Goal: Task Accomplishment & Management: Complete application form

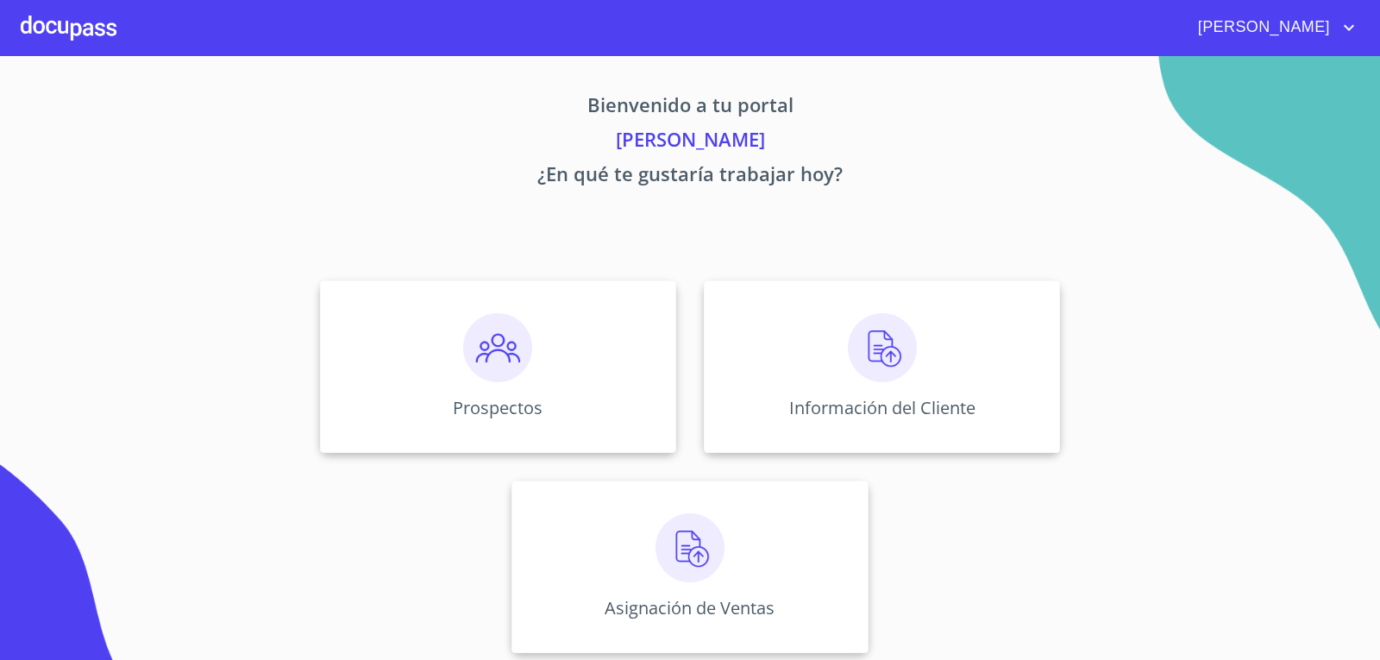
click at [927, 257] on div "Bienvenido a tu portal [PERSON_NAME] ¿En qué te gustaría trabajar [DATE]? Prosp…" at bounding box center [690, 359] width 1104 height 607
click at [687, 566] on img at bounding box center [689, 547] width 69 height 69
click at [862, 371] on img at bounding box center [882, 347] width 69 height 69
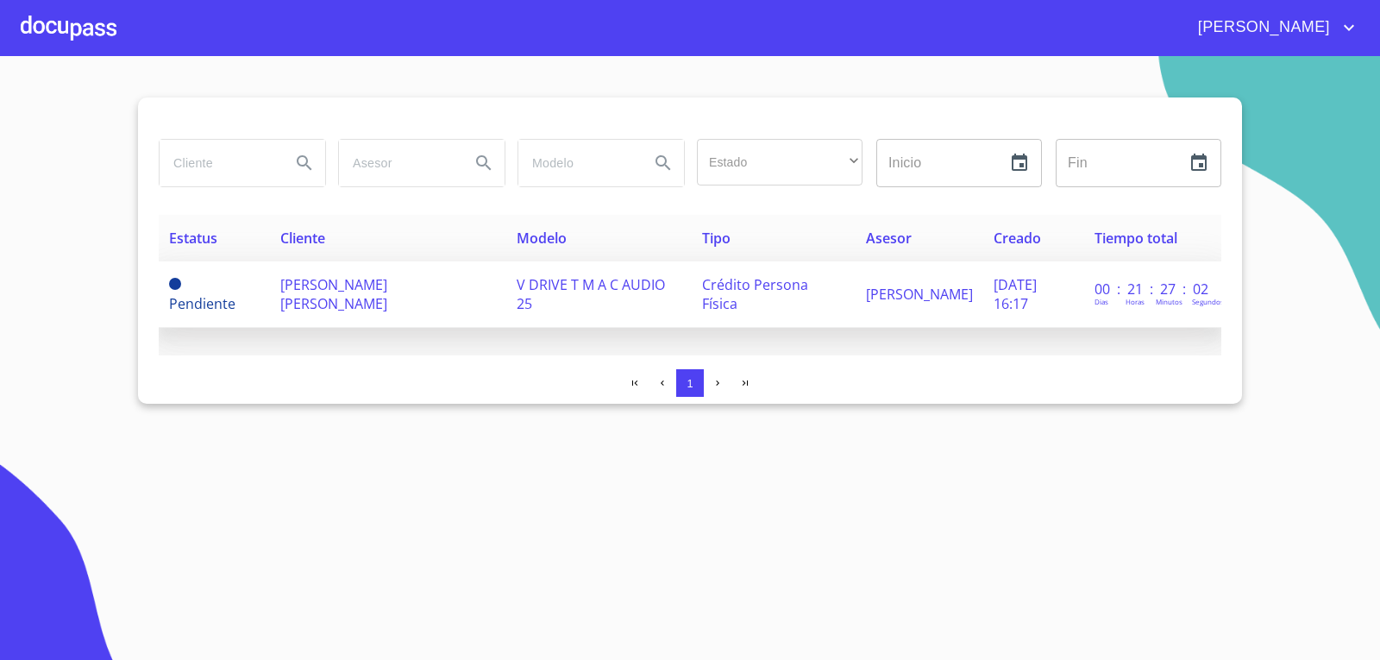
click at [298, 291] on span "HECTOR HERNANDEZ RODRIGUEZ" at bounding box center [333, 294] width 107 height 38
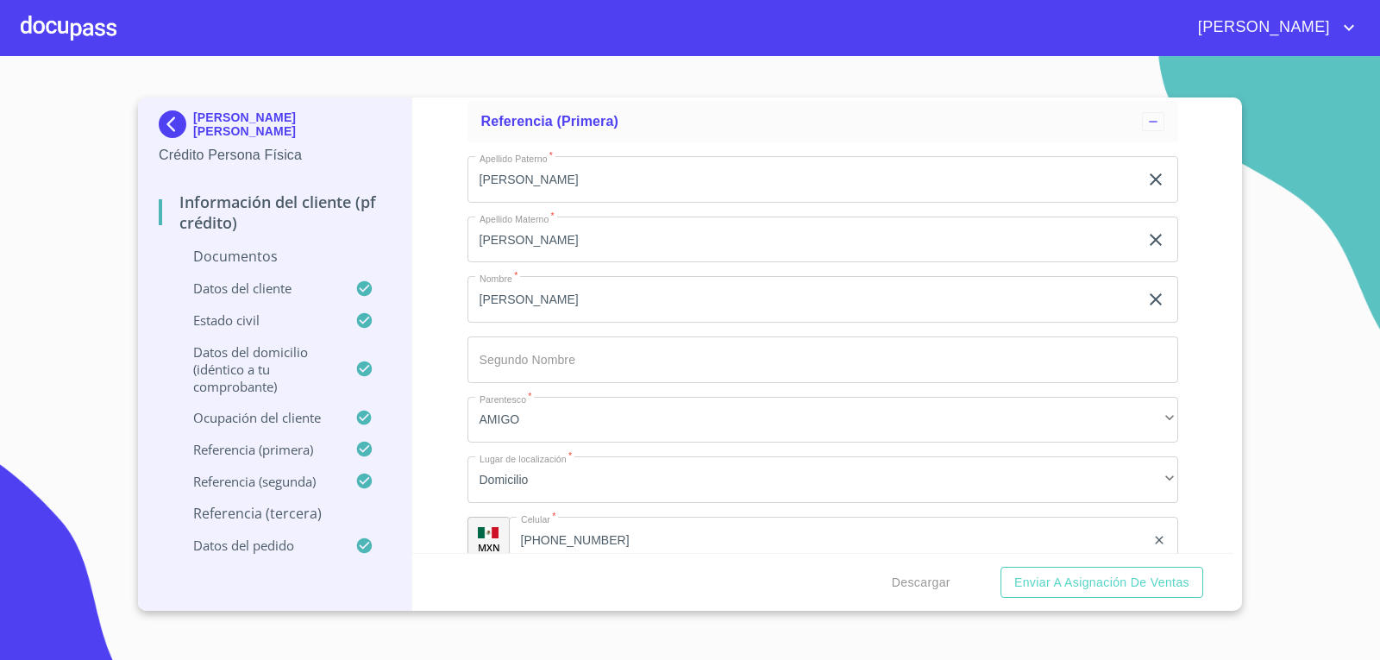
scroll to position [7736, 0]
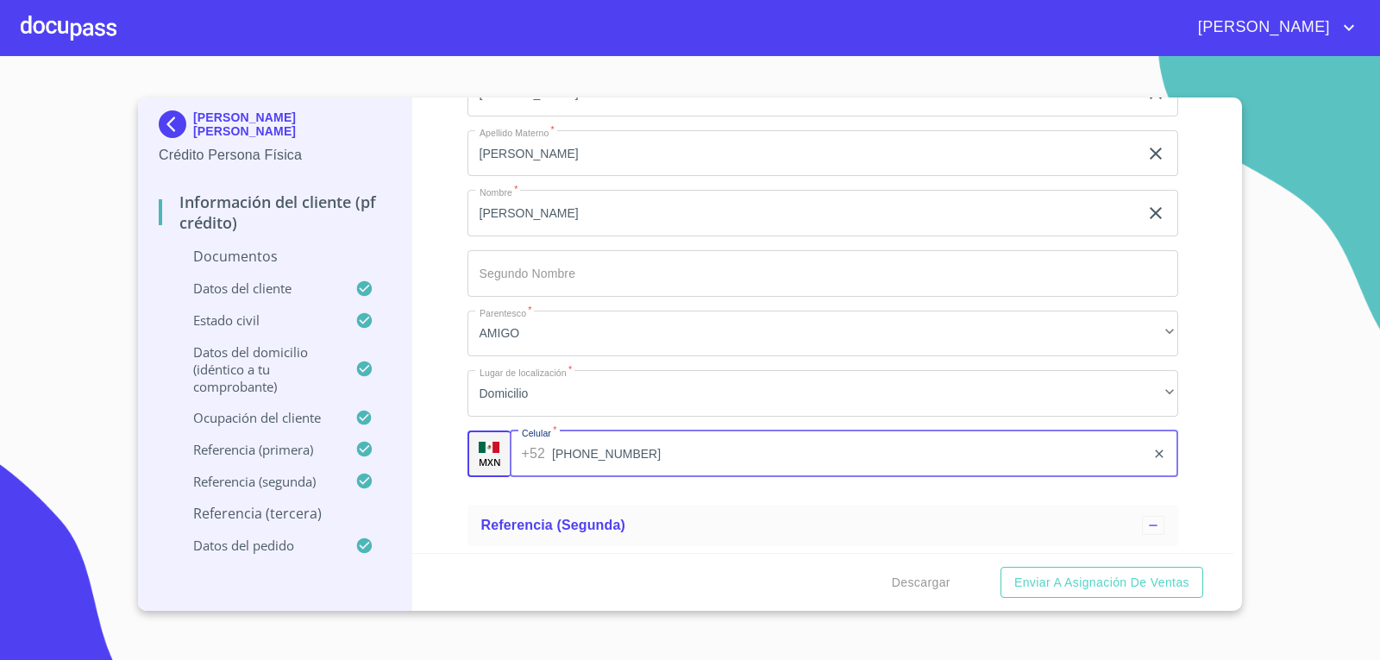
drag, startPoint x: 540, startPoint y: 451, endPoint x: 549, endPoint y: 451, distance: 9.5
click at [549, 451] on div "+52 (33)28038012 ​" at bounding box center [844, 453] width 669 height 47
drag, startPoint x: 570, startPoint y: 451, endPoint x: 596, endPoint y: 451, distance: 25.9
click at [596, 451] on input "(33)28038012" at bounding box center [848, 453] width 593 height 47
click at [620, 454] on input "(33)28038012" at bounding box center [848, 453] width 593 height 47
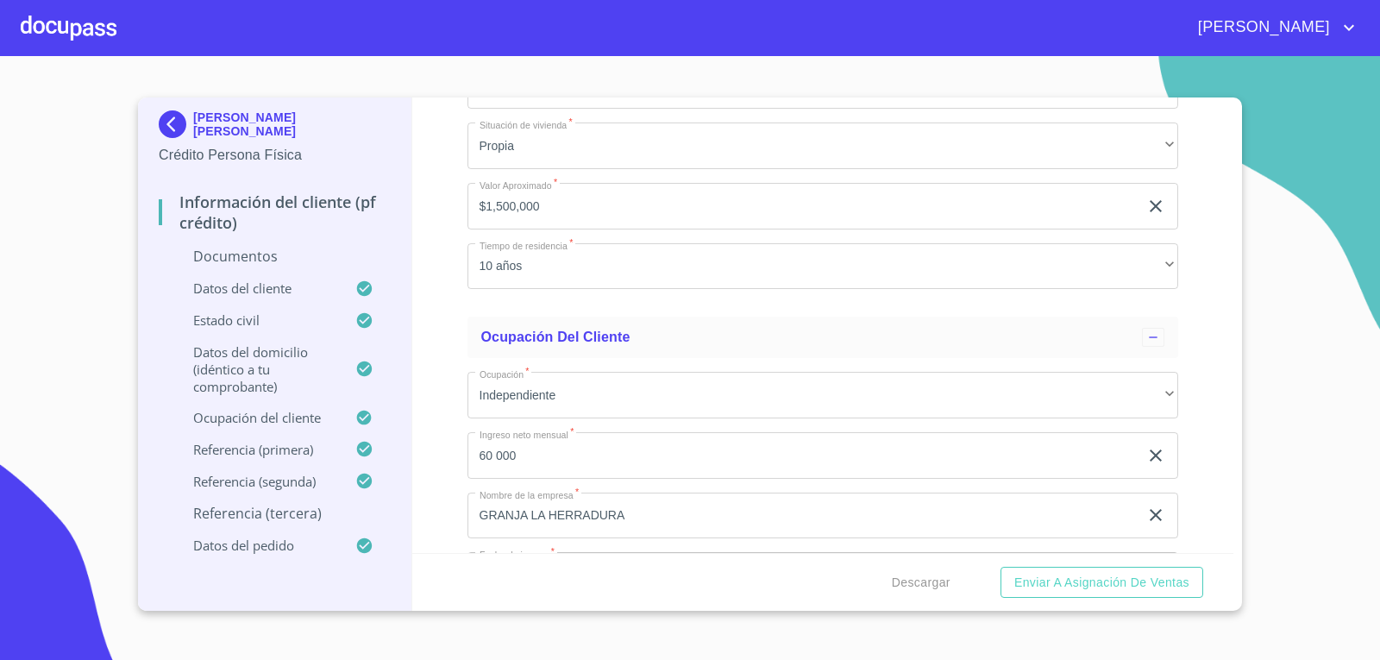
scroll to position [6098, 0]
click at [1000, 566] on button "Enviar a Asignación de Ventas" at bounding box center [1101, 582] width 203 height 32
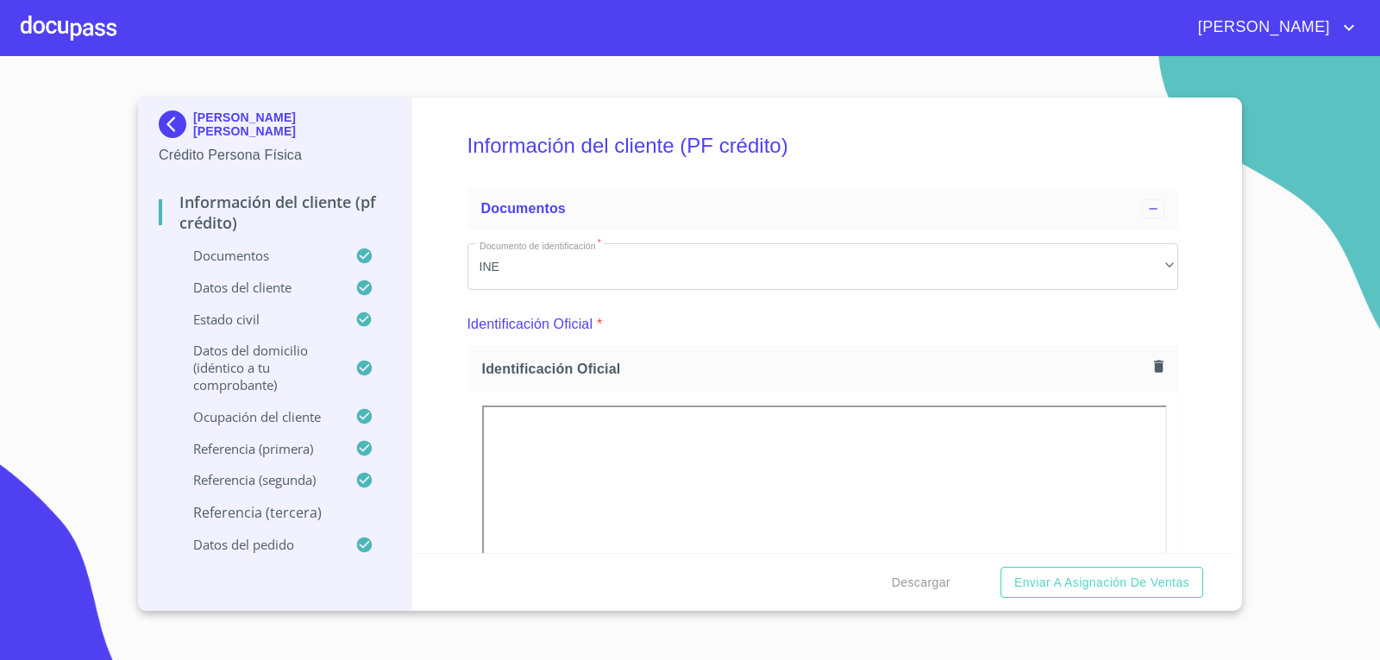
click at [1348, 23] on icon "account of current user" at bounding box center [1348, 27] width 21 height 21
click at [1332, 29] on li "Salir" at bounding box center [1331, 36] width 56 height 31
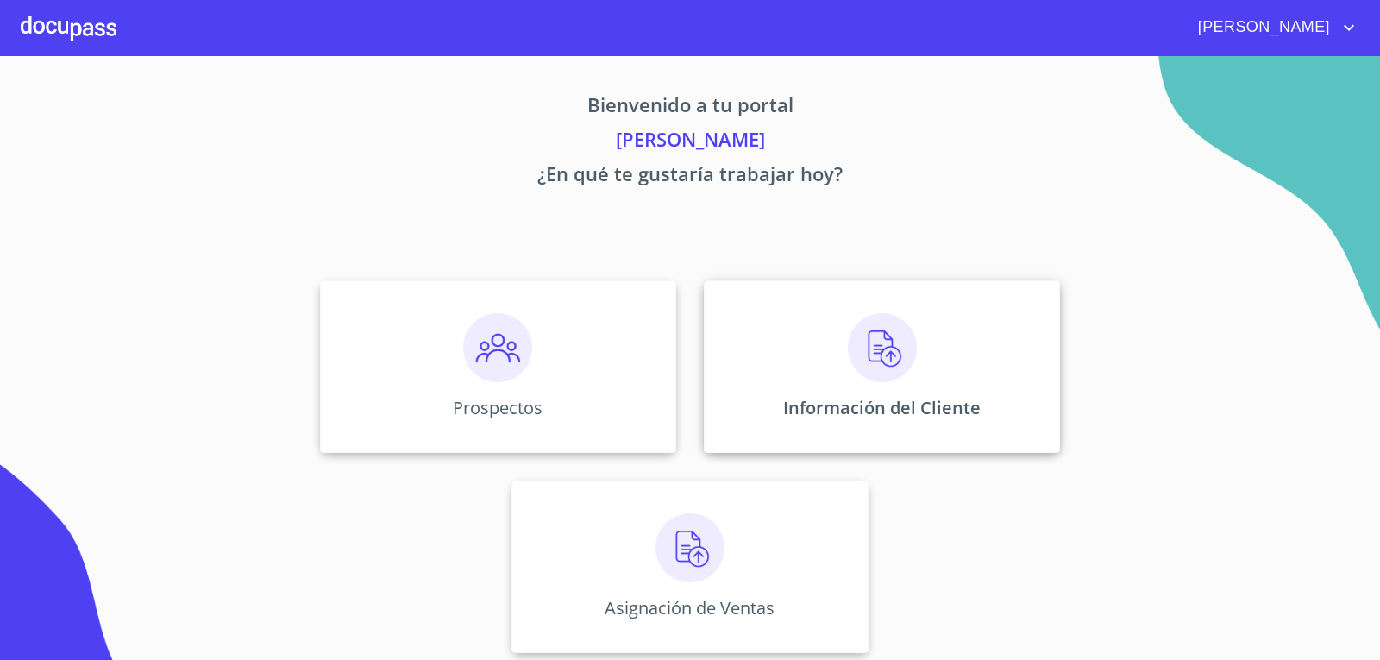
click at [917, 411] on p "Información del Cliente" at bounding box center [881, 407] width 197 height 23
click at [889, 356] on img at bounding box center [882, 347] width 69 height 69
click at [442, 387] on div "Prospectos" at bounding box center [498, 366] width 356 height 172
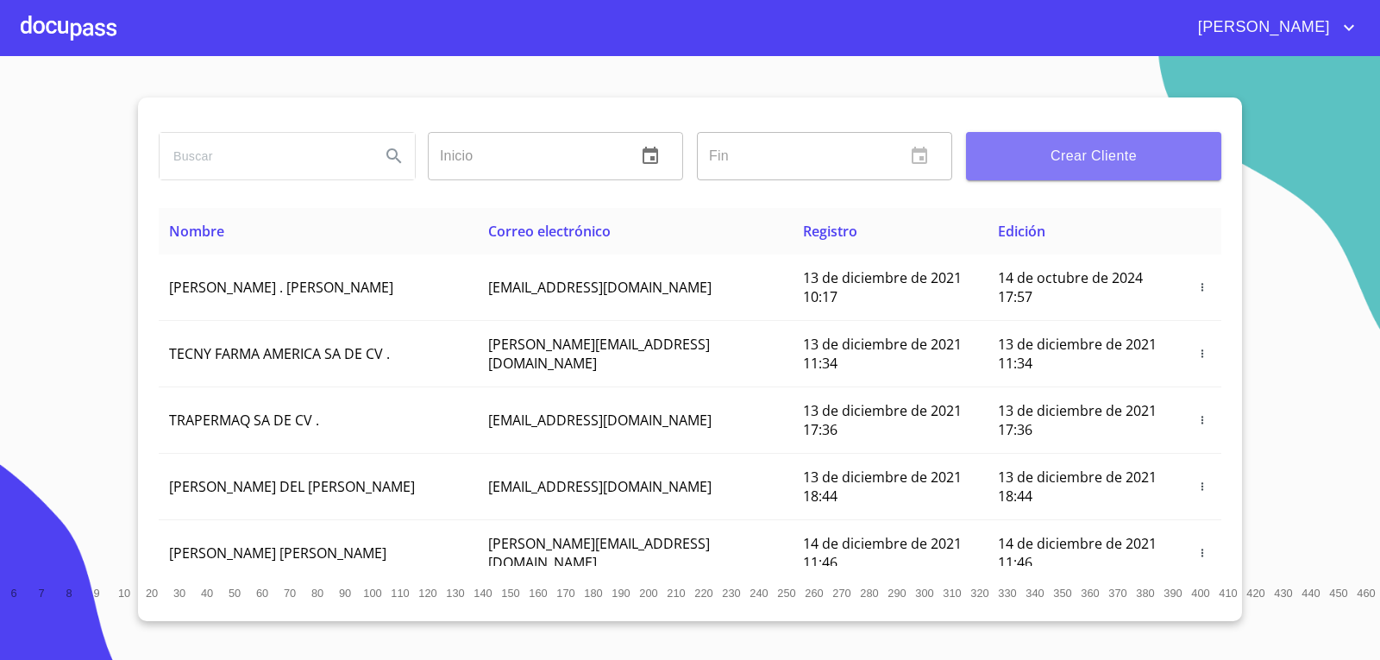
click at [1107, 170] on button "Crear Cliente" at bounding box center [1093, 156] width 255 height 48
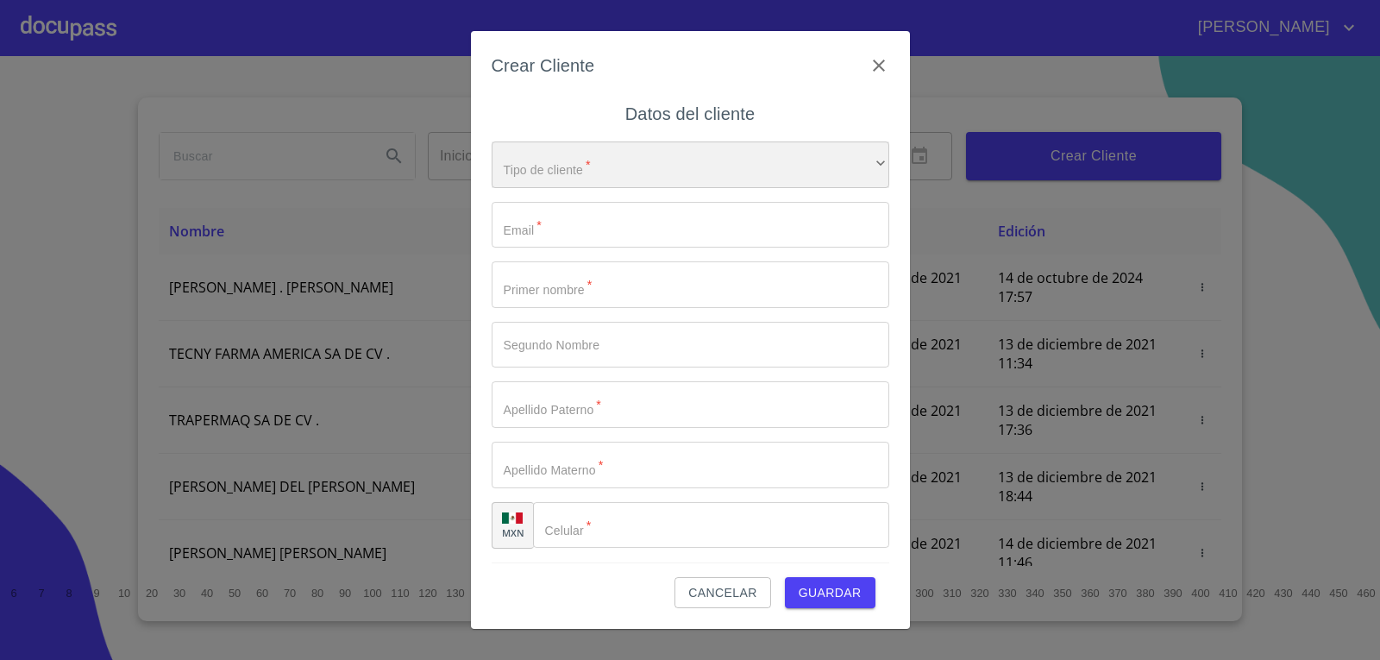
click at [779, 163] on div "​" at bounding box center [689, 164] width 397 height 47
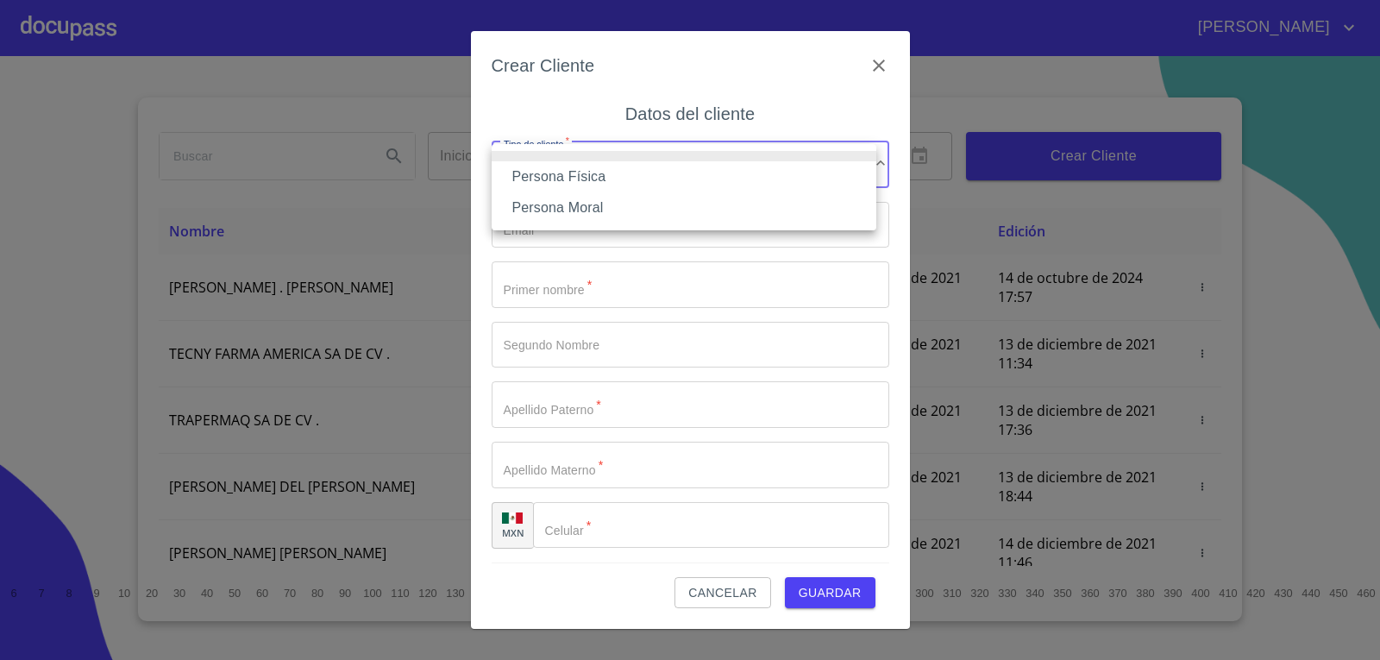
click at [770, 181] on li "Persona Física" at bounding box center [683, 176] width 385 height 31
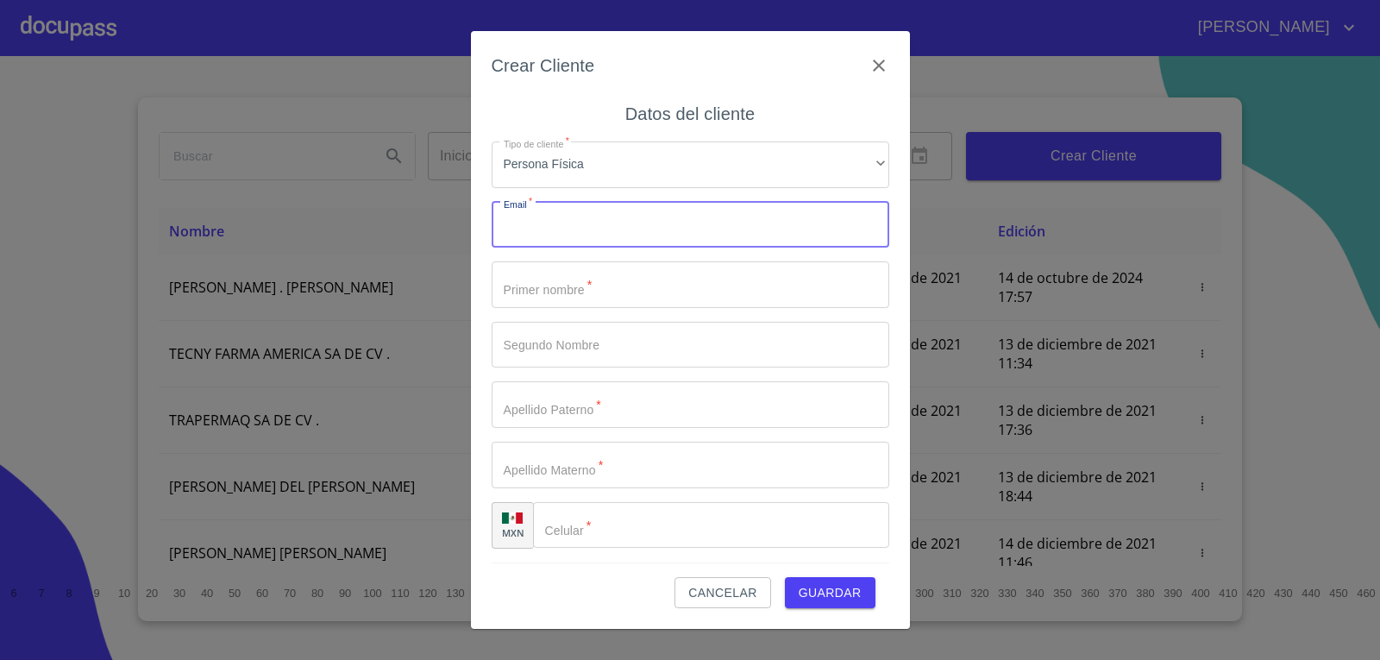
click at [780, 226] on input "Tipo de cliente   *" at bounding box center [689, 225] width 397 height 47
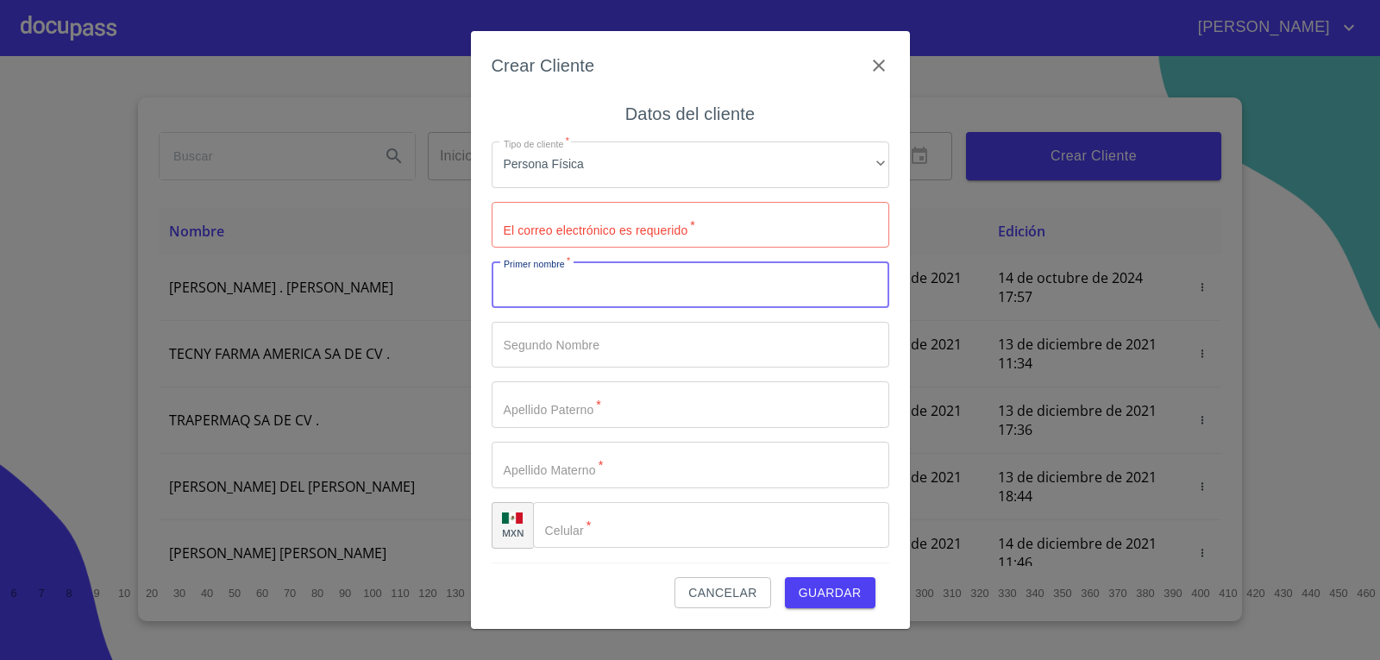
click at [615, 272] on input "Tipo de cliente   *" at bounding box center [689, 284] width 397 height 47
type input "FRANCISCO"
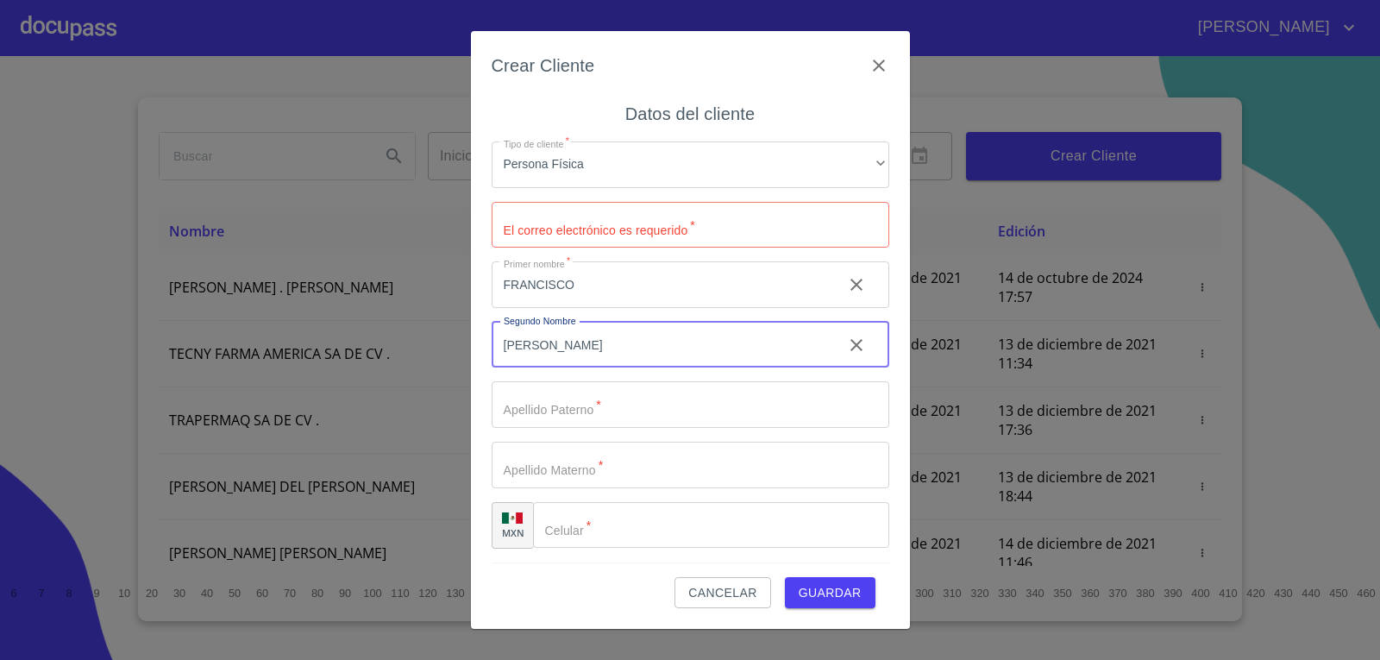
type input "[PERSON_NAME]"
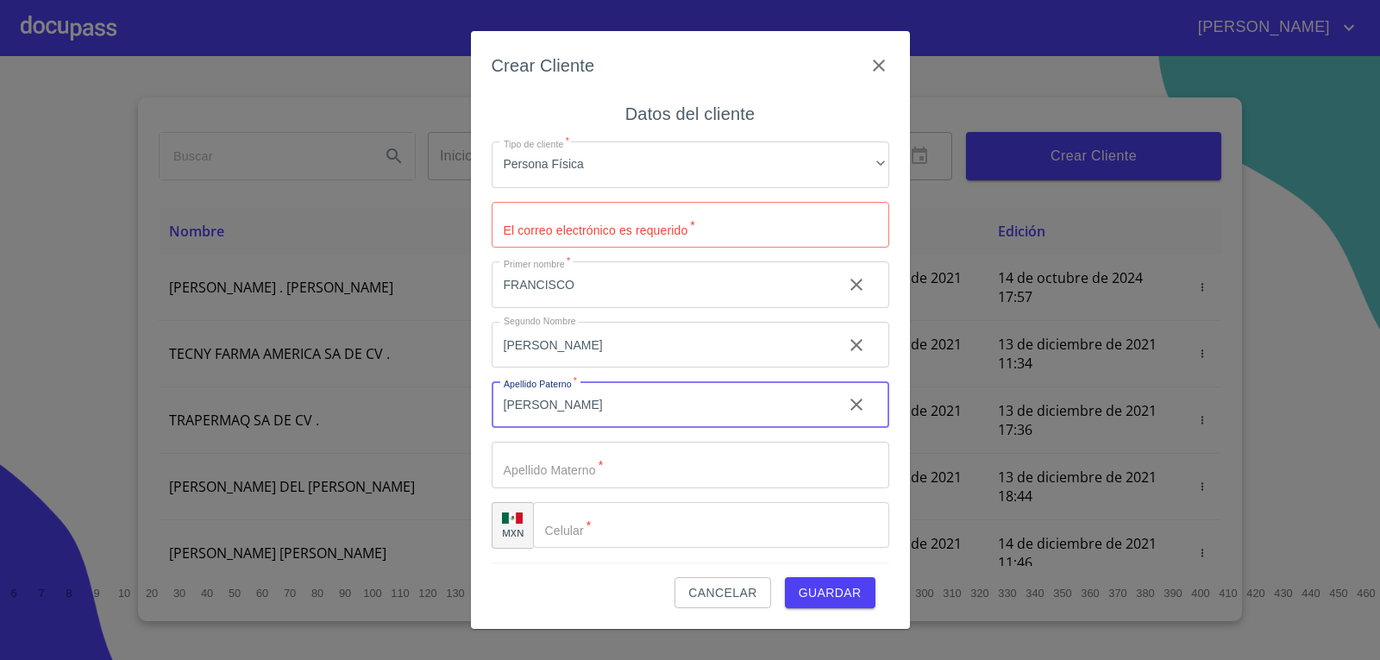
type input "[PERSON_NAME]"
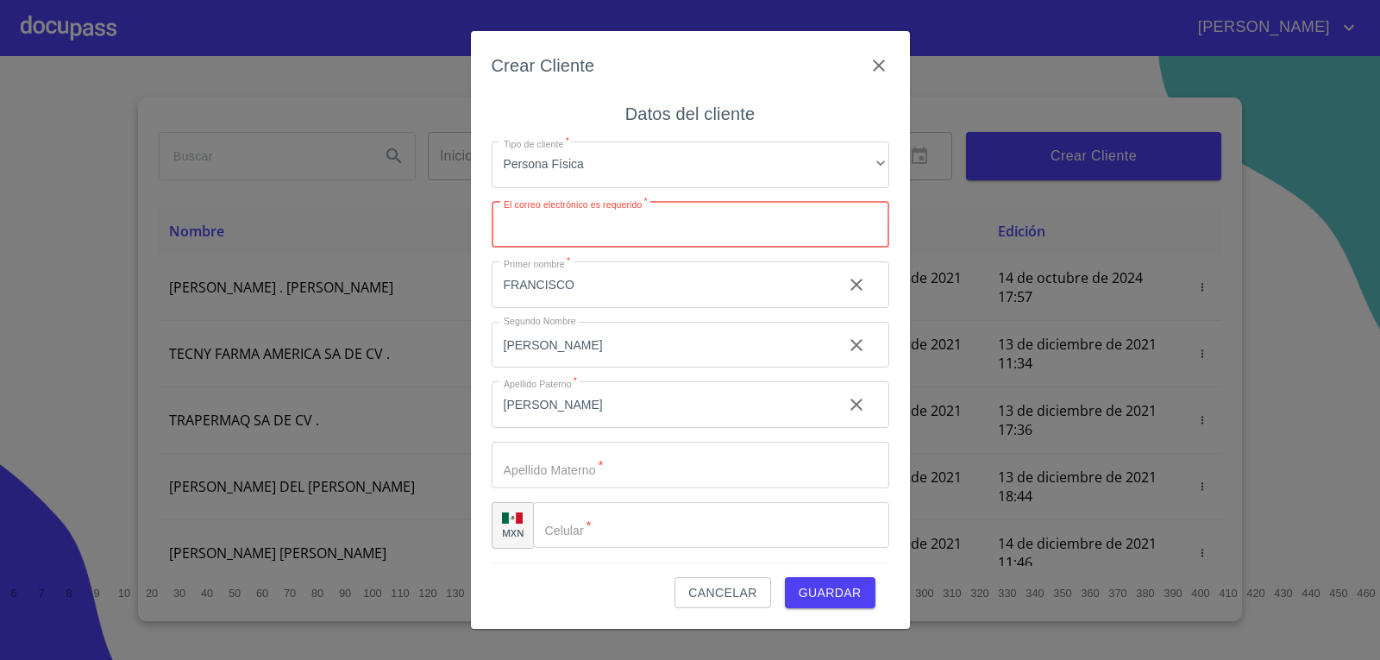
click at [592, 237] on input "Tipo de cliente   *" at bounding box center [689, 225] width 397 height 47
type input "[EMAIL_ADDRESS][DOMAIN_NAME]"
click at [566, 468] on input "Tipo de cliente   *" at bounding box center [689, 464] width 397 height 47
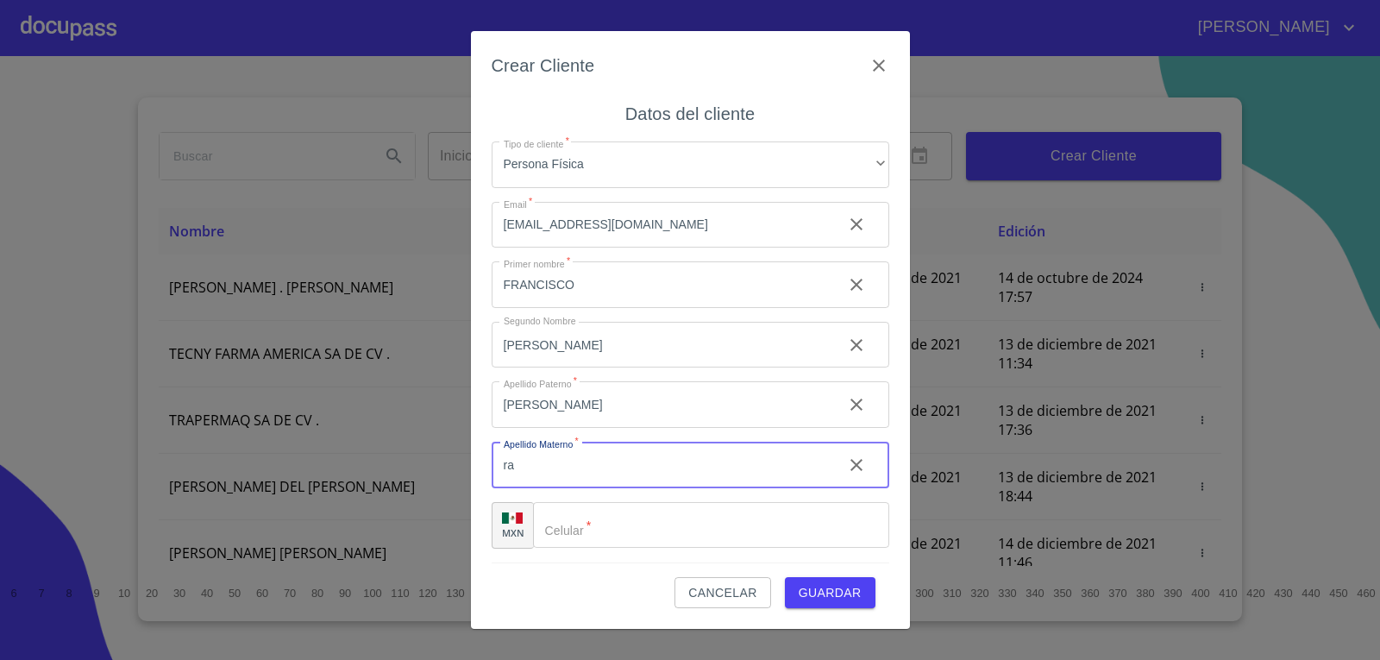
type input "r"
type input "RAMIREZ"
click at [590, 528] on input "Tipo de cliente   *" at bounding box center [732, 525] width 312 height 47
type input "[PHONE_NUMBER]"
click at [841, 596] on span "Guardar" at bounding box center [829, 593] width 63 height 22
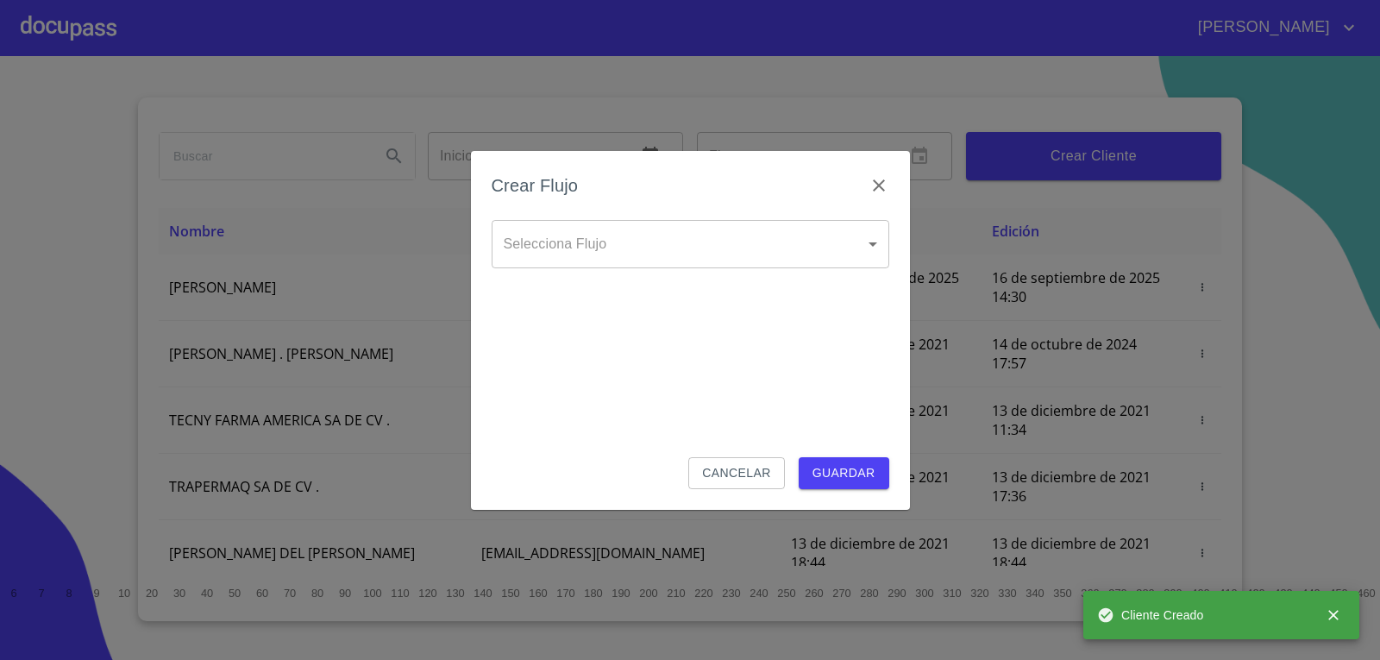
click at [848, 240] on body "[PERSON_NAME] ​ Fin ​ Crear Cliente Nombre Correo electrónico Registro Edición …" at bounding box center [690, 330] width 1380 height 660
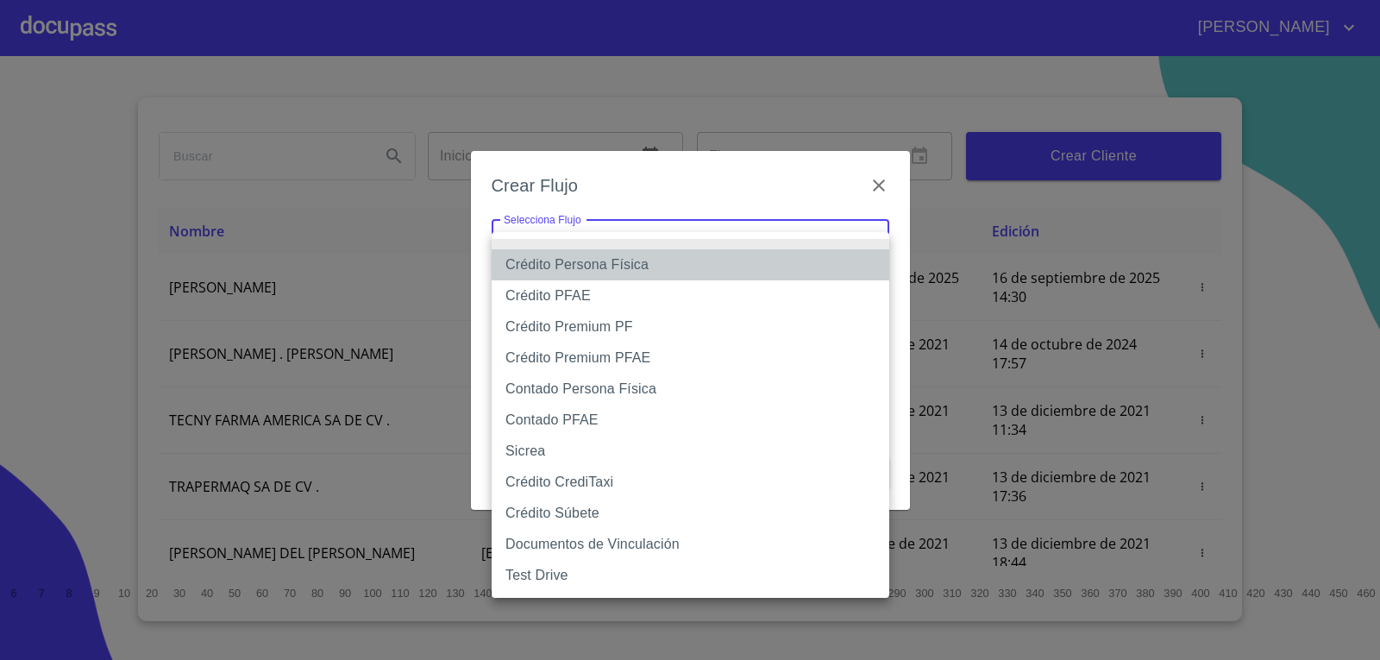
click at [840, 253] on li "Crédito Persona Física" at bounding box center [689, 264] width 397 height 31
type input "61b033e49b8c202ad5bb7912"
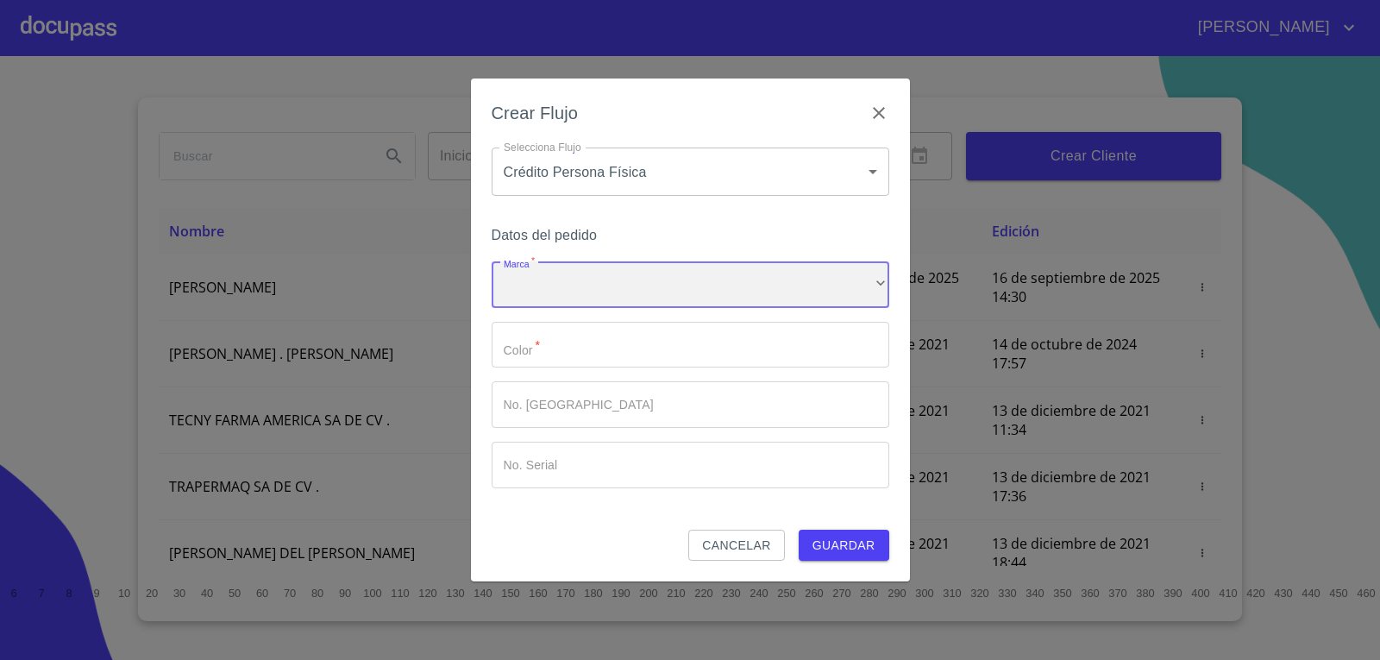
click at [653, 295] on div "​" at bounding box center [689, 284] width 397 height 47
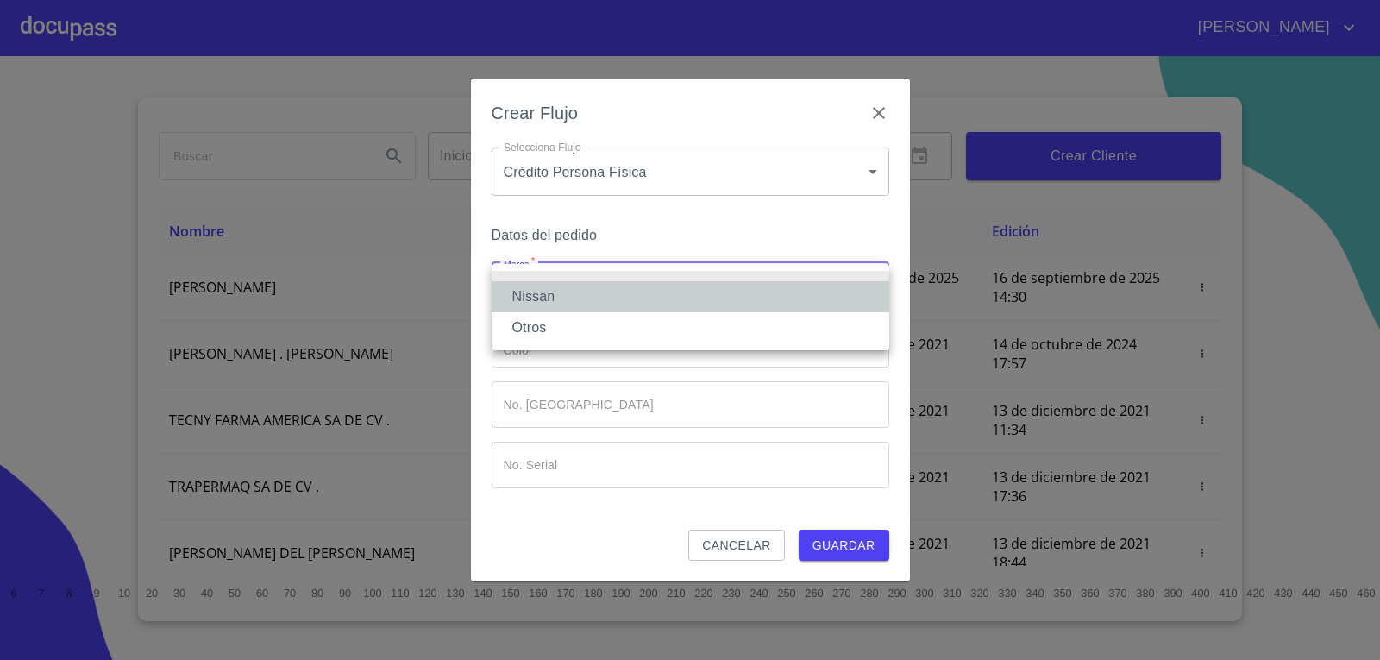
click at [653, 311] on li "Nissan" at bounding box center [689, 296] width 397 height 31
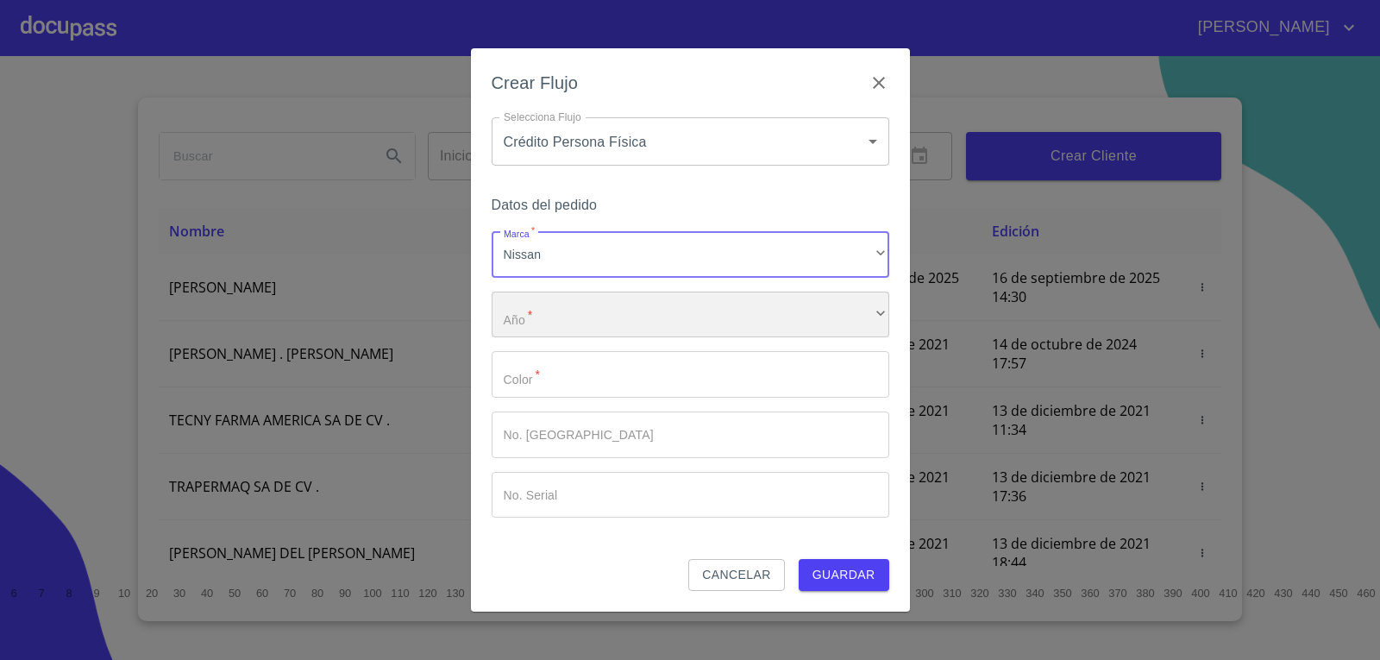
click at [676, 309] on div "​" at bounding box center [689, 314] width 397 height 47
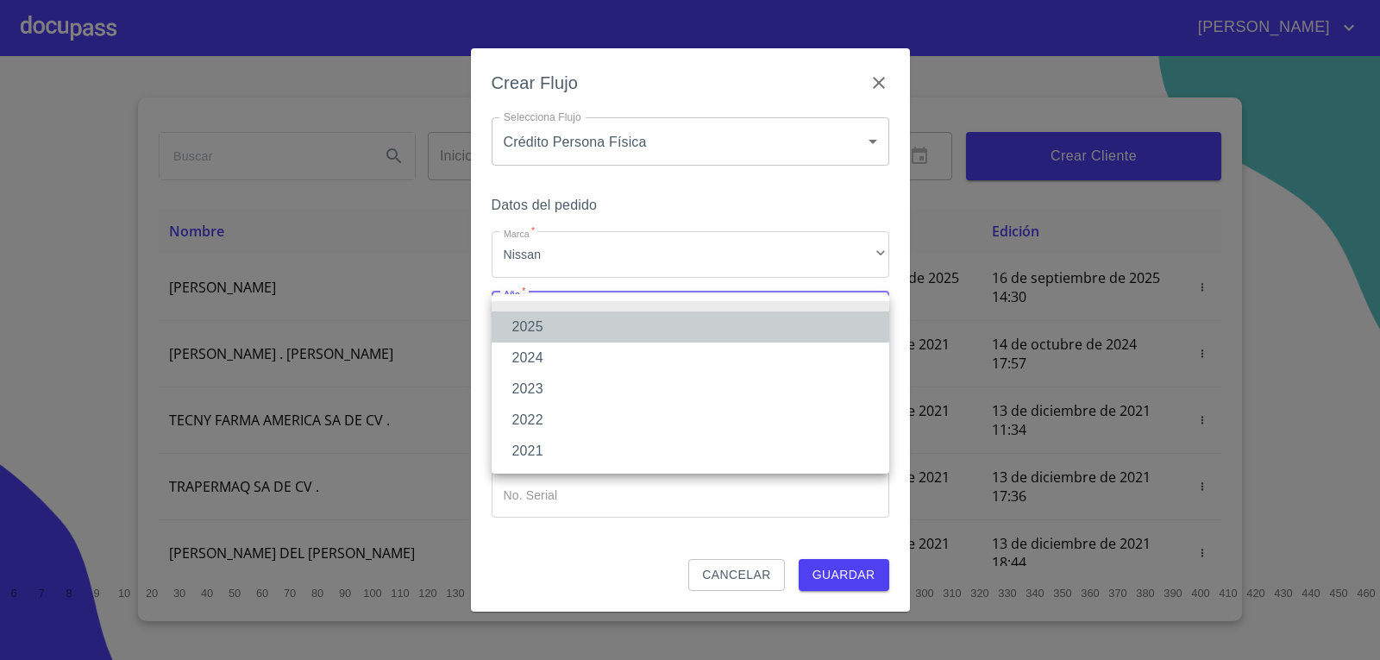
click at [668, 332] on li "2025" at bounding box center [689, 326] width 397 height 31
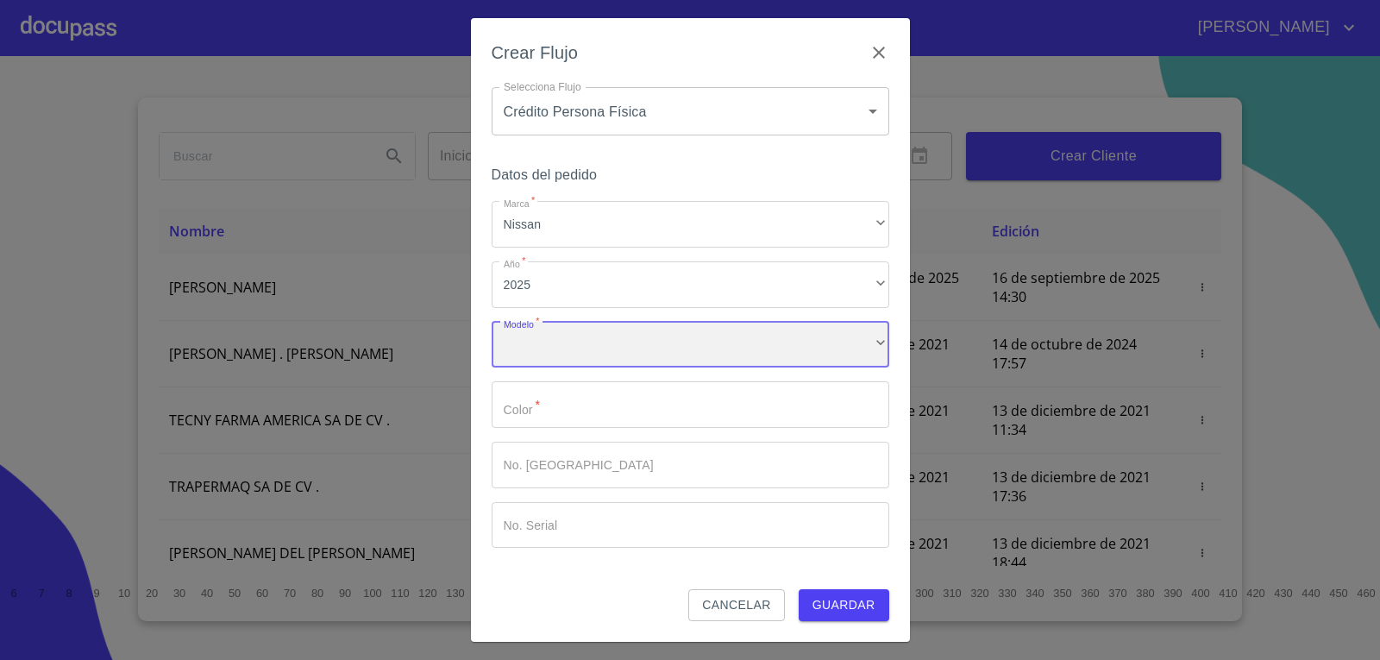
click at [674, 359] on div "​" at bounding box center [689, 345] width 397 height 47
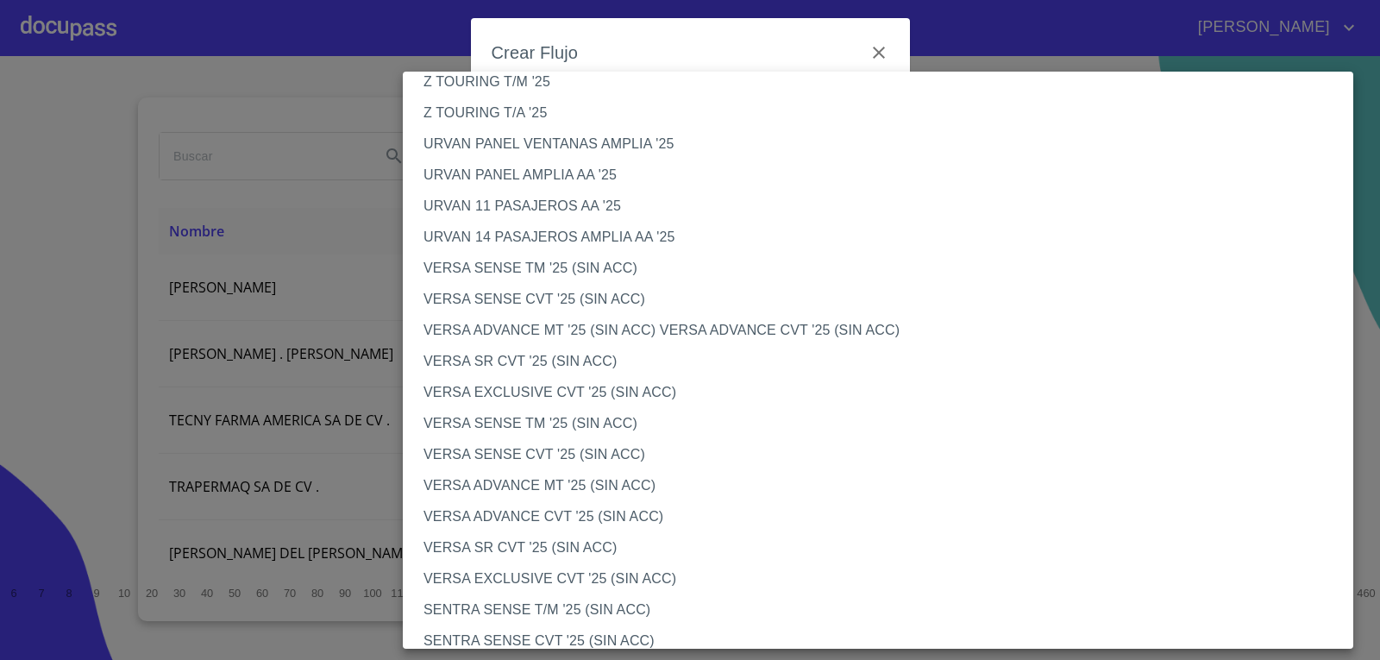
scroll to position [517, 0]
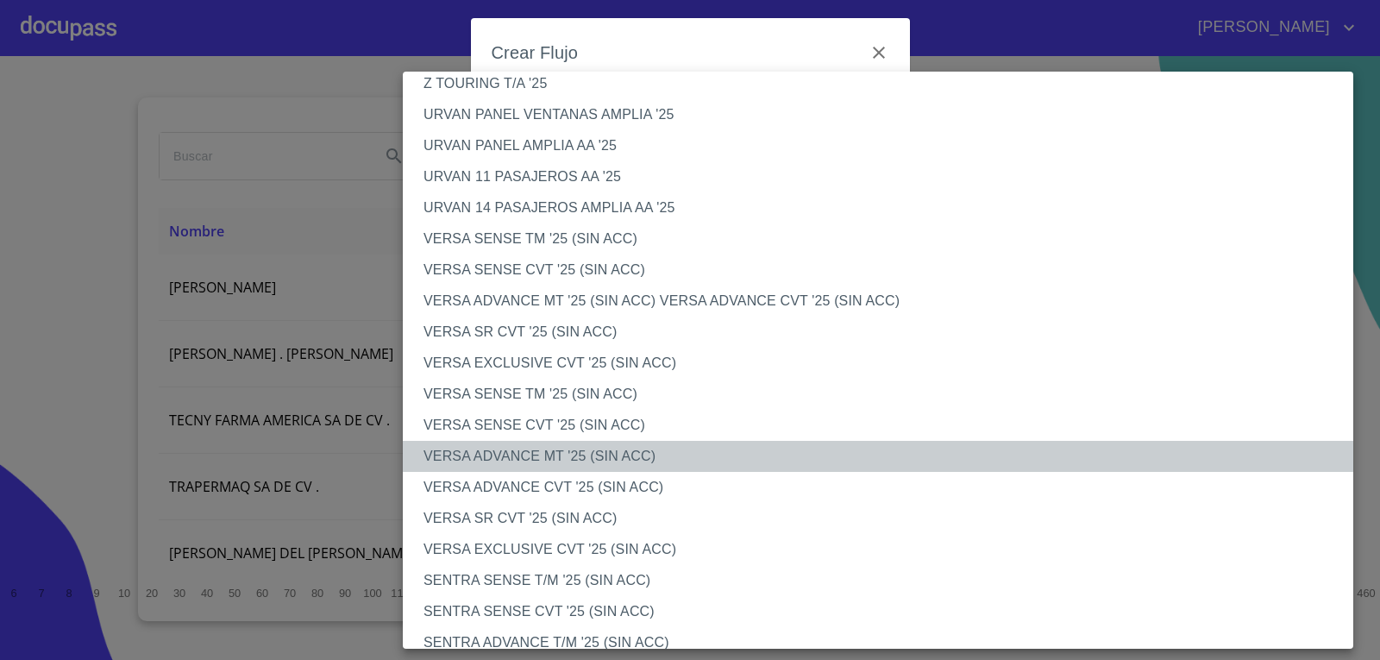
click at [683, 454] on li "VERSA ADVANCE MT '25 (SIN ACC)" at bounding box center [884, 456] width 963 height 31
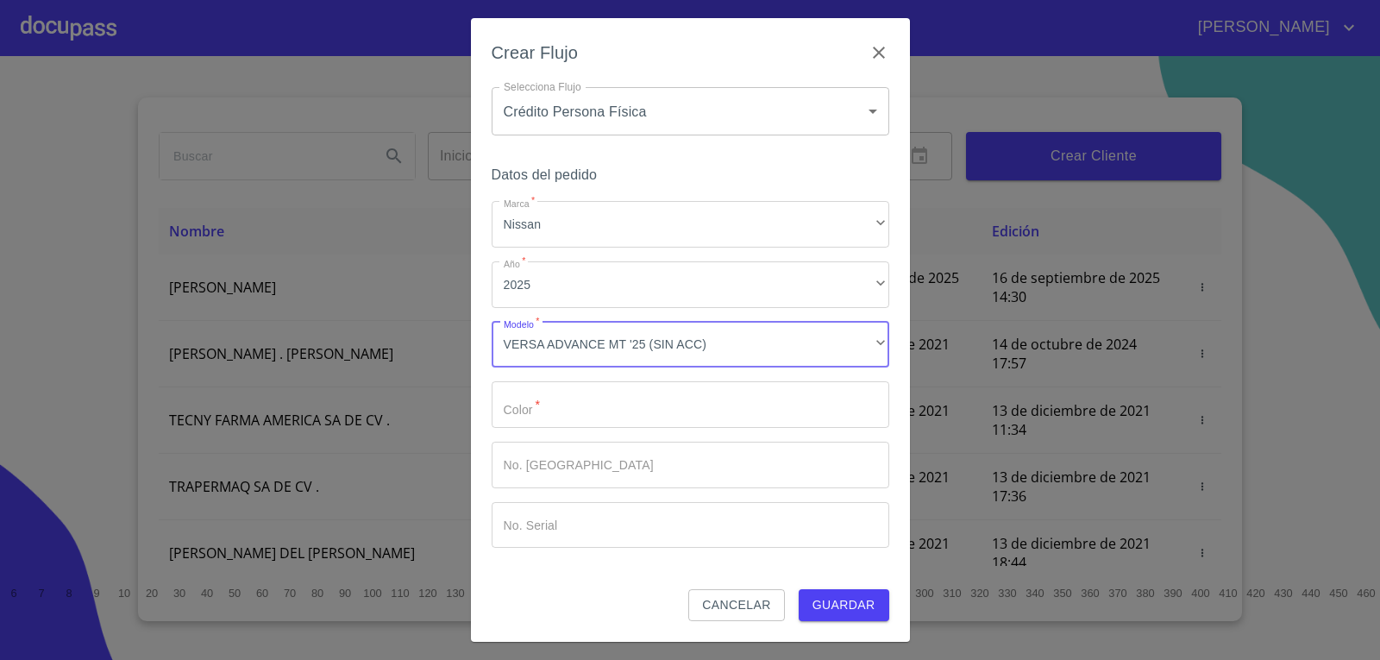
click at [688, 413] on input "Marca   *" at bounding box center [689, 404] width 397 height 47
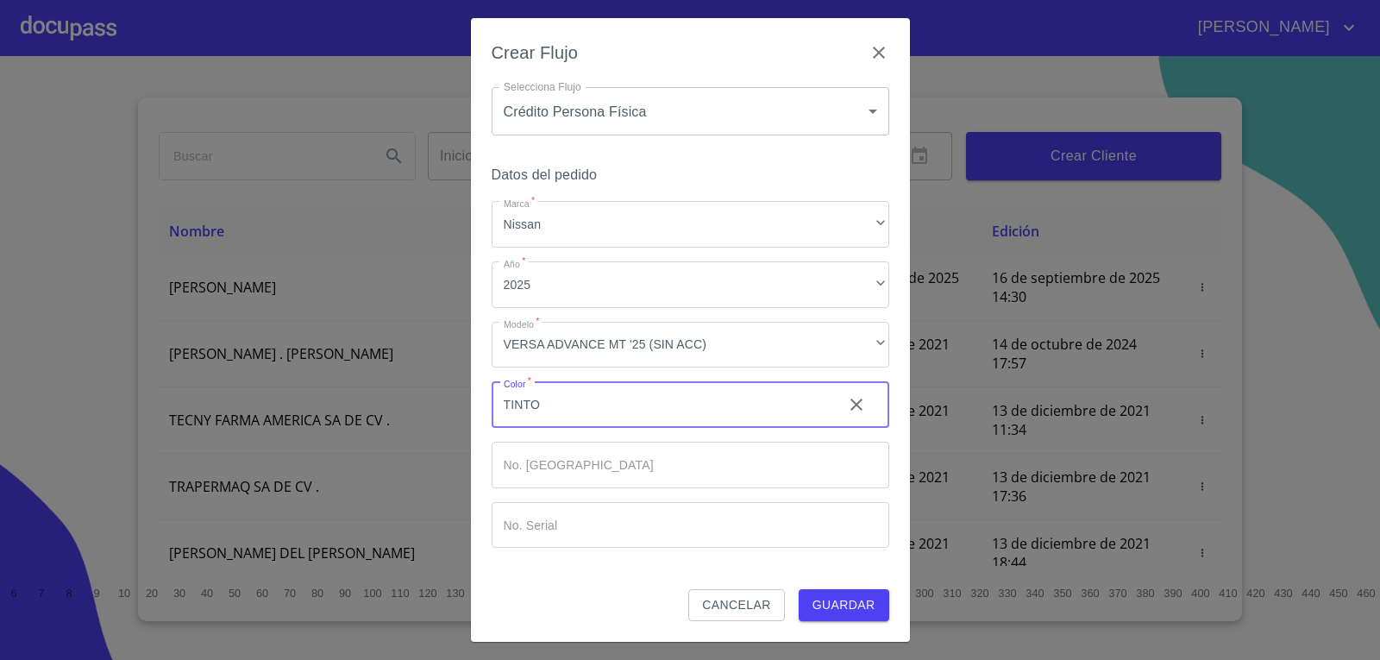
type input "TINTO"
click at [845, 604] on span "Guardar" at bounding box center [843, 605] width 63 height 22
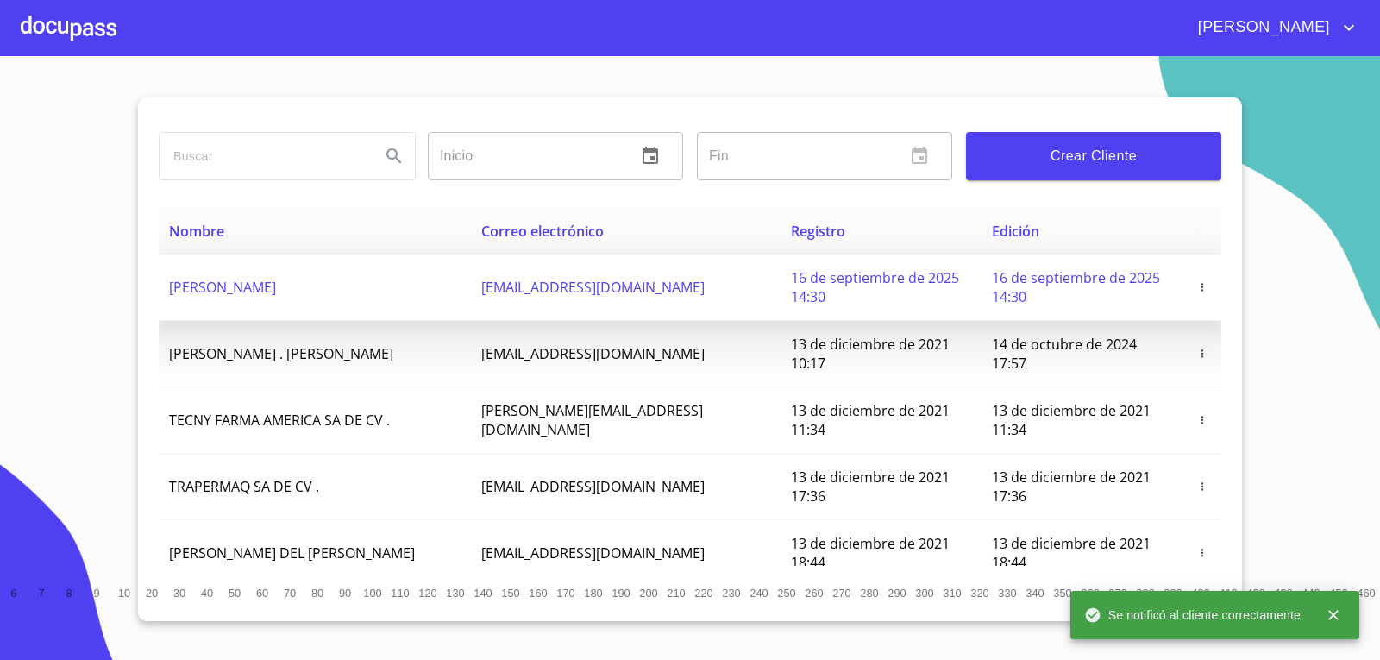
click at [310, 299] on td "[PERSON_NAME]" at bounding box center [315, 287] width 312 height 66
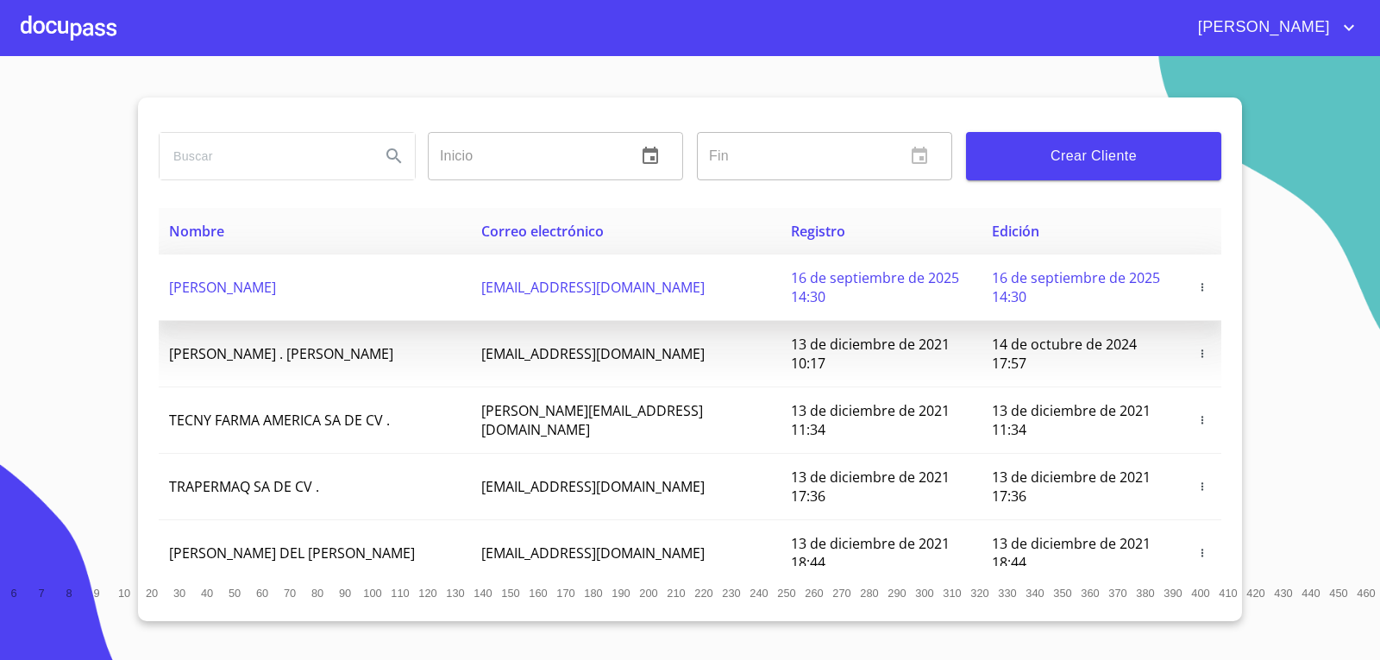
click at [310, 299] on td "[PERSON_NAME]" at bounding box center [315, 287] width 312 height 66
click at [276, 283] on span "[PERSON_NAME]" at bounding box center [222, 287] width 107 height 19
click at [217, 278] on span "[PERSON_NAME]" at bounding box center [222, 287] width 107 height 19
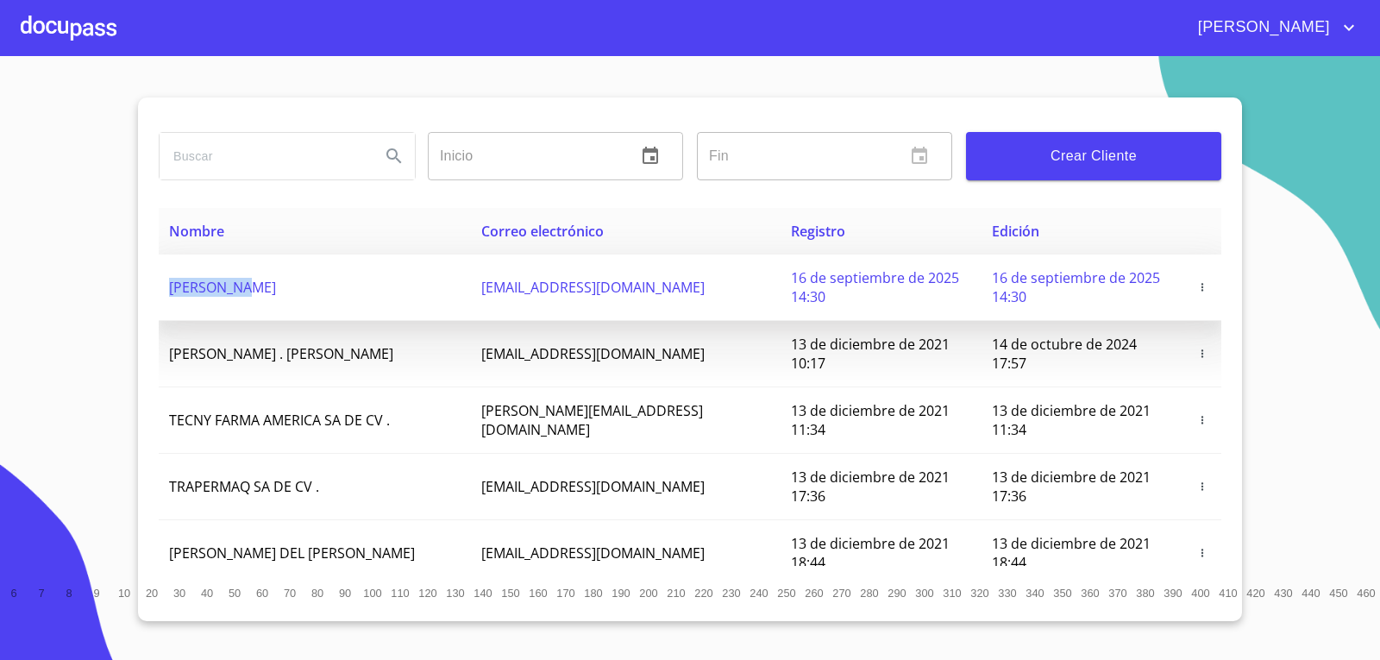
click at [217, 278] on span "[PERSON_NAME]" at bounding box center [222, 287] width 107 height 19
click at [534, 285] on span "[EMAIL_ADDRESS][DOMAIN_NAME]" at bounding box center [592, 287] width 223 height 19
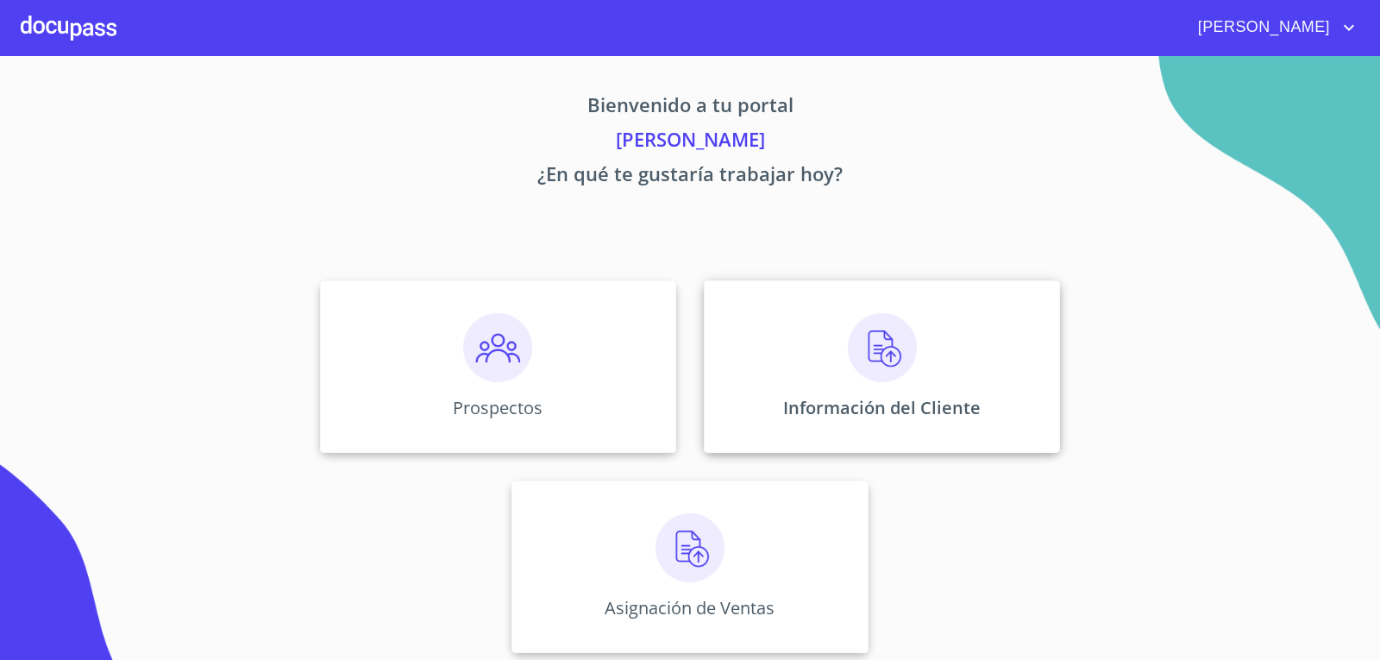
click at [851, 370] on img at bounding box center [882, 347] width 69 height 69
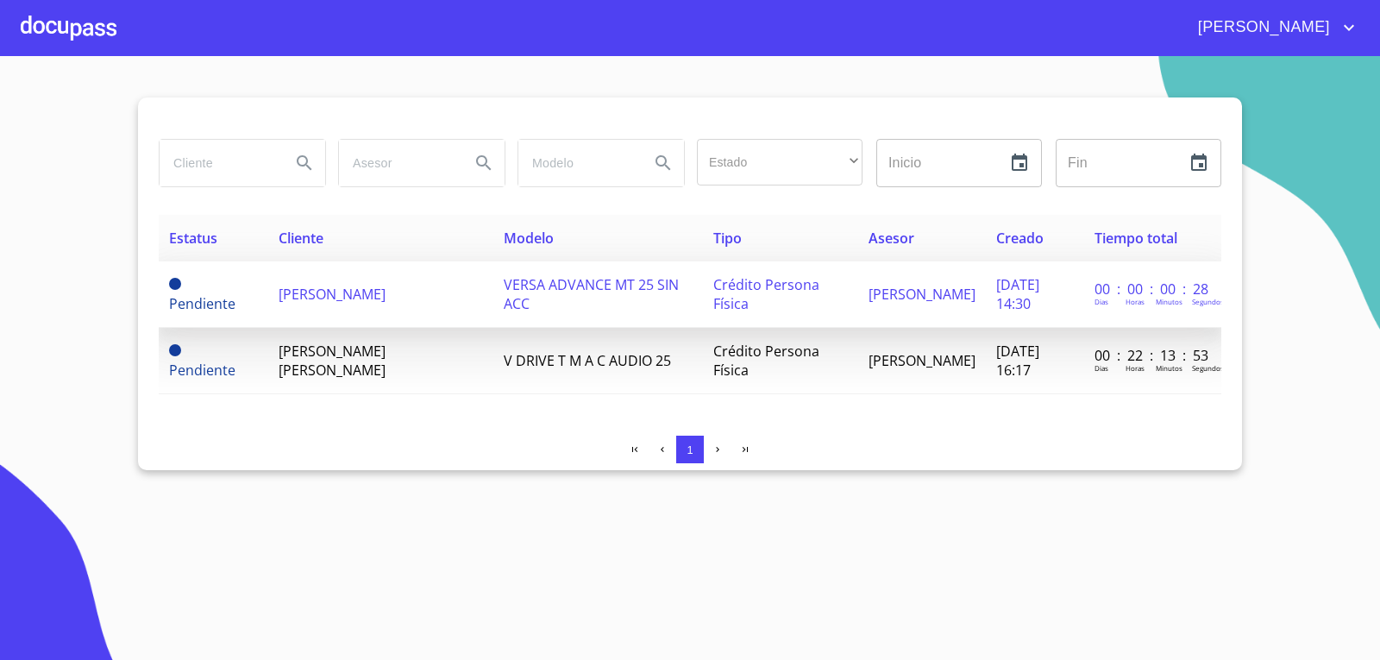
click at [297, 299] on span "[PERSON_NAME]" at bounding box center [331, 294] width 107 height 19
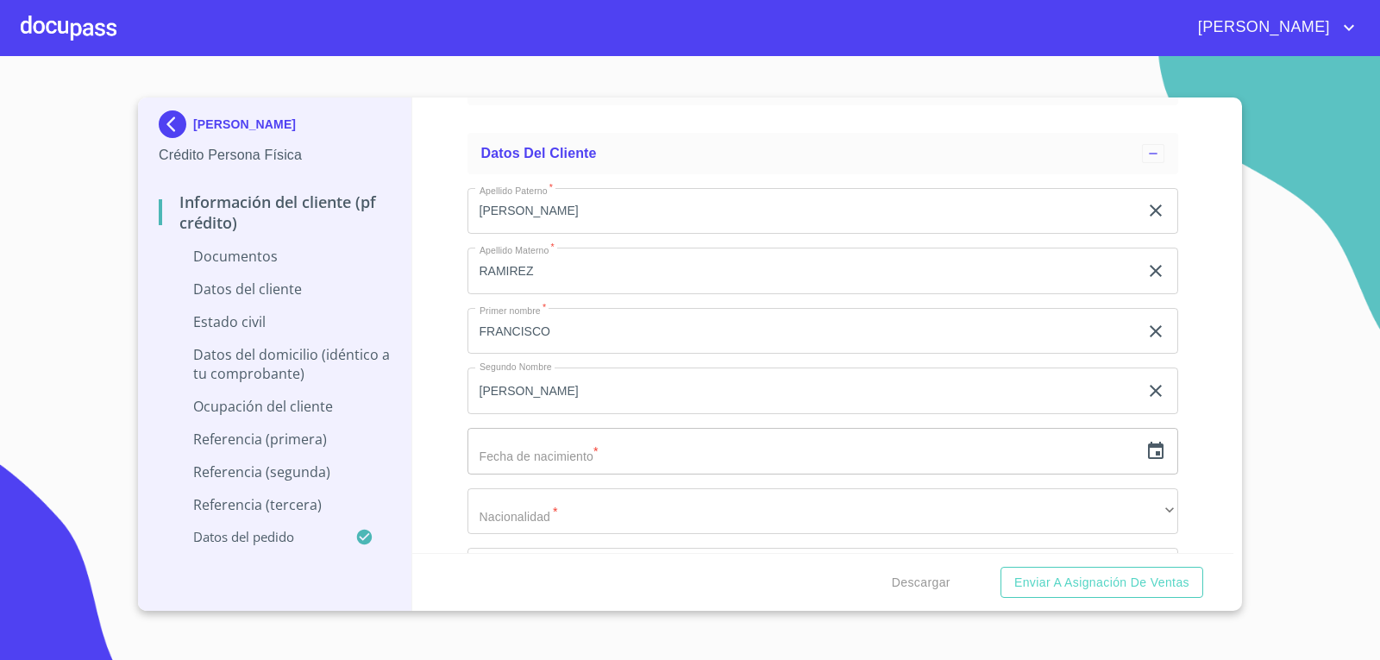
scroll to position [2156, 0]
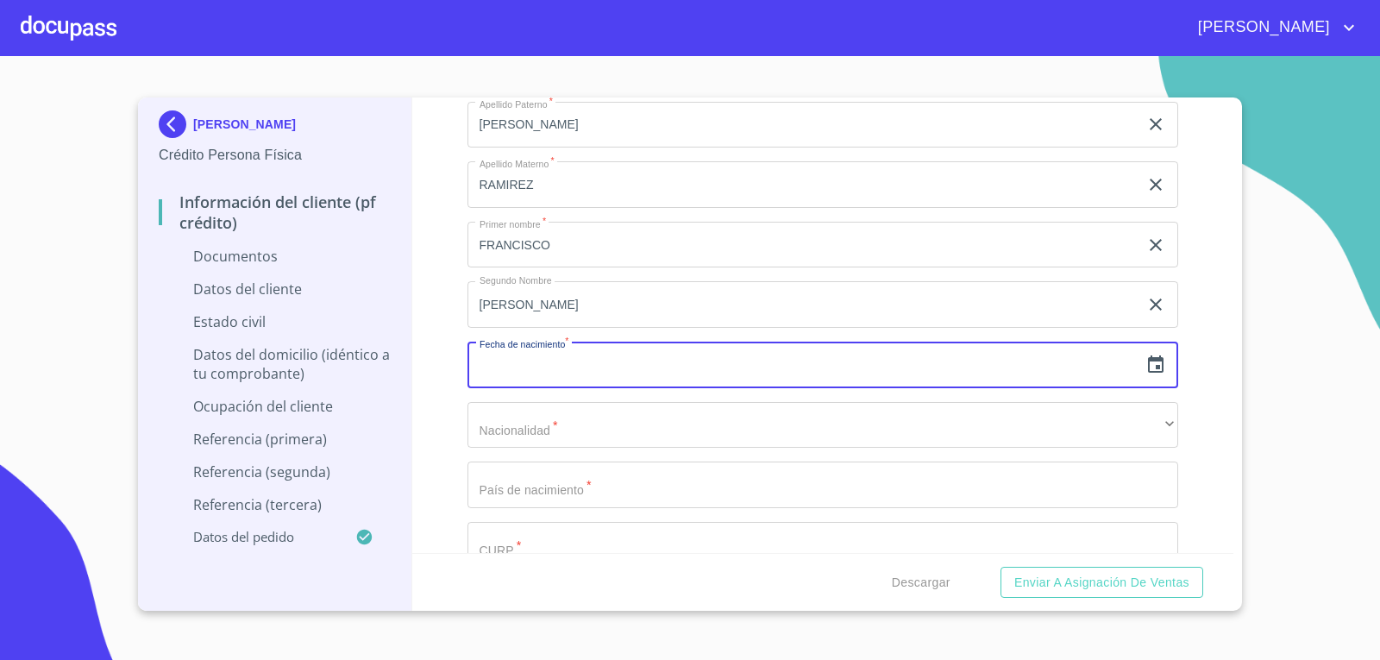
click at [678, 372] on input "text" at bounding box center [803, 364] width 672 height 47
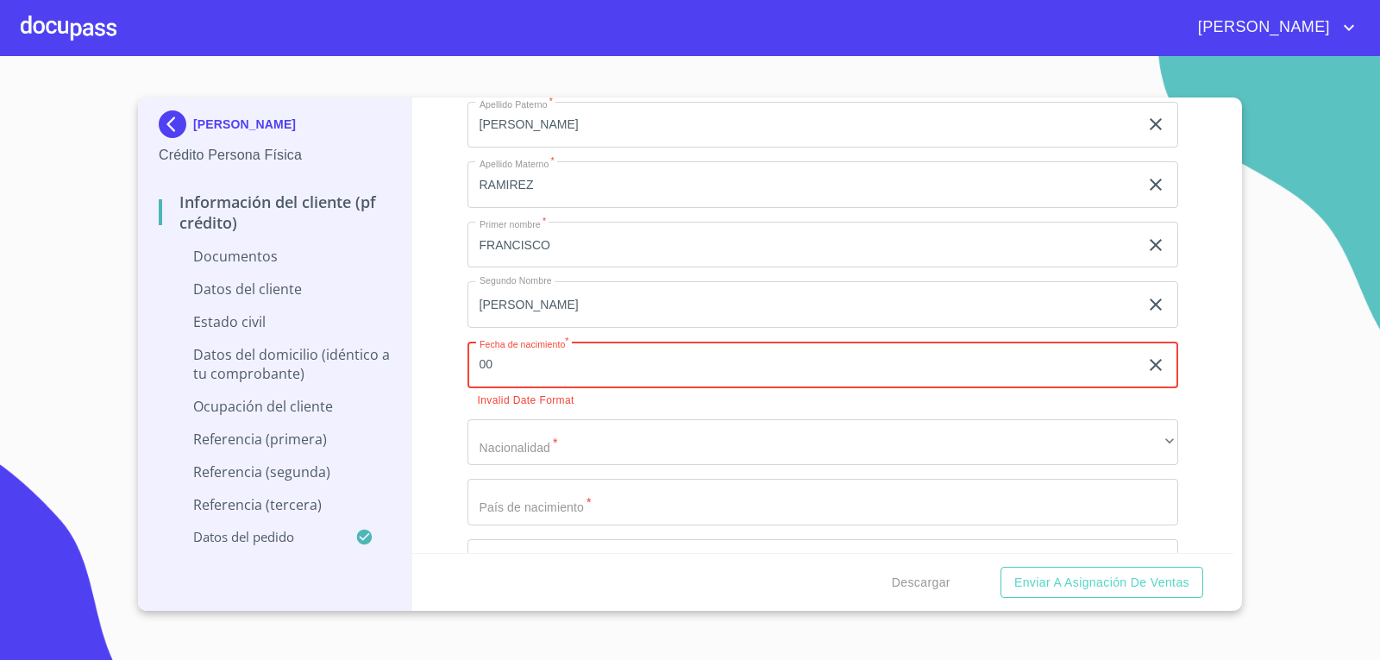
type input "0_"
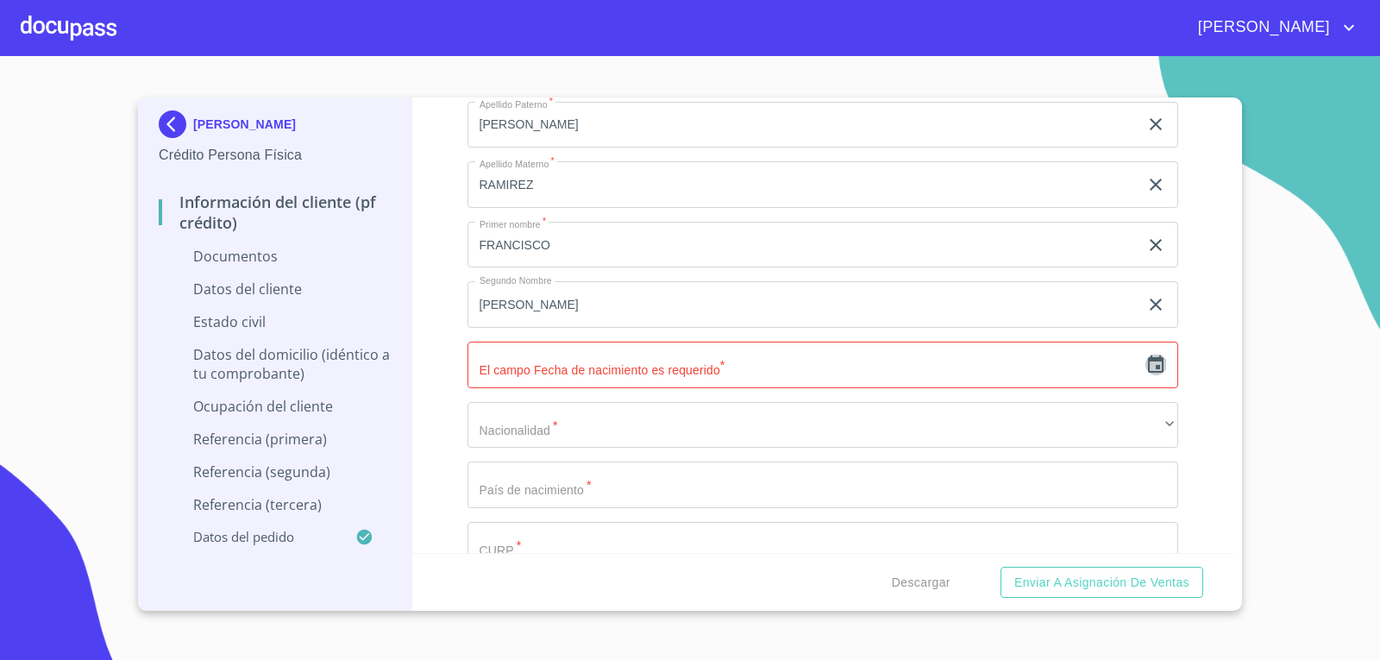
click at [1148, 359] on icon "button" at bounding box center [1156, 363] width 16 height 17
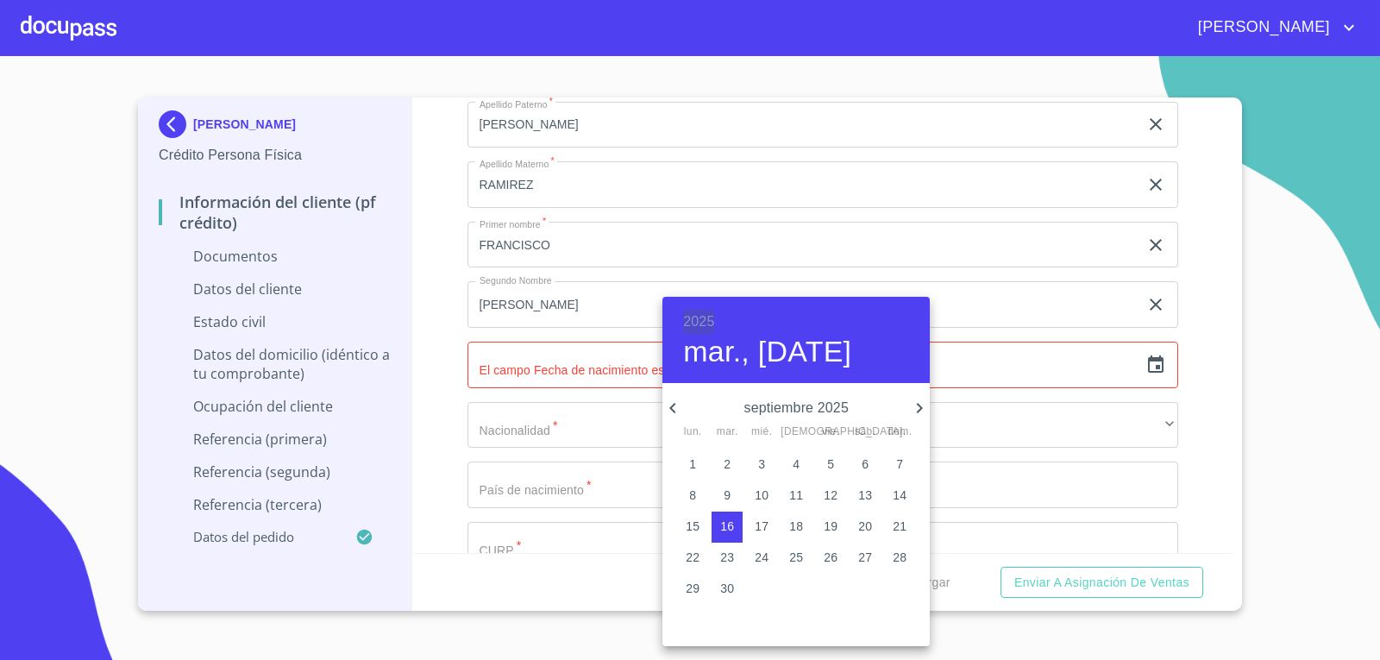
click at [698, 322] on h6 "2025" at bounding box center [698, 322] width 31 height 24
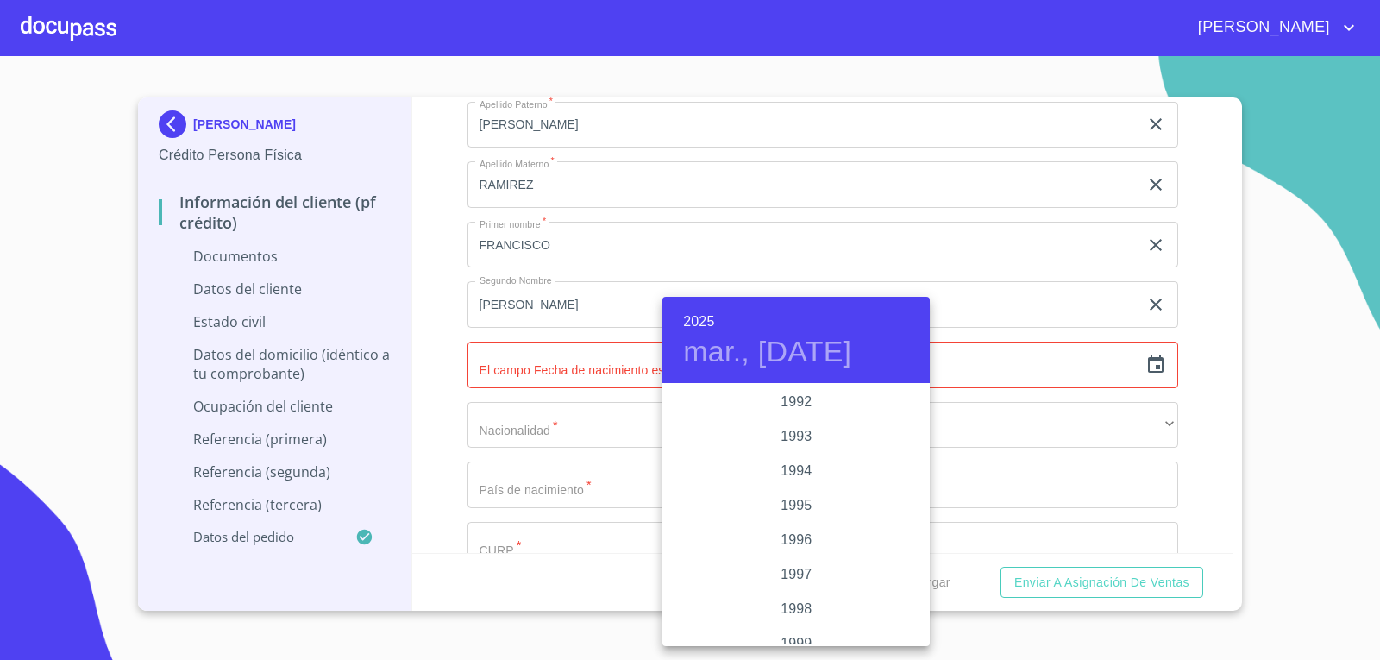
scroll to position [2311, 0]
click at [798, 440] on div "1993" at bounding box center [795, 437] width 267 height 34
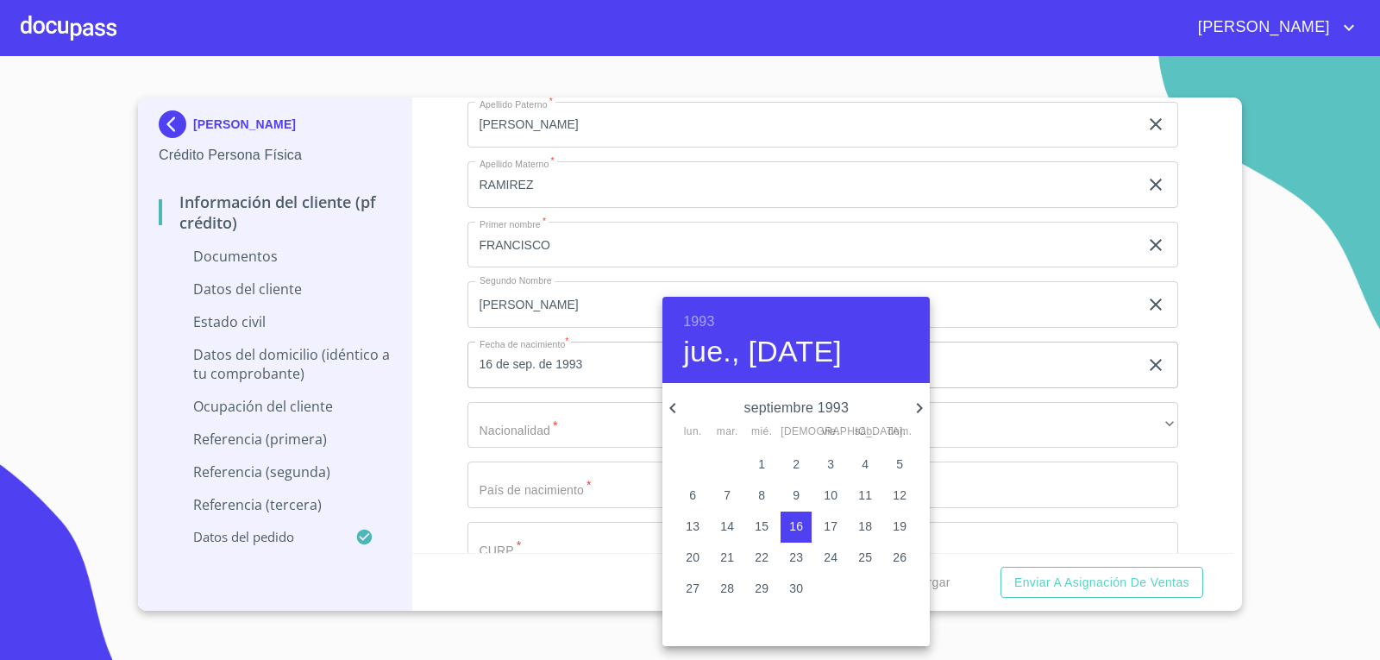
click at [676, 407] on icon "button" at bounding box center [672, 407] width 21 height 21
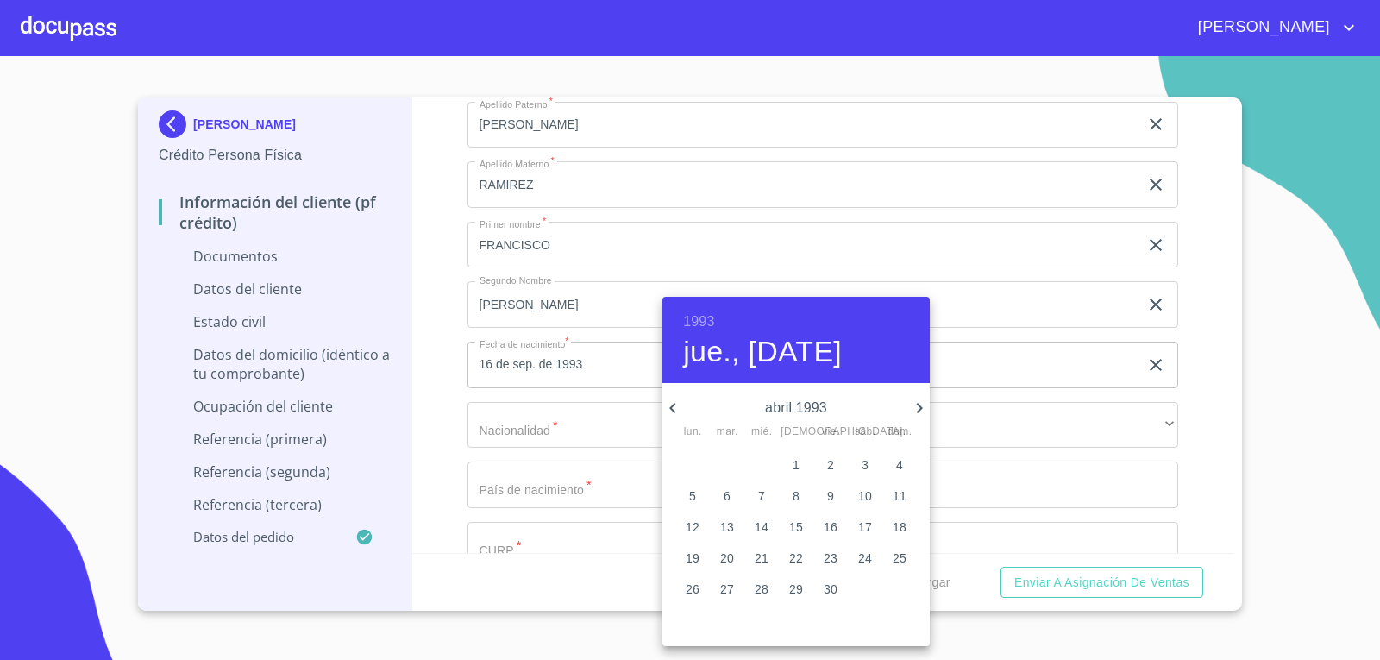
click at [676, 407] on icon "button" at bounding box center [672, 407] width 21 height 21
click at [920, 406] on icon "button" at bounding box center [920, 408] width 6 height 10
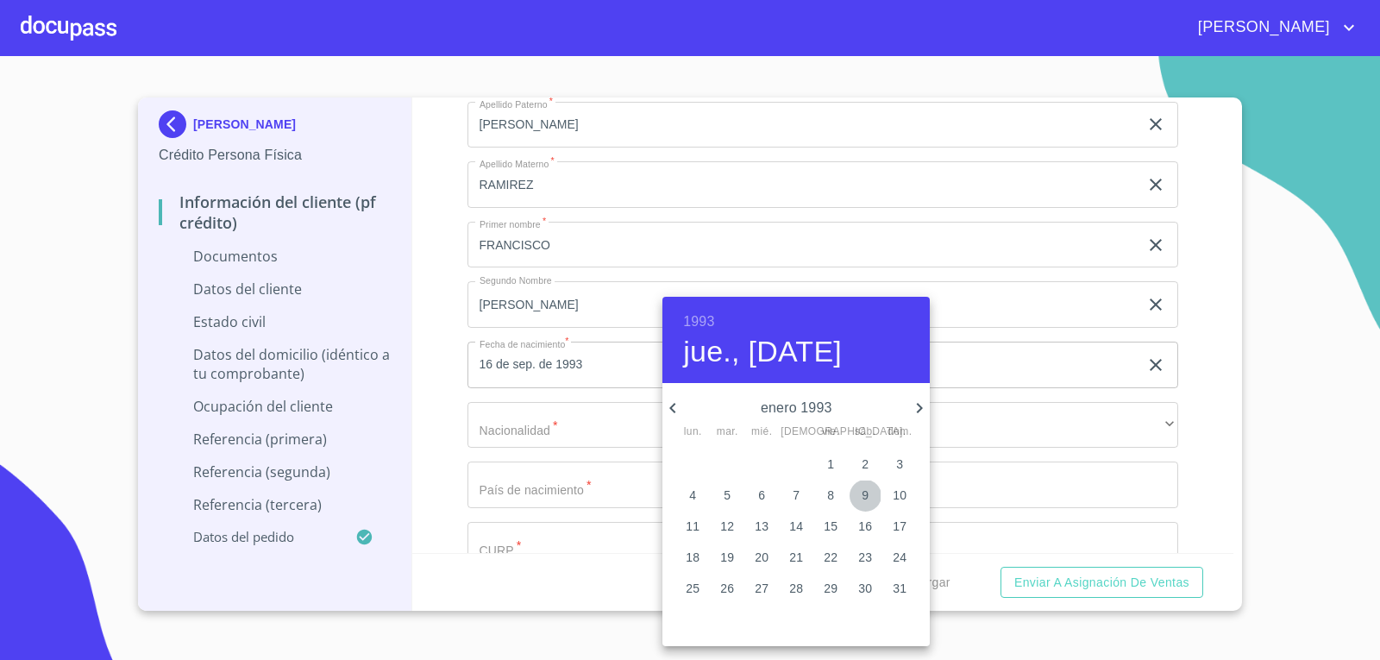
click at [864, 496] on p "9" at bounding box center [864, 494] width 7 height 17
type input "9 de ene. de 1993"
click at [586, 372] on div at bounding box center [690, 330] width 1380 height 660
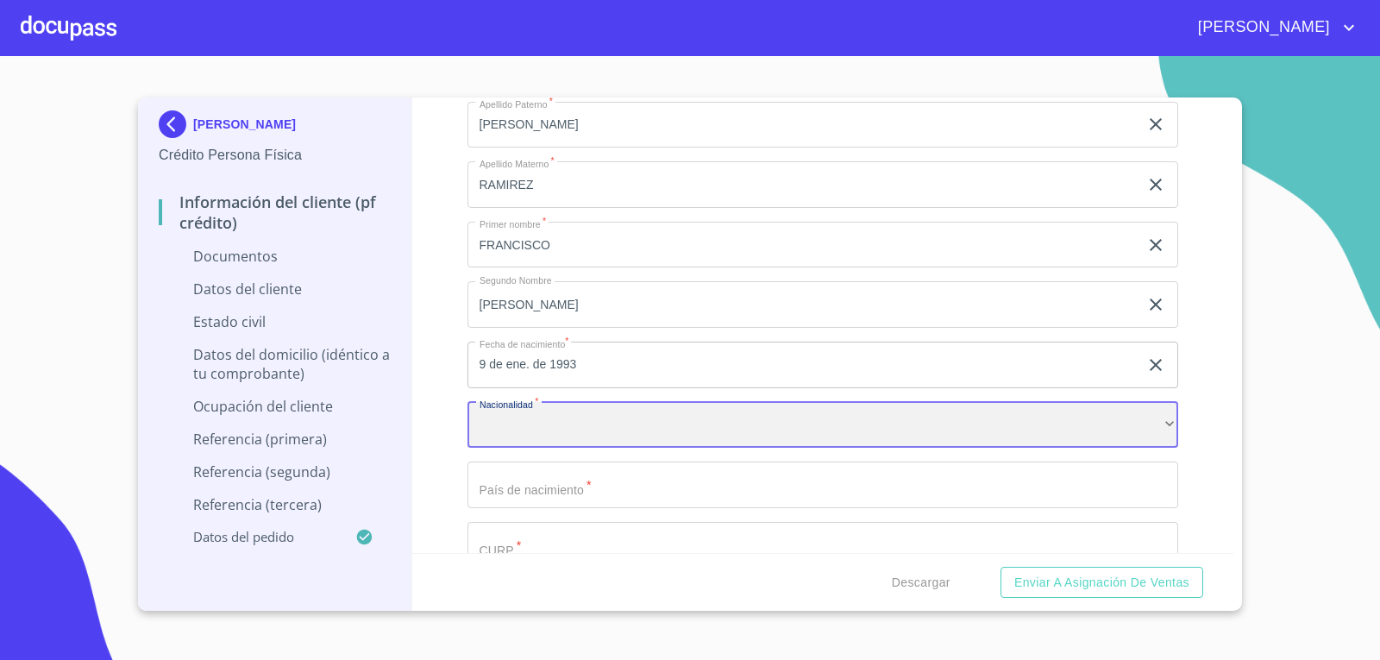
click at [585, 426] on div "​" at bounding box center [822, 425] width 711 height 47
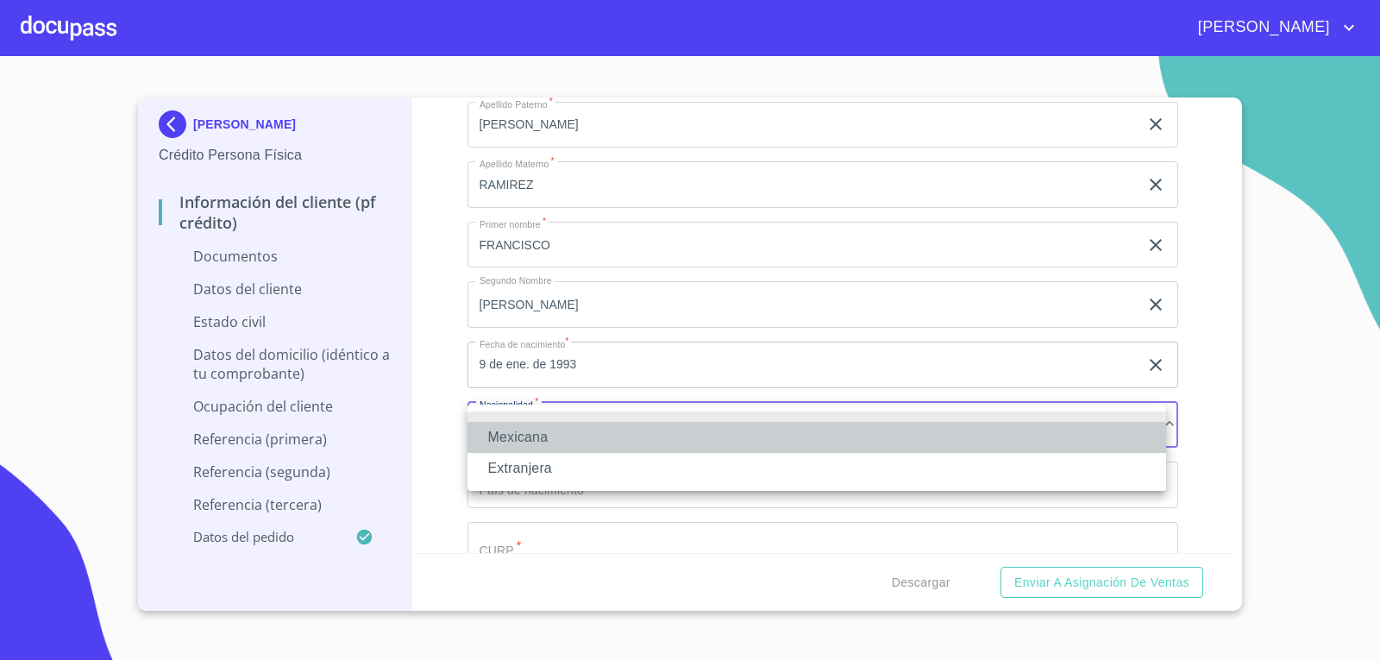
click at [578, 441] on li "Mexicana" at bounding box center [816, 437] width 698 height 31
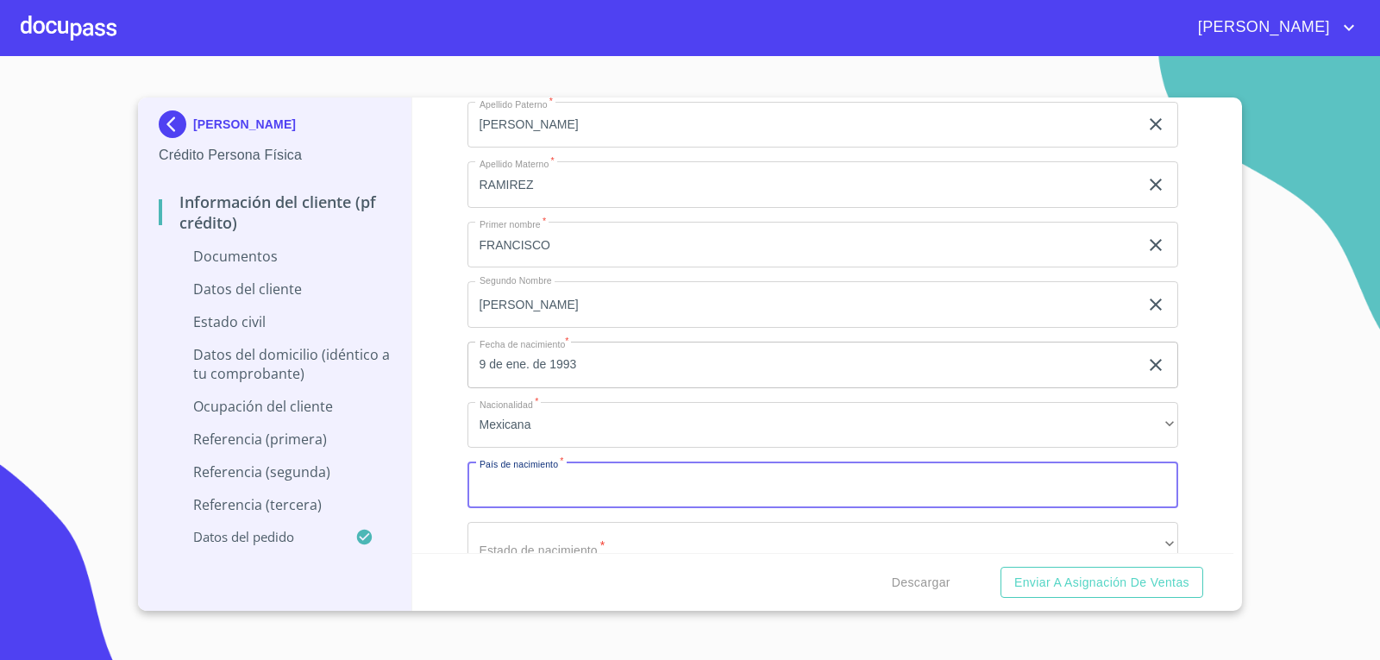
click at [629, 494] on input "Documento de identificación   *" at bounding box center [822, 484] width 711 height 47
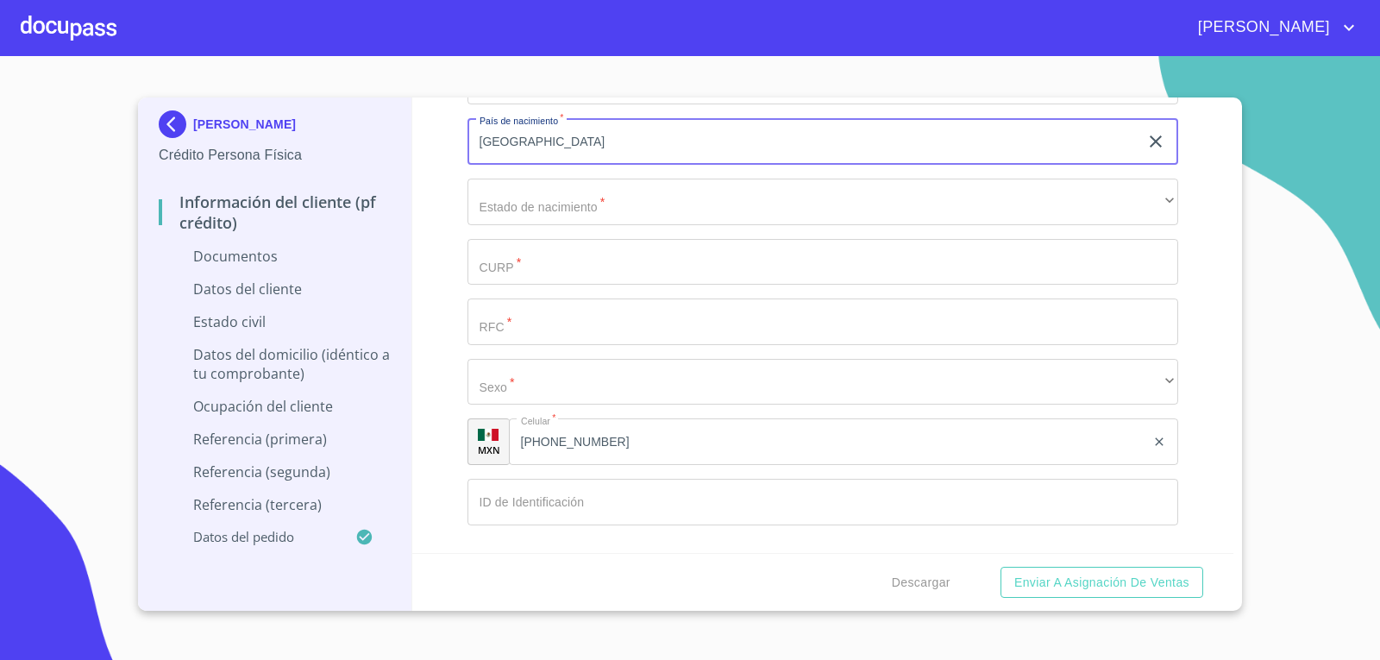
scroll to position [2500, 0]
type input "[GEOGRAPHIC_DATA]"
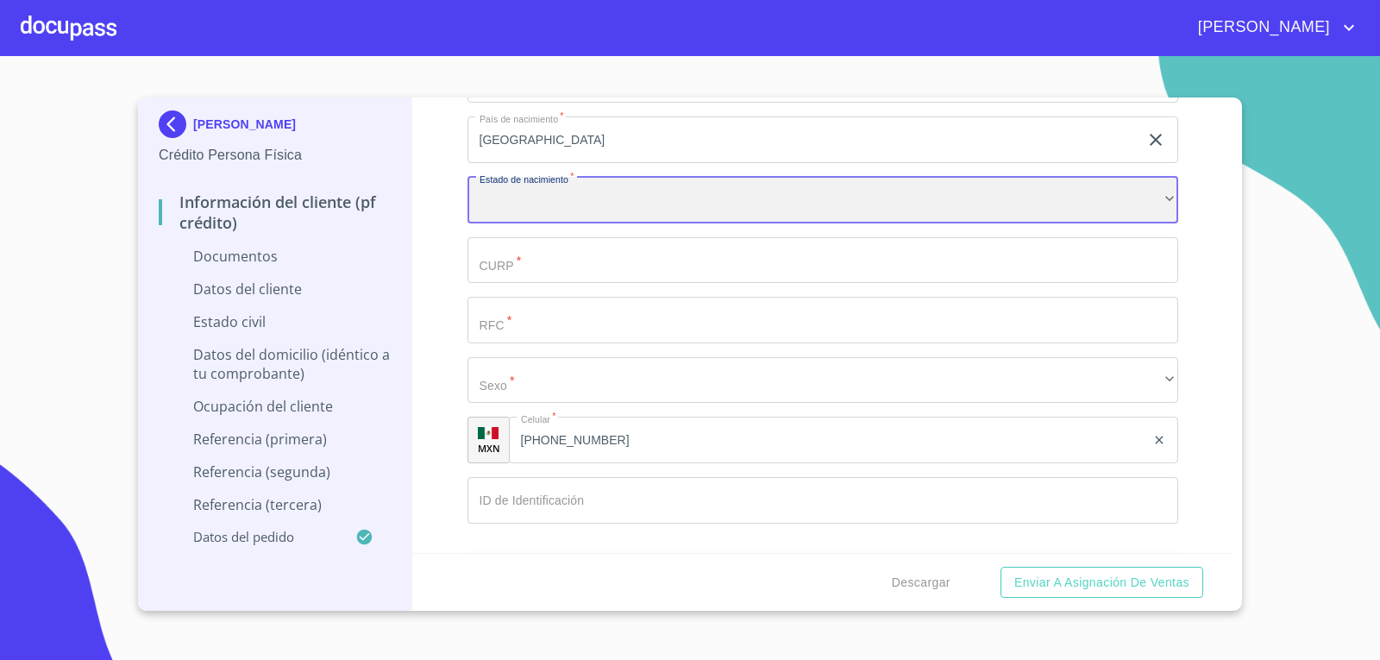
click at [689, 215] on div "​" at bounding box center [822, 200] width 711 height 47
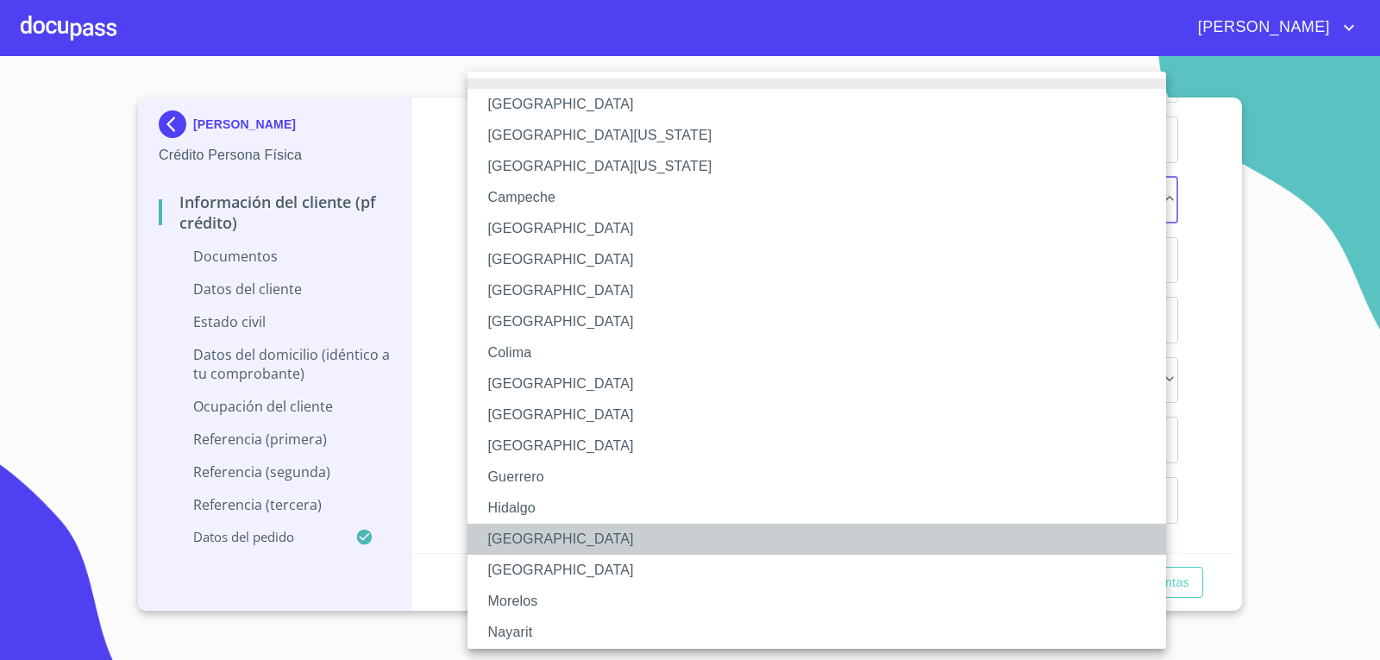
click at [677, 540] on li "[GEOGRAPHIC_DATA]" at bounding box center [822, 538] width 711 height 31
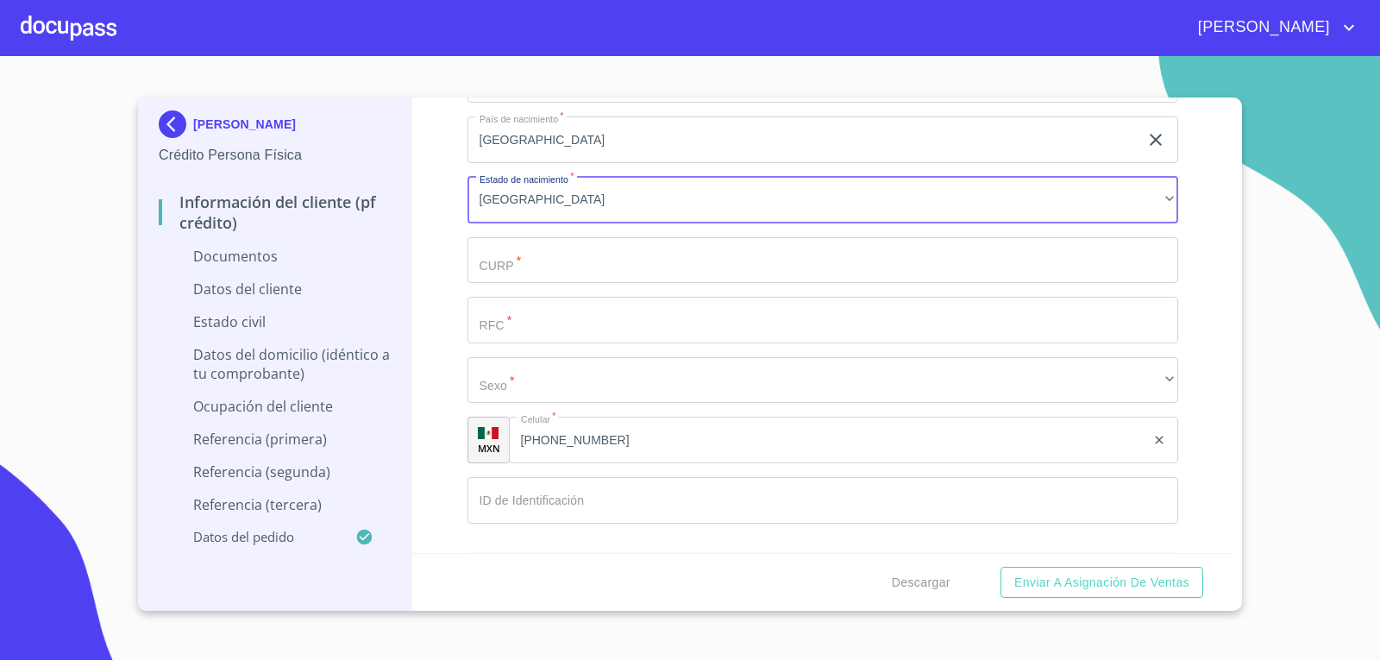
click at [698, 264] on input "Documento de identificación   *" at bounding box center [822, 260] width 711 height 47
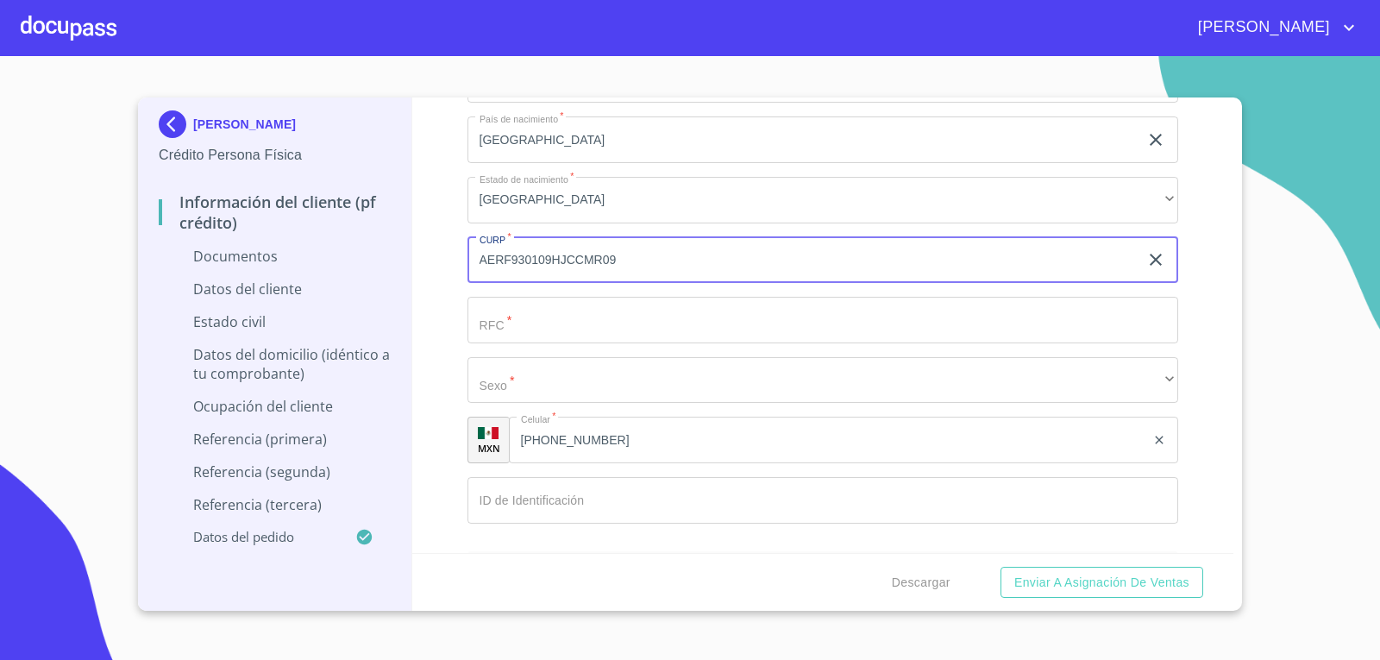
type input "AERF930109HJCCMR09"
click at [679, 312] on input "Documento de identificación   *" at bounding box center [822, 320] width 711 height 47
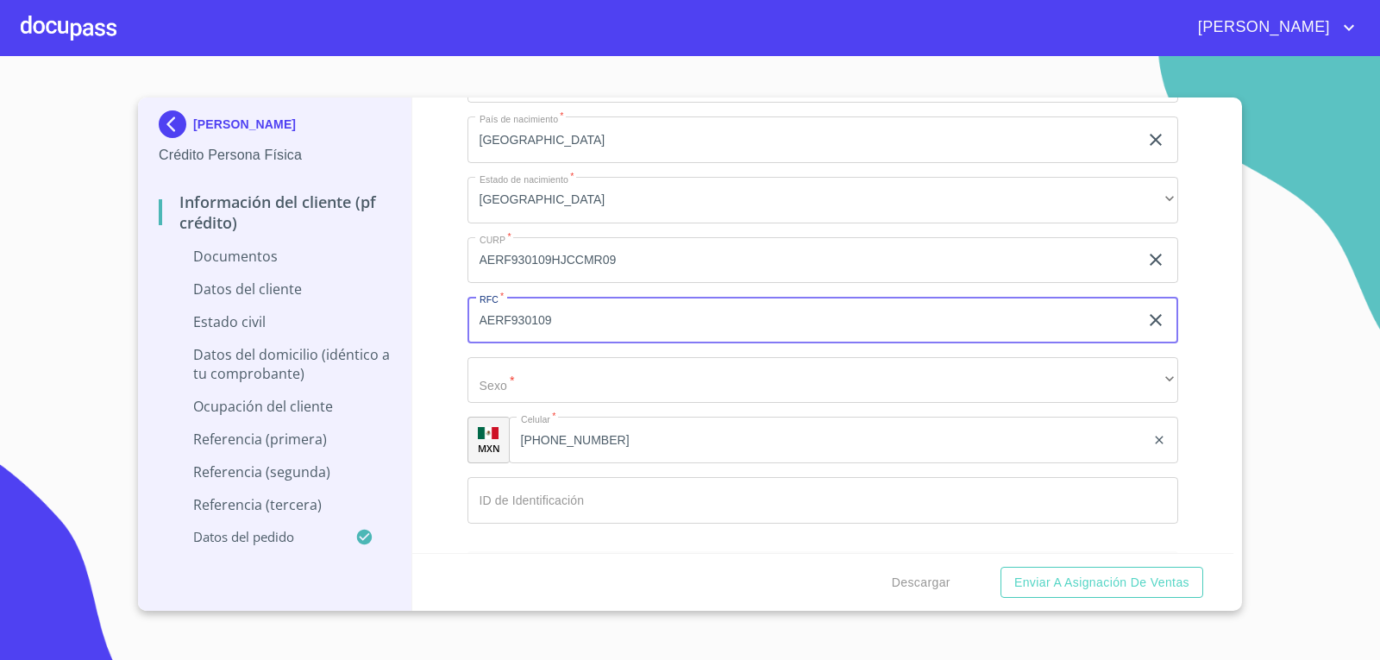
type input "AERF930109"
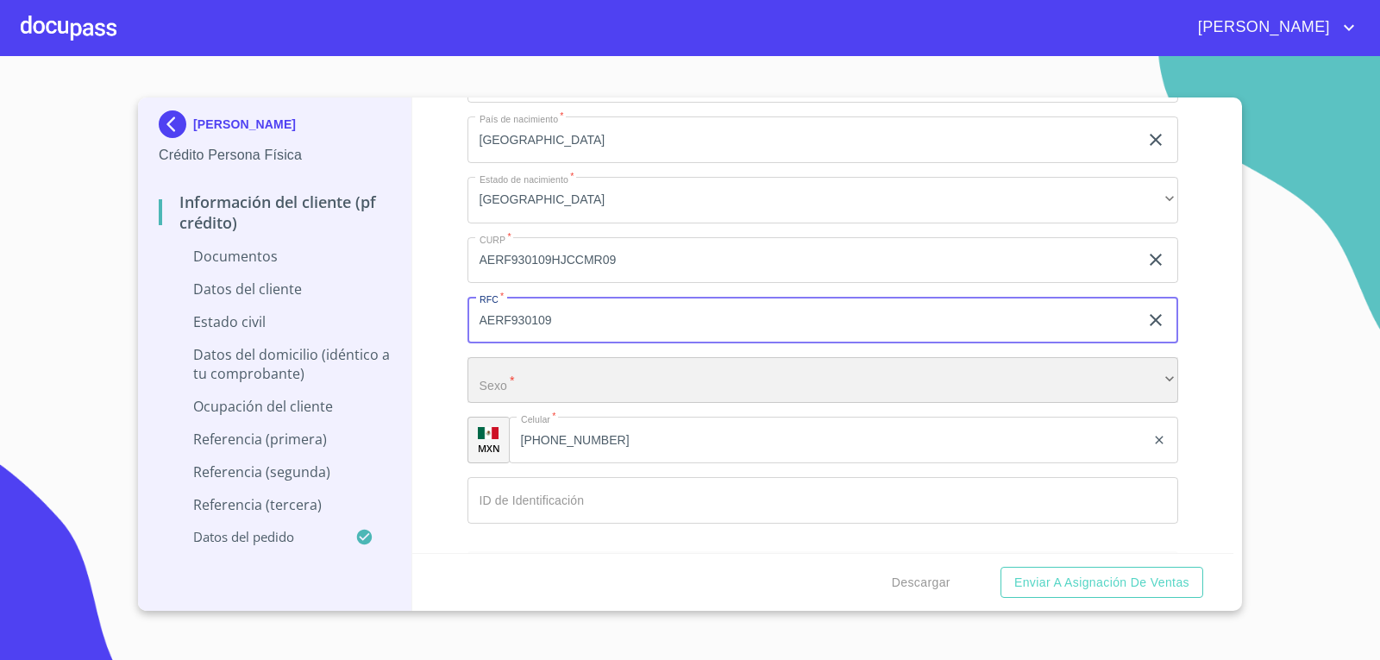
click at [681, 380] on div "​" at bounding box center [822, 380] width 711 height 47
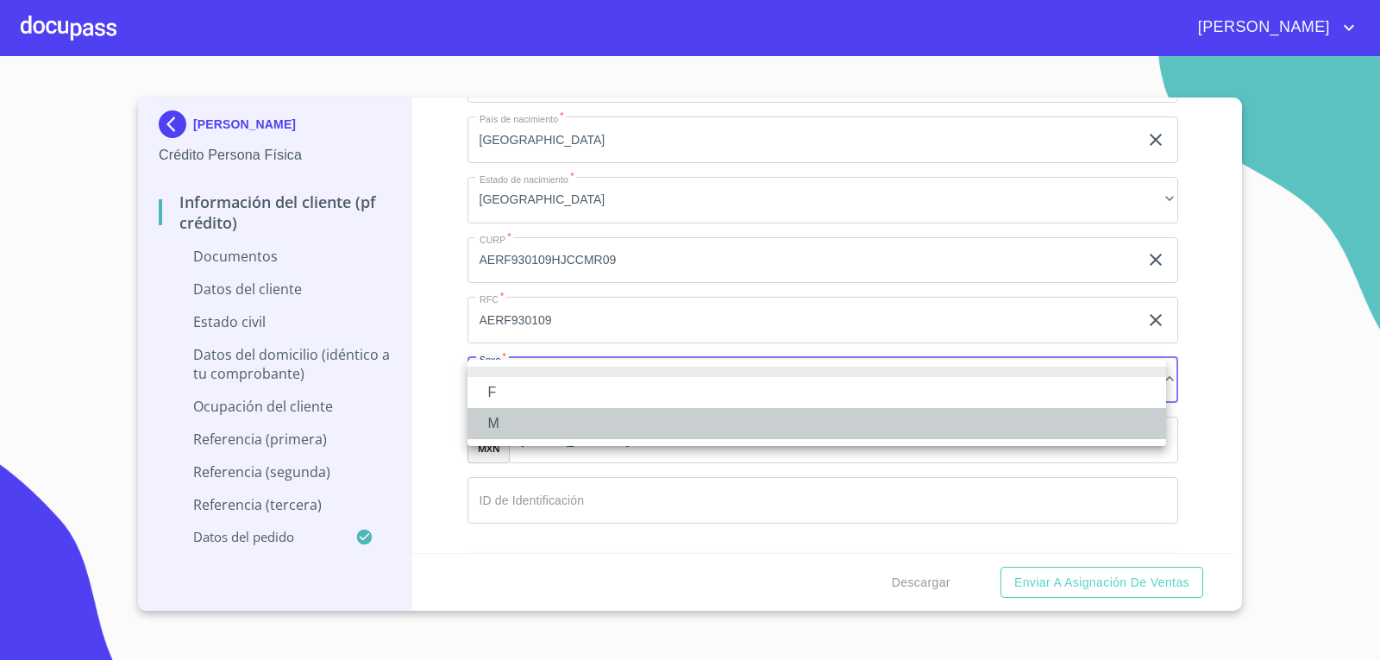
click at [621, 414] on li "M" at bounding box center [816, 423] width 698 height 31
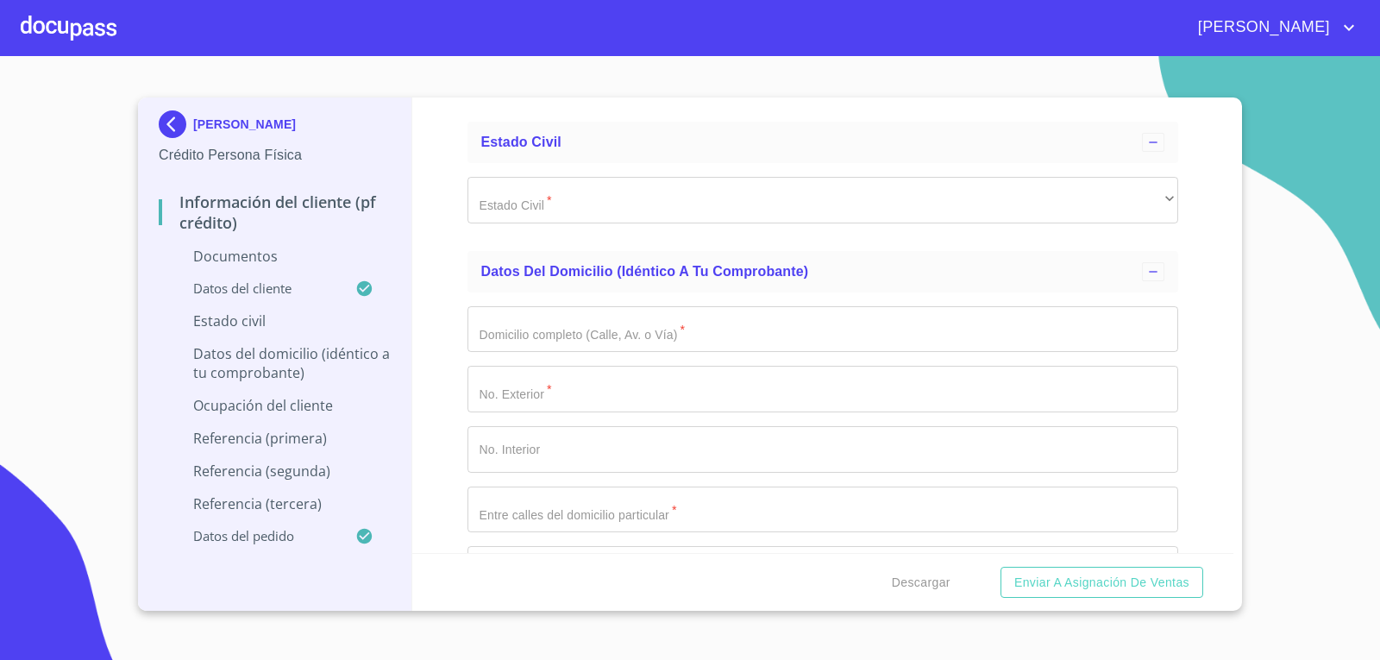
scroll to position [2931, 0]
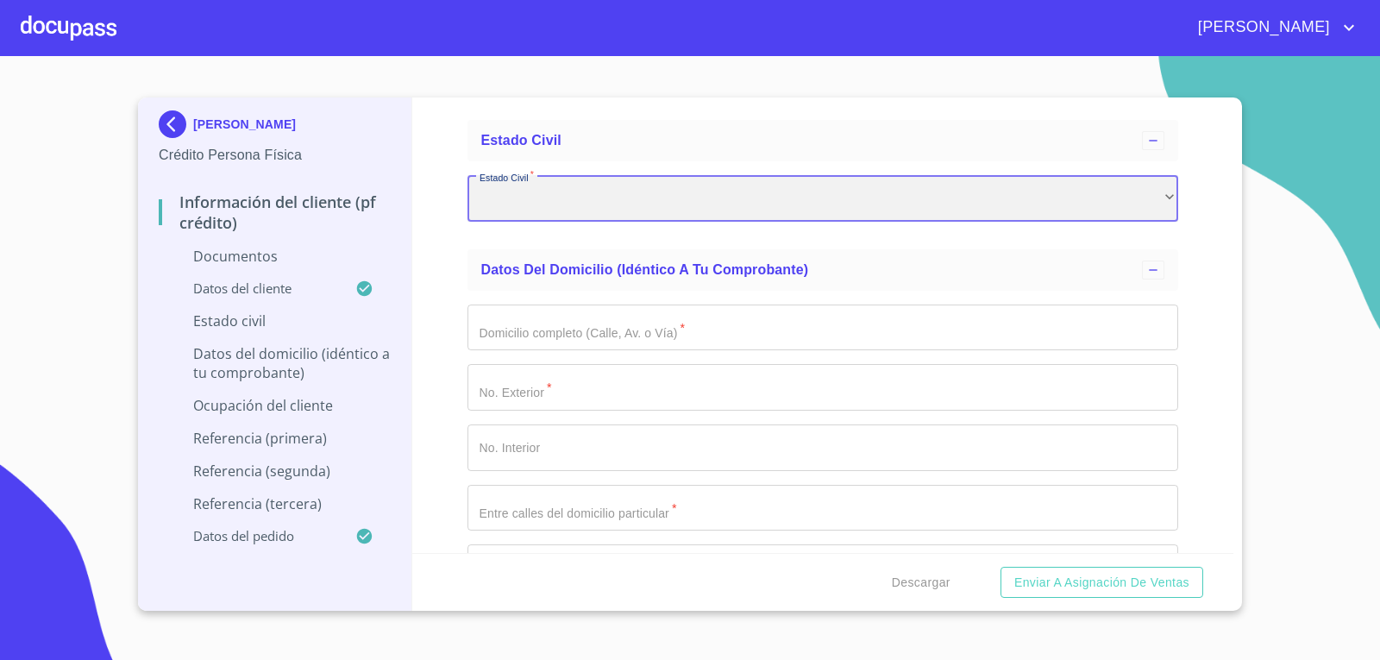
click at [685, 213] on div "​" at bounding box center [822, 198] width 711 height 47
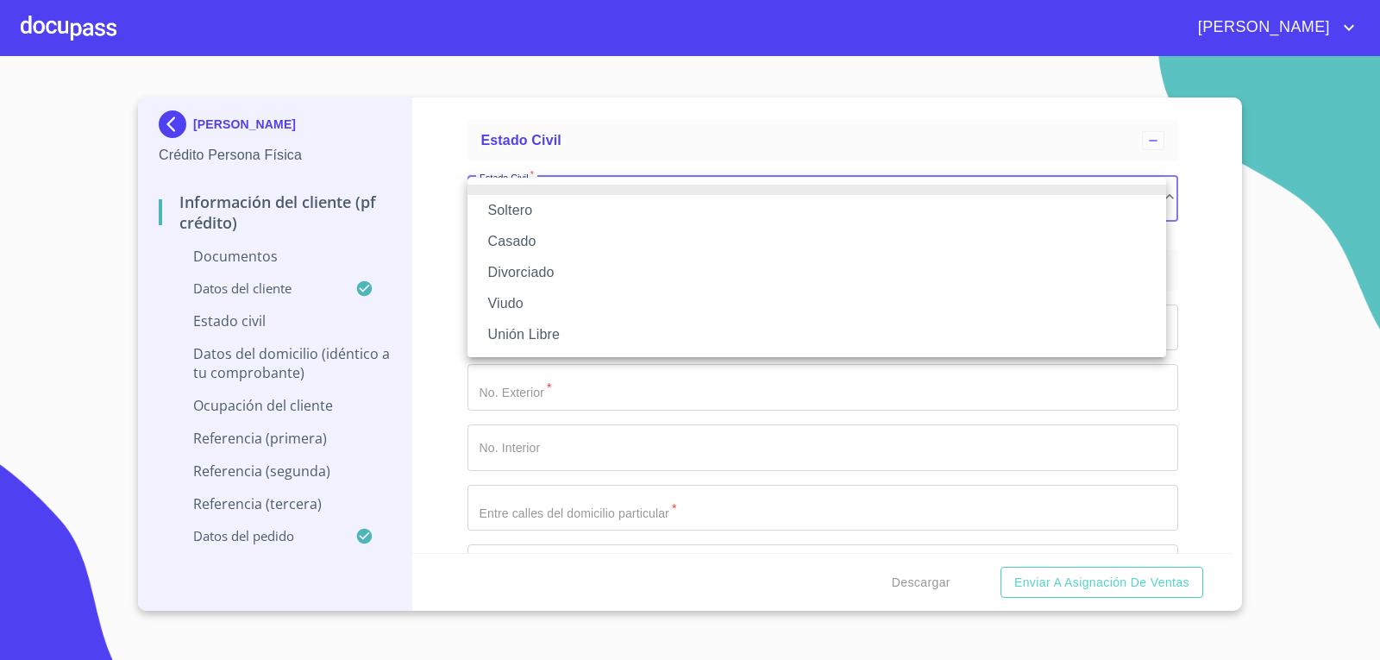
click at [626, 243] on li "Casado" at bounding box center [816, 241] width 698 height 31
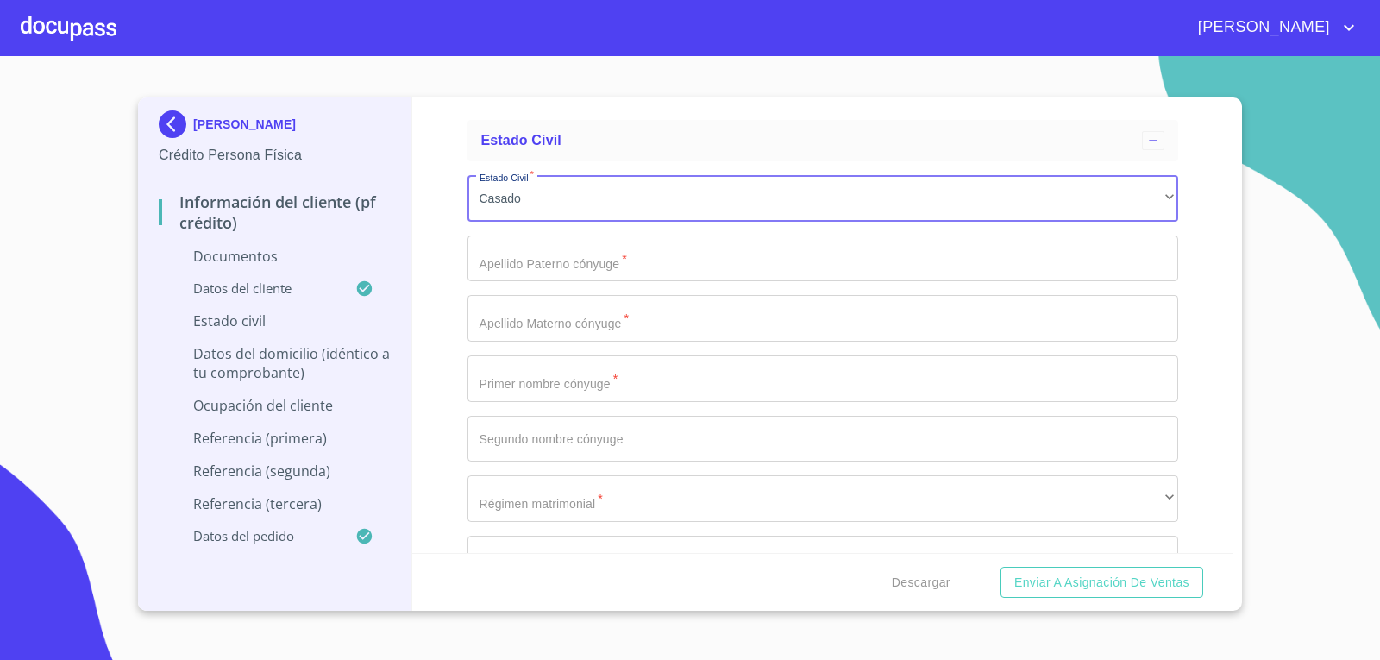
click at [645, 267] on input "Documento de identificación   *" at bounding box center [822, 258] width 711 height 47
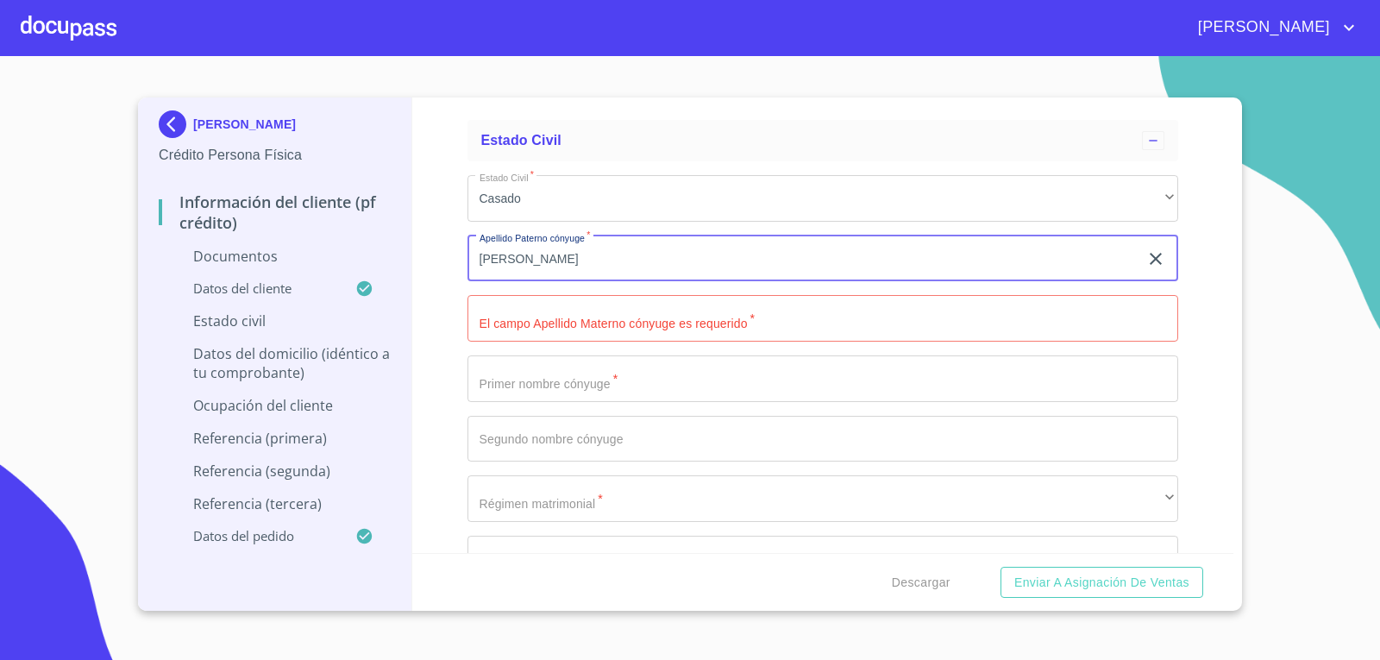
click at [645, 267] on input "[PERSON_NAME]" at bounding box center [803, 258] width 672 height 47
type input "[PERSON_NAME]"
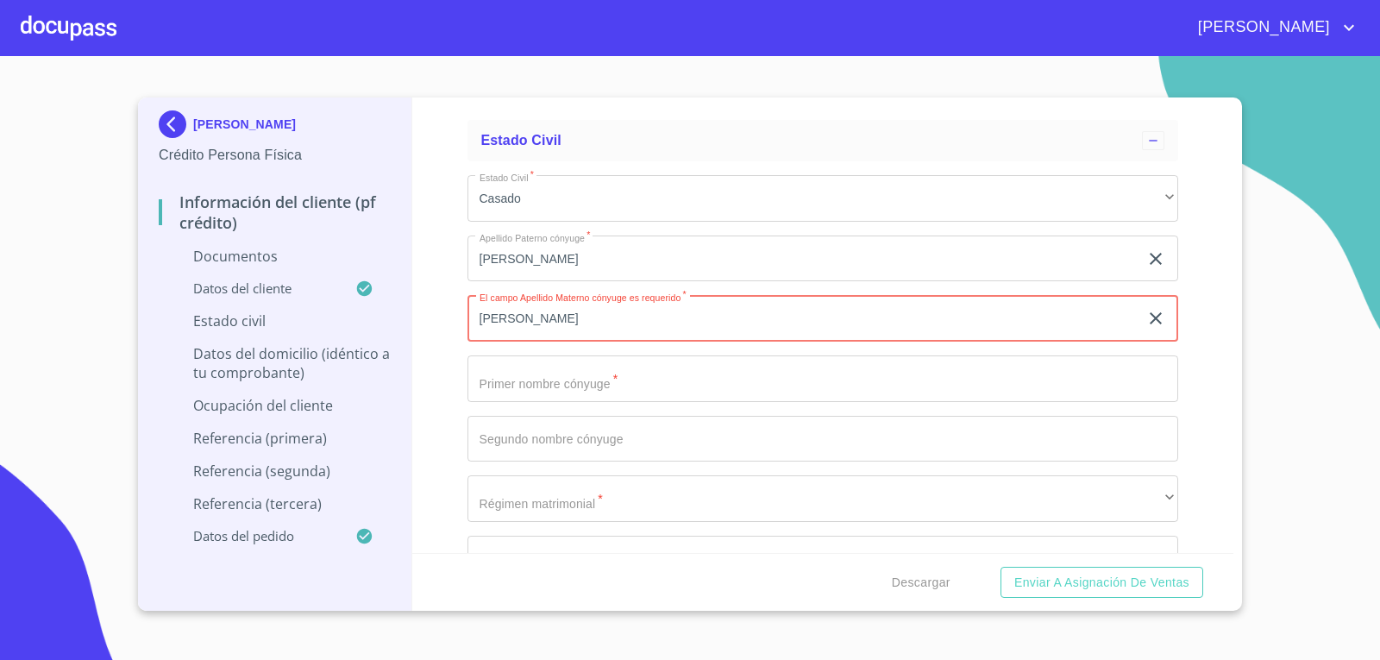
type input "[PERSON_NAME]"
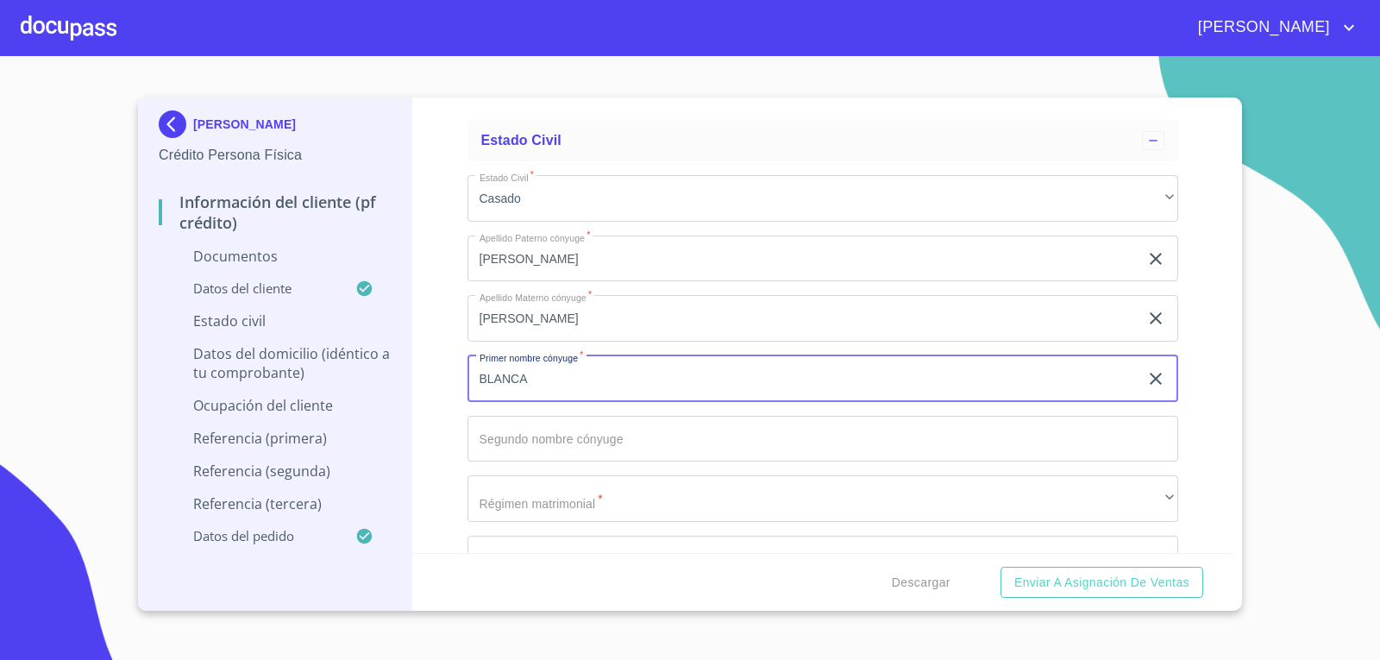
type input "BLANCA"
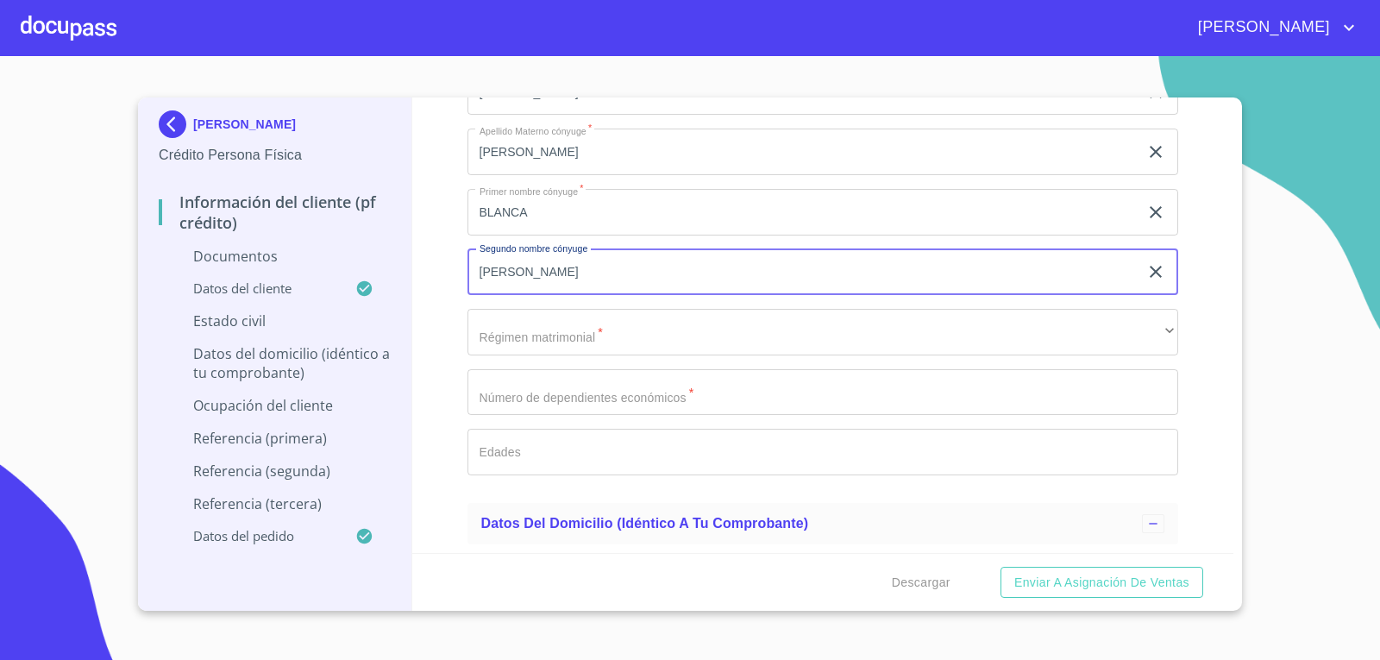
scroll to position [3104, 0]
type input "[PERSON_NAME]"
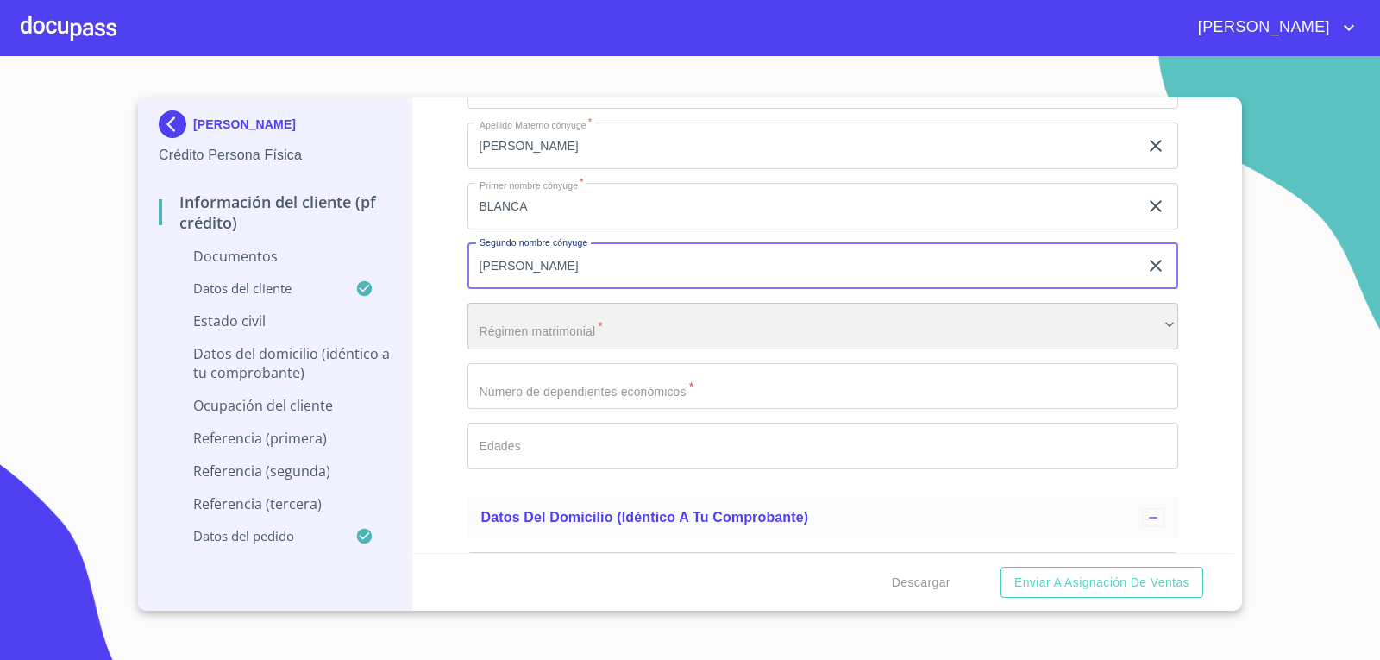
click at [1107, 335] on div "​" at bounding box center [822, 326] width 711 height 47
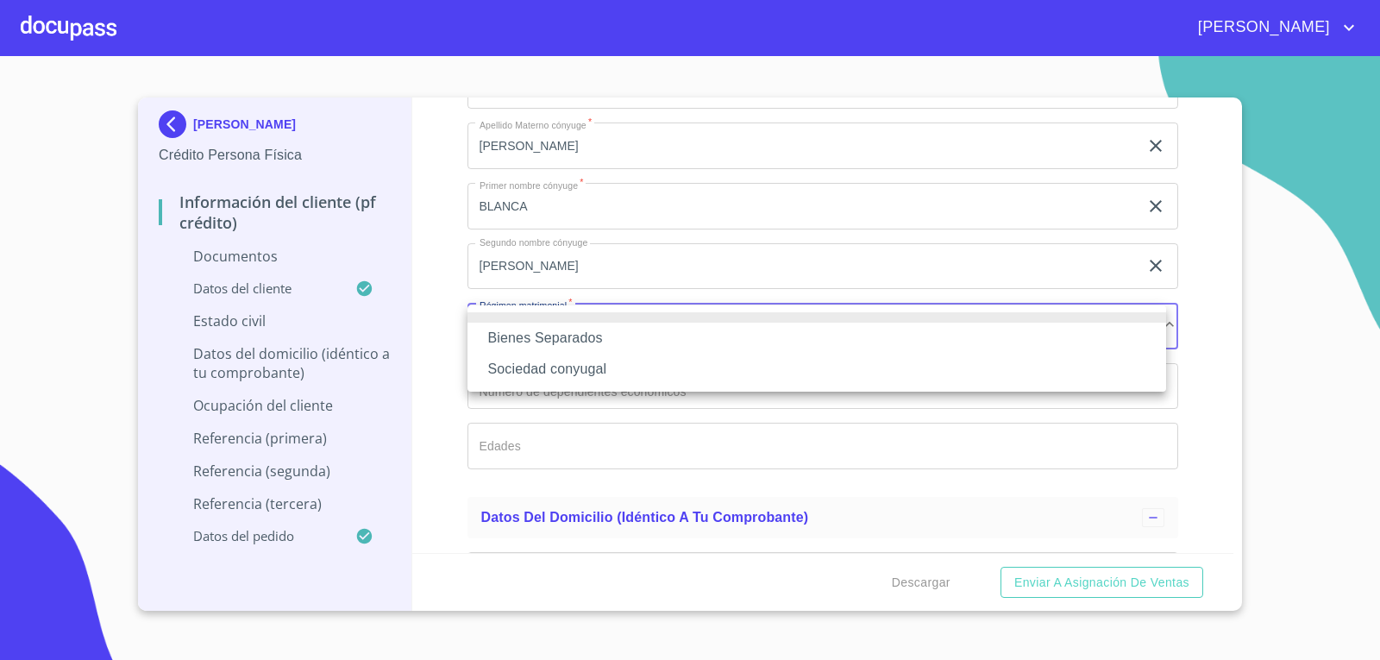
click at [823, 360] on li "Sociedad conyugal" at bounding box center [816, 369] width 698 height 31
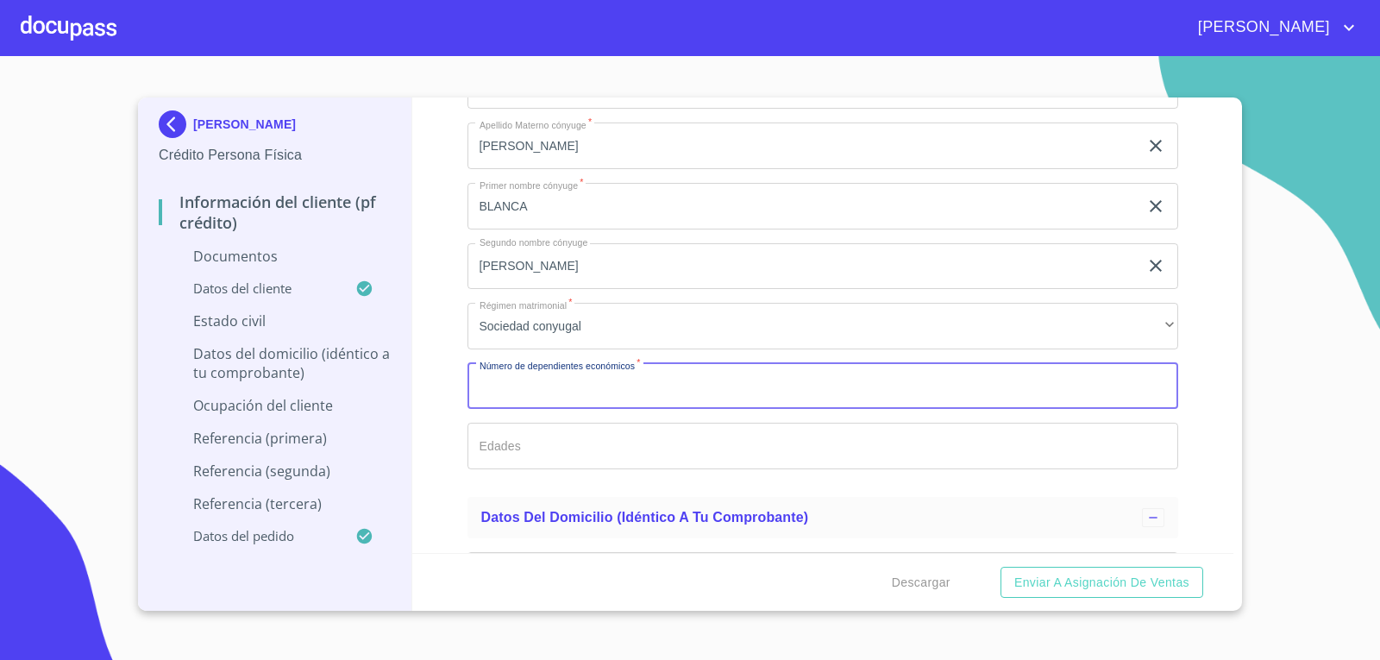
click at [886, 391] on input "Documento de identificación   *" at bounding box center [822, 386] width 711 height 47
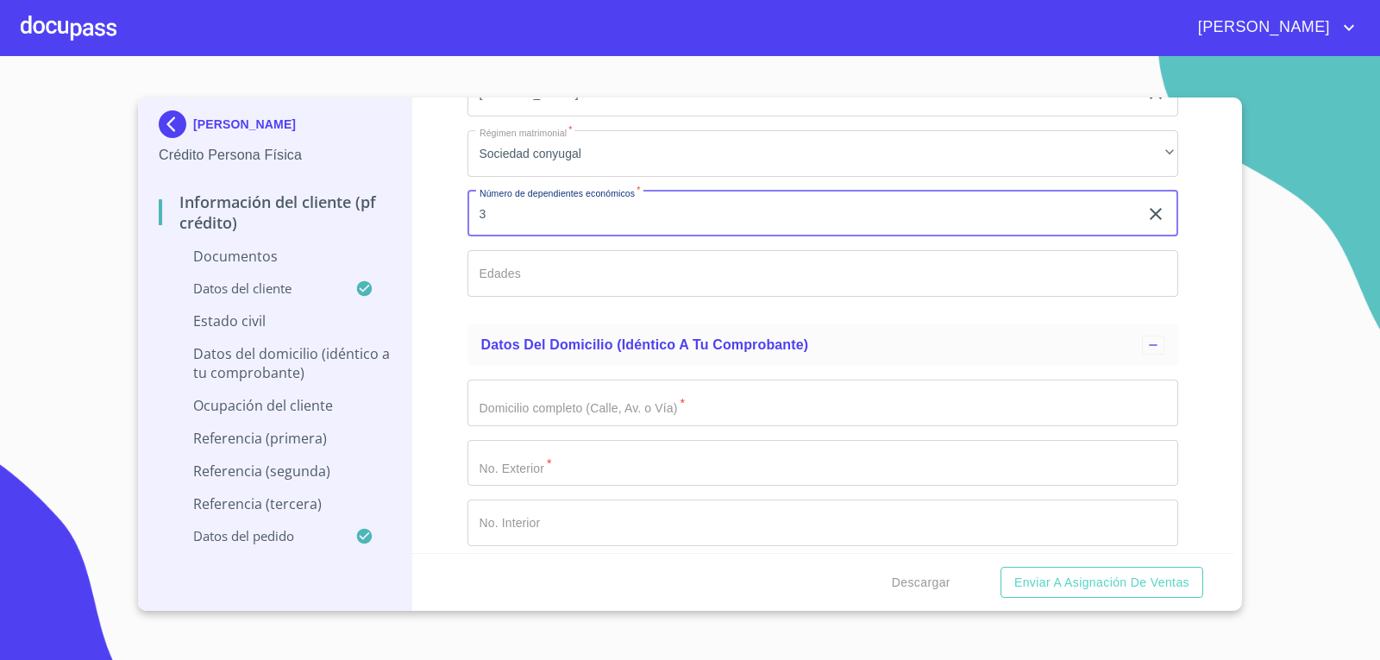
scroll to position [3449, 0]
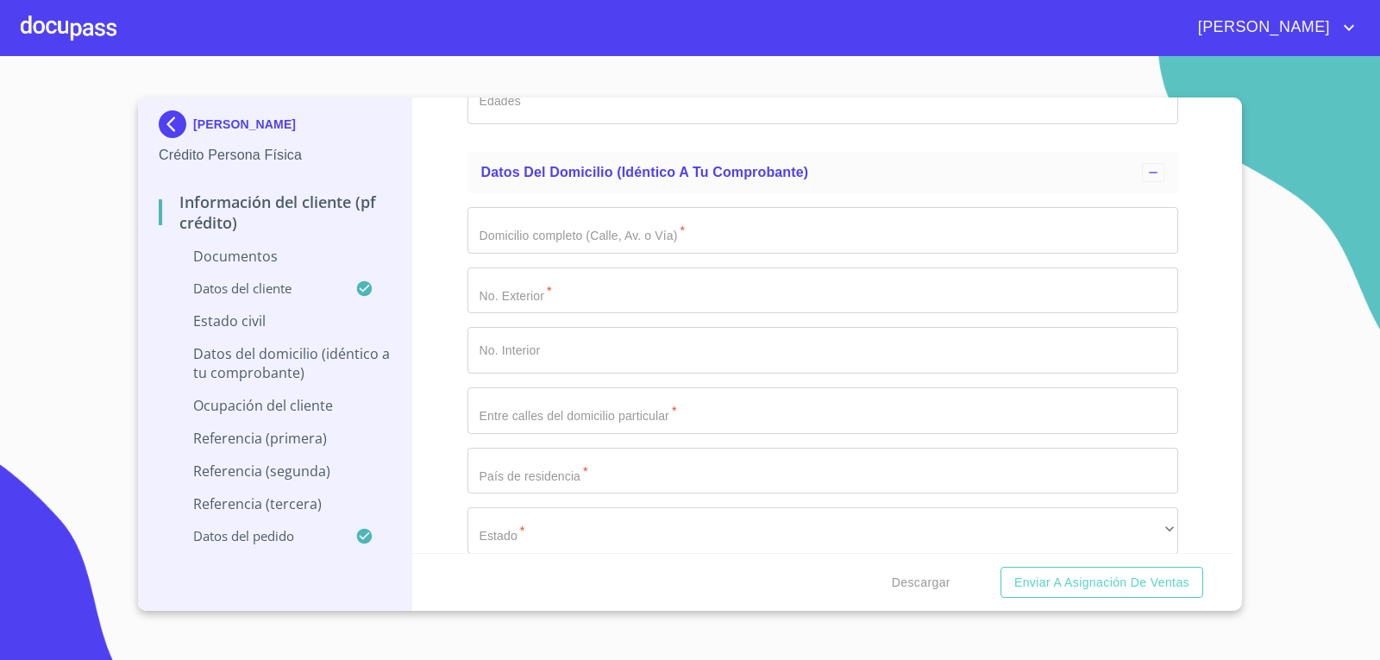
type input "3"
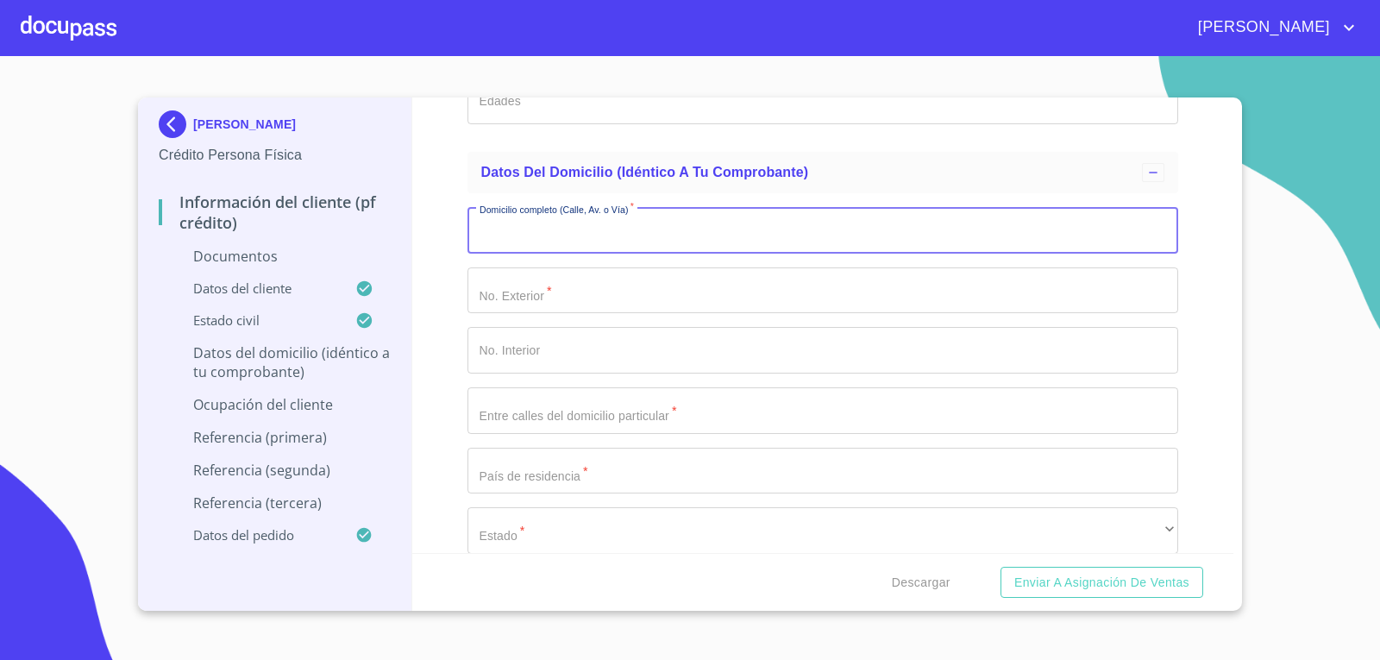
click at [541, 238] on input "Documento de identificación   *" at bounding box center [822, 230] width 711 height 47
type input "V"
type input "CLAVELES"
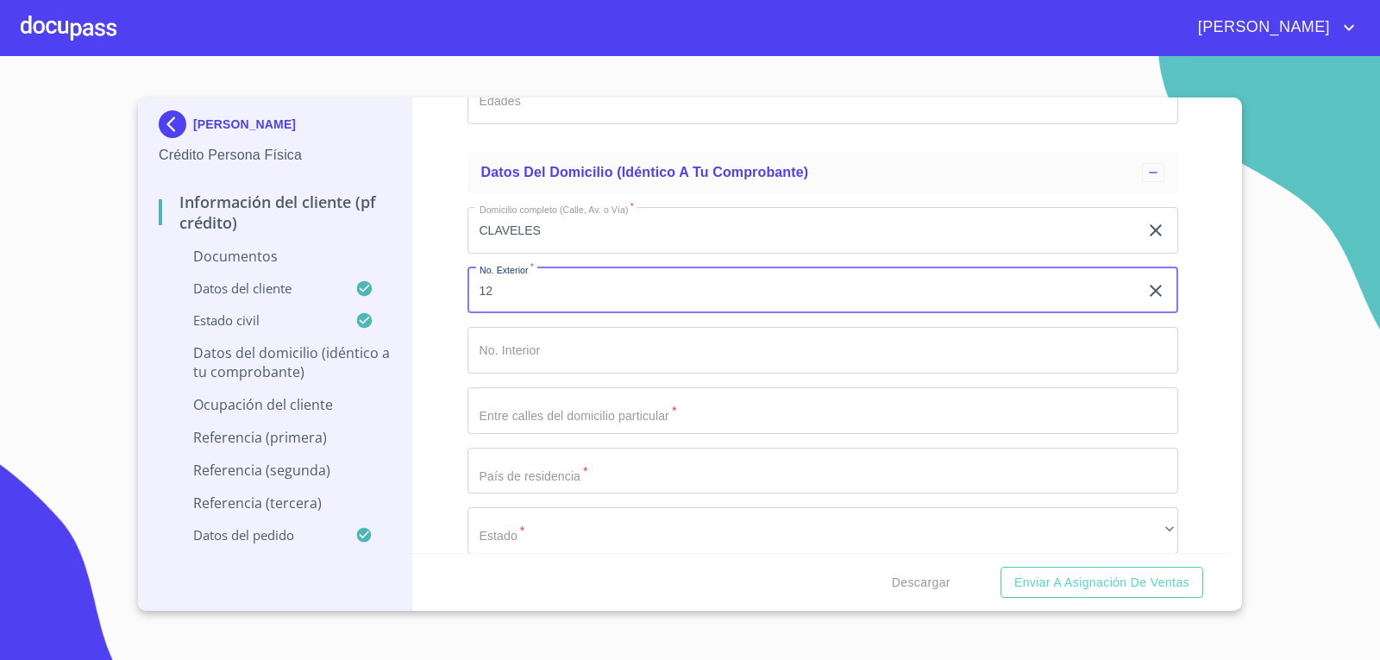
type input "12"
click at [553, 476] on input "Documento de identificación   *" at bounding box center [822, 470] width 711 height 47
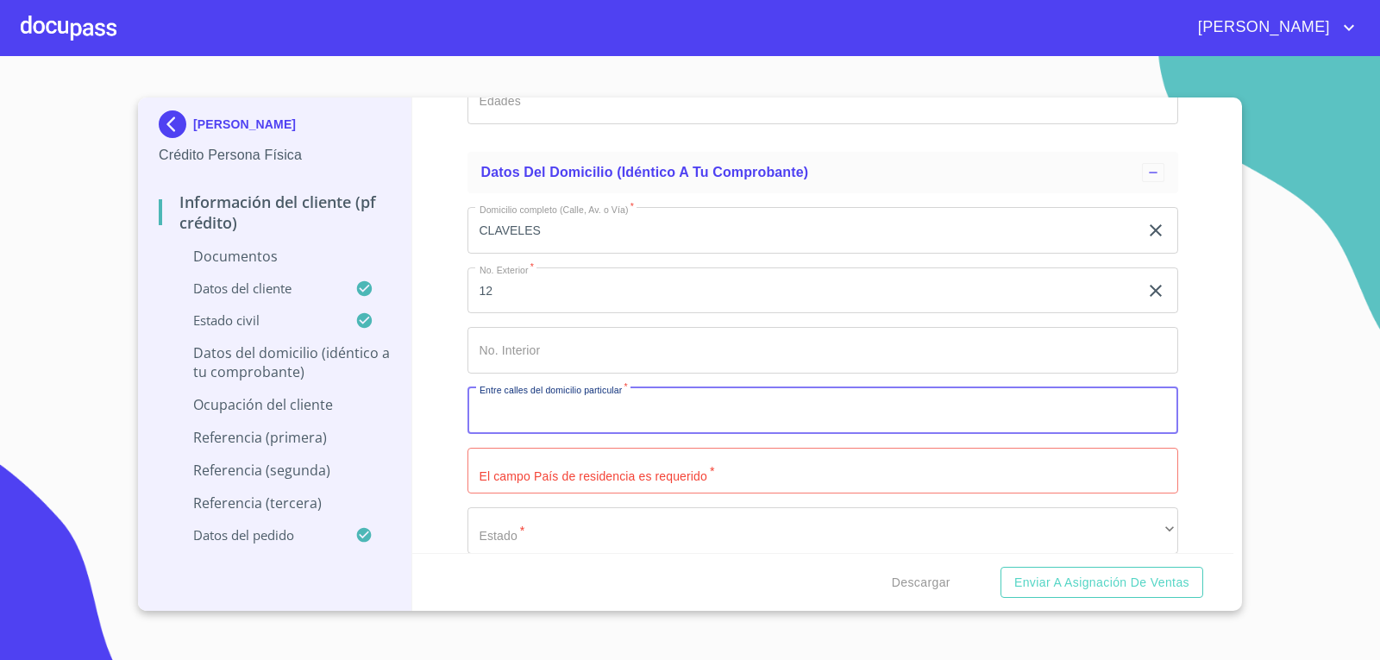
click at [567, 415] on input "Documento de identificación   *" at bounding box center [822, 410] width 711 height 47
type input "PROLONGACION Y [PERSON_NAME] Y PUERTA DE HORNO"
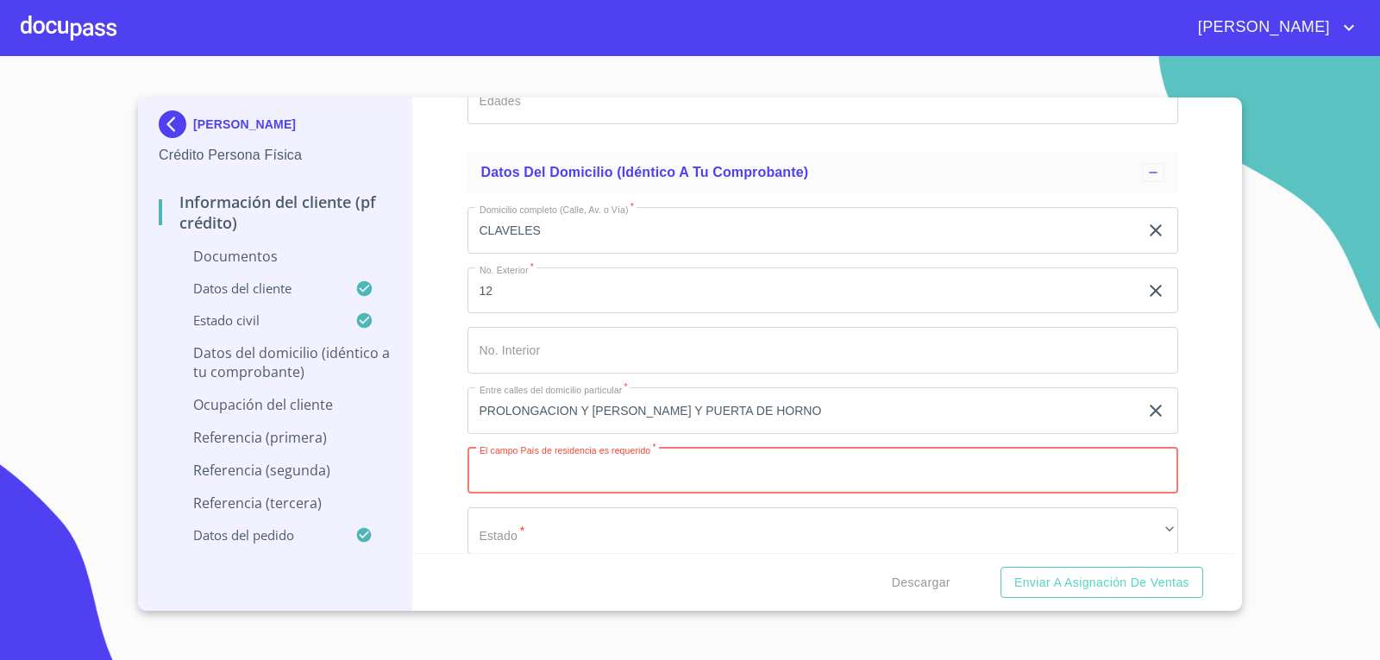
click at [979, 466] on input "Documento de identificación   *" at bounding box center [822, 470] width 711 height 47
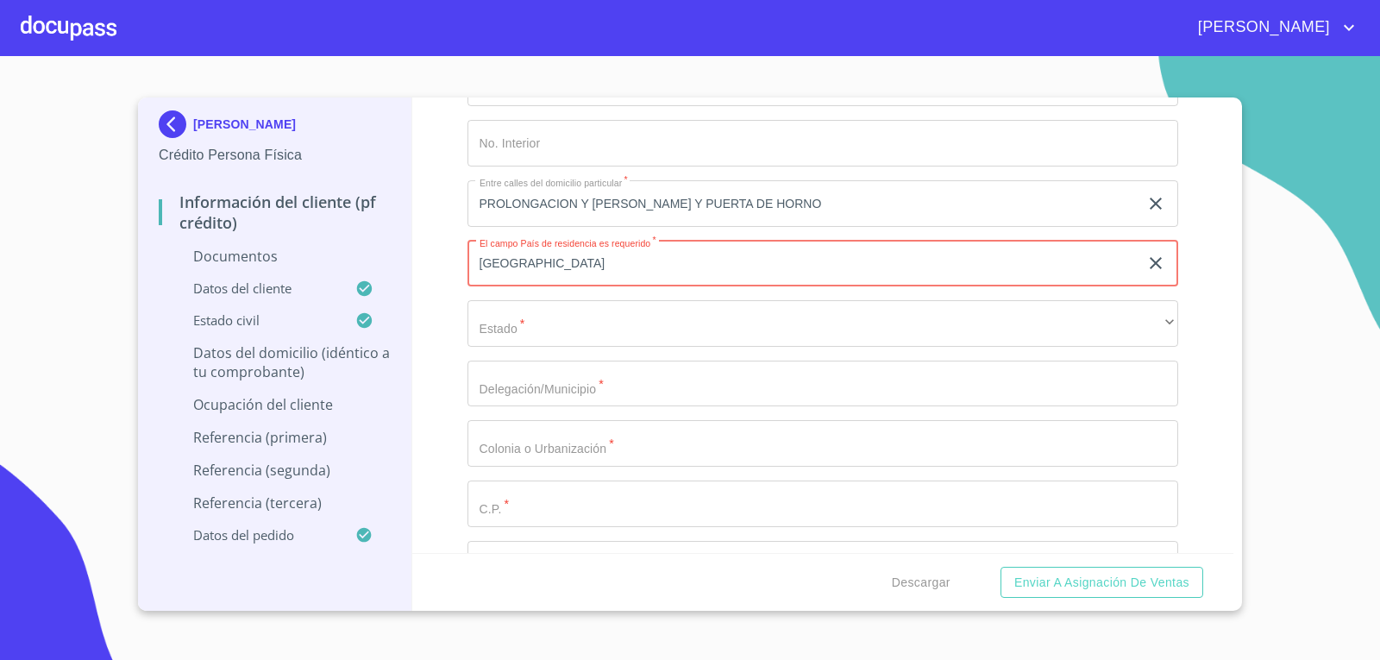
scroll to position [3707, 0]
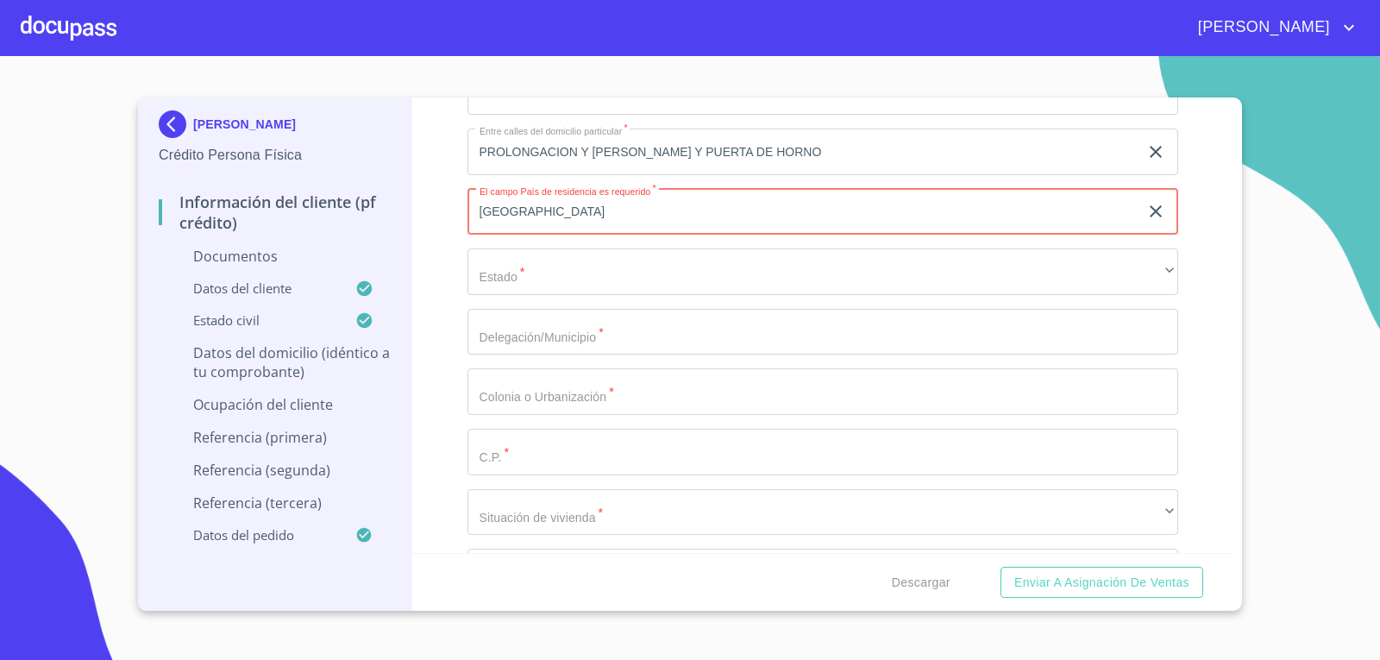
type input "[GEOGRAPHIC_DATA]"
click at [1113, 297] on div "Domicilio completo (Calle, Av. o Vía)   * CLAVELES ​ No. Exterior   * 12 ​ No.…" at bounding box center [822, 271] width 711 height 674
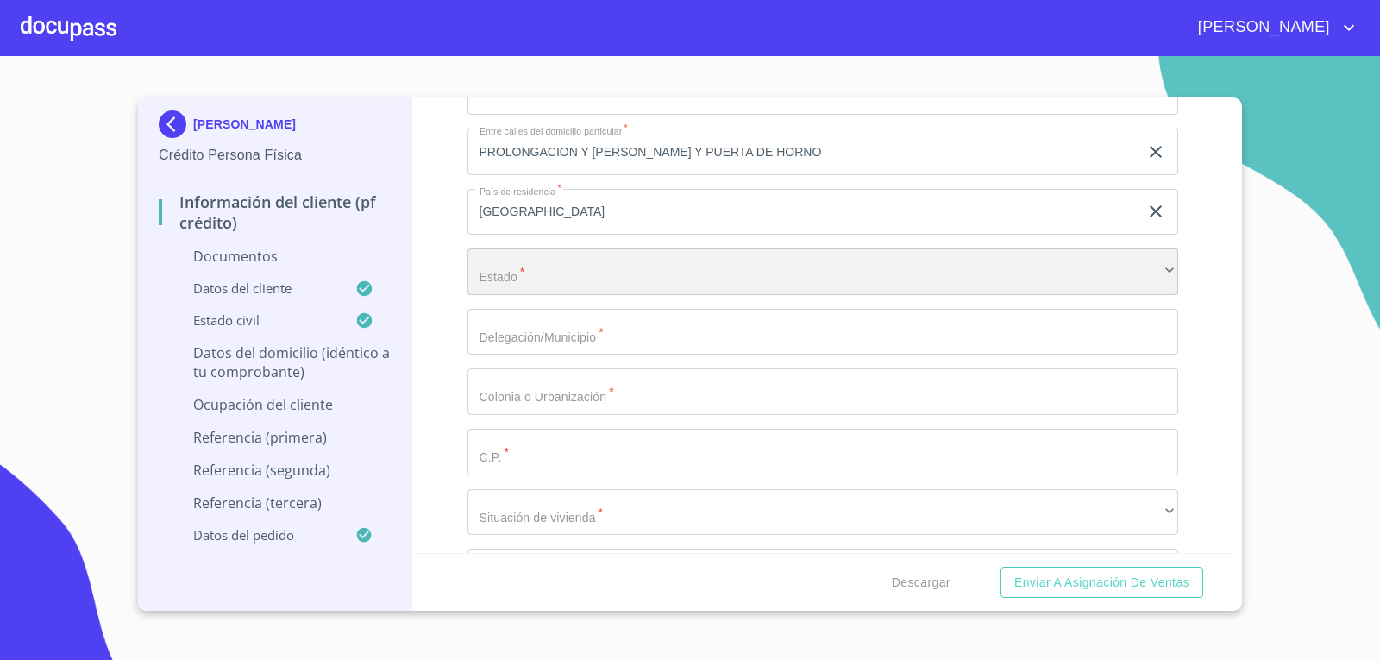
click at [1088, 285] on div "​" at bounding box center [822, 271] width 711 height 47
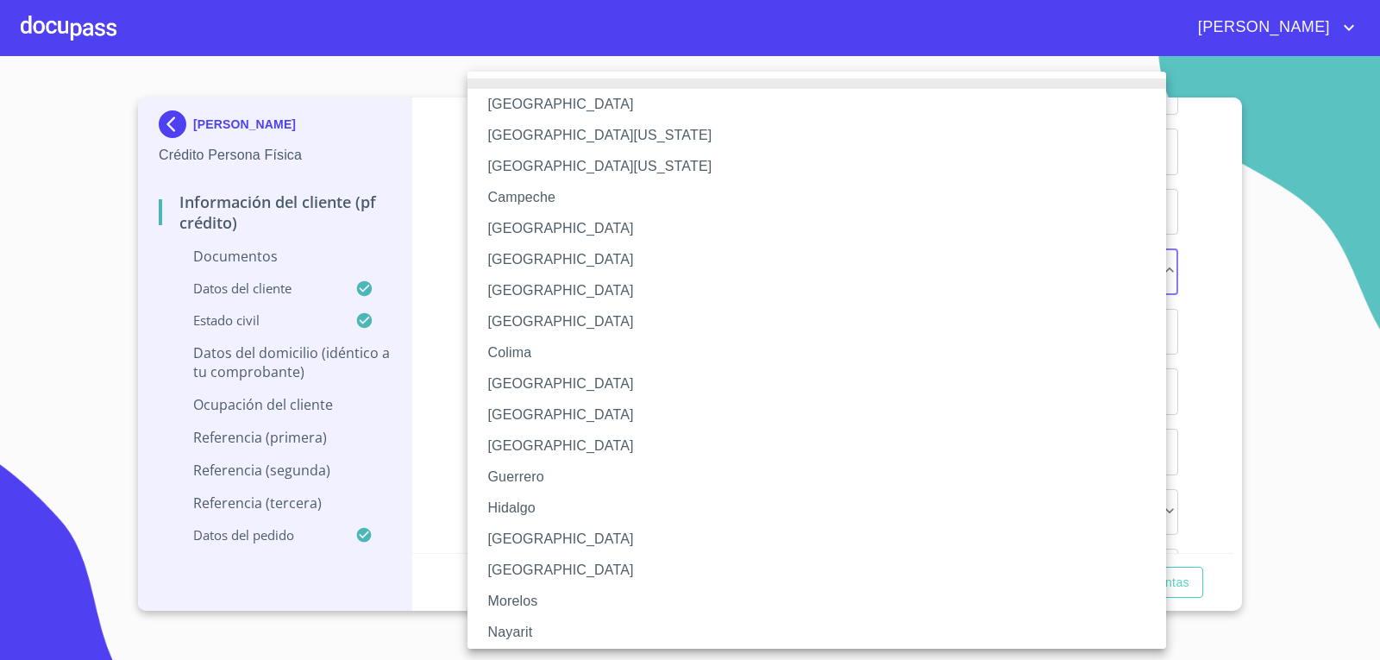
click at [821, 539] on li "[GEOGRAPHIC_DATA]" at bounding box center [822, 538] width 711 height 31
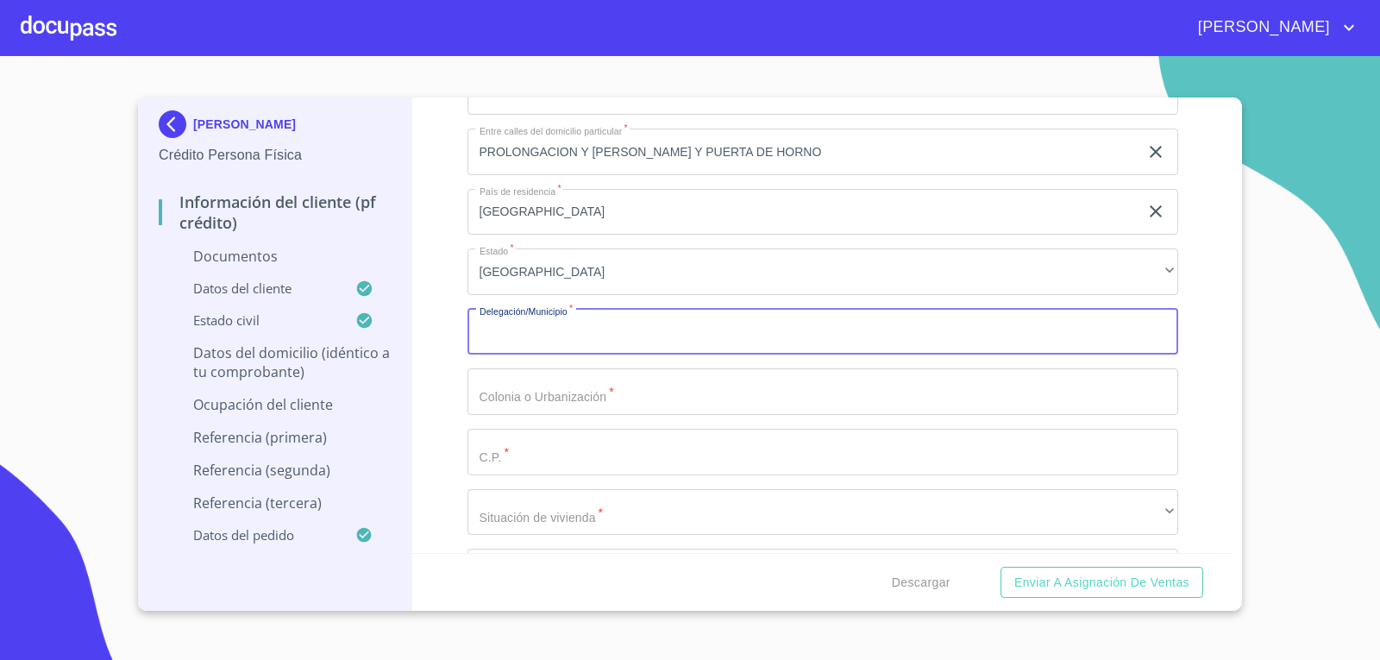
click at [967, 345] on input "Documento de identificación   *" at bounding box center [822, 332] width 711 height 47
type input "CHAPALA"
click at [833, 402] on input "Documento de identificación   *" at bounding box center [822, 391] width 711 height 47
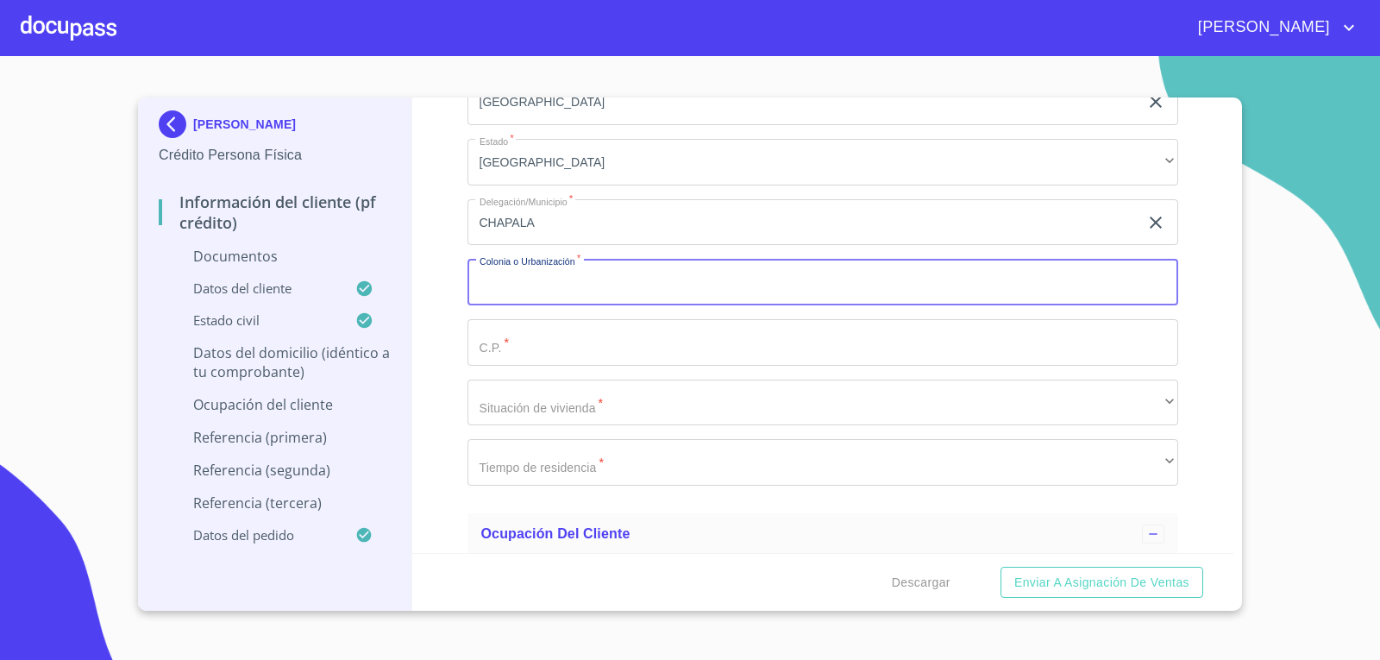
scroll to position [3794, 0]
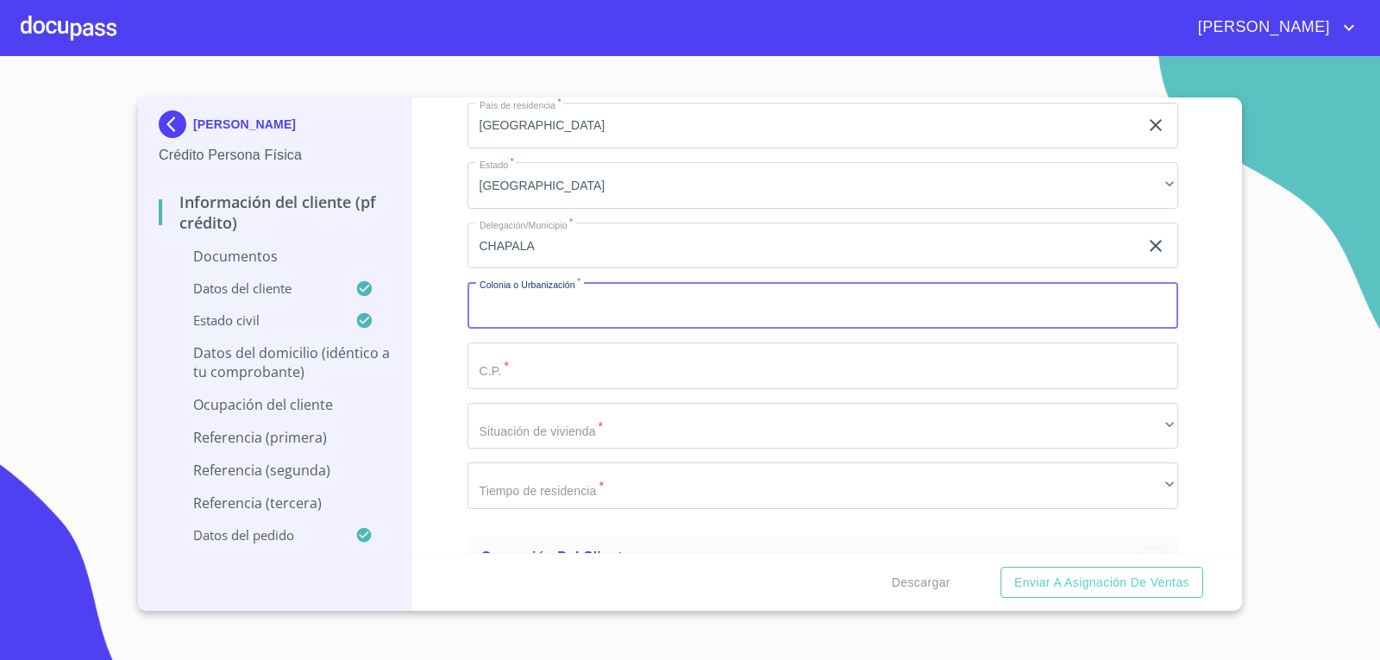
click at [683, 310] on input "Documento de identificación   *" at bounding box center [822, 305] width 711 height 47
type input "PUERTA DEL HORNO"
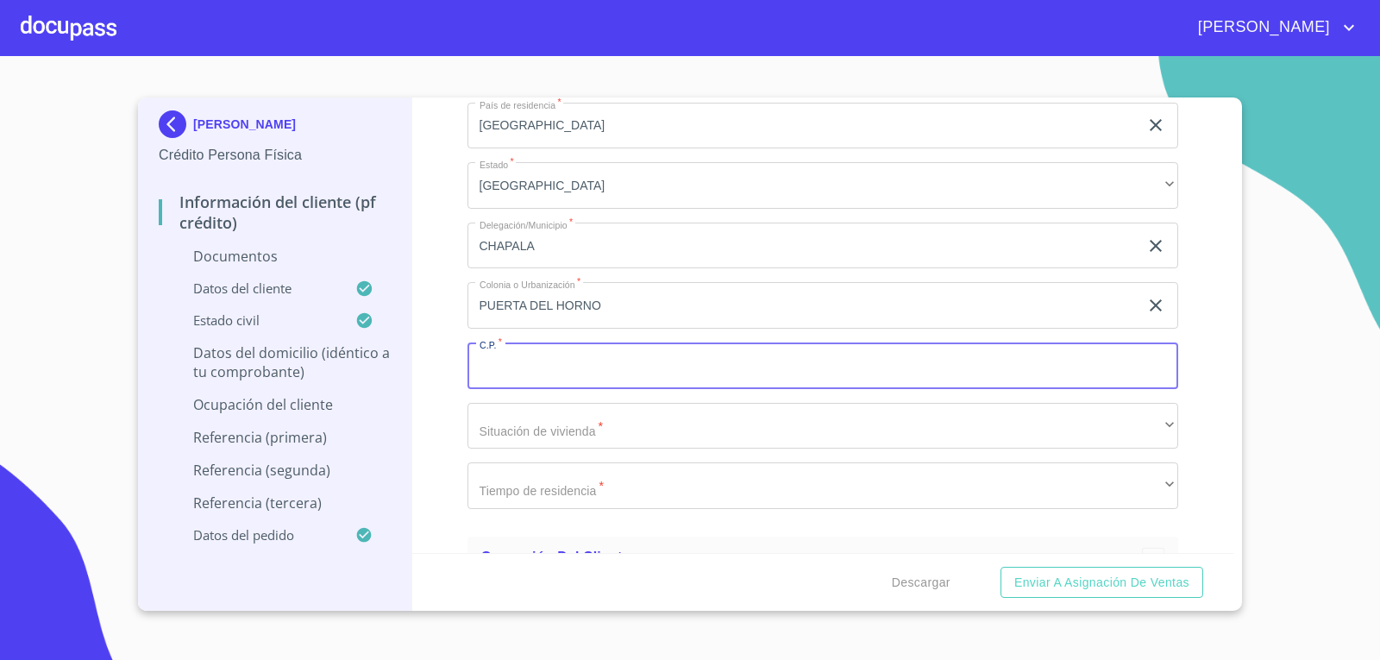
click at [529, 374] on input "Documento de identificación   *" at bounding box center [822, 365] width 711 height 47
type input "45900"
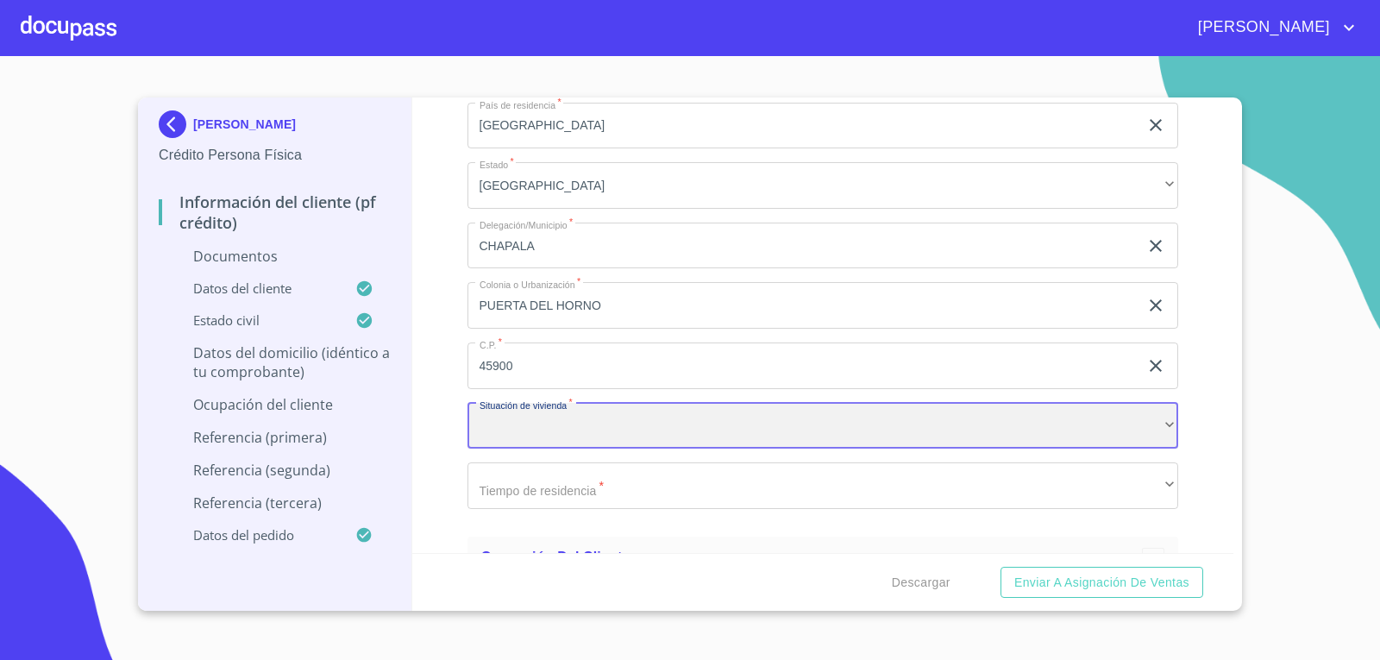
click at [625, 422] on div "​" at bounding box center [822, 426] width 711 height 47
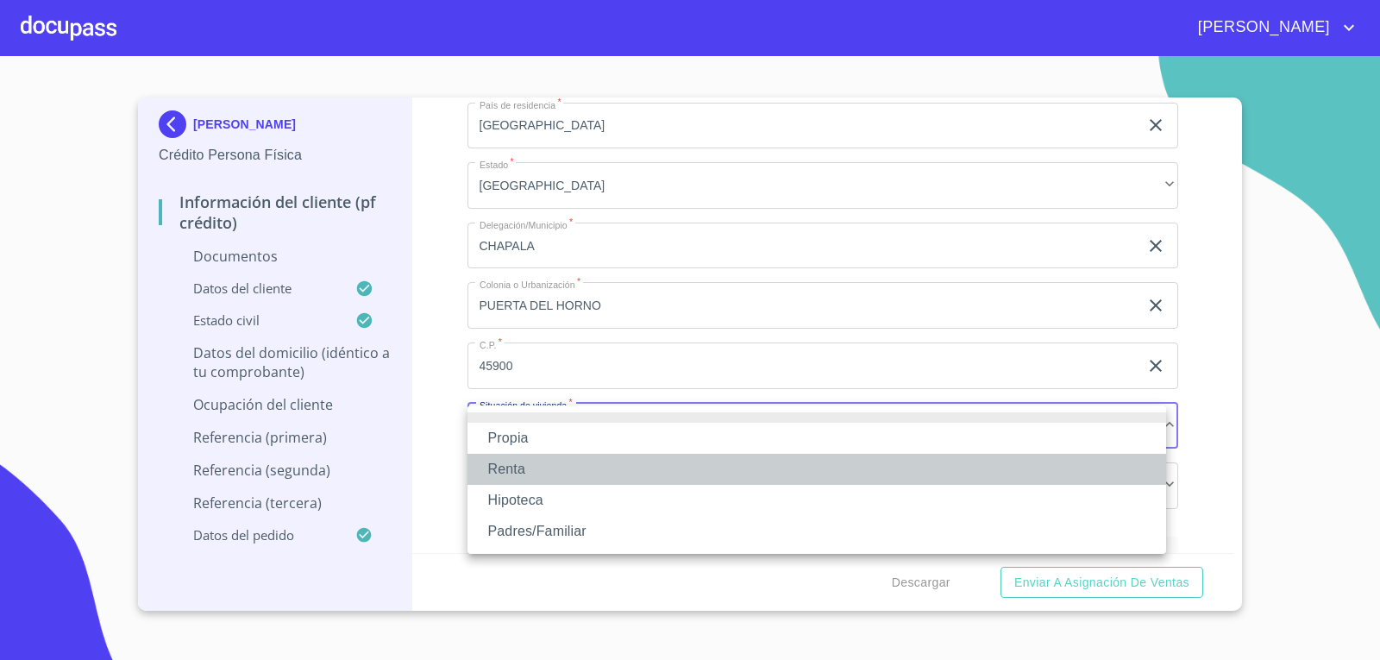
click at [694, 466] on li "Renta" at bounding box center [816, 469] width 698 height 31
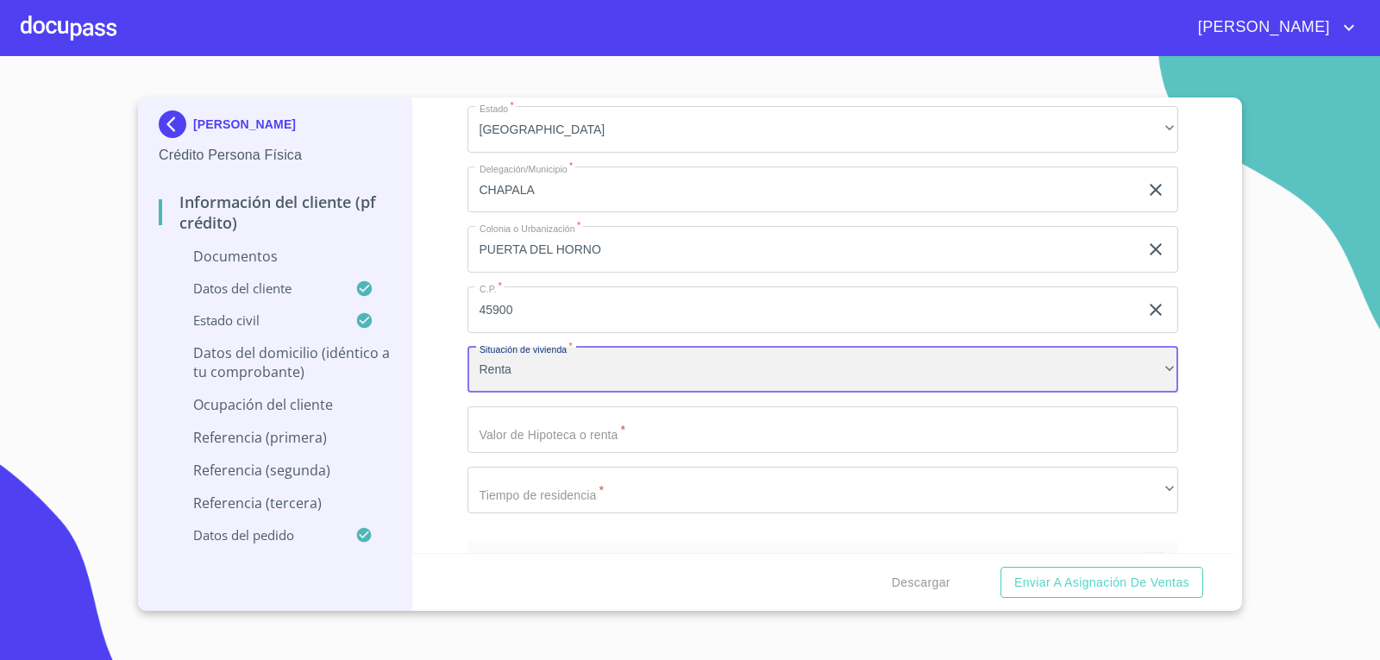
scroll to position [3880, 0]
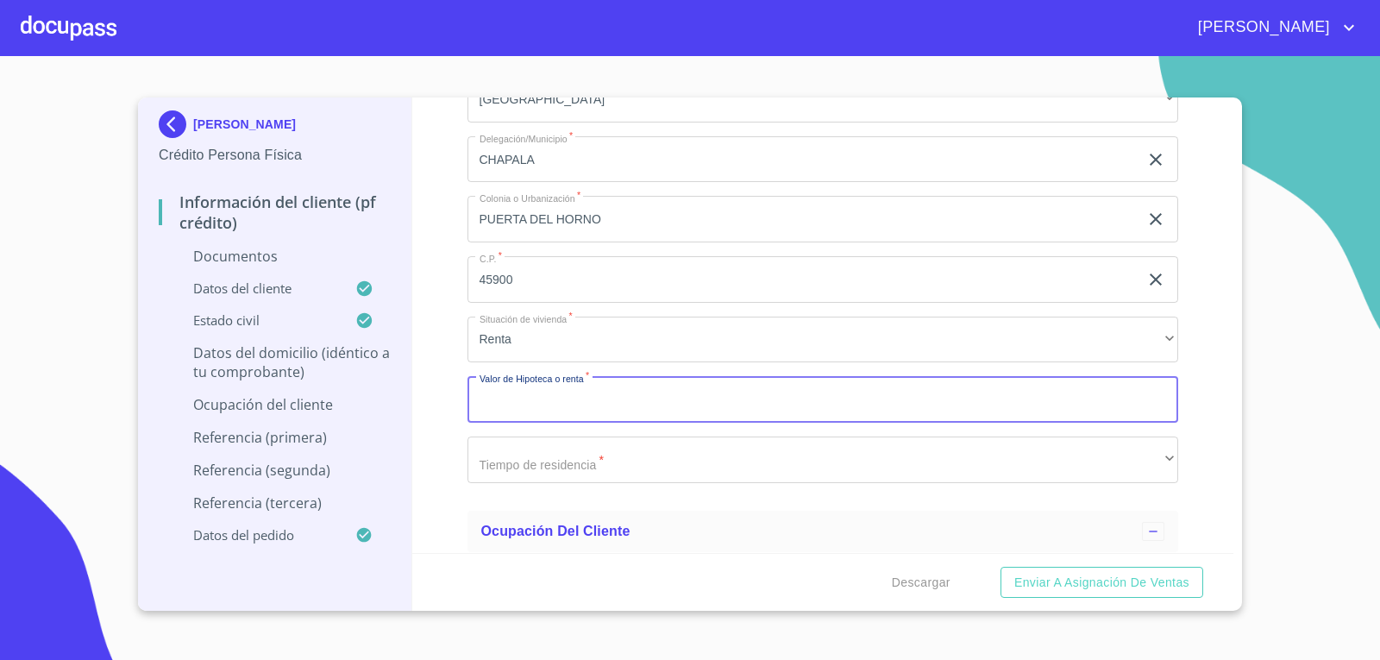
click at [747, 413] on input "Documento de identificación   *" at bounding box center [822, 399] width 711 height 47
click at [755, 406] on input "Documento de identificación   *" at bounding box center [822, 399] width 711 height 47
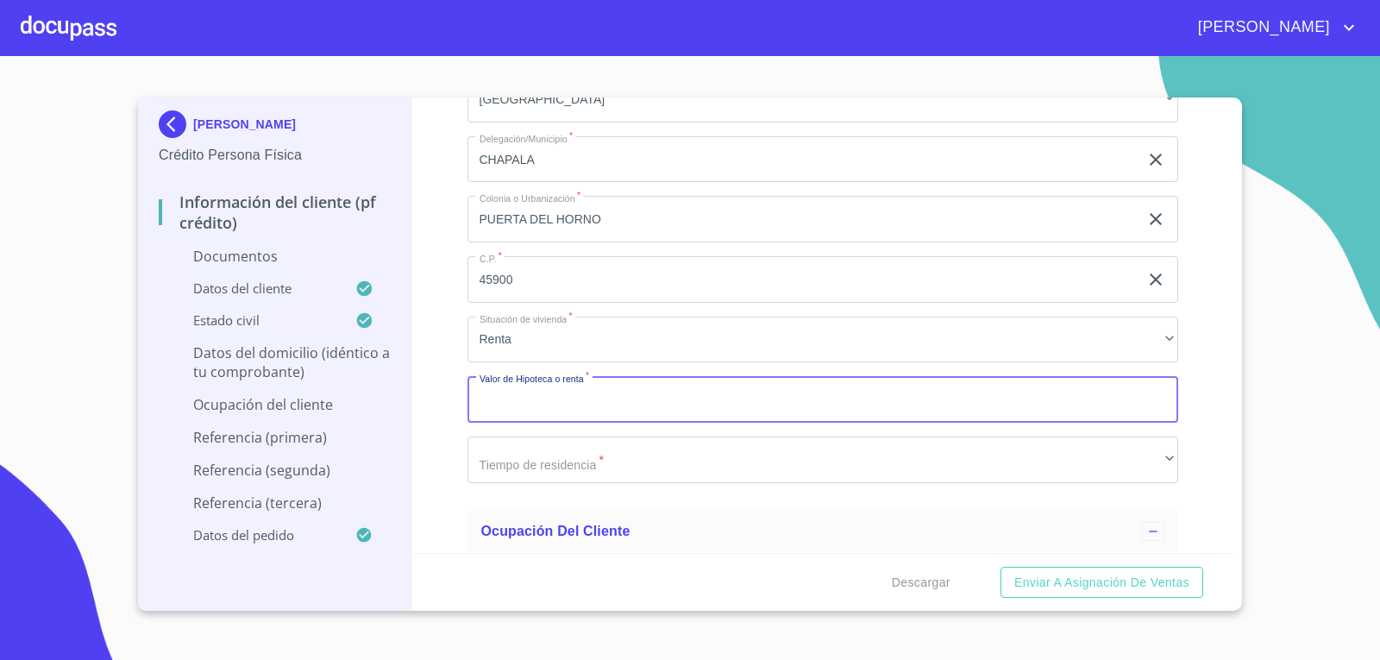
click at [755, 406] on input "Documento de identificación   *" at bounding box center [822, 399] width 711 height 47
type input "$600,000"
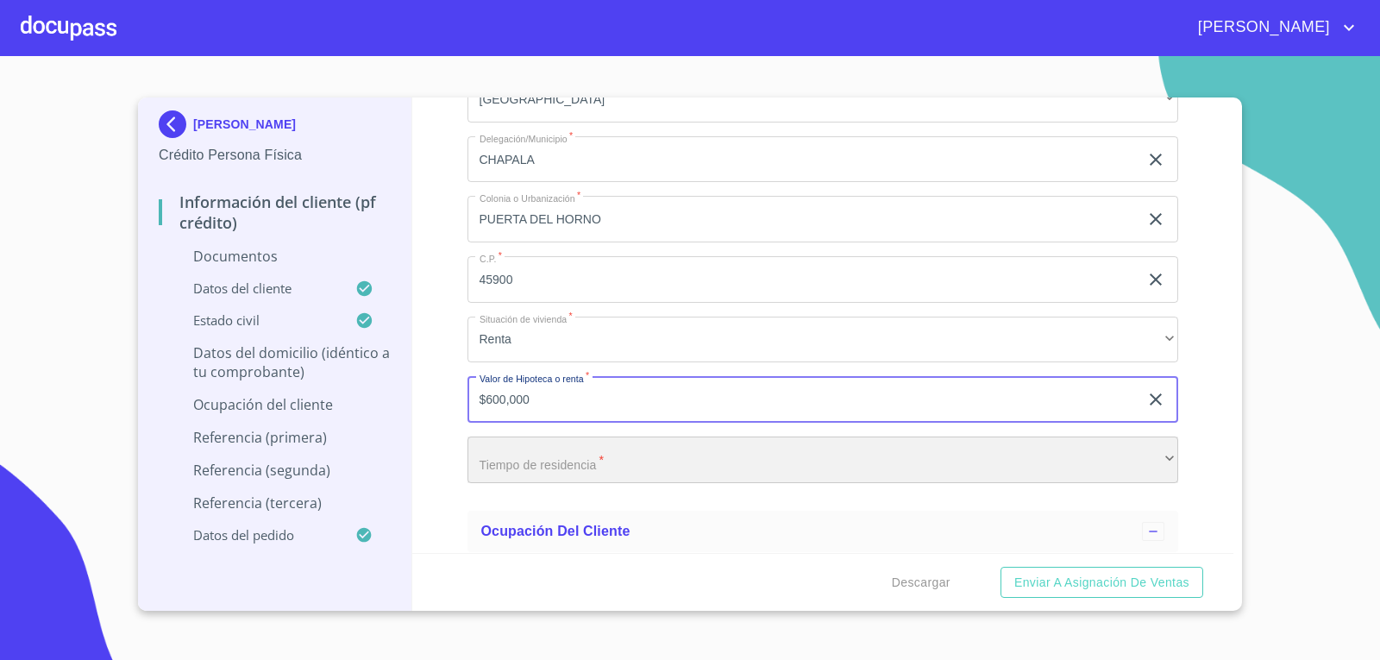
click at [735, 456] on div "​" at bounding box center [822, 459] width 711 height 47
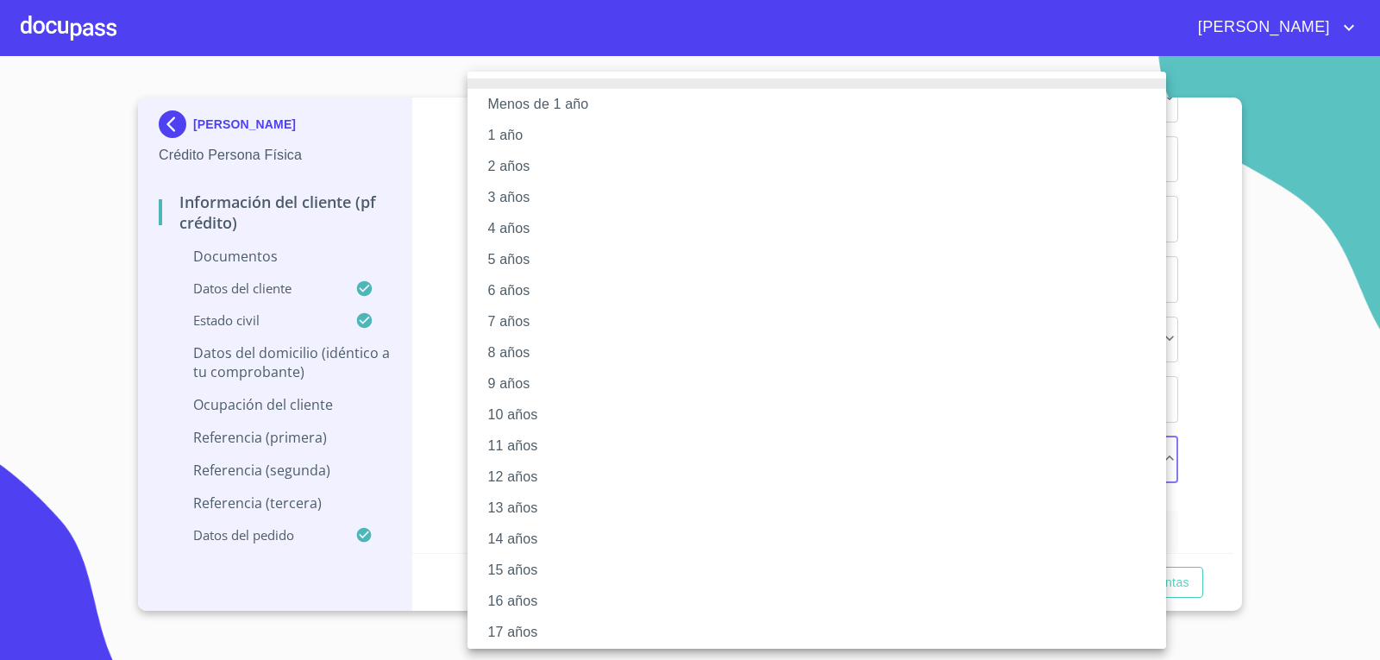
click at [709, 196] on li "3 años" at bounding box center [822, 197] width 711 height 31
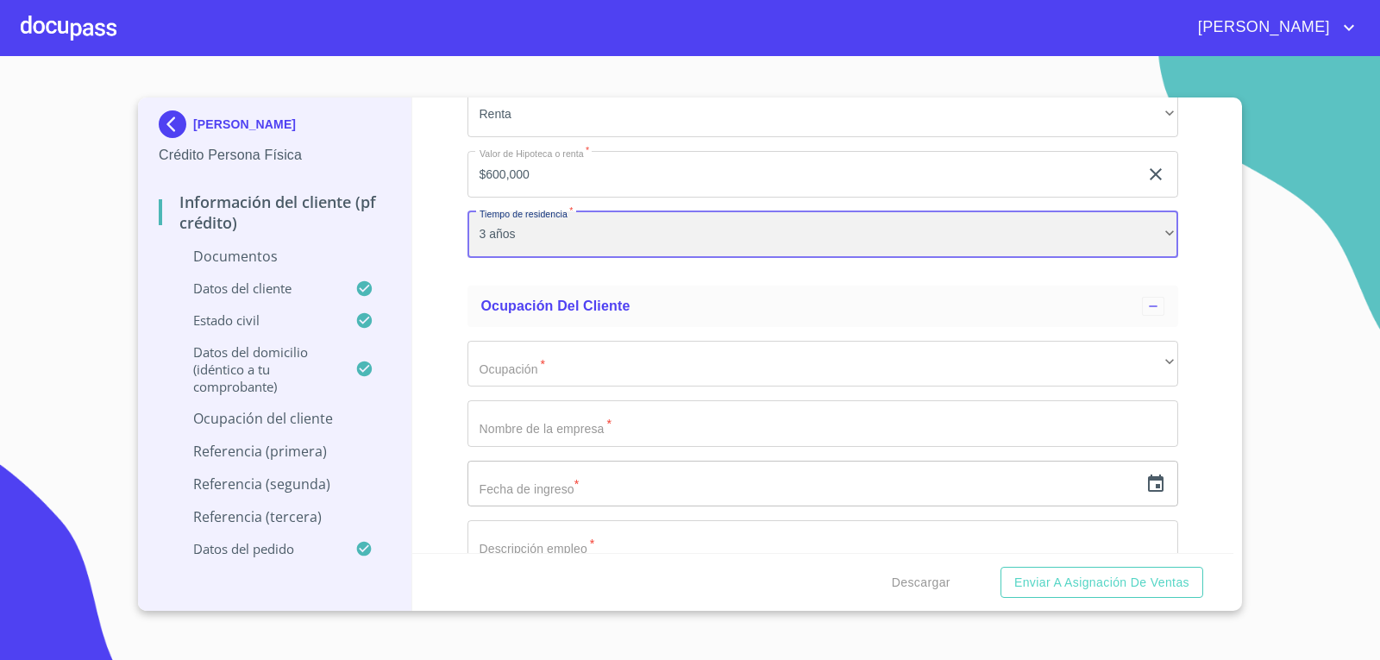
scroll to position [4225, 0]
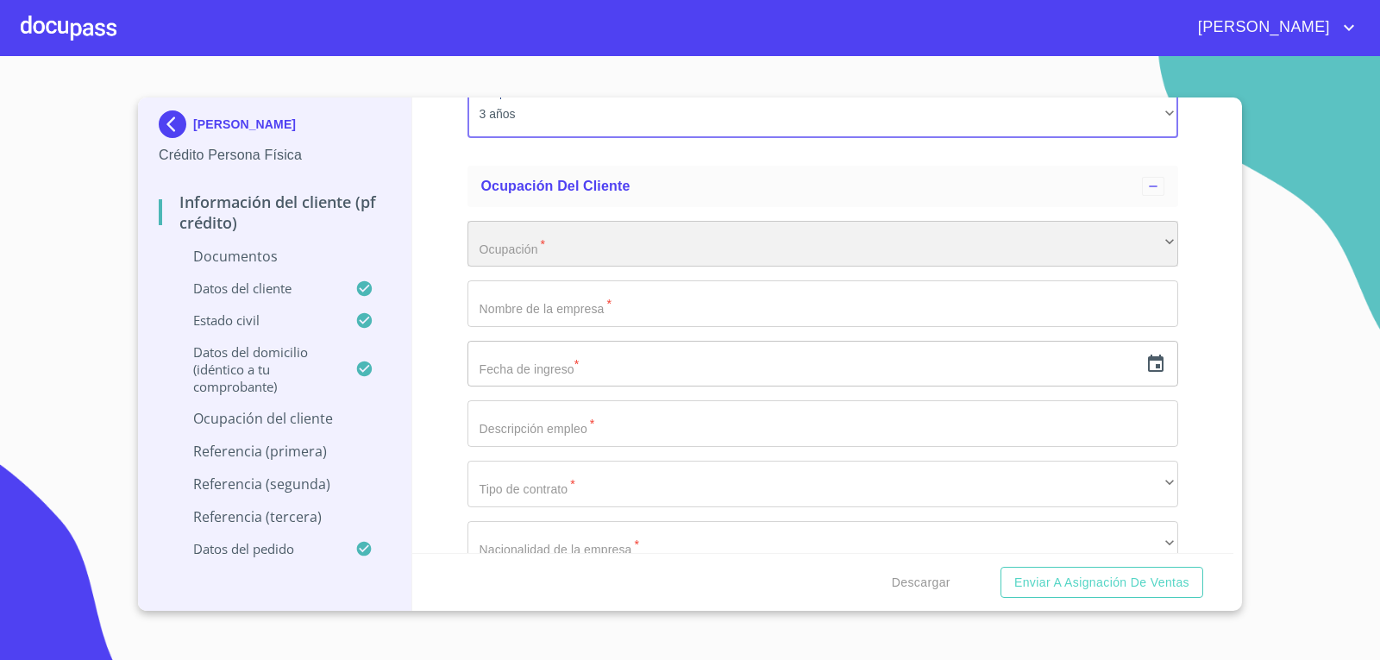
click at [505, 253] on div "​" at bounding box center [822, 244] width 711 height 47
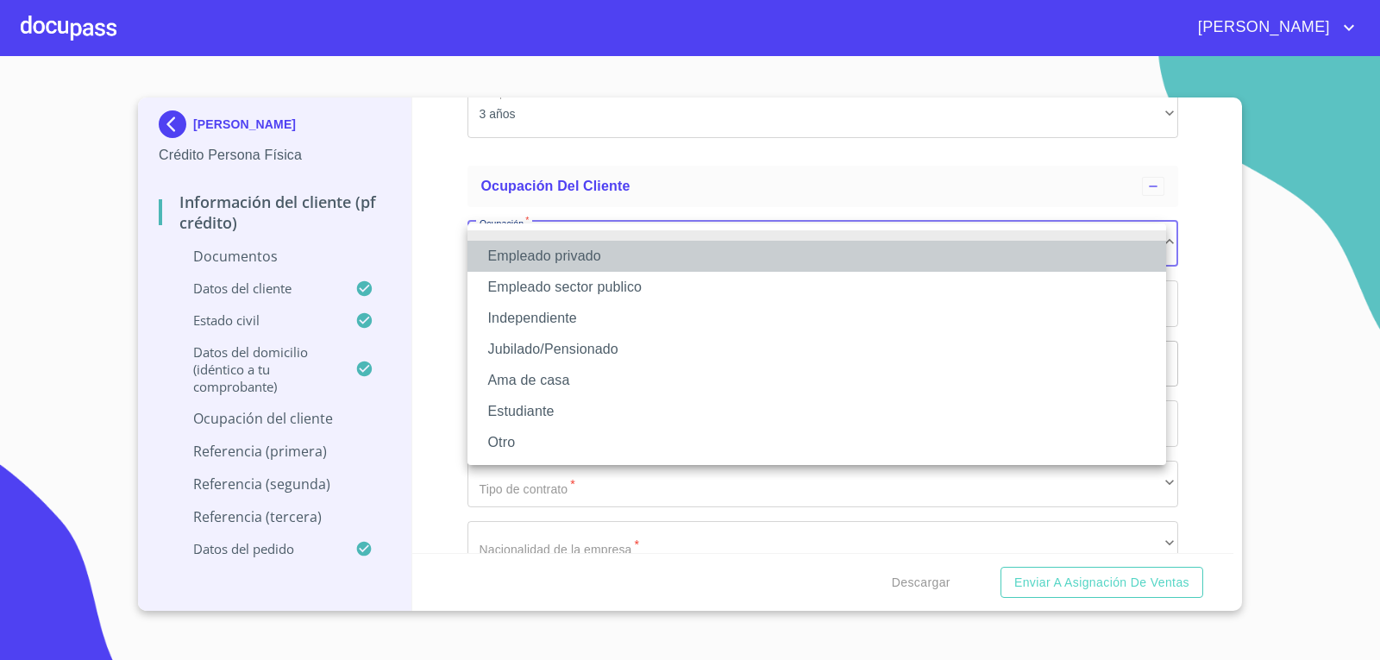
click at [700, 260] on li "Empleado privado" at bounding box center [816, 256] width 698 height 31
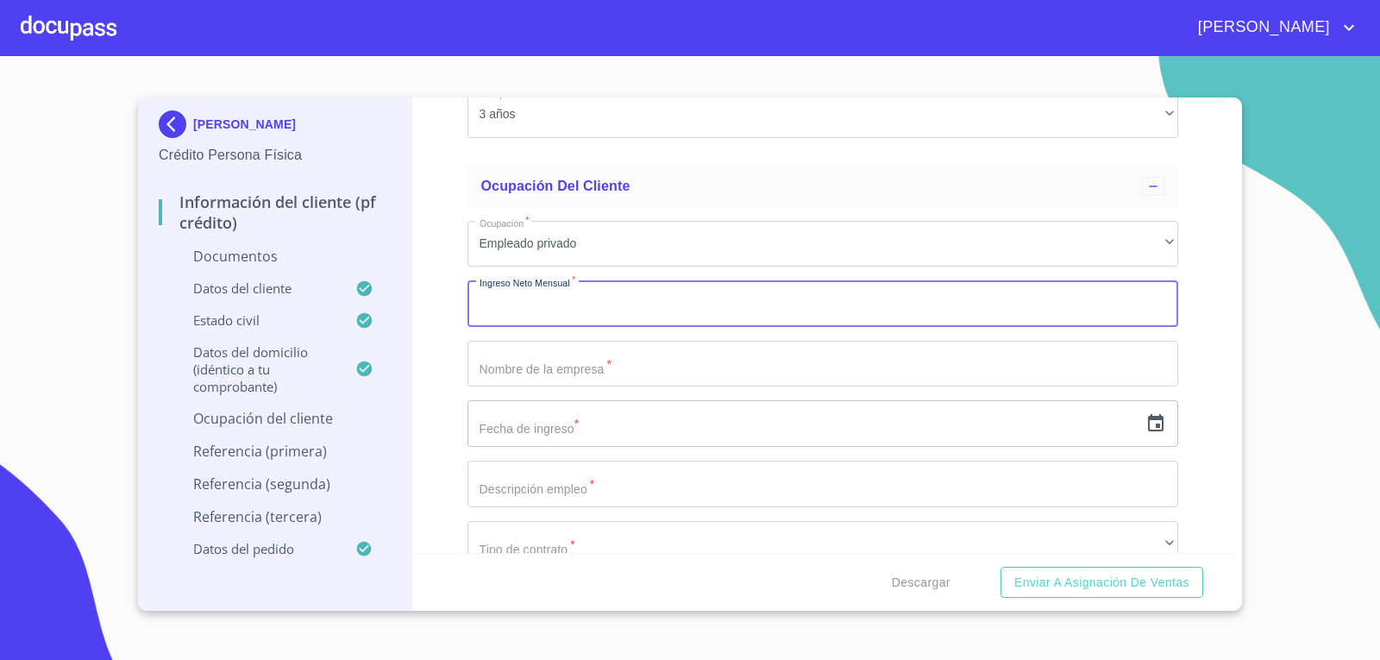
click at [654, 308] on input "Documento de identificación   *" at bounding box center [822, 303] width 711 height 47
type input "15000"
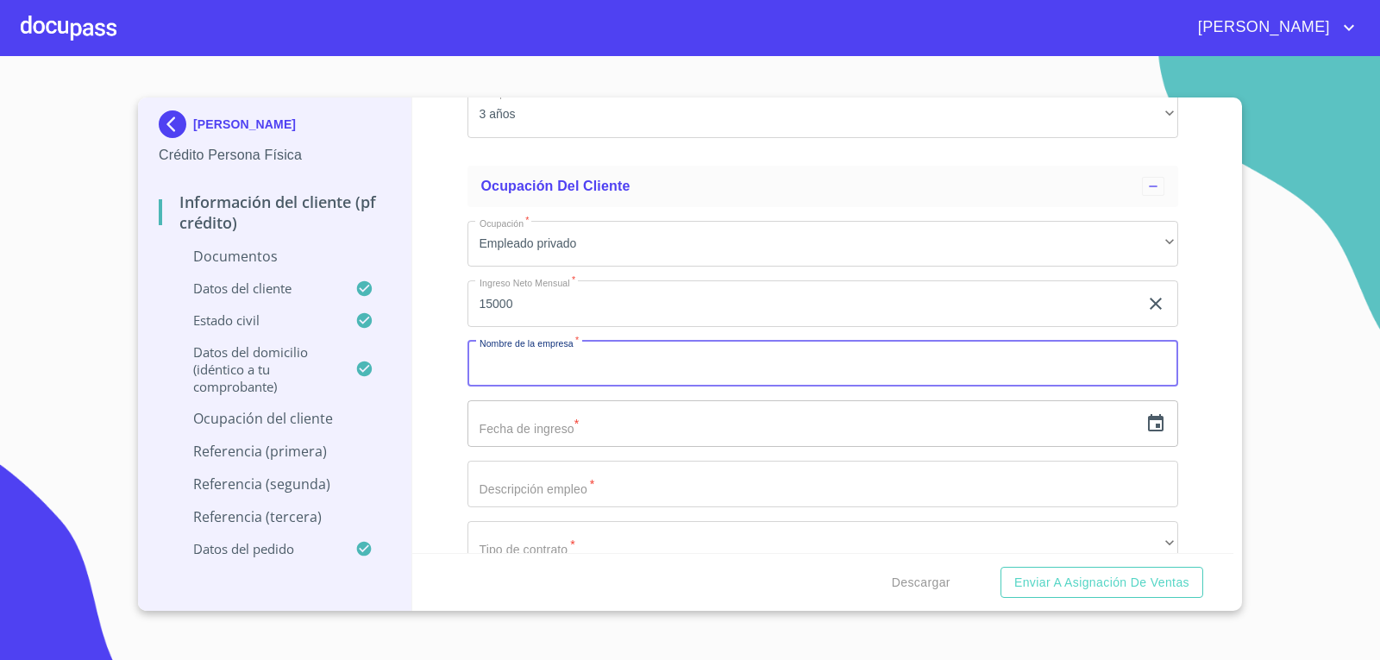
click at [673, 370] on input "Documento de identificación   *" at bounding box center [822, 364] width 711 height 47
type input "C"
type input "S"
type input "TACOS SANTA [PERSON_NAME]"
click at [673, 424] on input "text" at bounding box center [803, 423] width 672 height 47
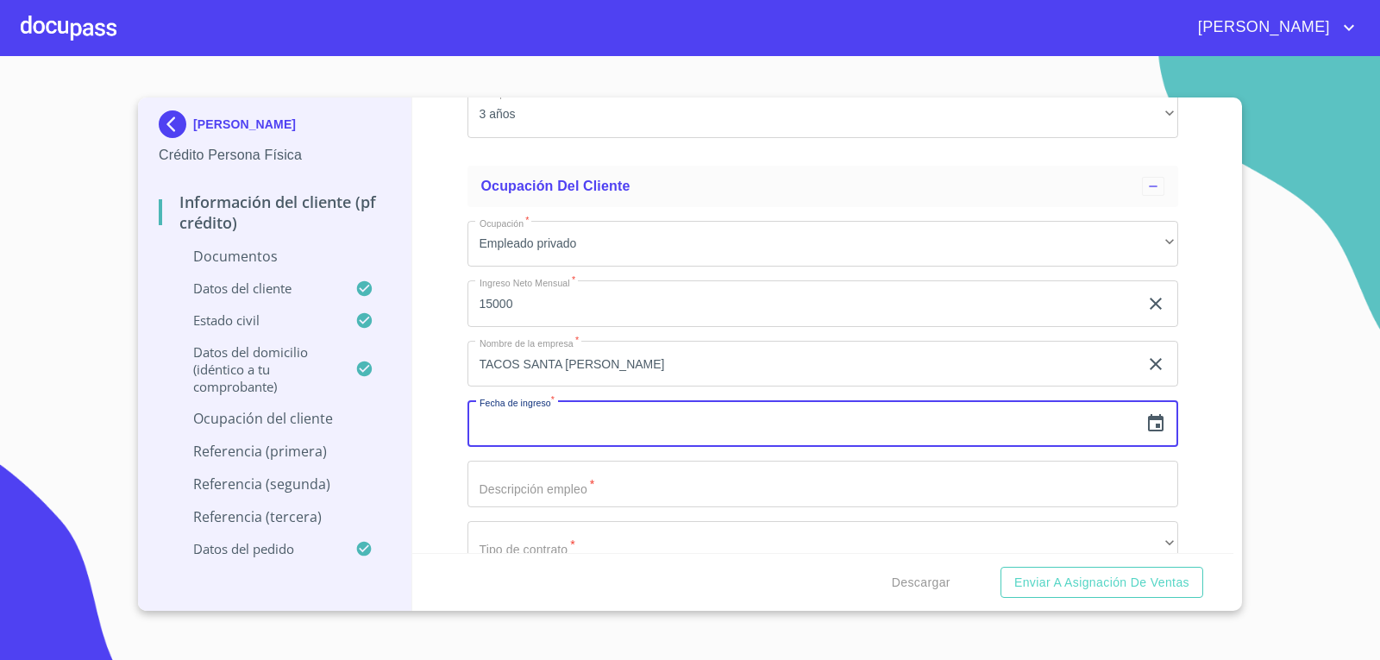
click at [673, 424] on input "text" at bounding box center [803, 423] width 672 height 47
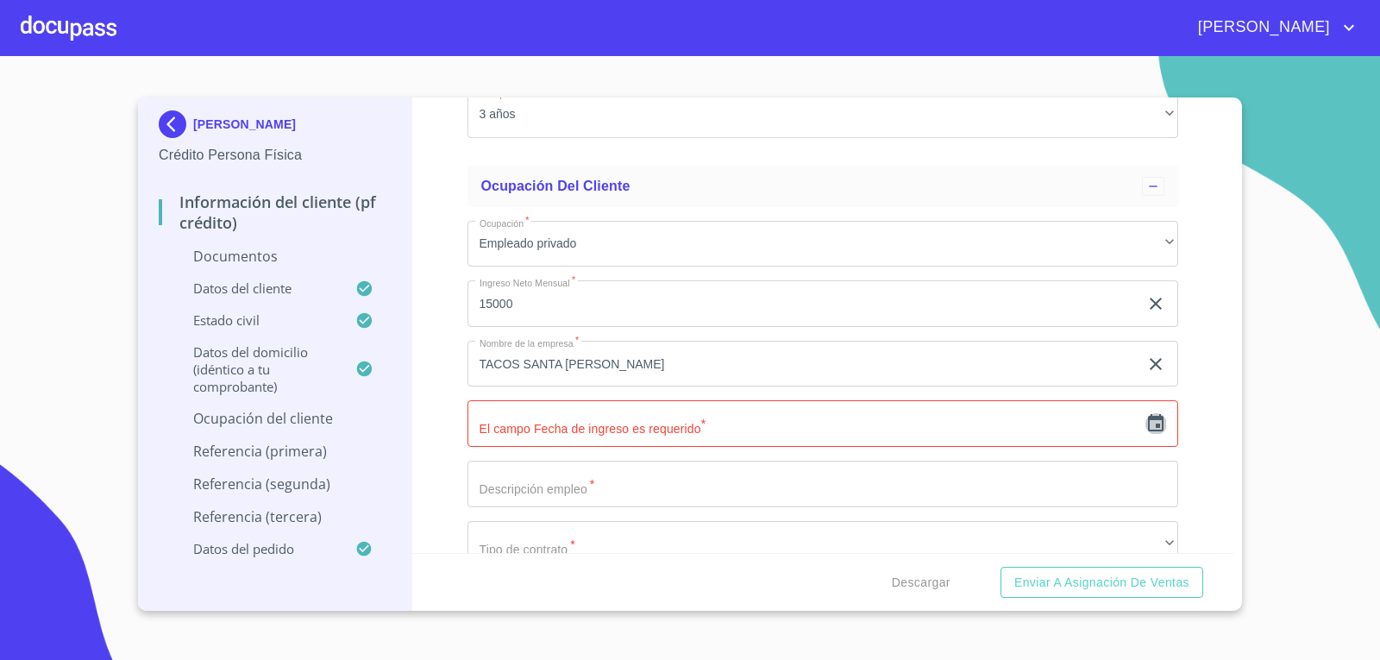
click at [1148, 420] on icon "button" at bounding box center [1156, 422] width 16 height 17
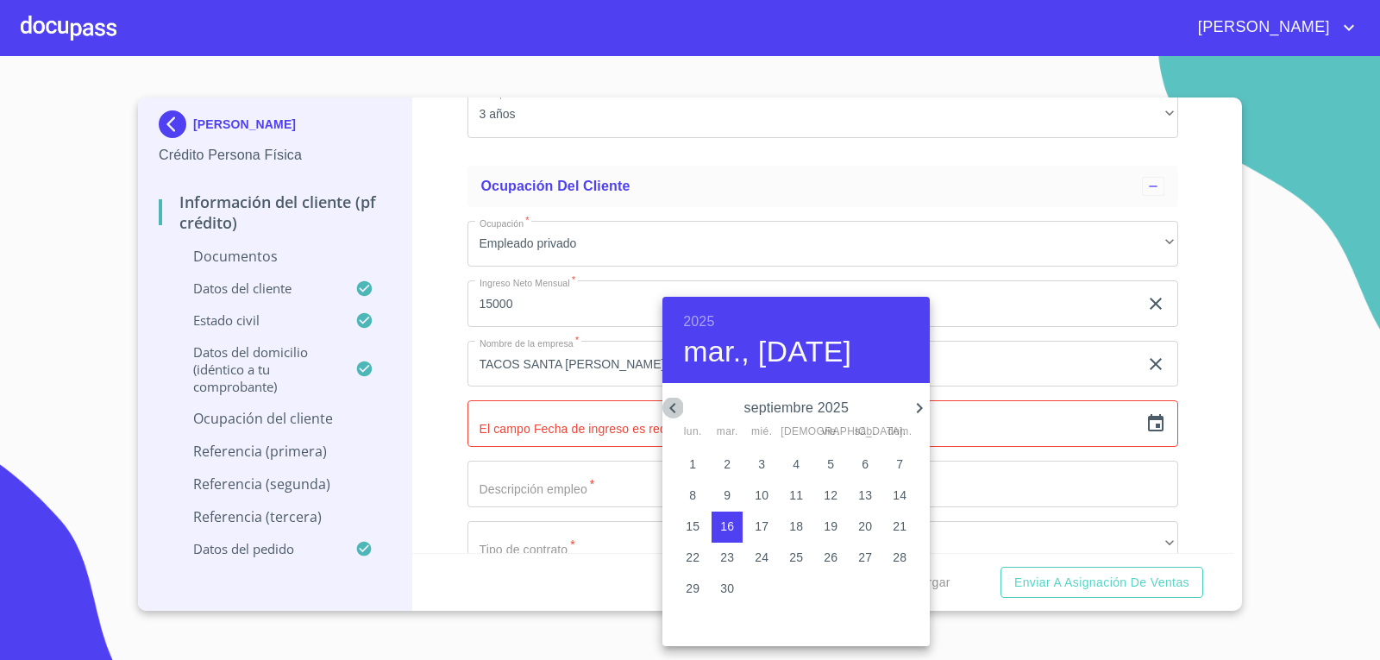
click at [678, 400] on icon "button" at bounding box center [672, 407] width 21 height 21
click at [704, 319] on h6 "2025" at bounding box center [698, 322] width 31 height 24
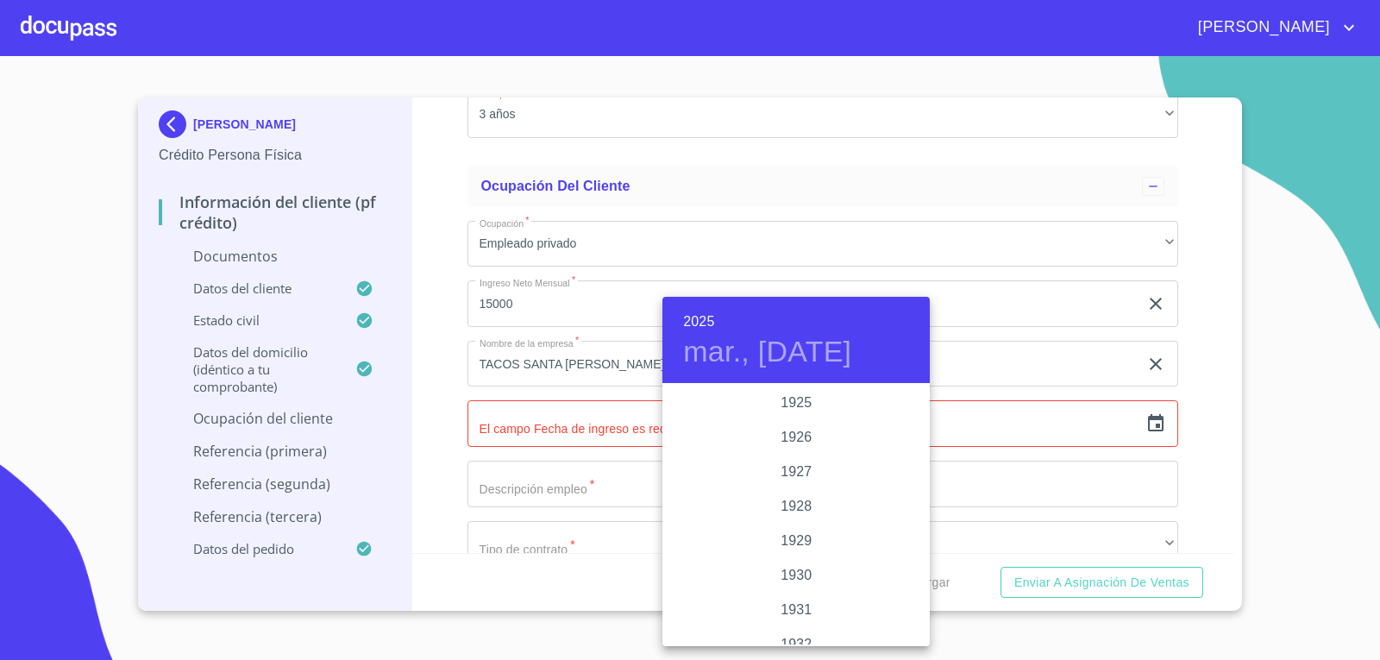
scroll to position [3345, 0]
click at [798, 436] on div "2023" at bounding box center [795, 437] width 267 height 34
type input "16 de sep. de 2023"
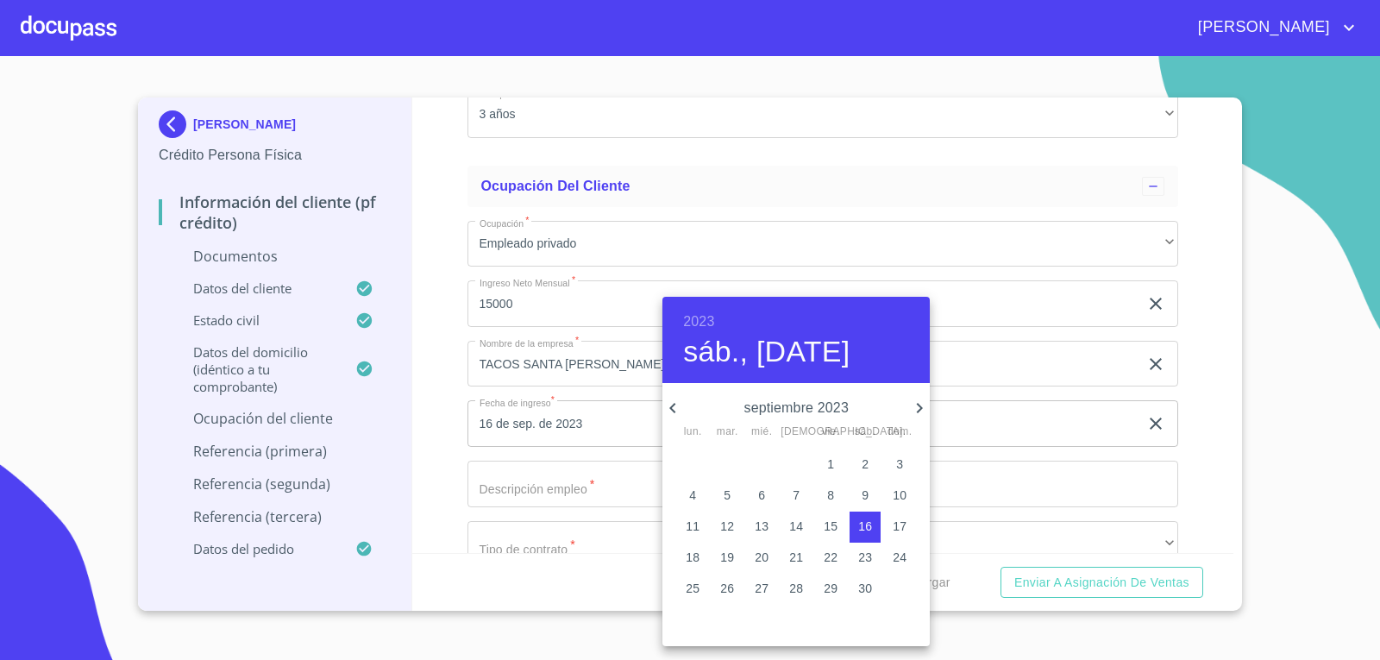
click at [1003, 467] on div at bounding box center [690, 330] width 1380 height 660
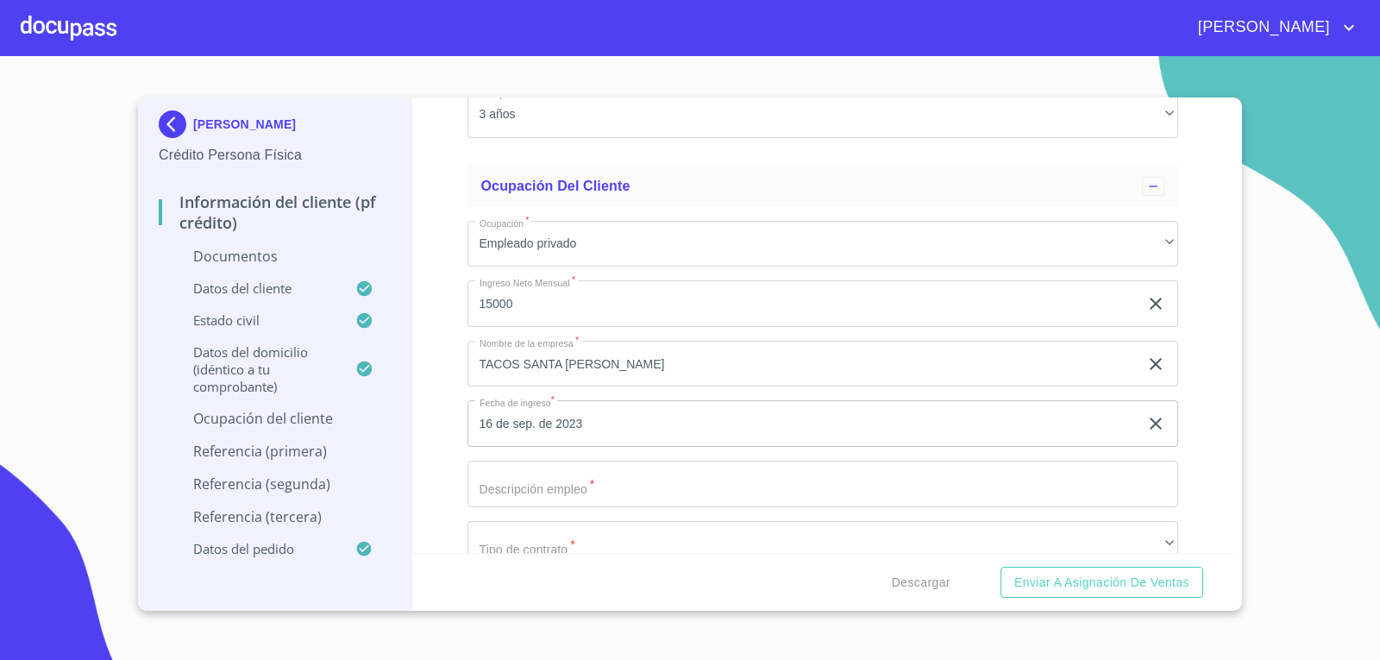
scroll to position [4397, 0]
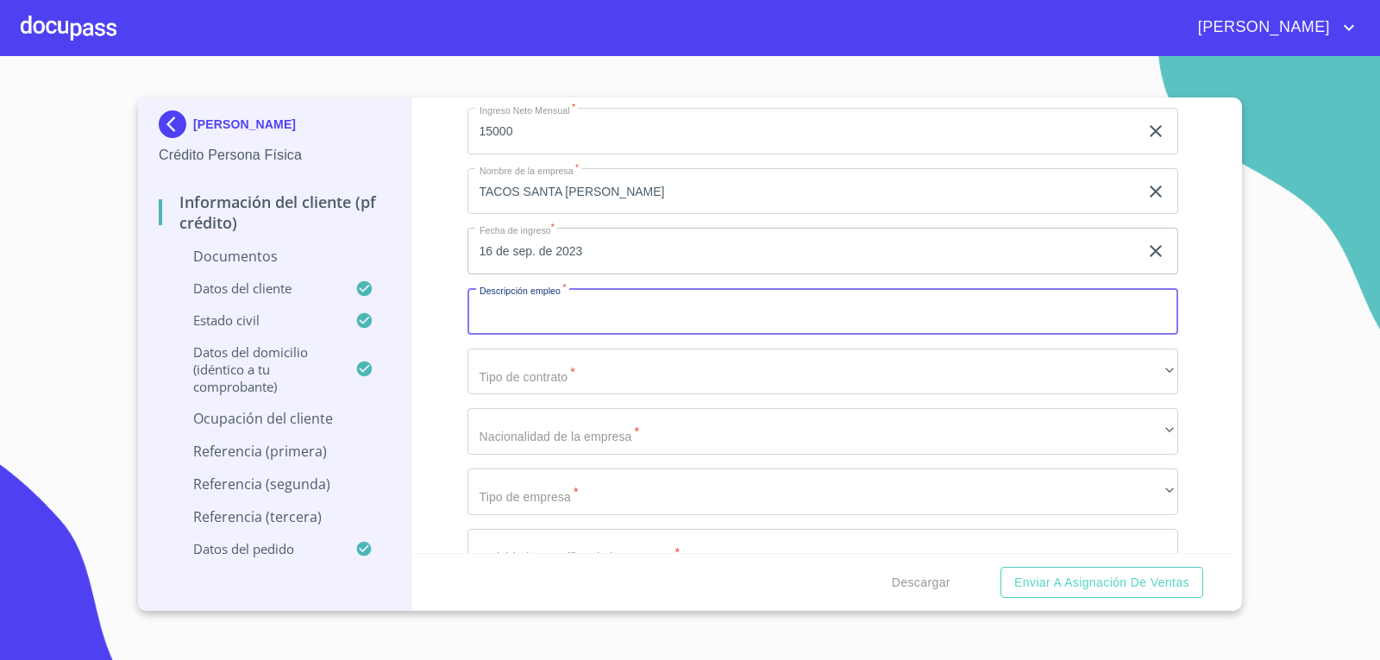
click at [503, 324] on input "Documento de identificación   *" at bounding box center [822, 311] width 711 height 47
type input "TAQUERIA"
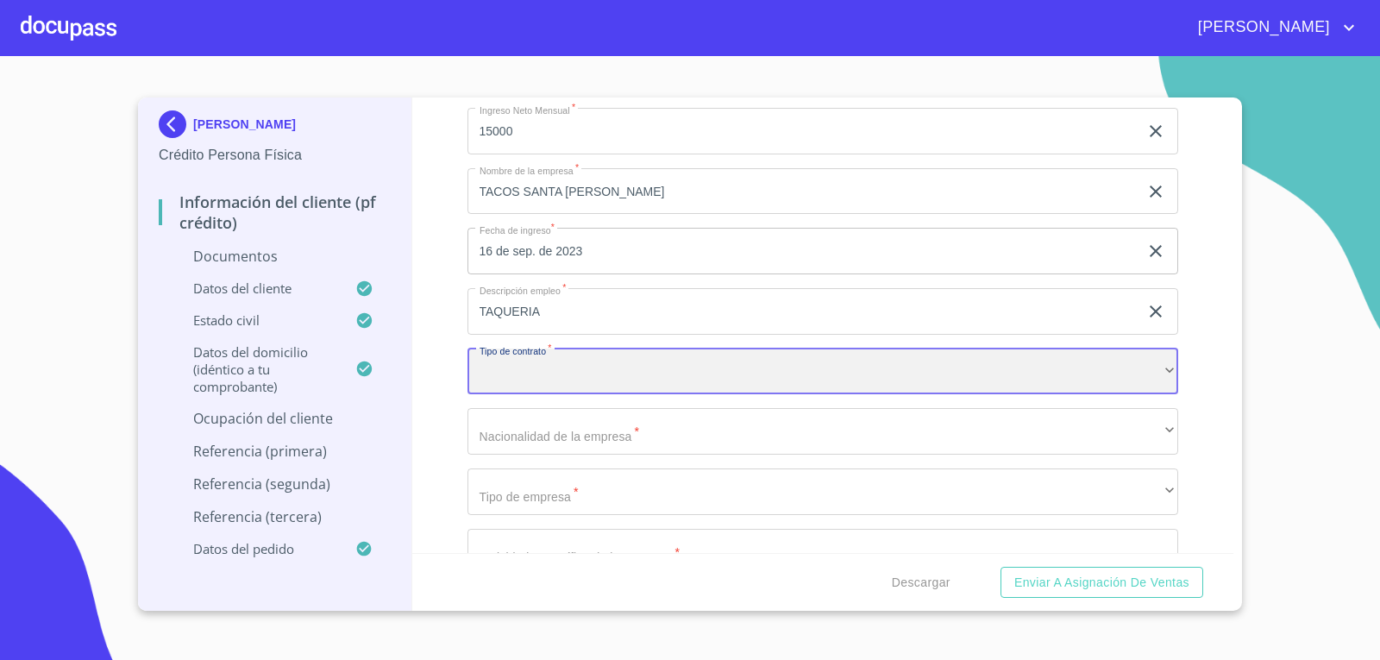
click at [573, 370] on div "​" at bounding box center [822, 371] width 711 height 47
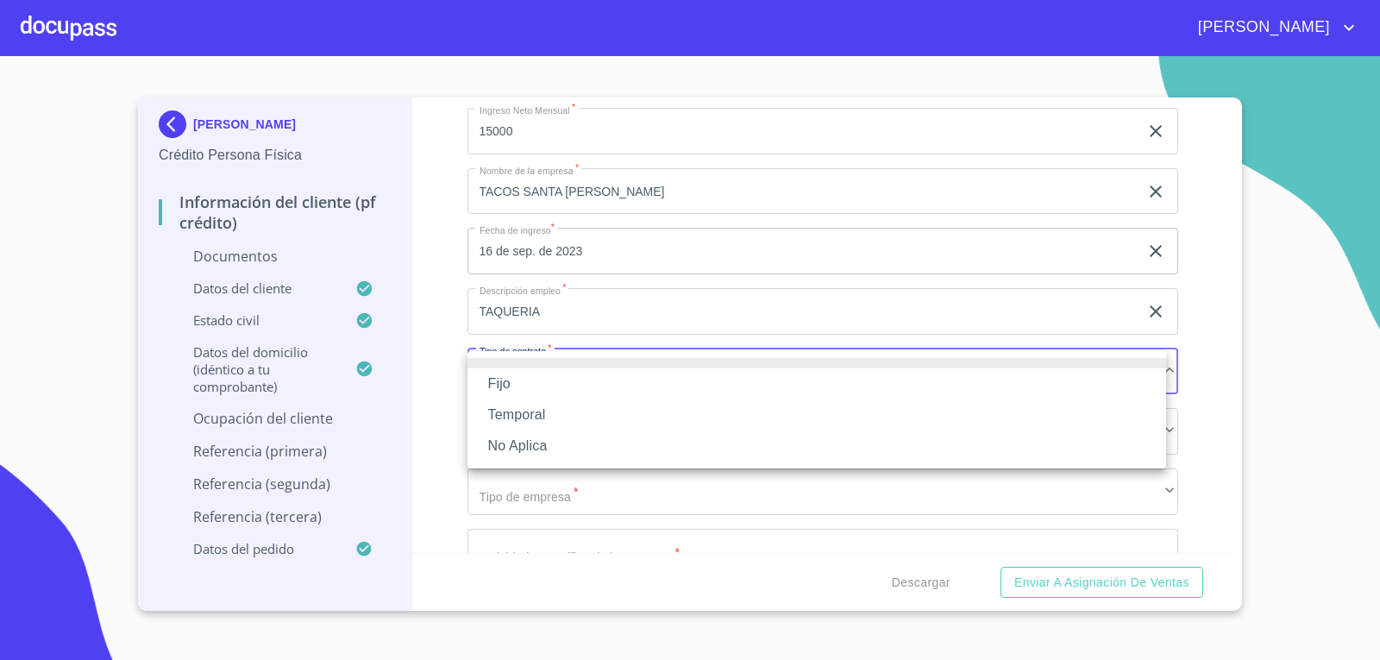
click at [569, 373] on li "Fijo" at bounding box center [816, 383] width 698 height 31
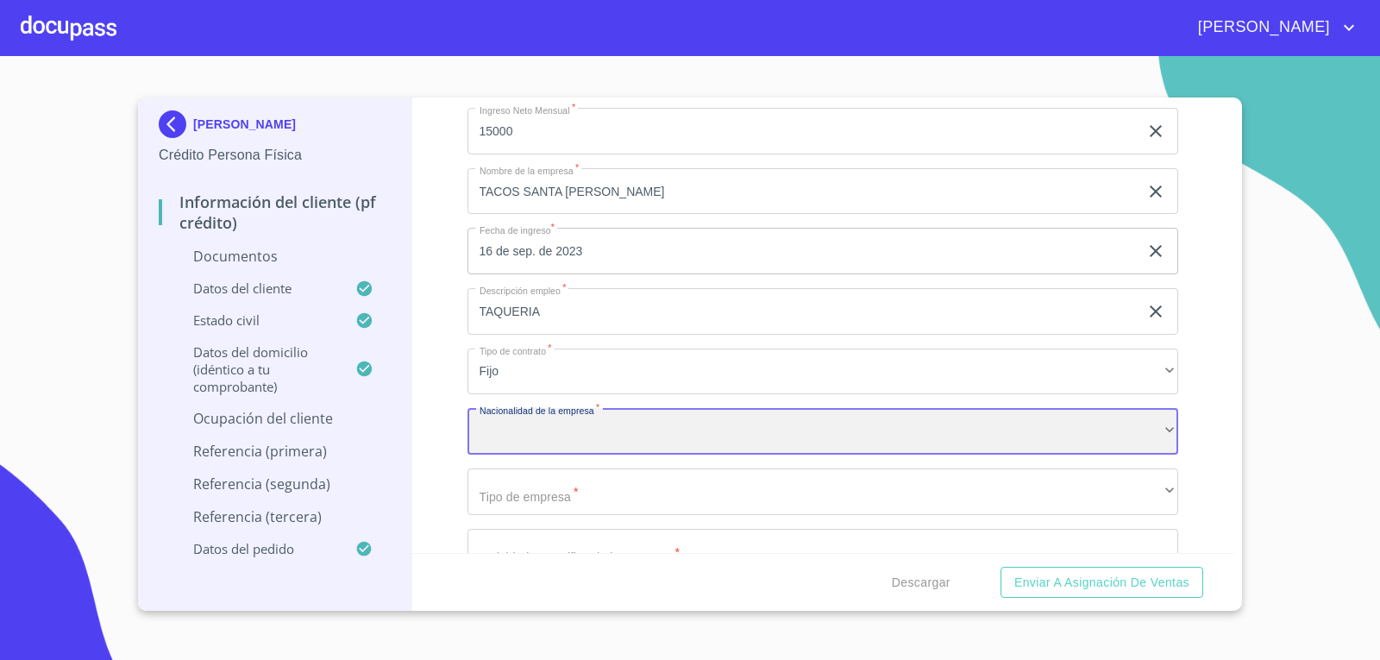
click at [646, 433] on div "​" at bounding box center [822, 431] width 711 height 47
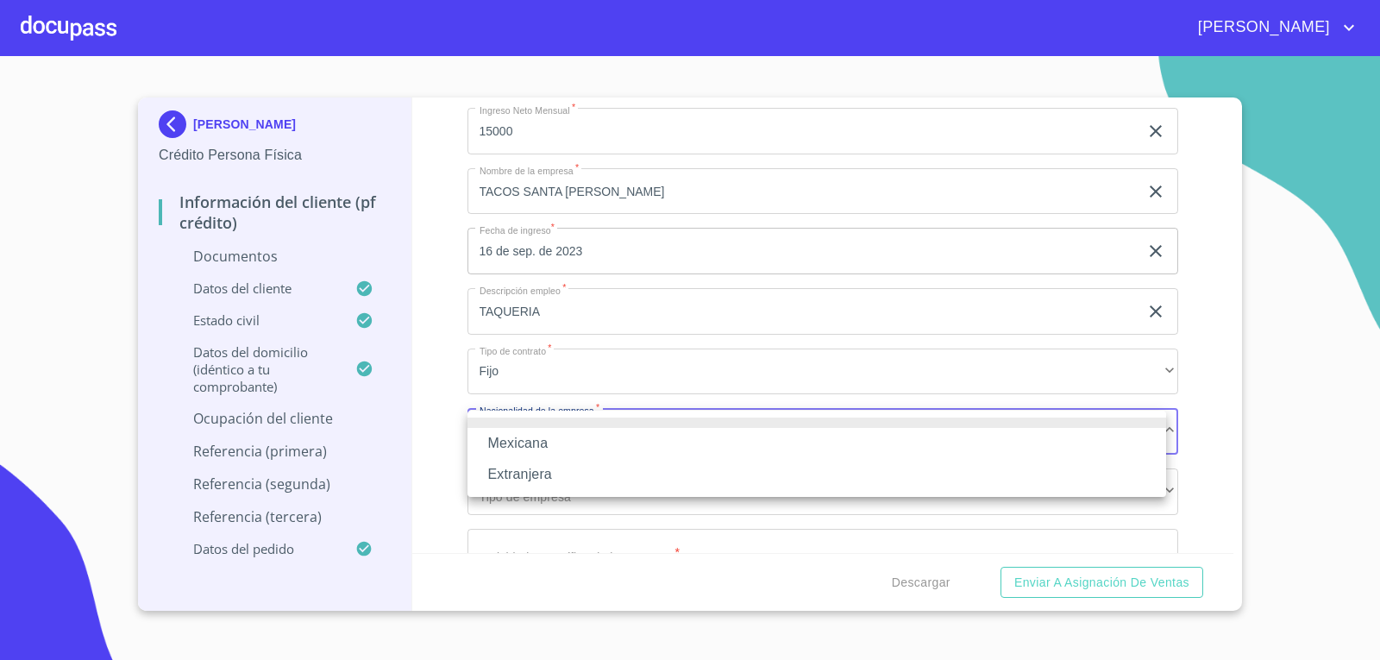
click at [639, 450] on li "Mexicana" at bounding box center [816, 443] width 698 height 31
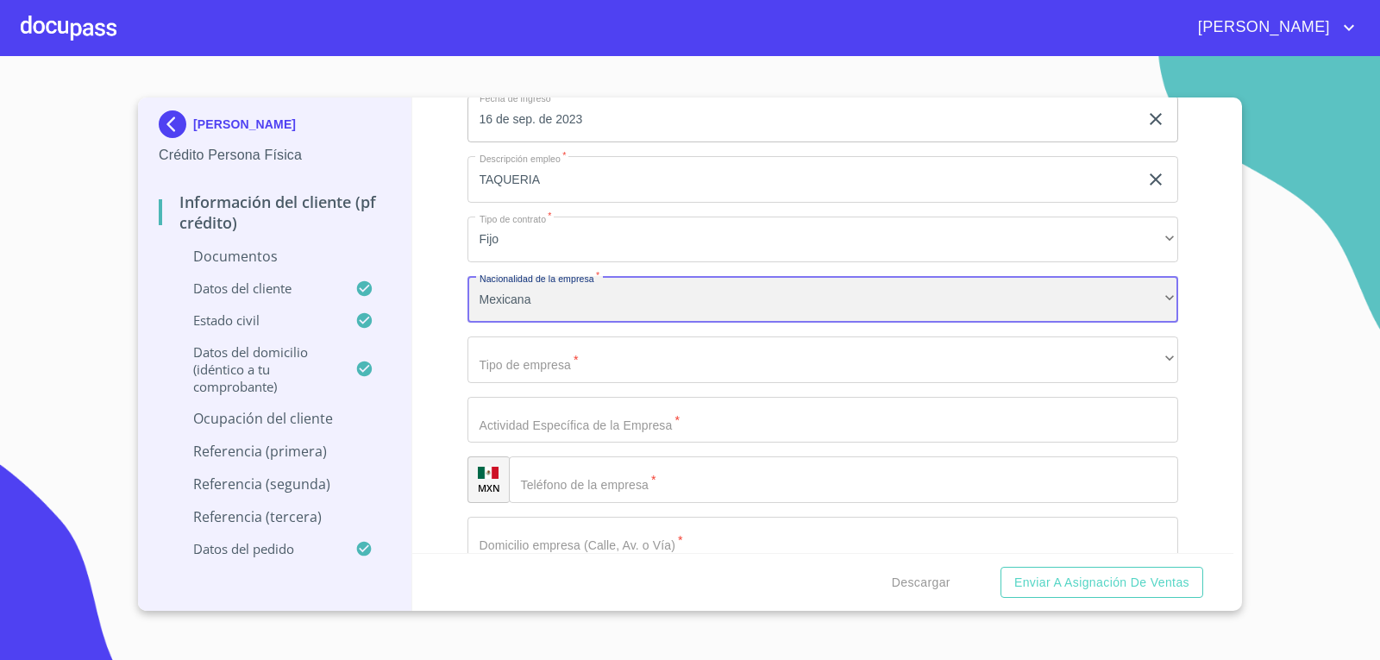
scroll to position [4570, 0]
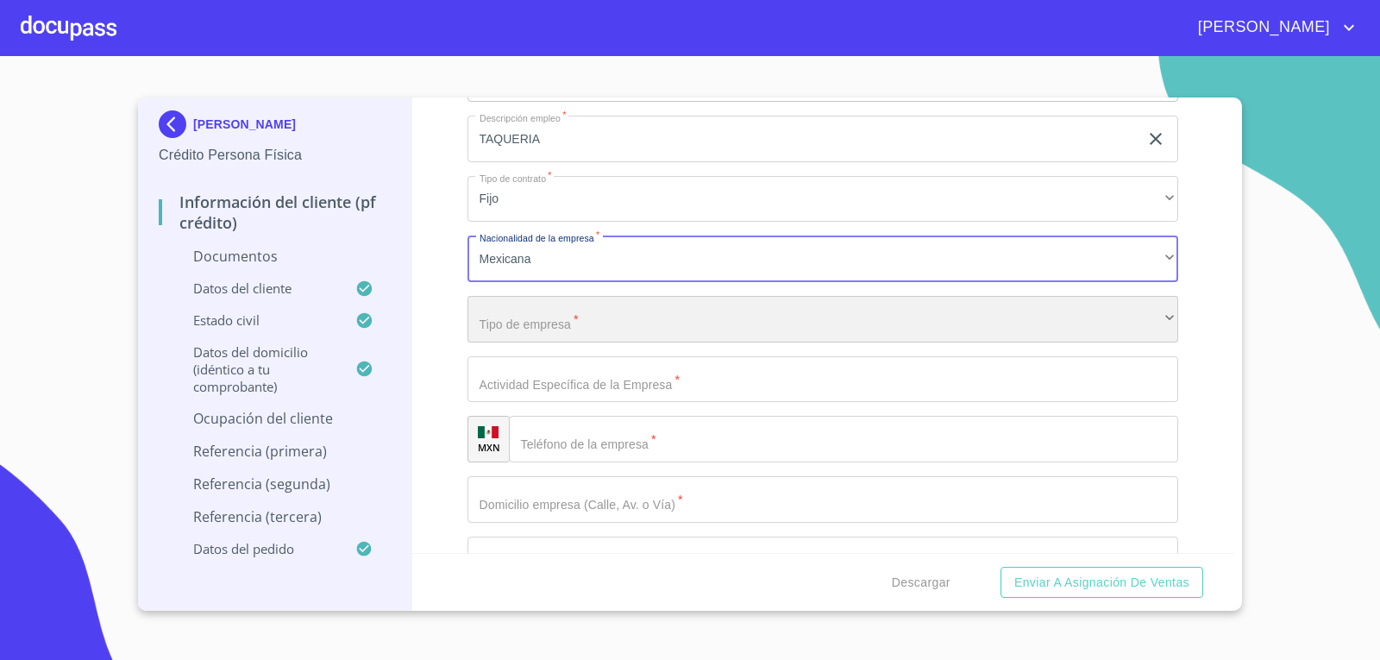
click at [591, 318] on div "​" at bounding box center [822, 319] width 711 height 47
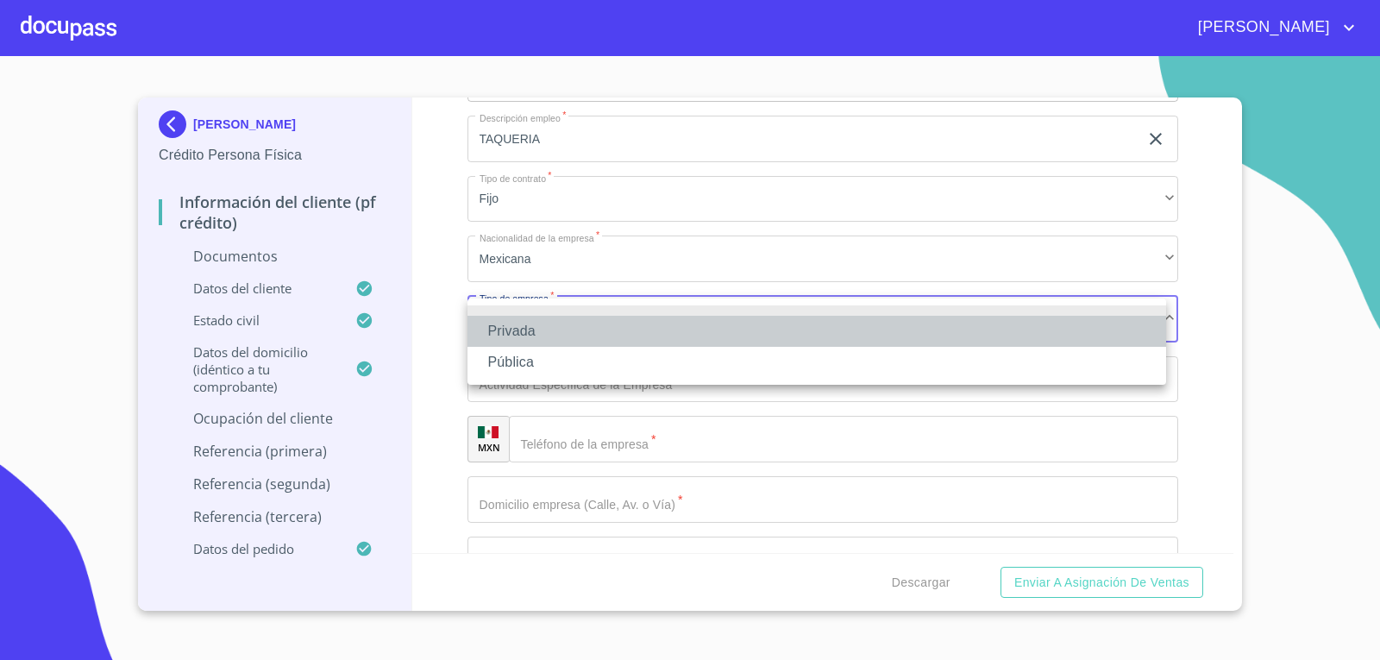
click at [588, 327] on li "Privada" at bounding box center [816, 331] width 698 height 31
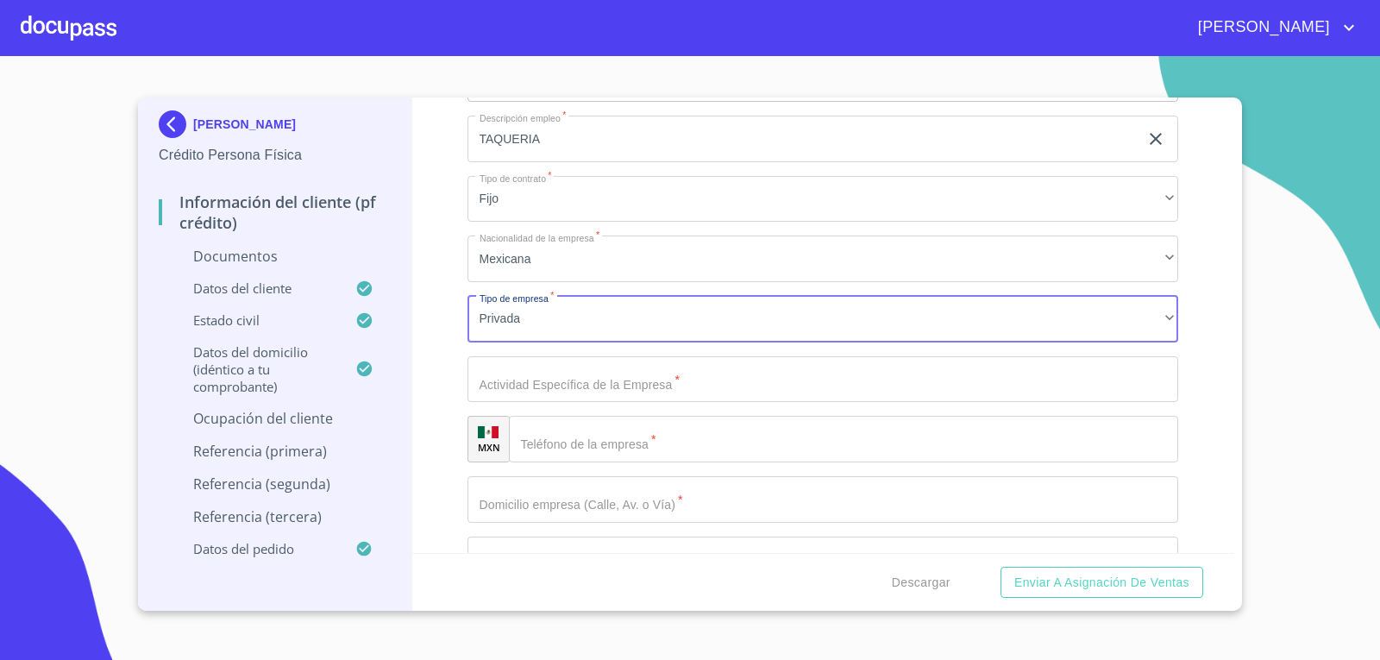
click at [735, 381] on input "Documento de identificación   *" at bounding box center [822, 379] width 711 height 47
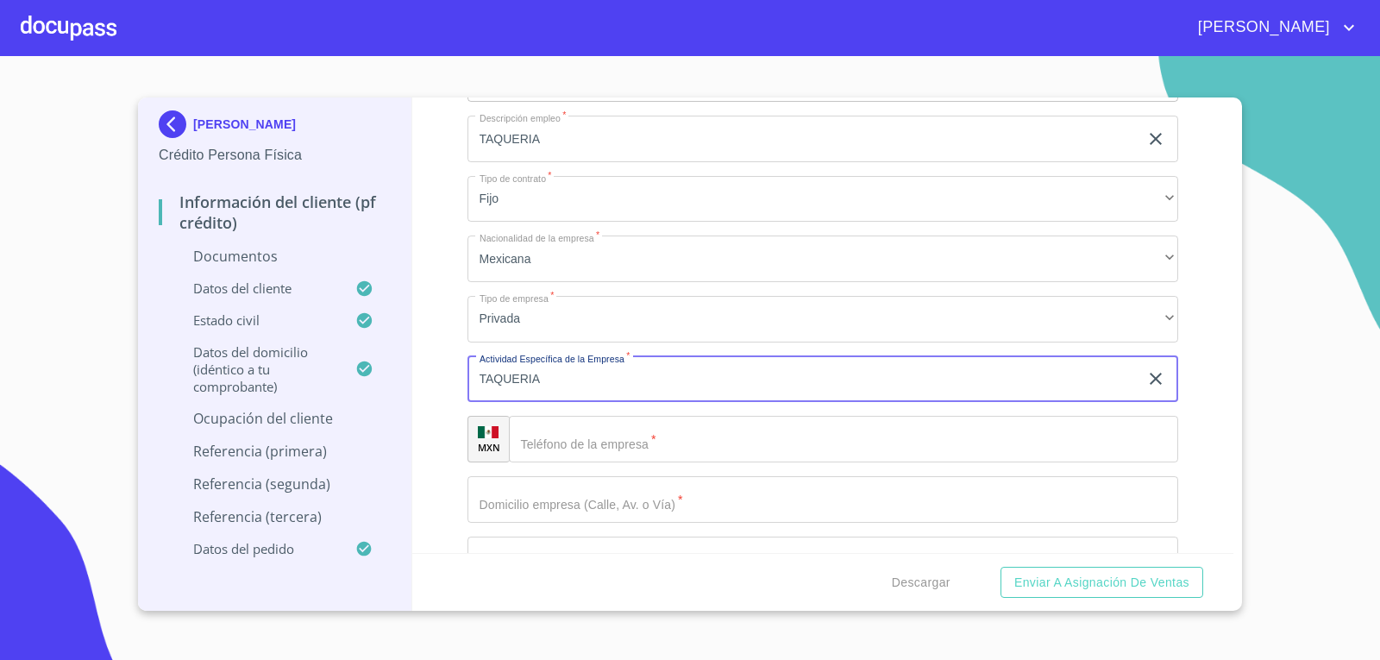
type input "TAQUERIA"
click at [630, 431] on input "Documento de identificación   *" at bounding box center [844, 439] width 670 height 47
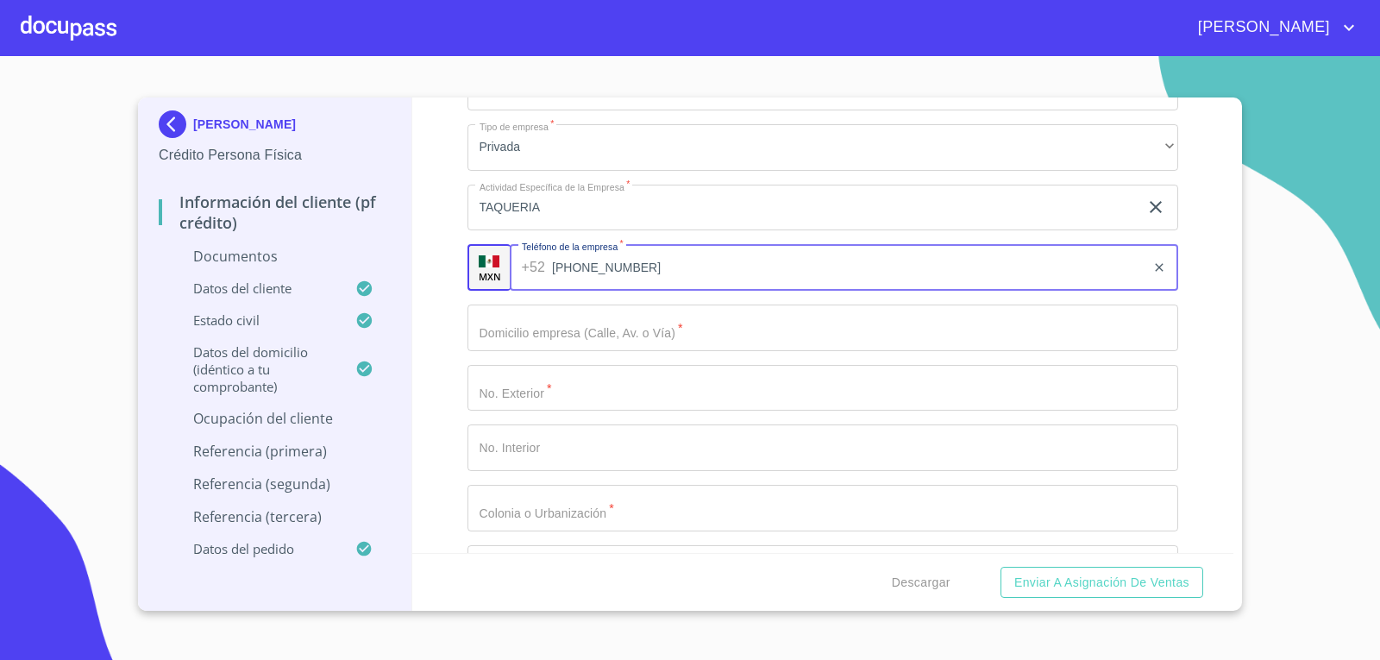
scroll to position [4742, 0]
type input "[PHONE_NUMBER]"
click at [710, 341] on input "Documento de identificación   *" at bounding box center [822, 326] width 711 height 47
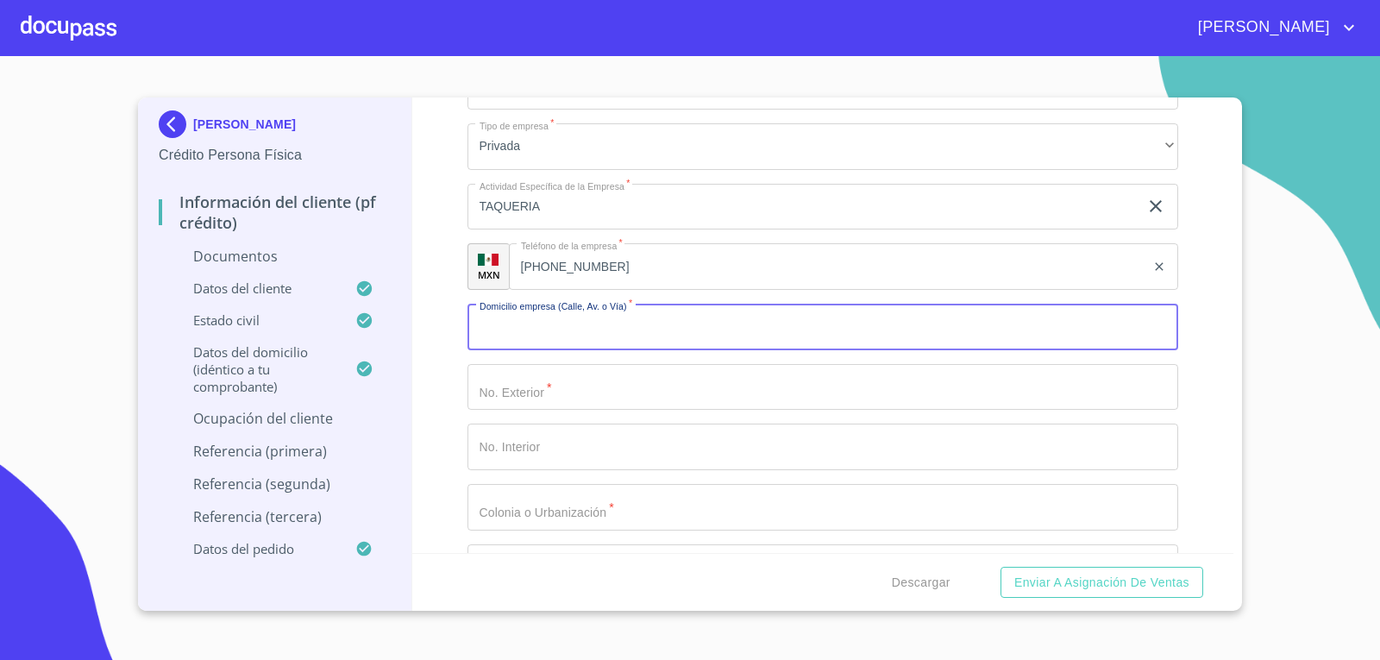
click at [689, 328] on input "Documento de identificación   *" at bounding box center [822, 326] width 711 height 47
type input "PROLONGACION [PERSON_NAME]"
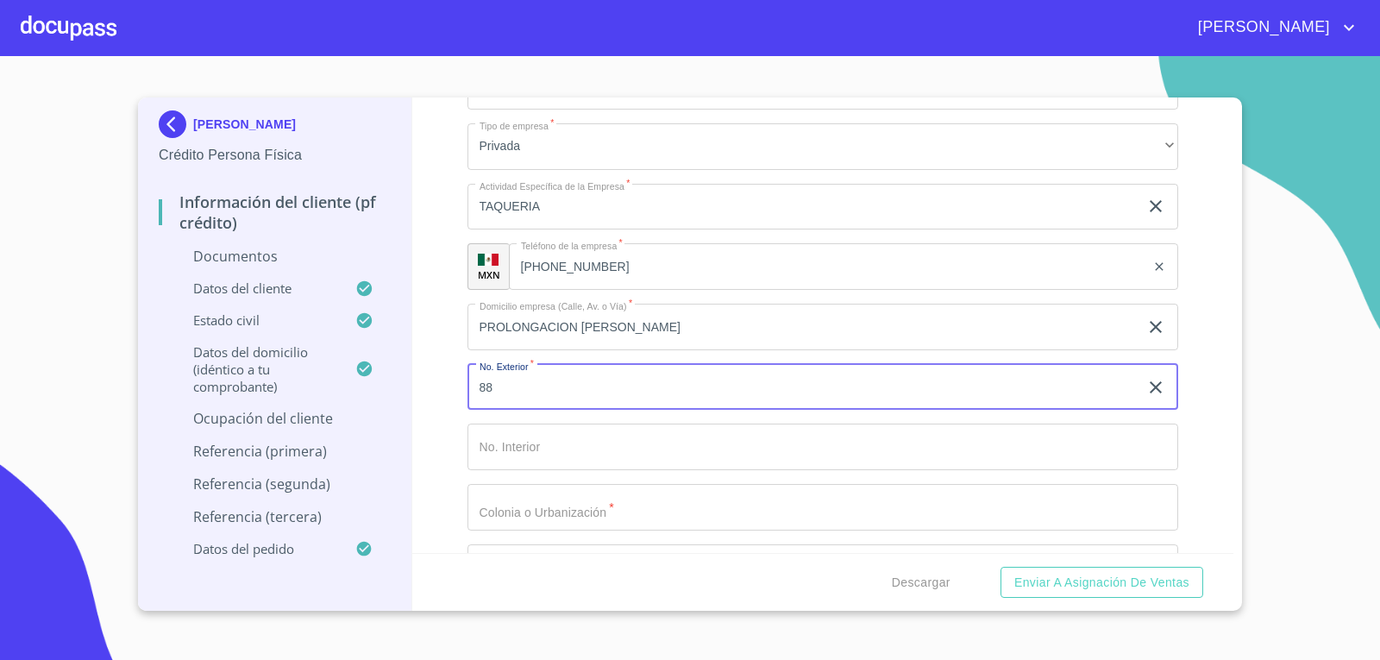
type input "88"
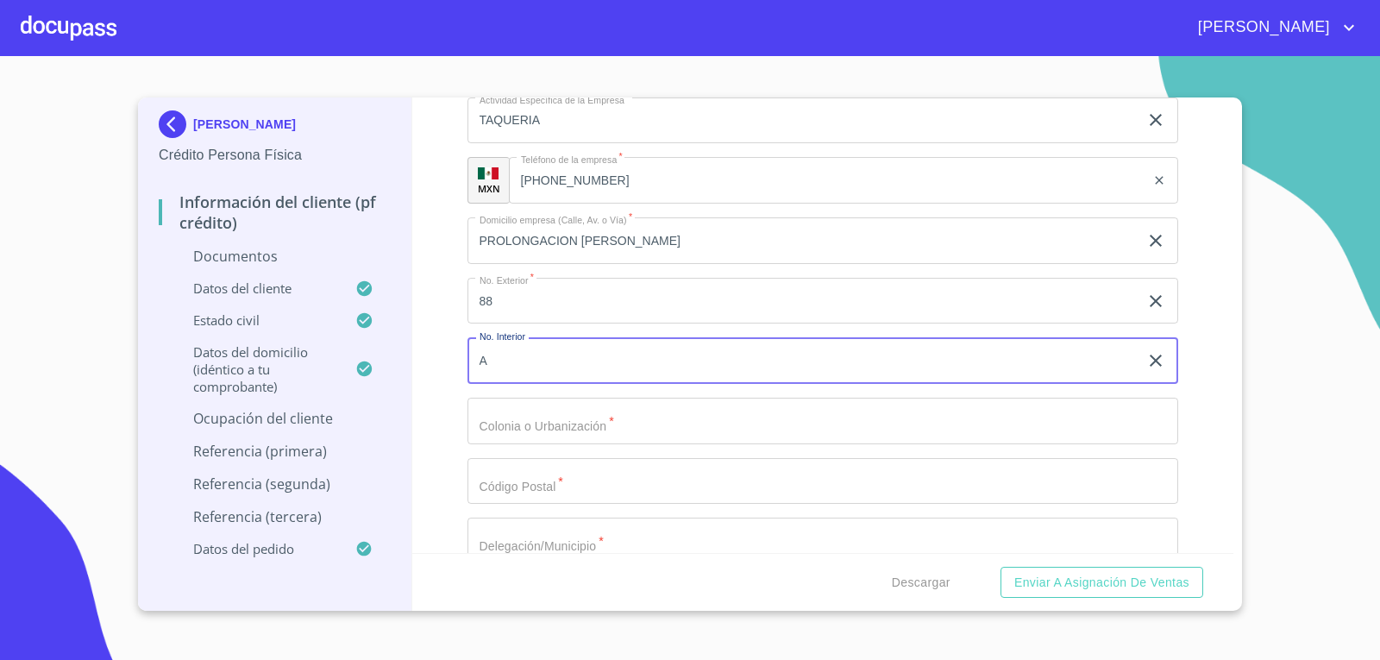
scroll to position [5087, 0]
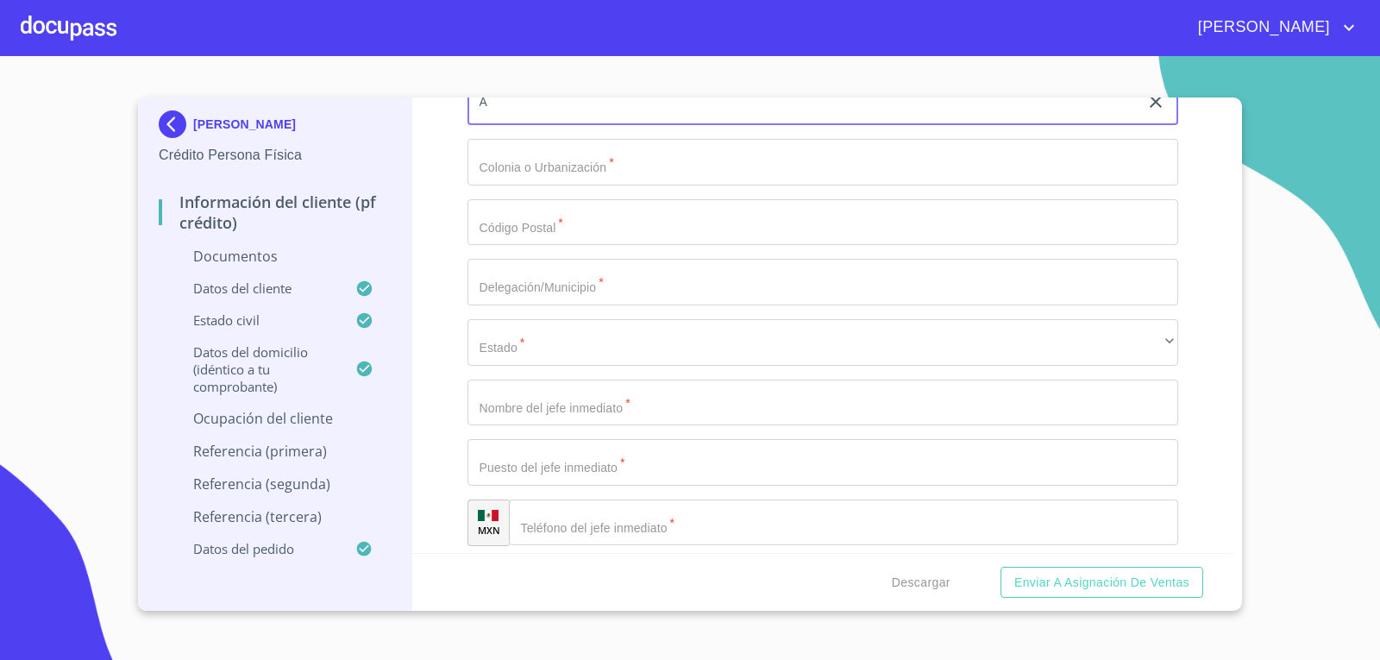
type input "A"
click at [577, 173] on input "Documento de identificación   *" at bounding box center [822, 162] width 711 height 47
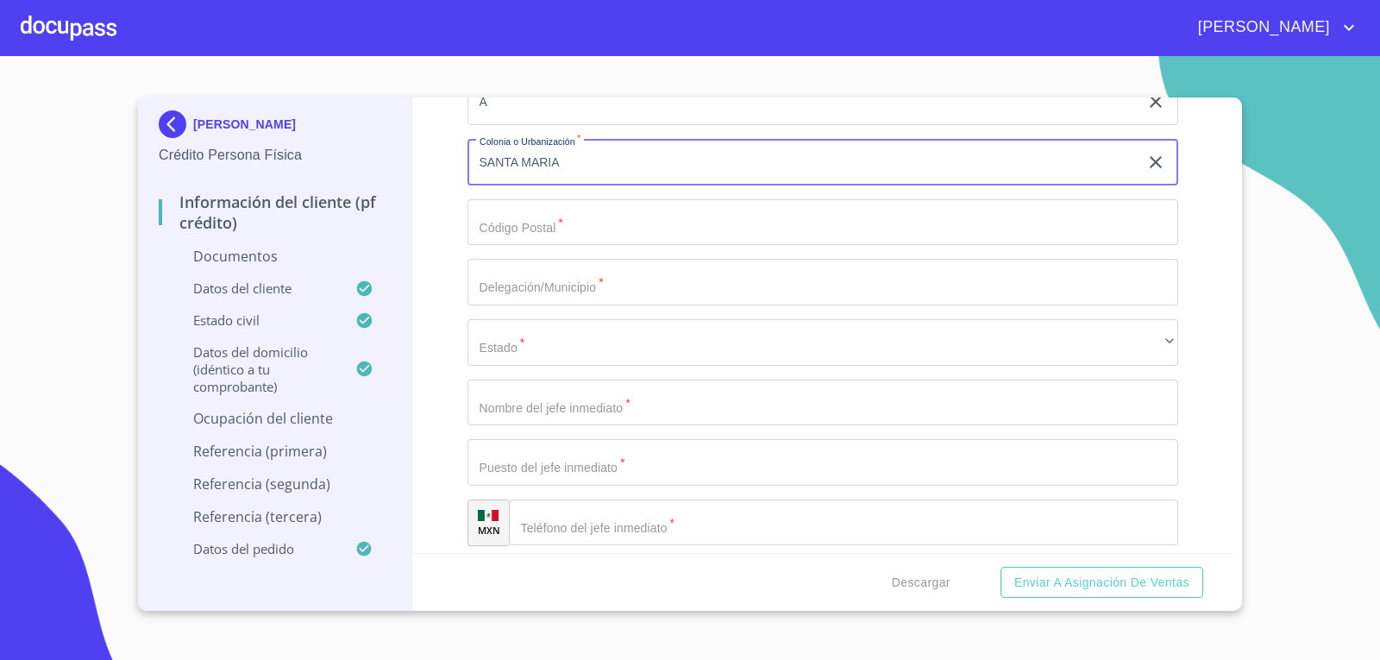
type input "SANTA MARIA"
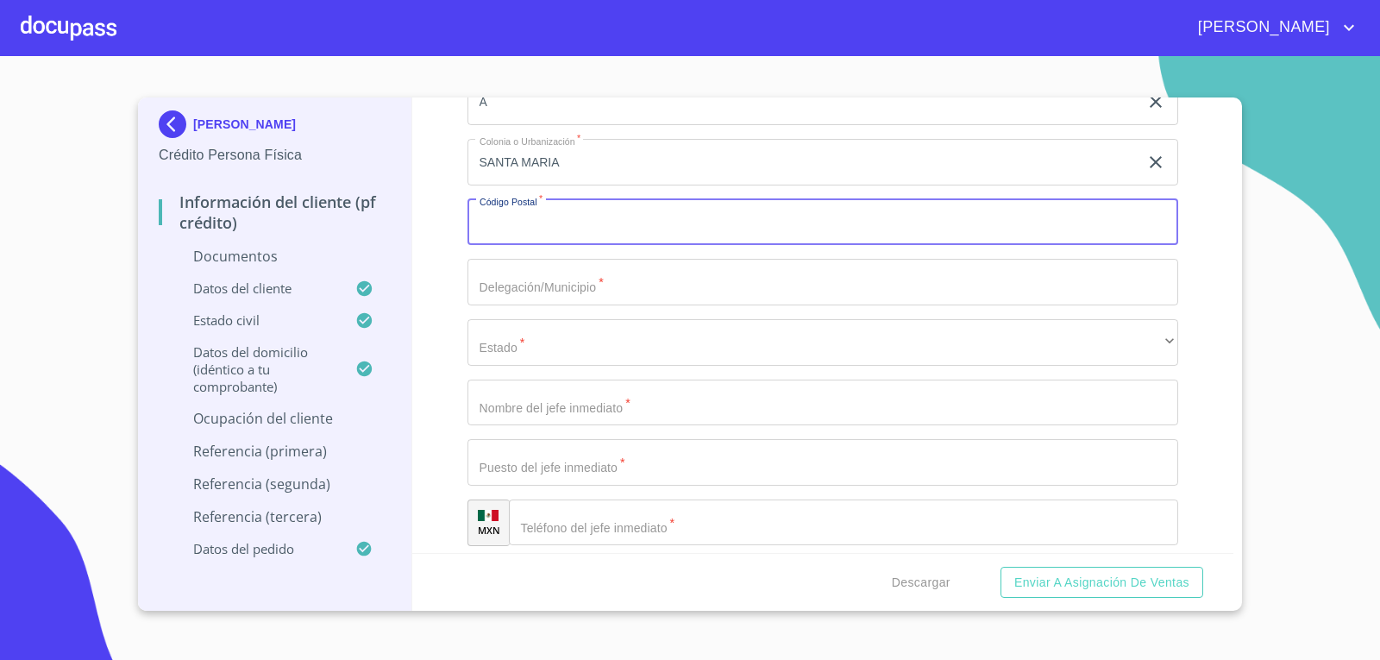
click at [493, 226] on input "Documento de identificación   *" at bounding box center [822, 222] width 711 height 47
type input "45900"
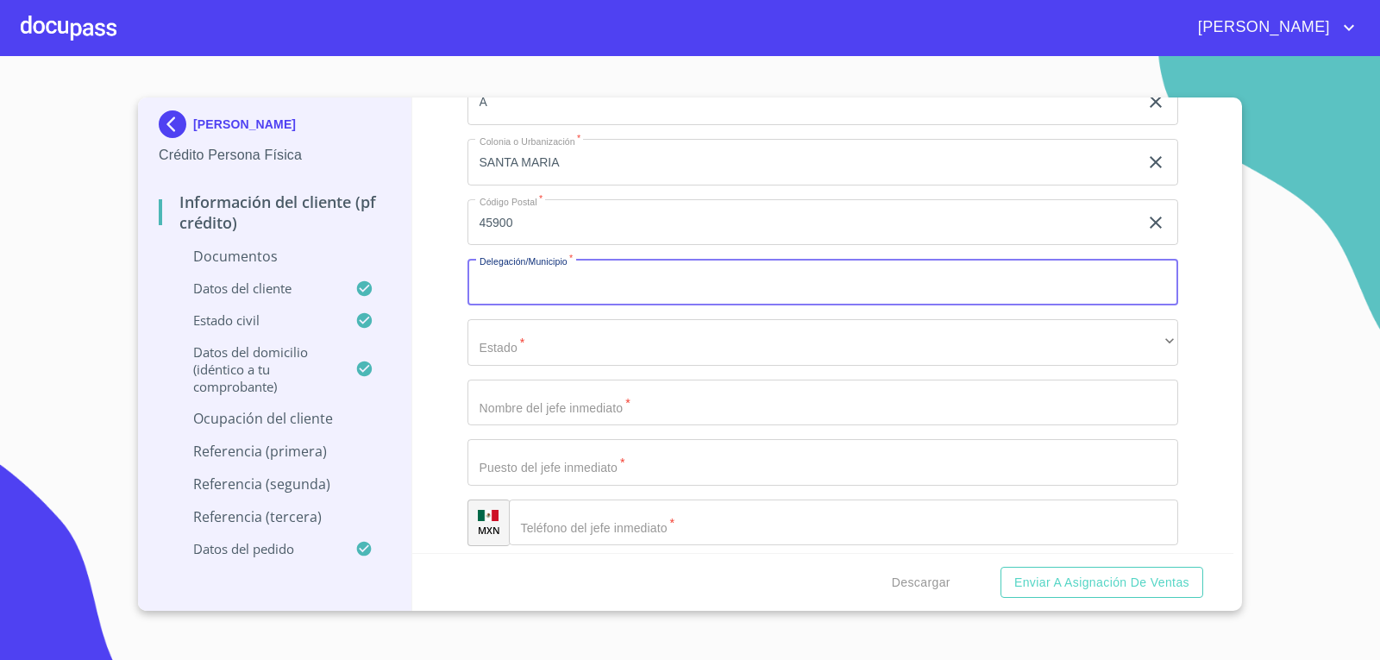
click at [630, 289] on input "Documento de identificación   *" at bounding box center [822, 282] width 711 height 47
type input "CHAPALA"
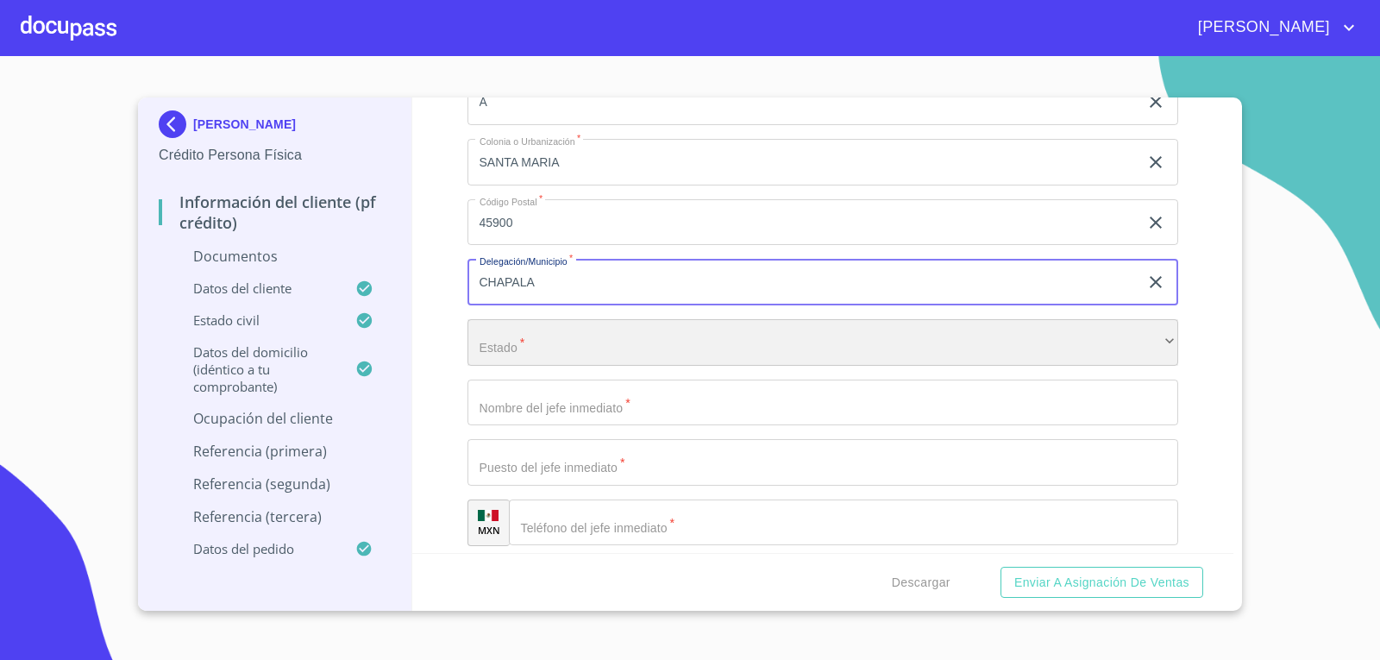
click at [574, 349] on div "​" at bounding box center [822, 342] width 711 height 47
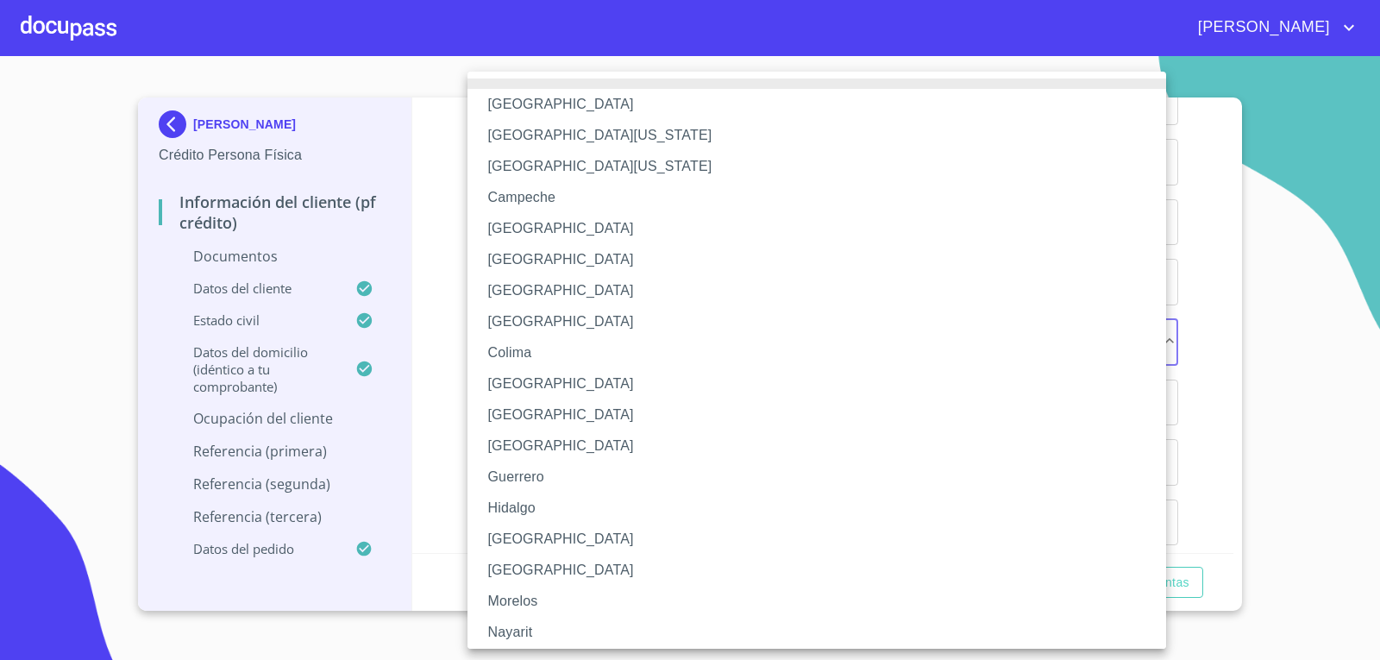
click at [543, 529] on li "[GEOGRAPHIC_DATA]" at bounding box center [822, 538] width 711 height 31
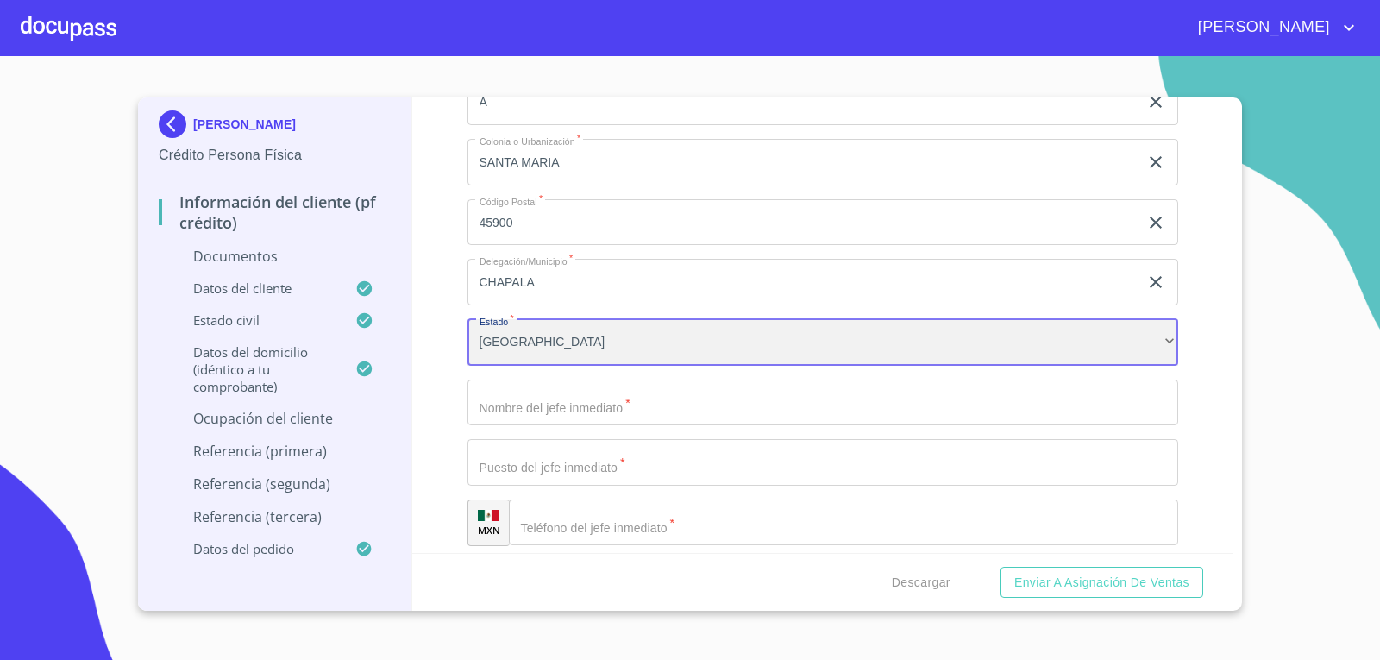
scroll to position [5173, 0]
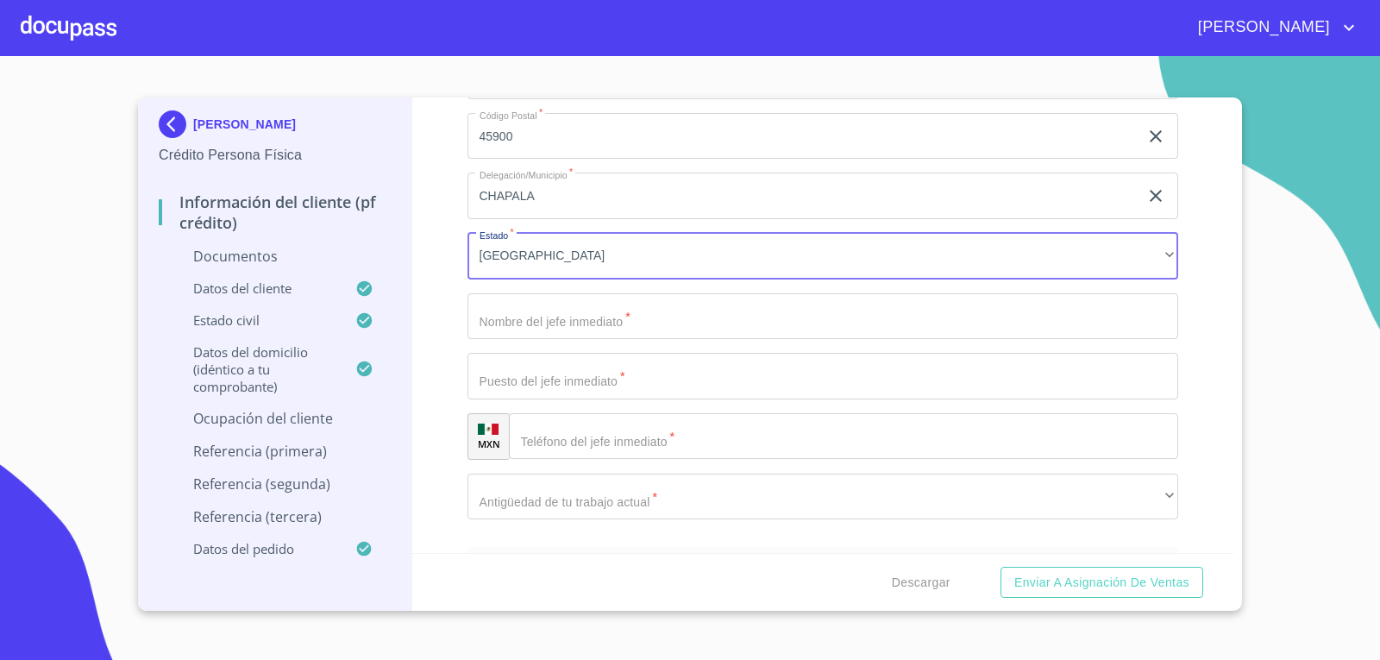
click at [660, 331] on input "Documento de identificación   *" at bounding box center [822, 316] width 711 height 47
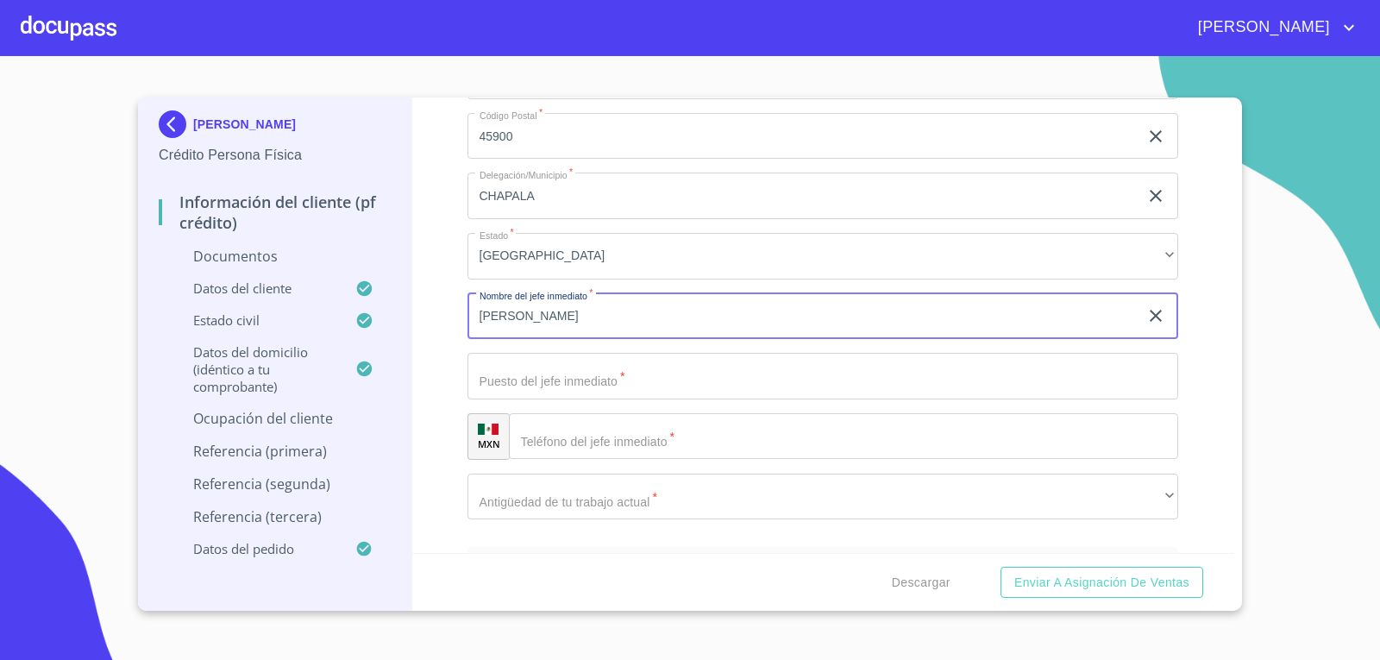
type input "[PERSON_NAME]"
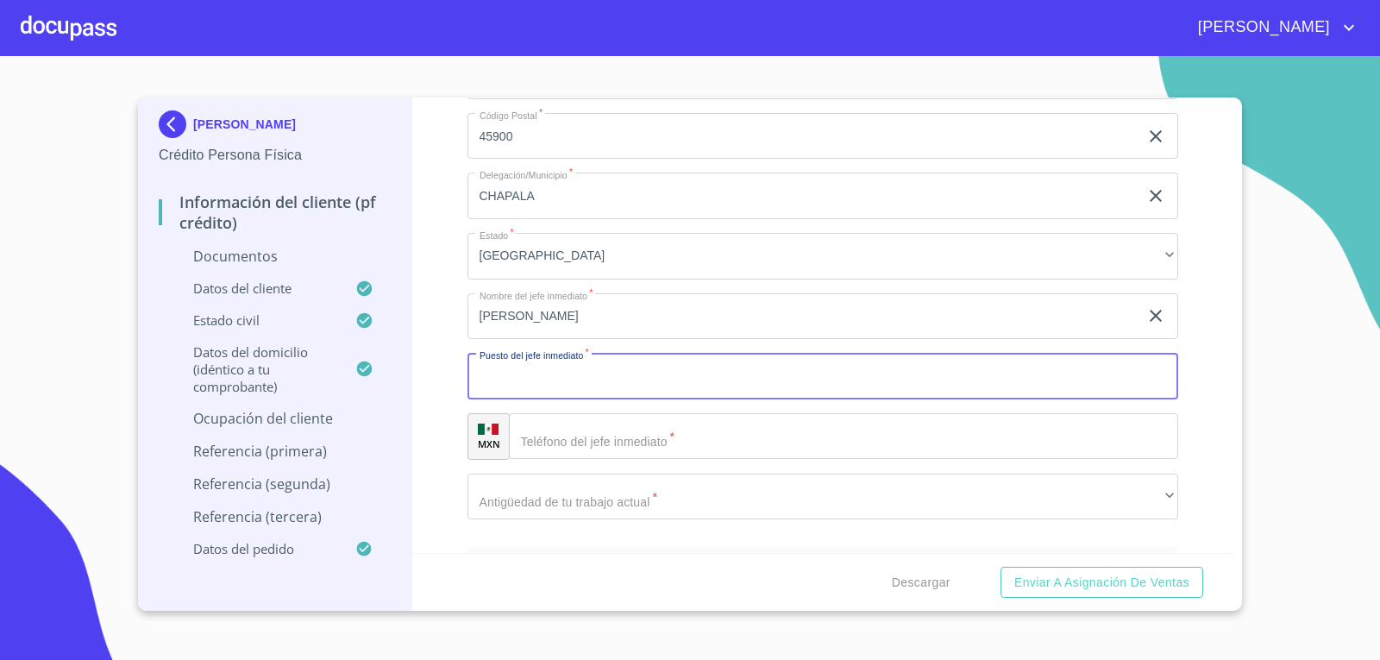
click at [593, 385] on input "Documento de identificación   *" at bounding box center [822, 376] width 711 height 47
type input "DUEÑO"
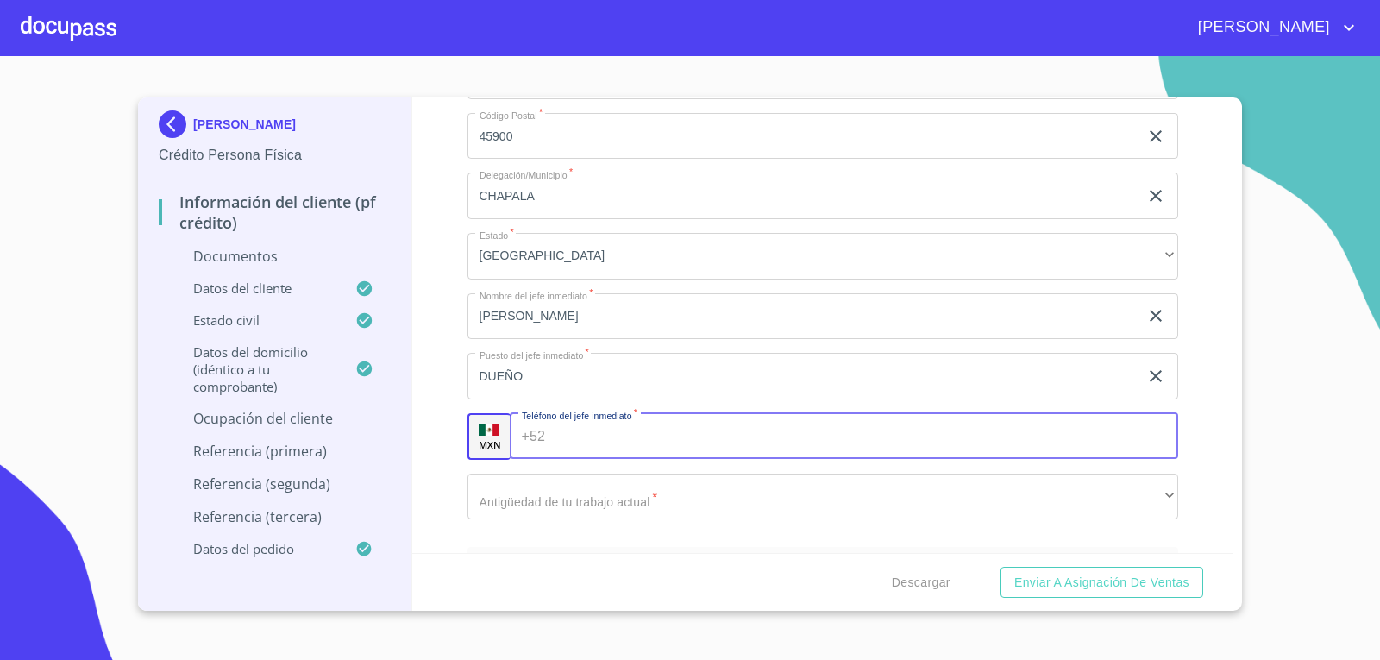
click at [610, 437] on input "Documento de identificación   *" at bounding box center [865, 436] width 626 height 47
type input "[PHONE_NUMBER]"
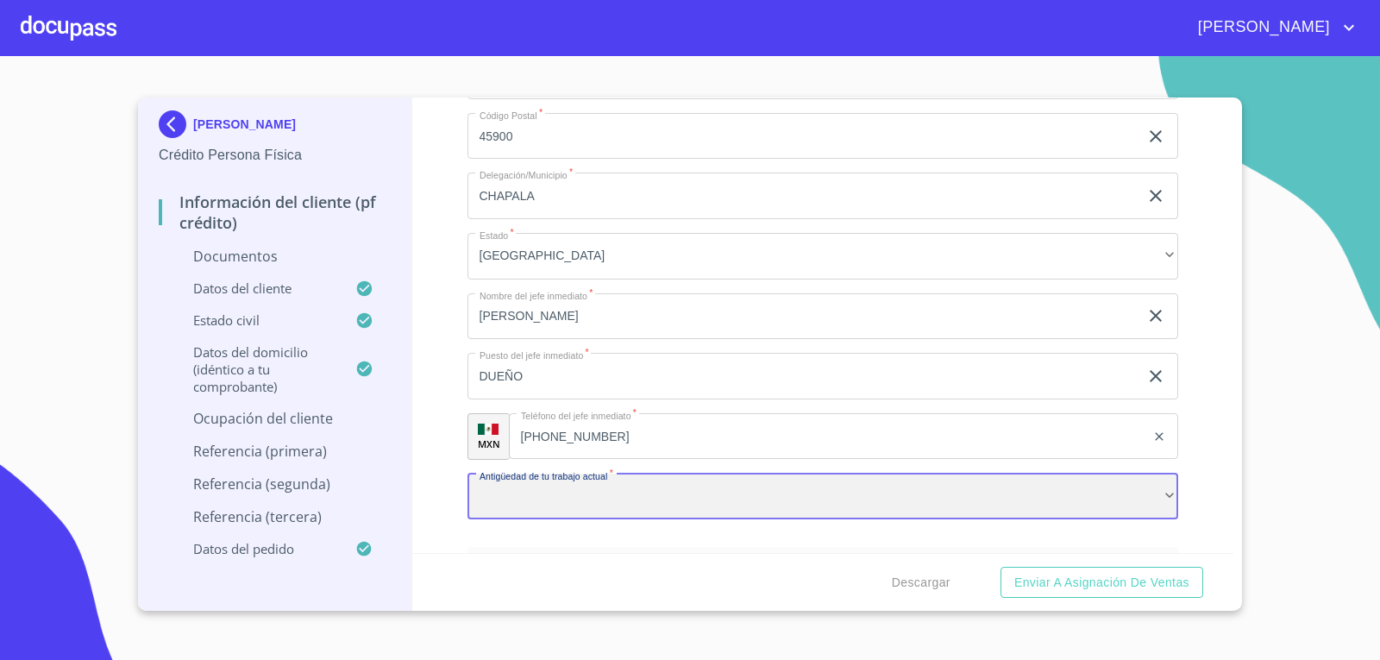
click at [635, 491] on div "​" at bounding box center [822, 496] width 711 height 47
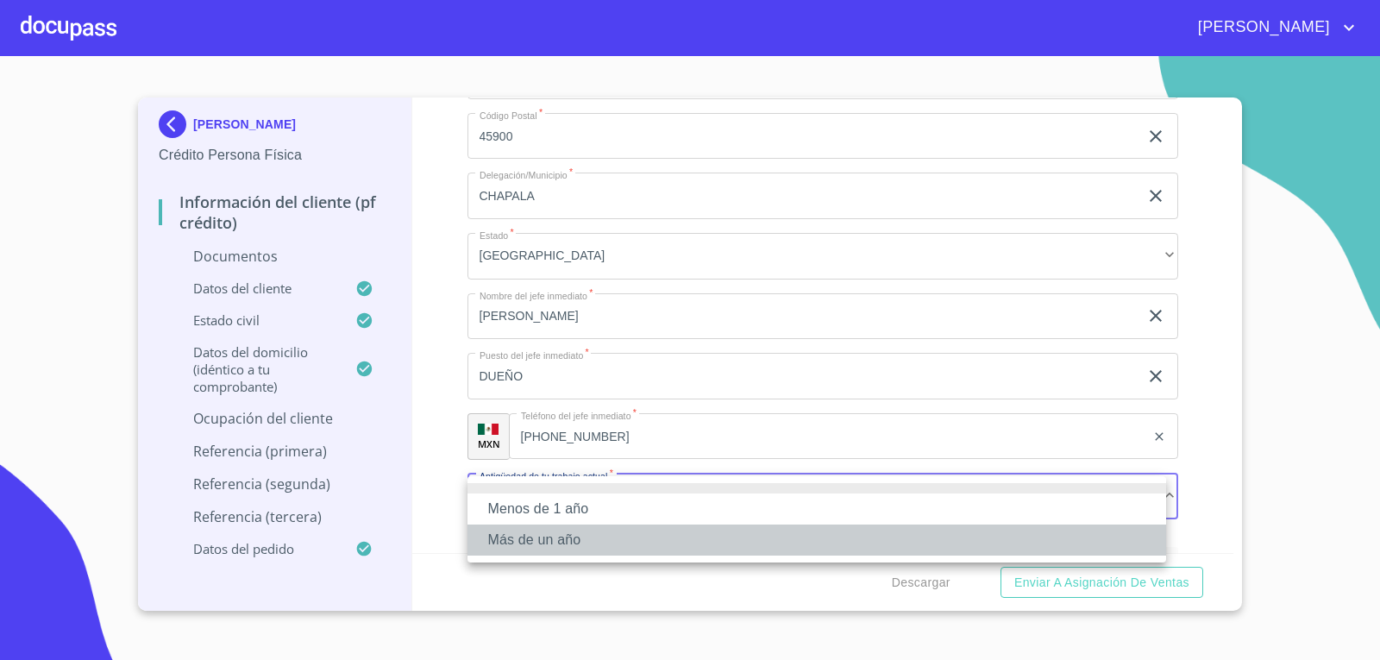
click at [565, 539] on li "Más de un año" at bounding box center [816, 539] width 698 height 31
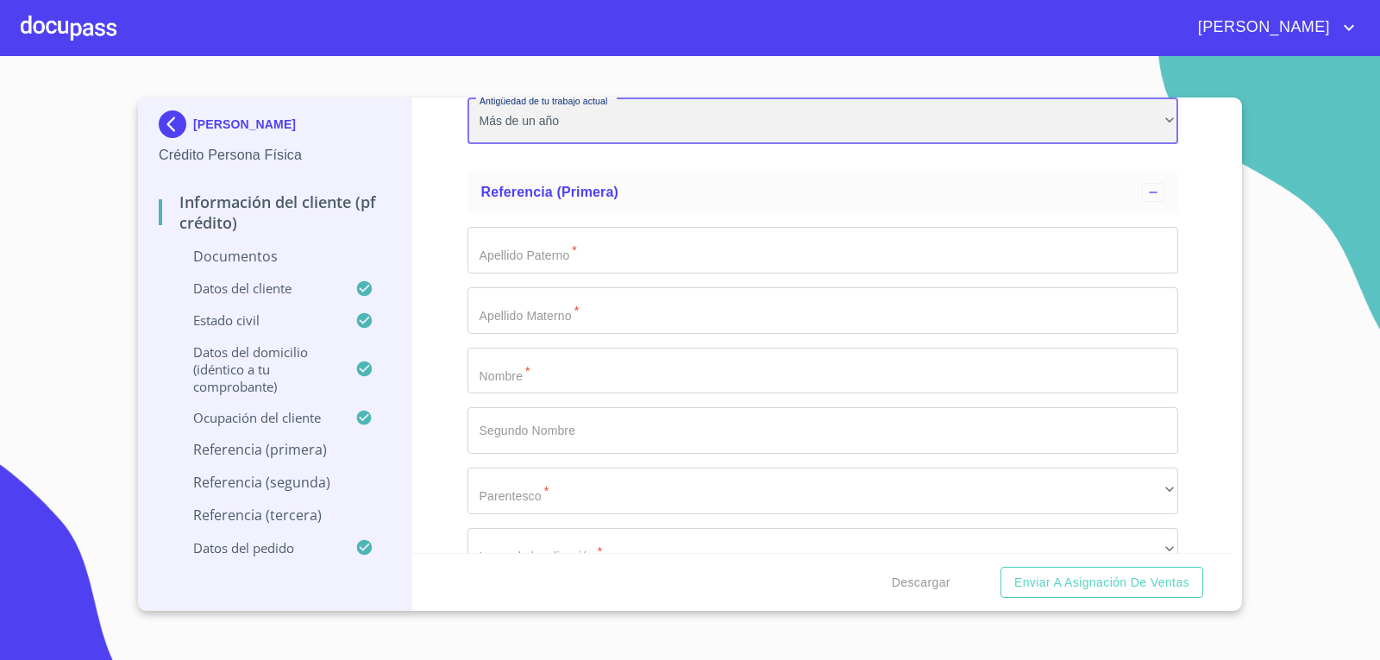
scroll to position [5518, 0]
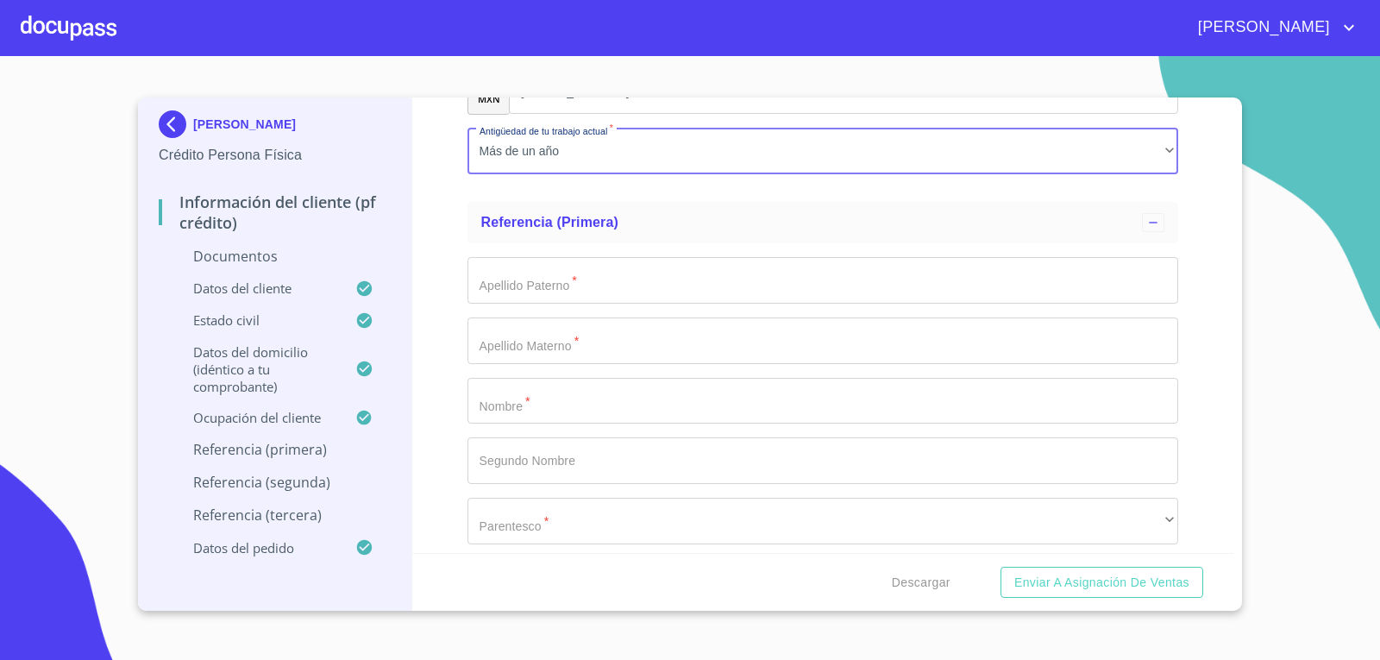
click at [531, 285] on input "Documento de identificación   *" at bounding box center [822, 280] width 711 height 47
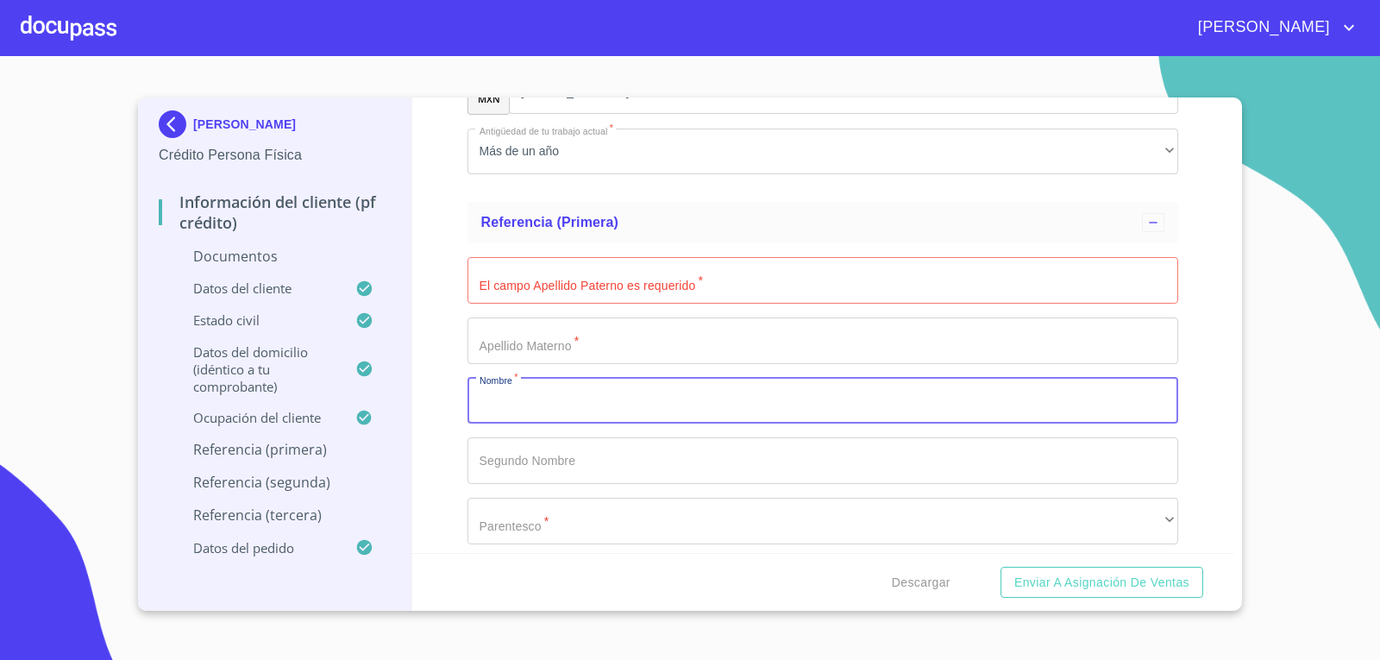
click at [533, 407] on input "Documento de identificación   *" at bounding box center [822, 401] width 711 height 47
type input "[PERSON_NAME]"
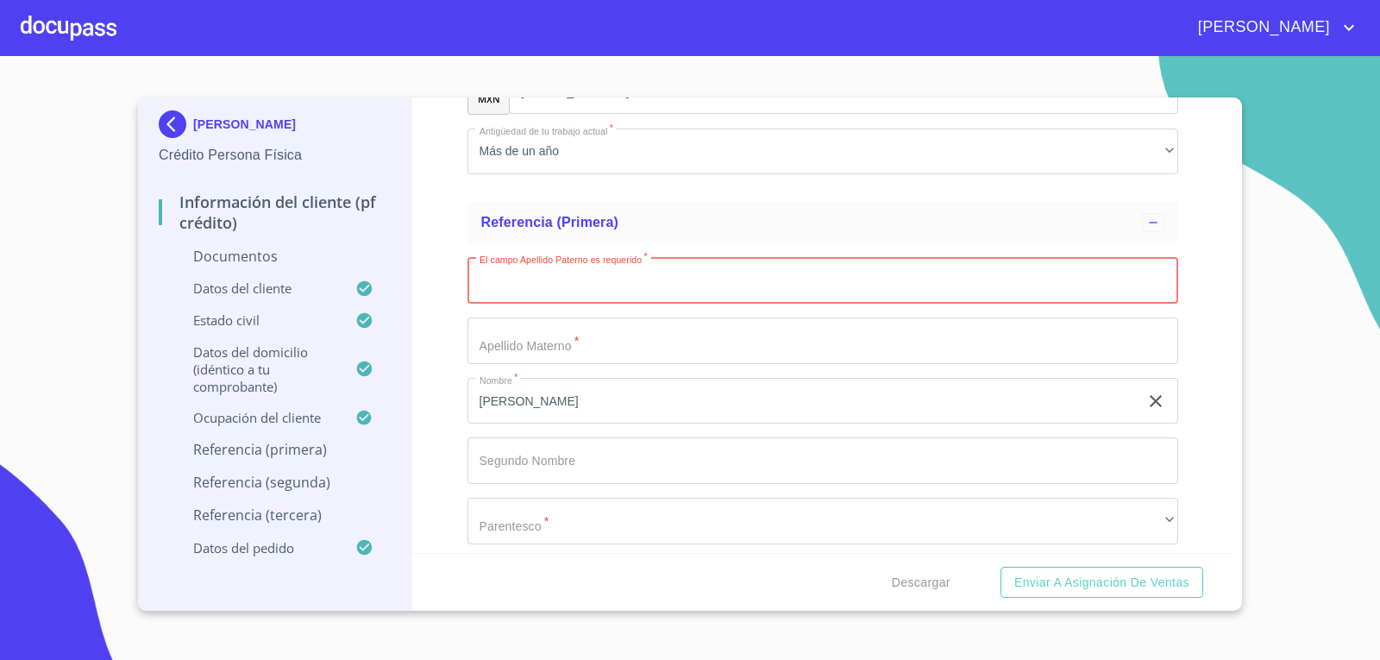
click at [557, 296] on input "Documento de identificación   *" at bounding box center [822, 280] width 711 height 47
type input "L"
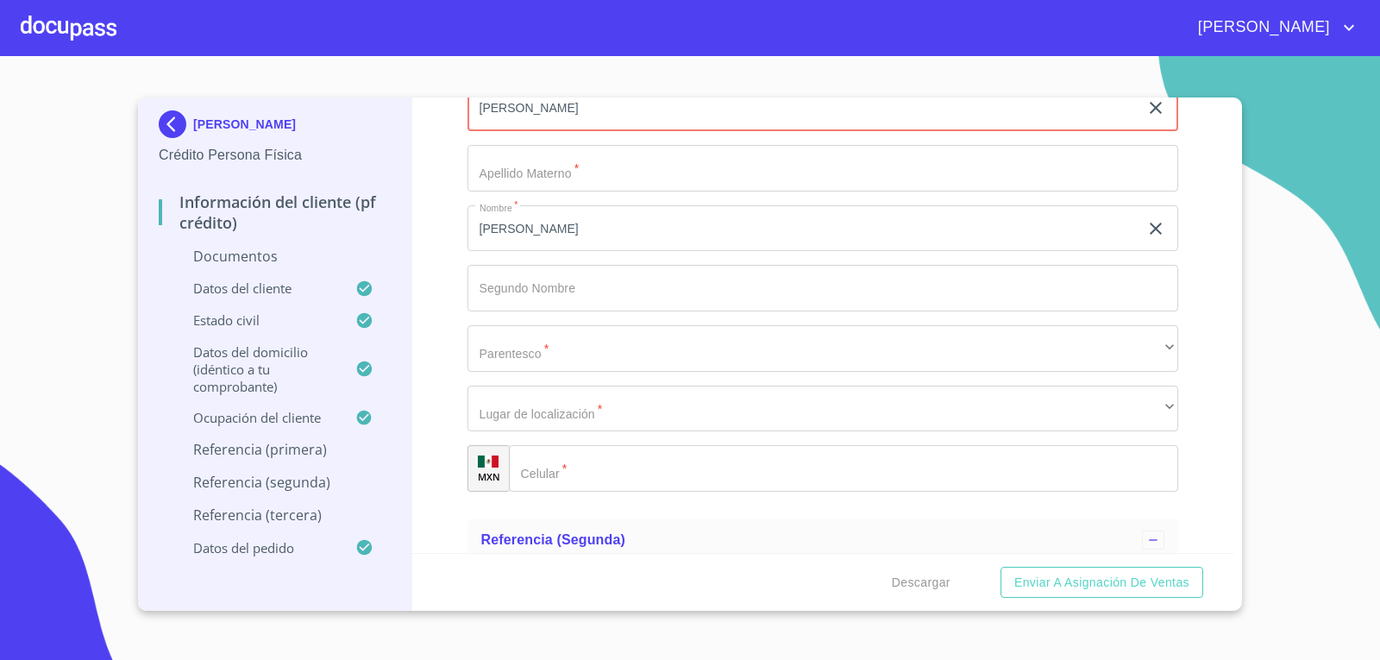
type input "[PERSON_NAME]"
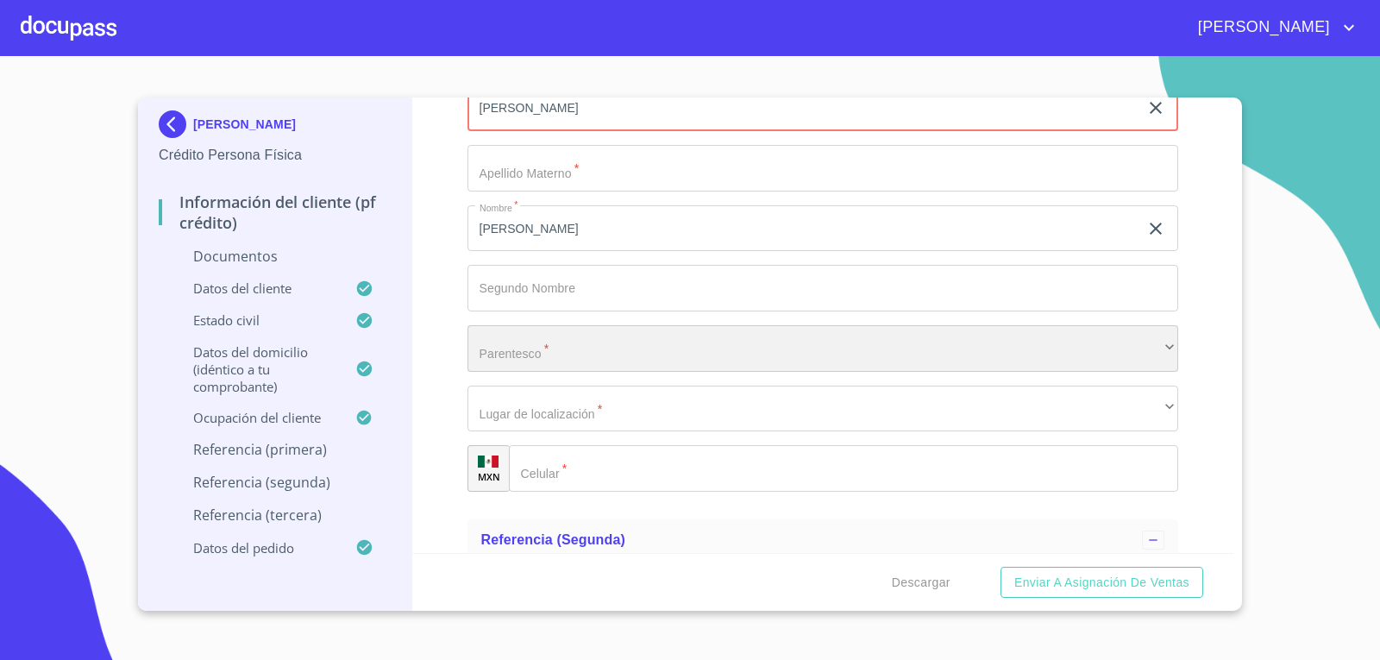
click at [633, 355] on div "​" at bounding box center [822, 348] width 711 height 47
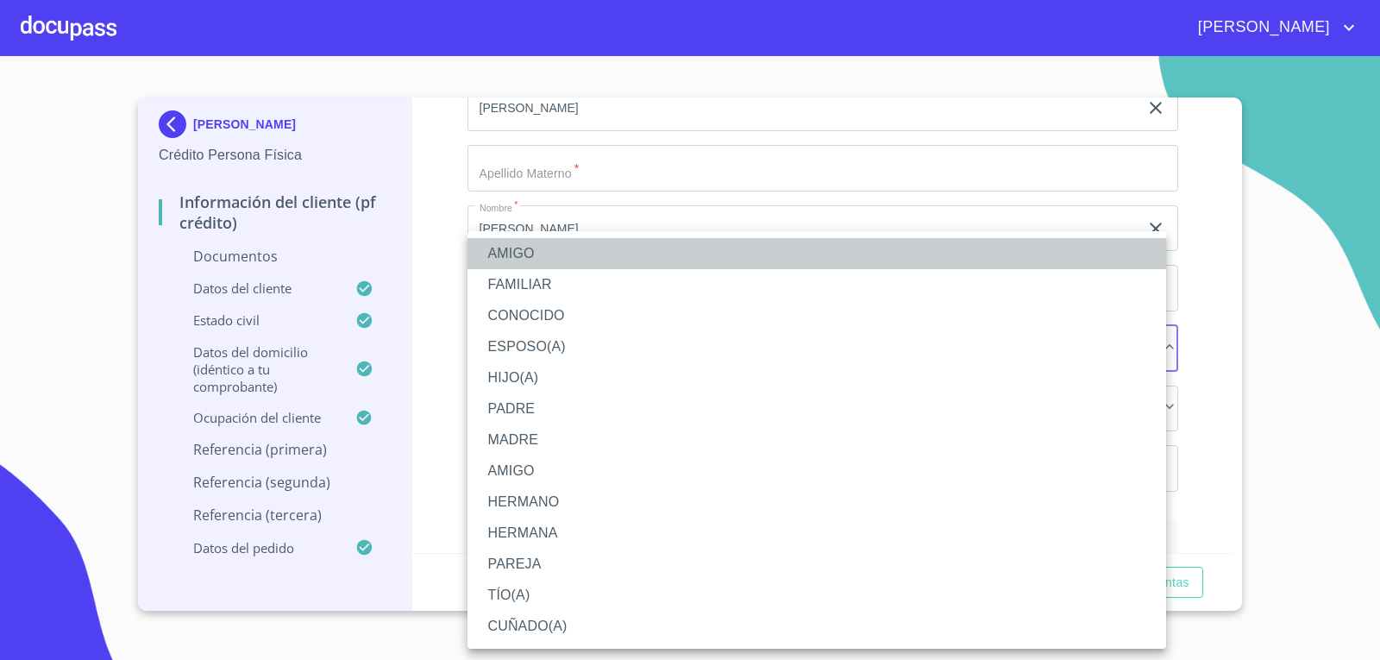
click at [559, 253] on li "AMIGO" at bounding box center [816, 253] width 698 height 31
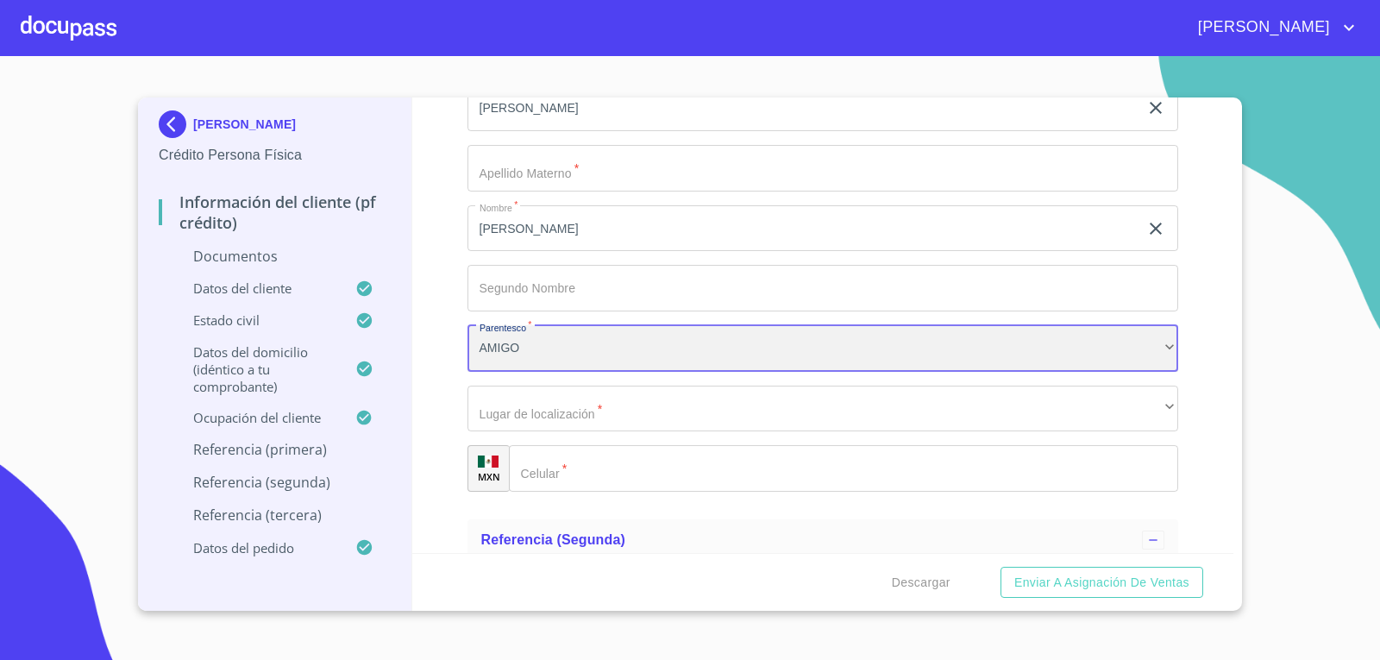
scroll to position [5604, 0]
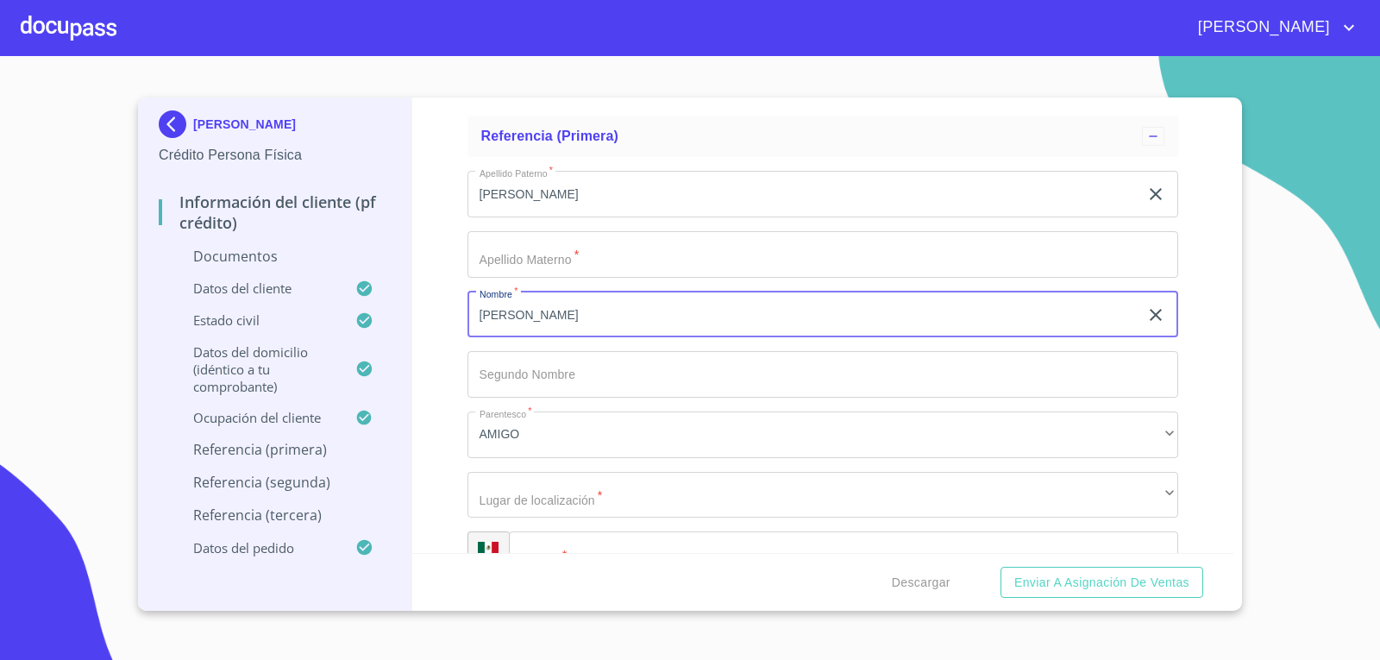
drag, startPoint x: 531, startPoint y: 316, endPoint x: 469, endPoint y: 321, distance: 62.2
click at [469, 321] on input "[PERSON_NAME]" at bounding box center [803, 314] width 672 height 47
type input "[PERSON_NAME]"
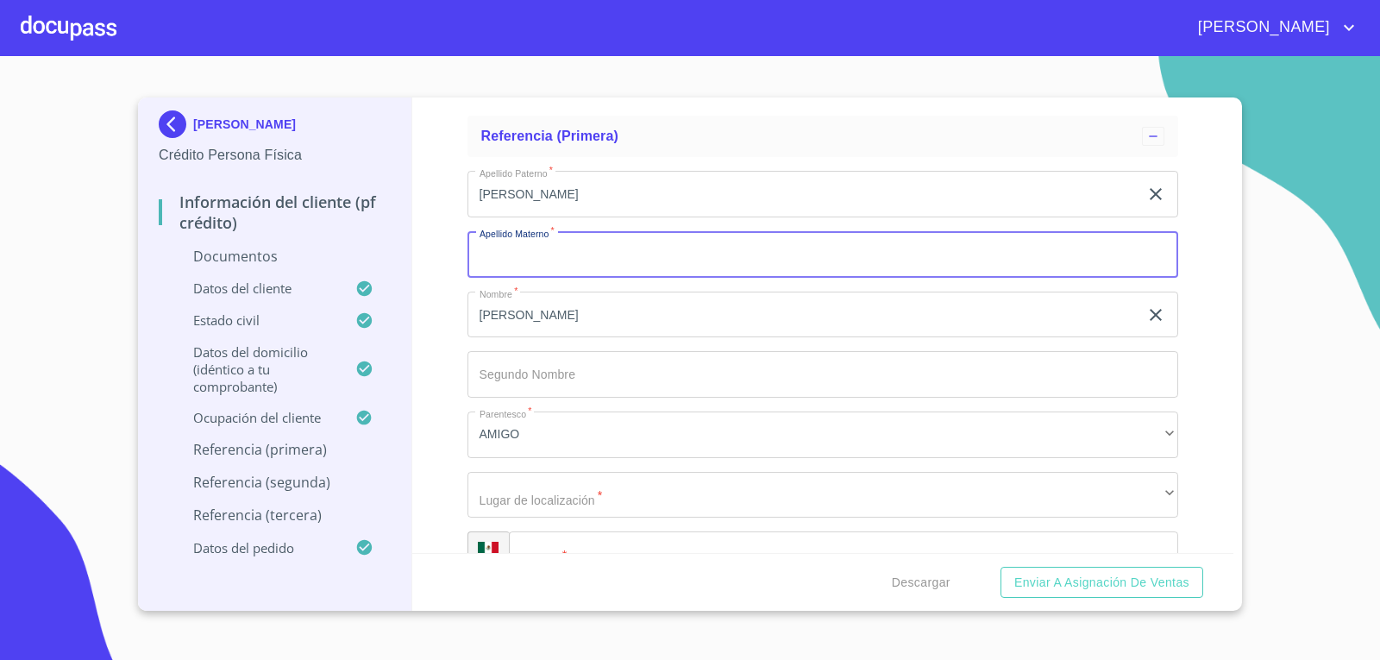
click at [510, 255] on input "Documento de identificación   *" at bounding box center [822, 254] width 711 height 47
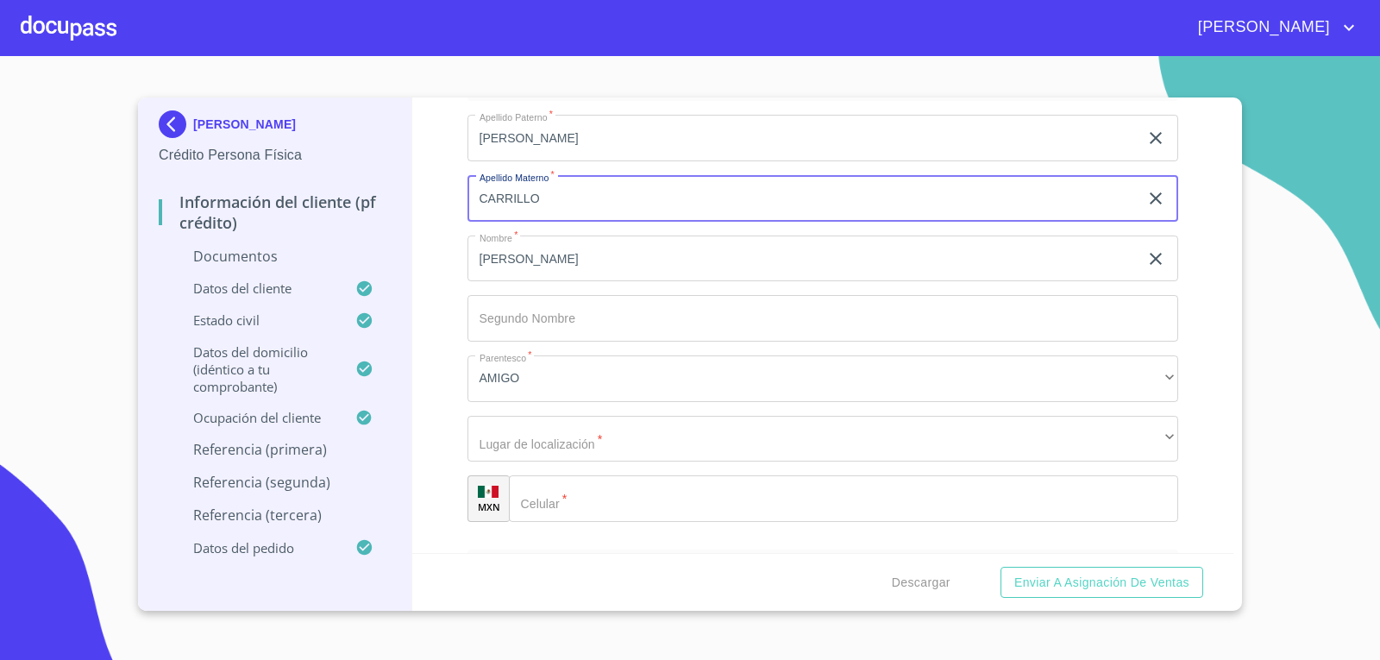
scroll to position [5691, 0]
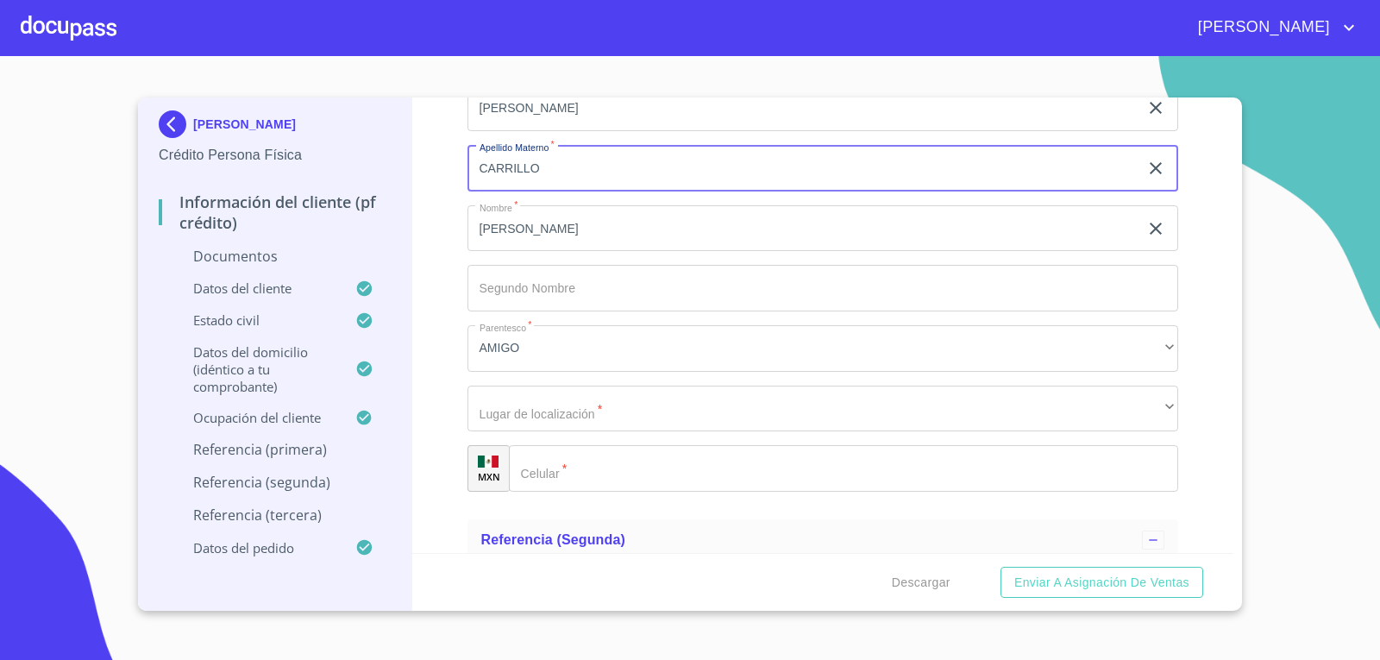
type input "CARRILLO"
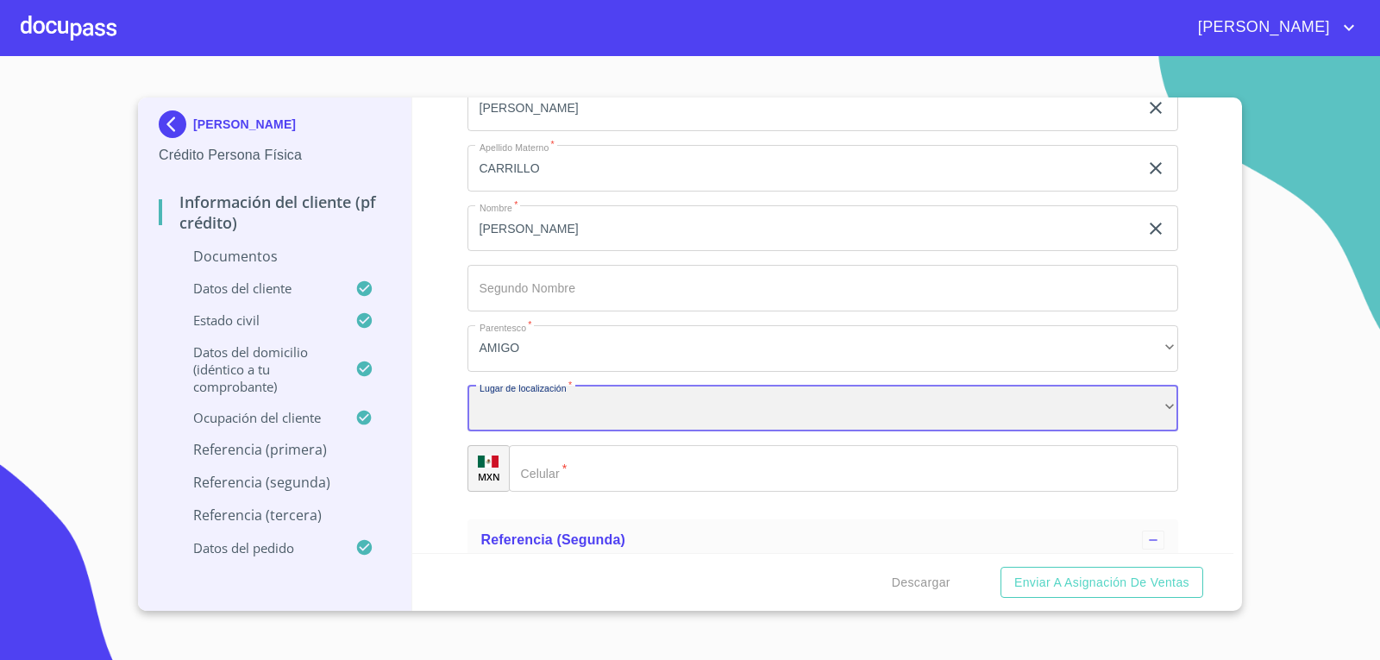
click at [630, 414] on div "​" at bounding box center [822, 408] width 711 height 47
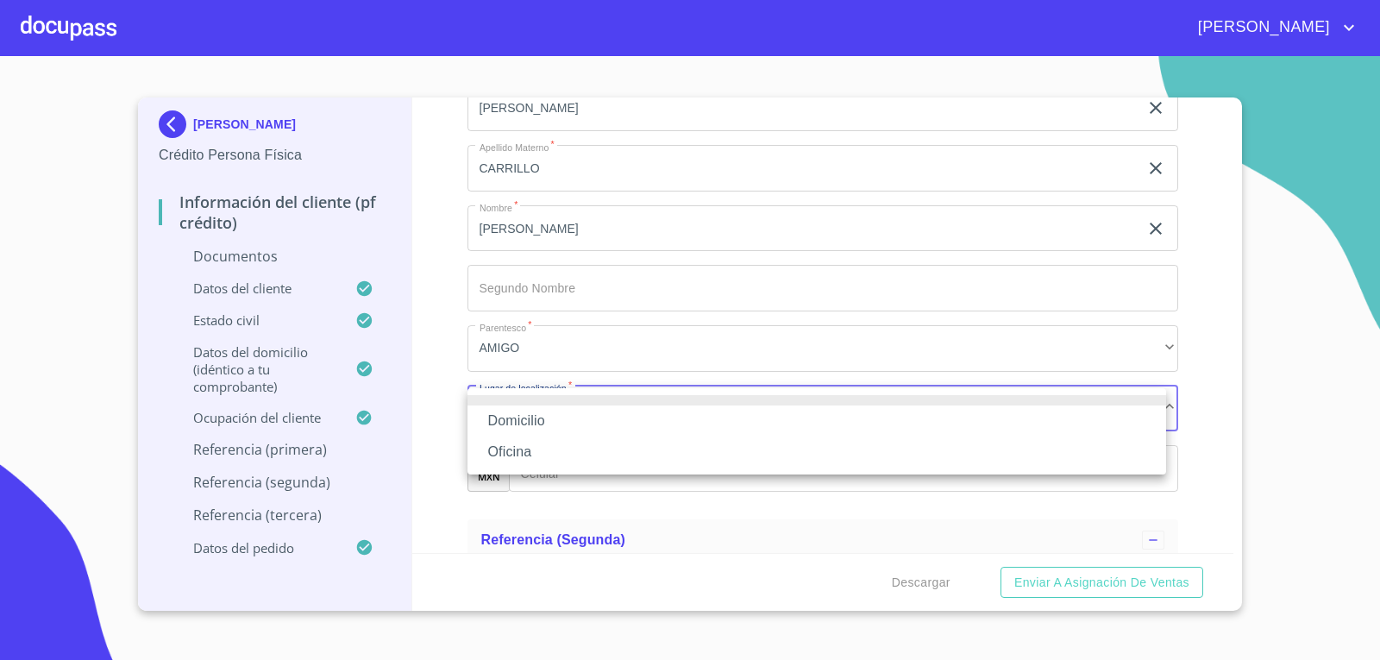
click at [629, 423] on li "Domicilio" at bounding box center [816, 420] width 698 height 31
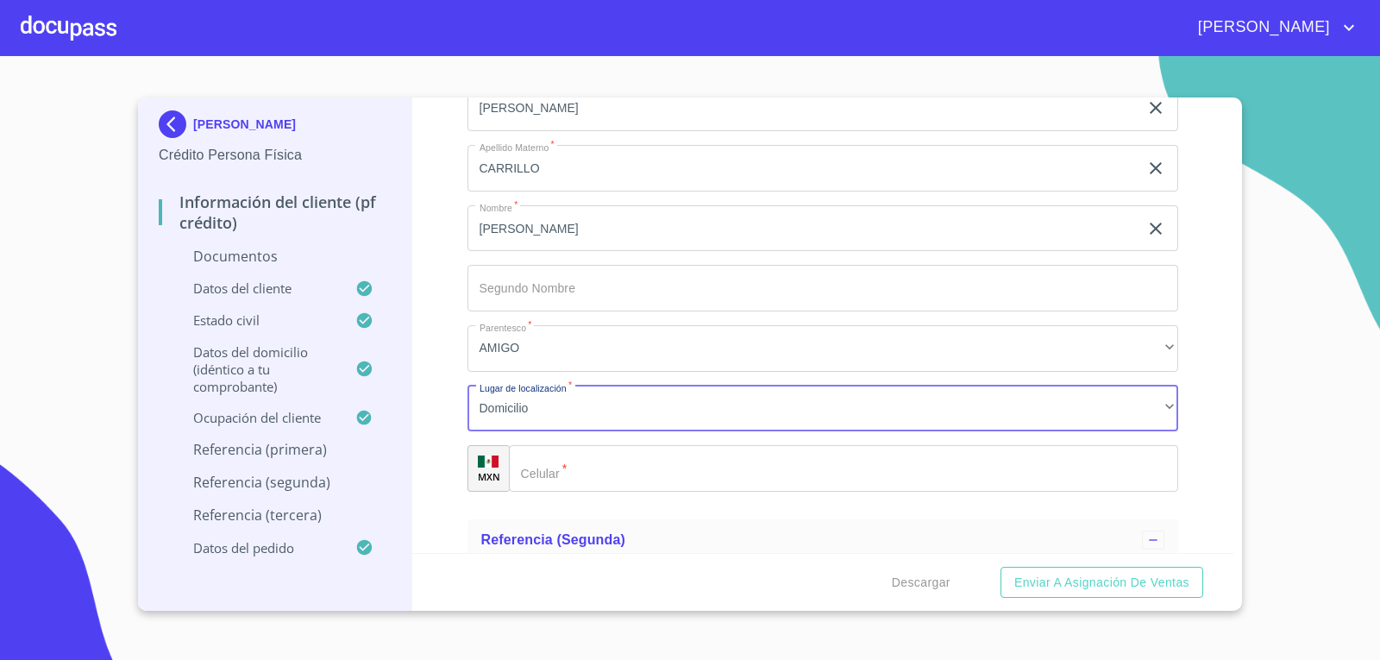
click at [642, 469] on input "Documento de identificación   *" at bounding box center [844, 468] width 670 height 47
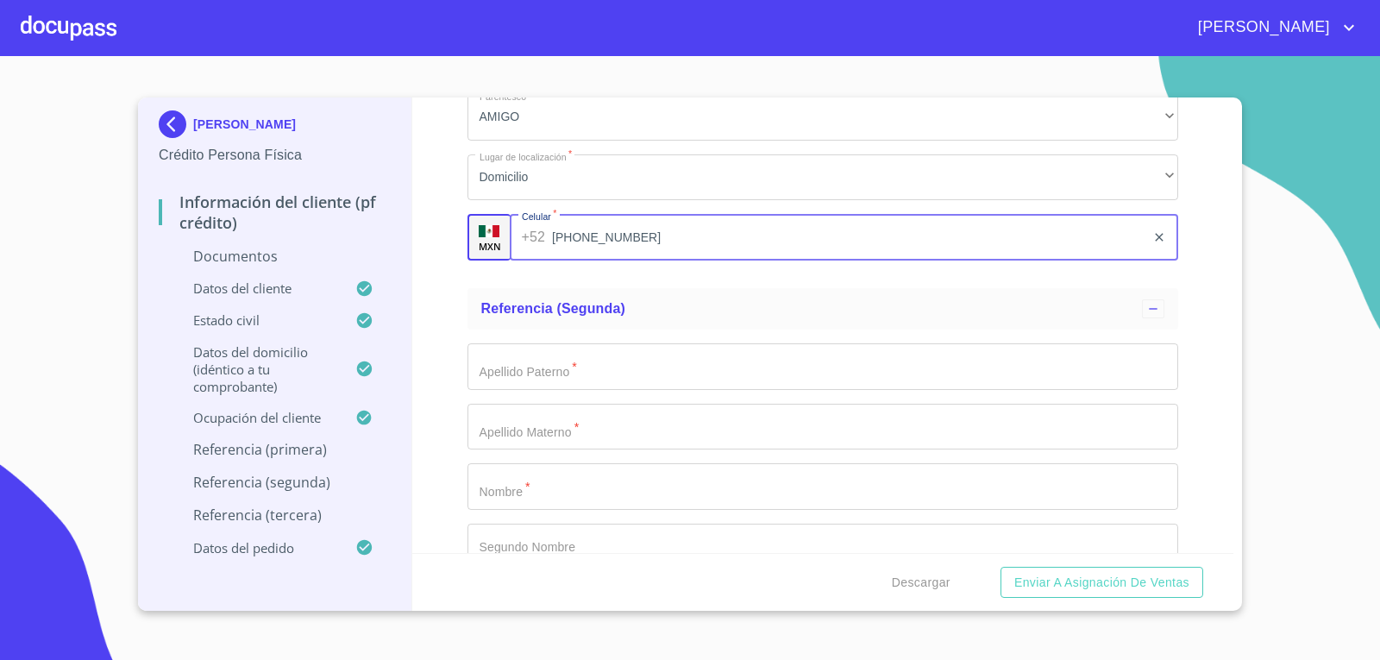
scroll to position [5949, 0]
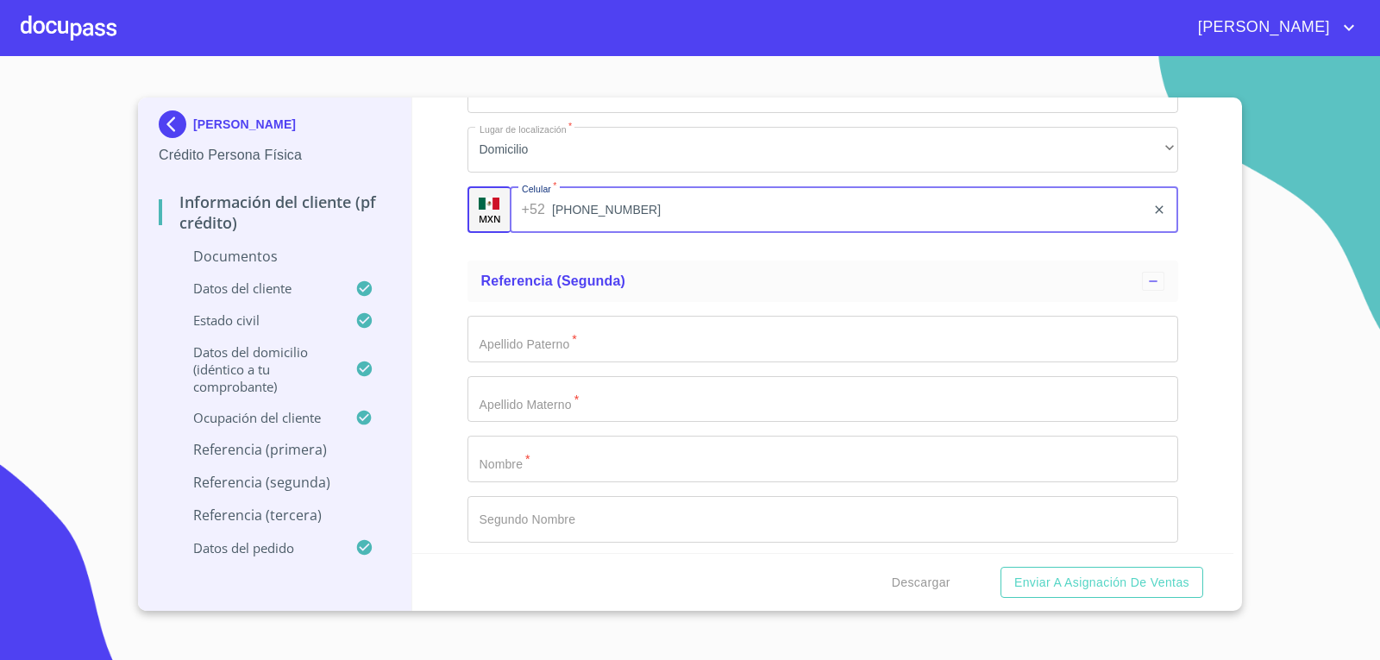
type input "[PHONE_NUMBER]"
click at [629, 354] on input "Documento de identificación   *" at bounding box center [822, 339] width 711 height 47
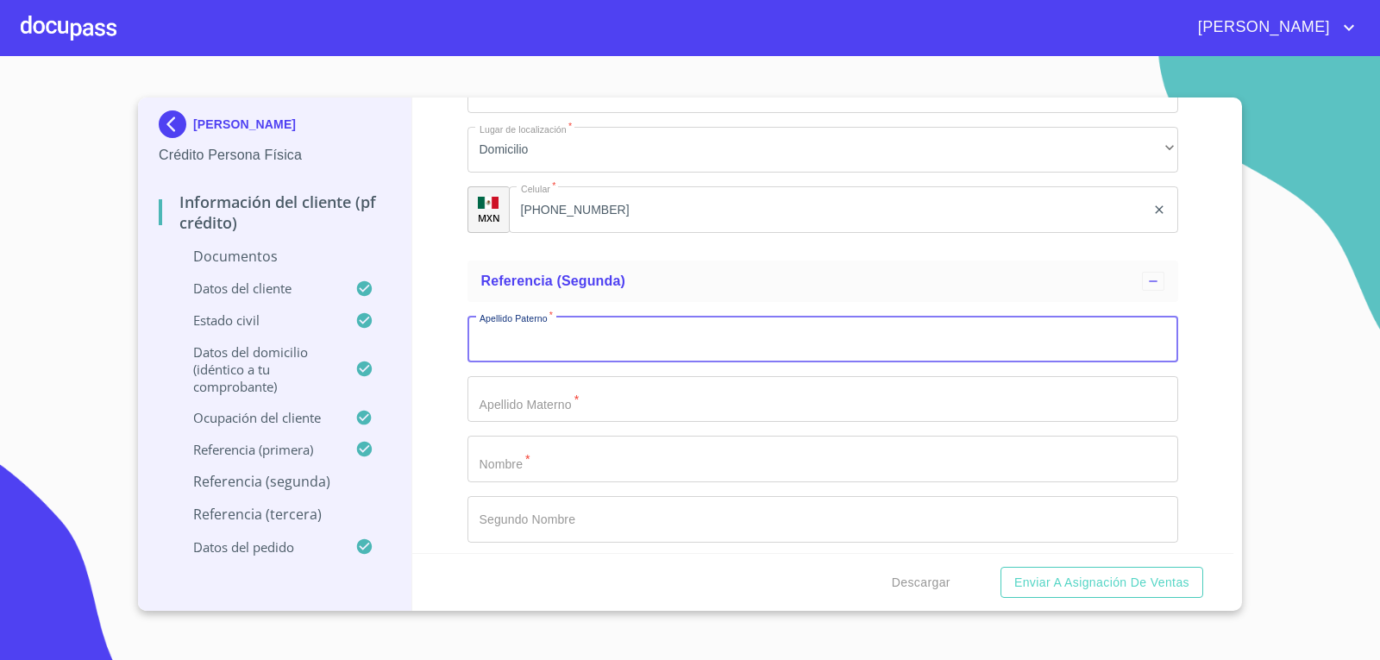
click at [597, 456] on input "Documento de identificación   *" at bounding box center [822, 458] width 711 height 47
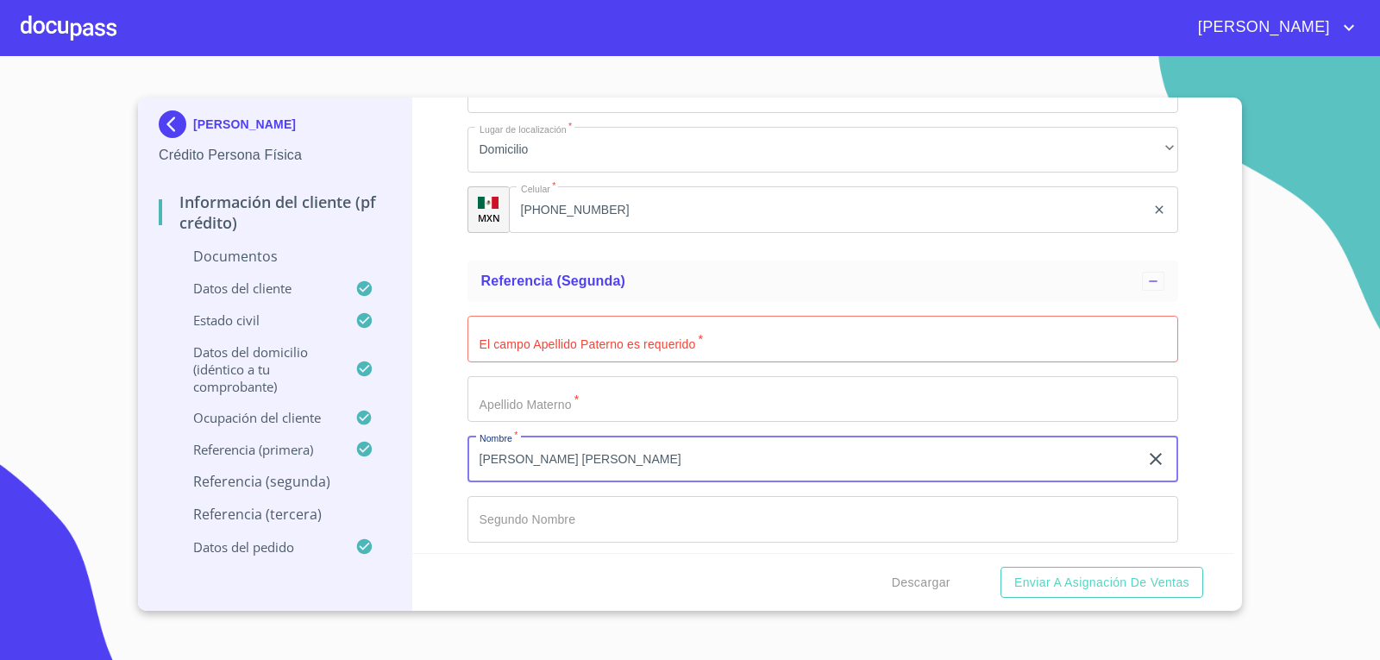
type input "[PERSON_NAME] [PERSON_NAME]"
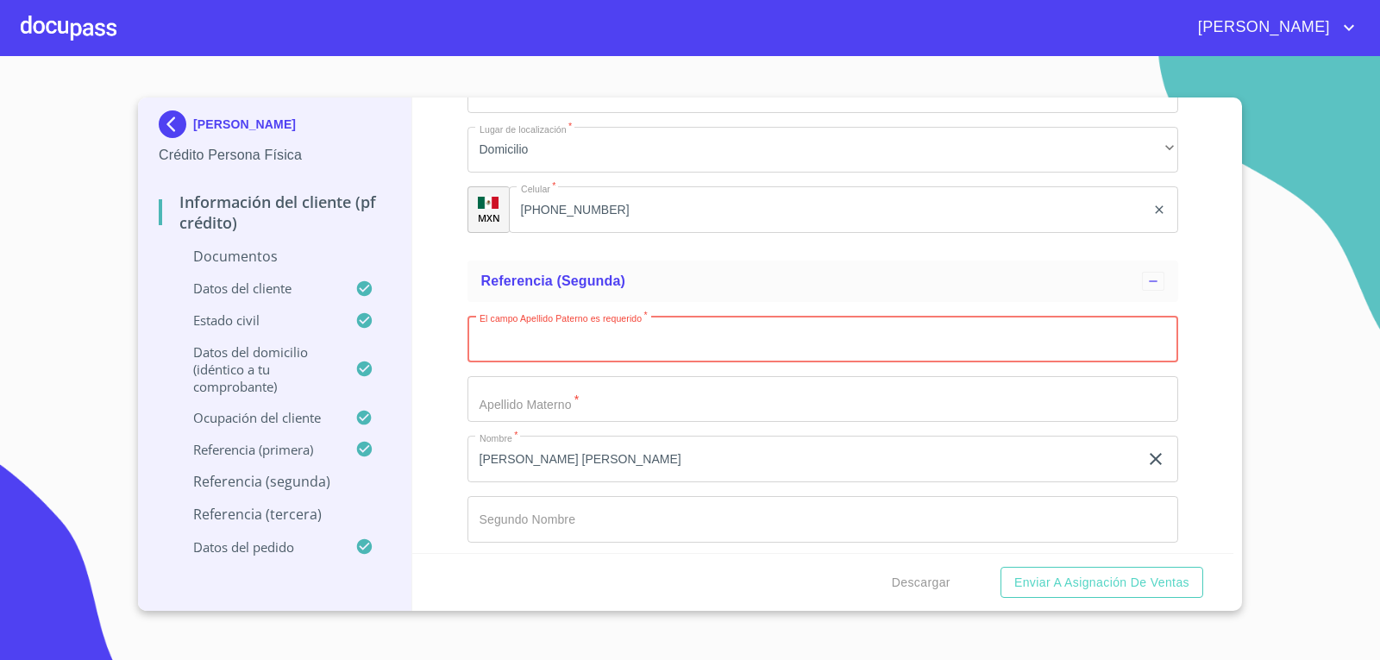
click at [569, 353] on input "Documento de identificación   *" at bounding box center [822, 339] width 711 height 47
type input "C"
type input "[PERSON_NAME]"
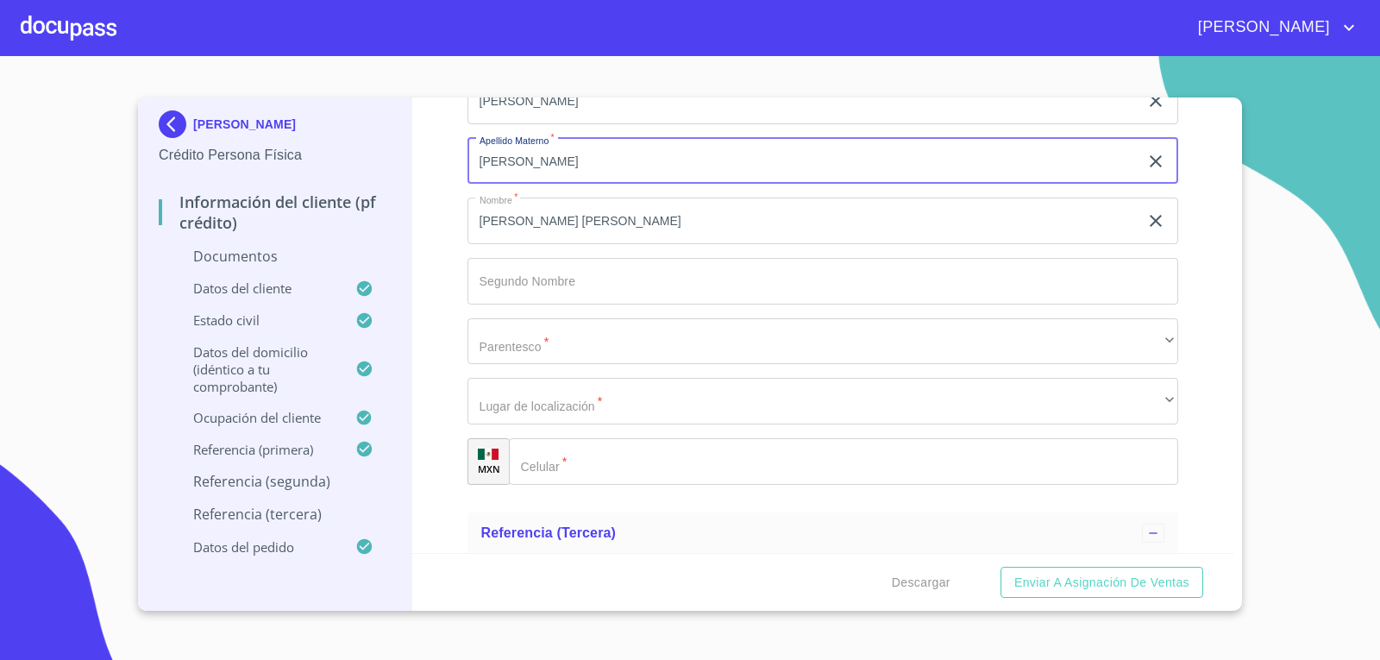
scroll to position [6208, 0]
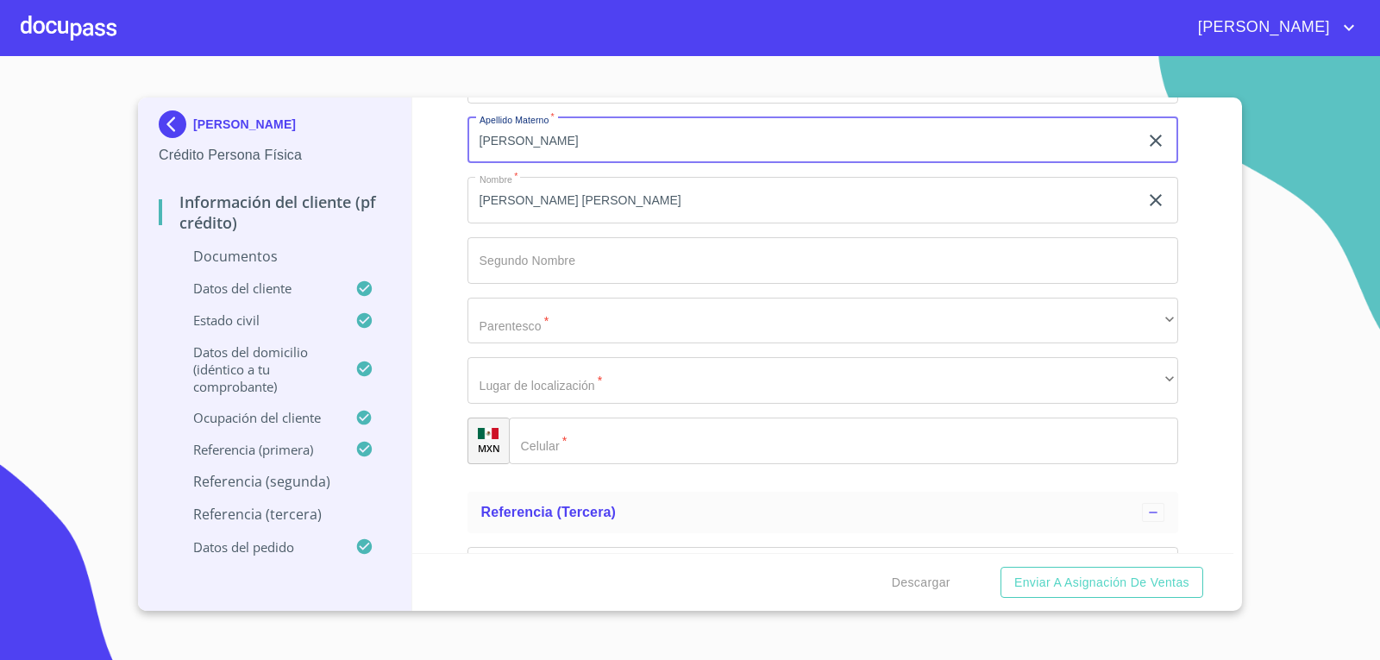
type input "[PERSON_NAME]"
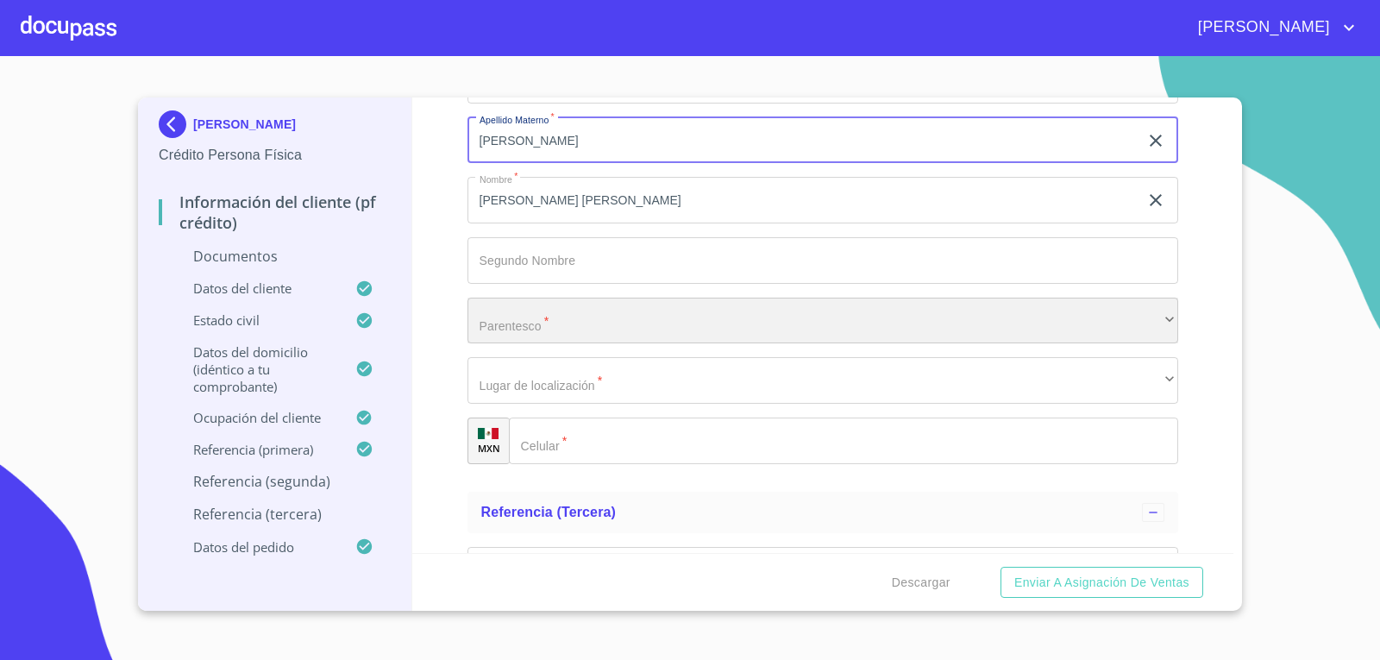
click at [574, 328] on div "​" at bounding box center [822, 320] width 711 height 47
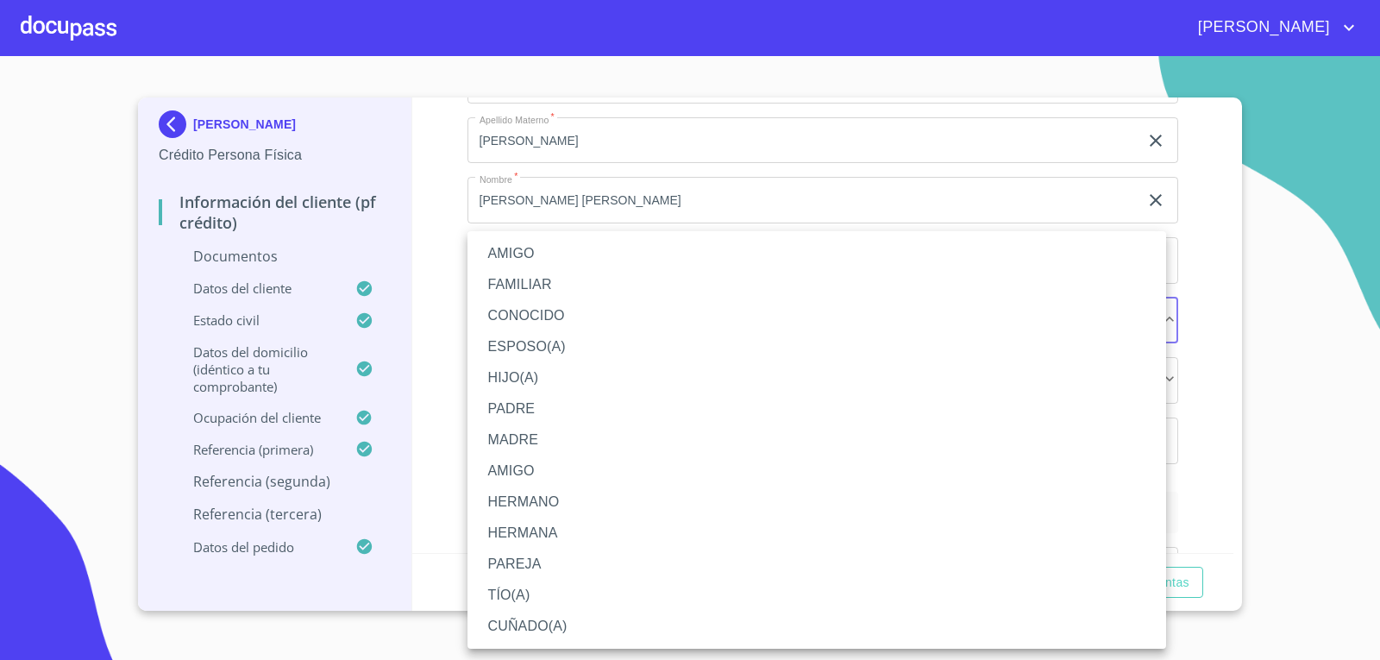
click at [548, 256] on li "AMIGO" at bounding box center [816, 253] width 698 height 31
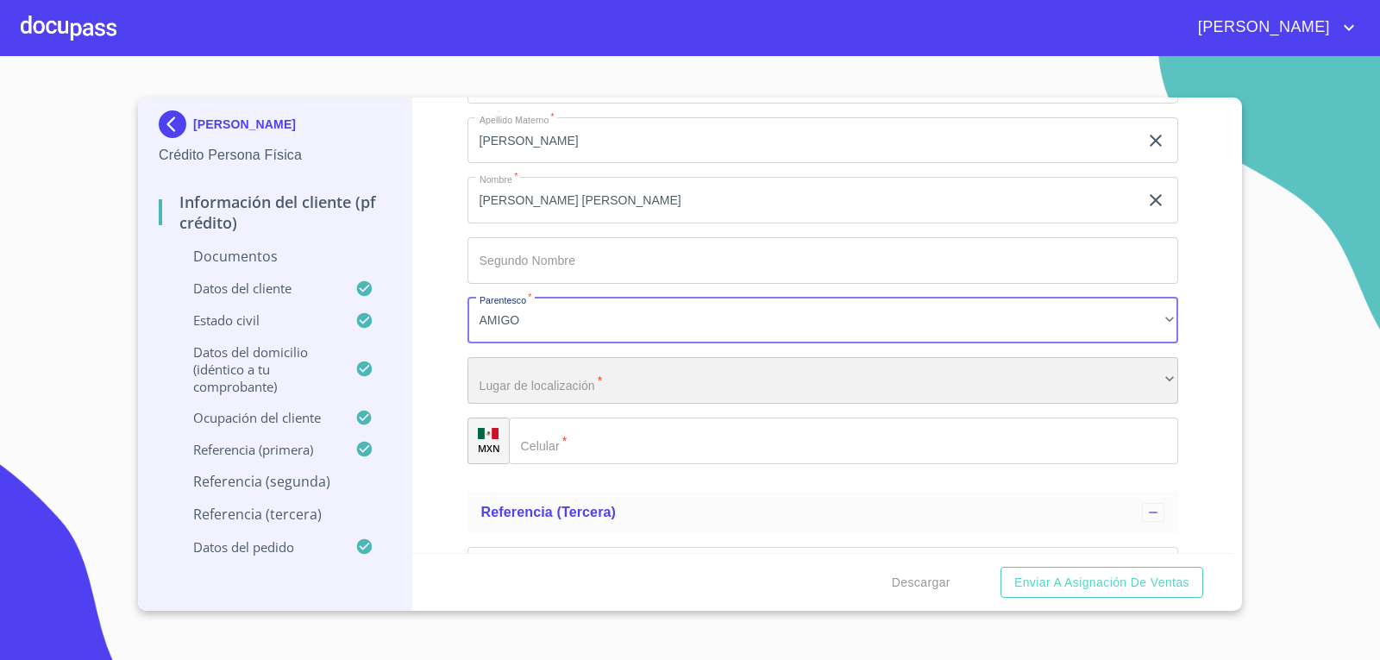
click at [645, 391] on div "​" at bounding box center [822, 380] width 711 height 47
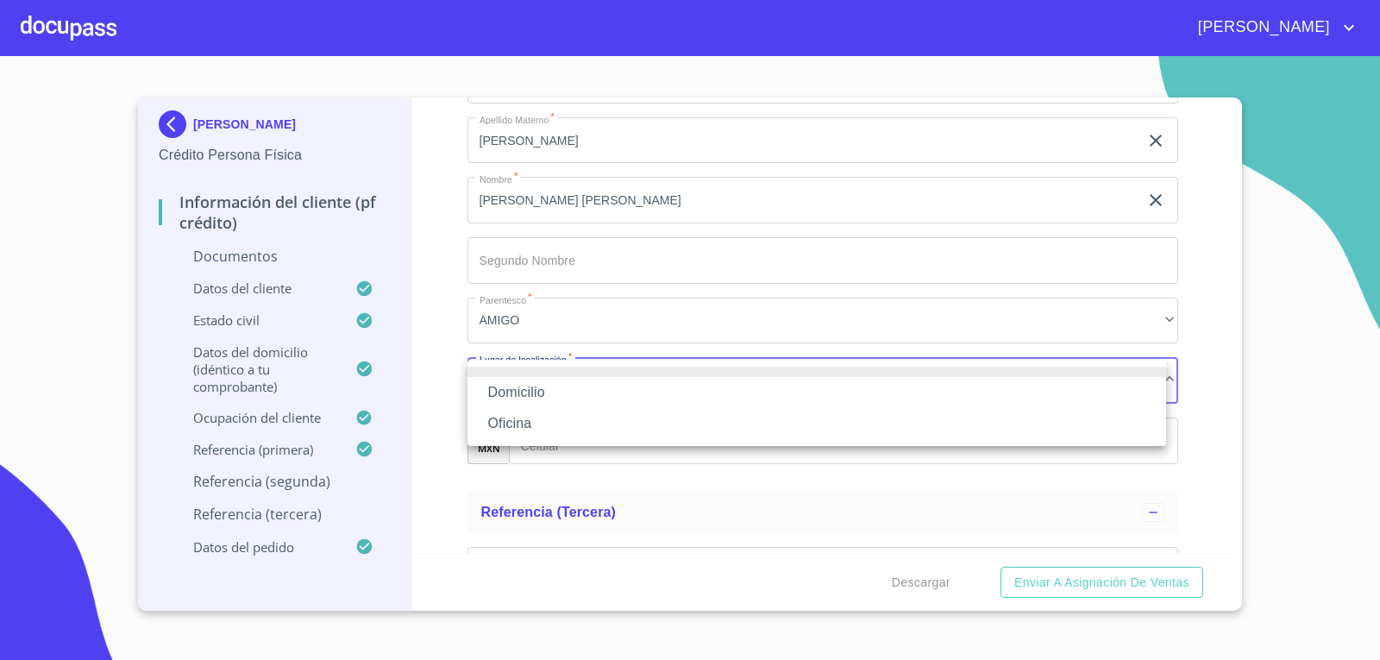
click at [602, 391] on li "Domicilio" at bounding box center [816, 392] width 698 height 31
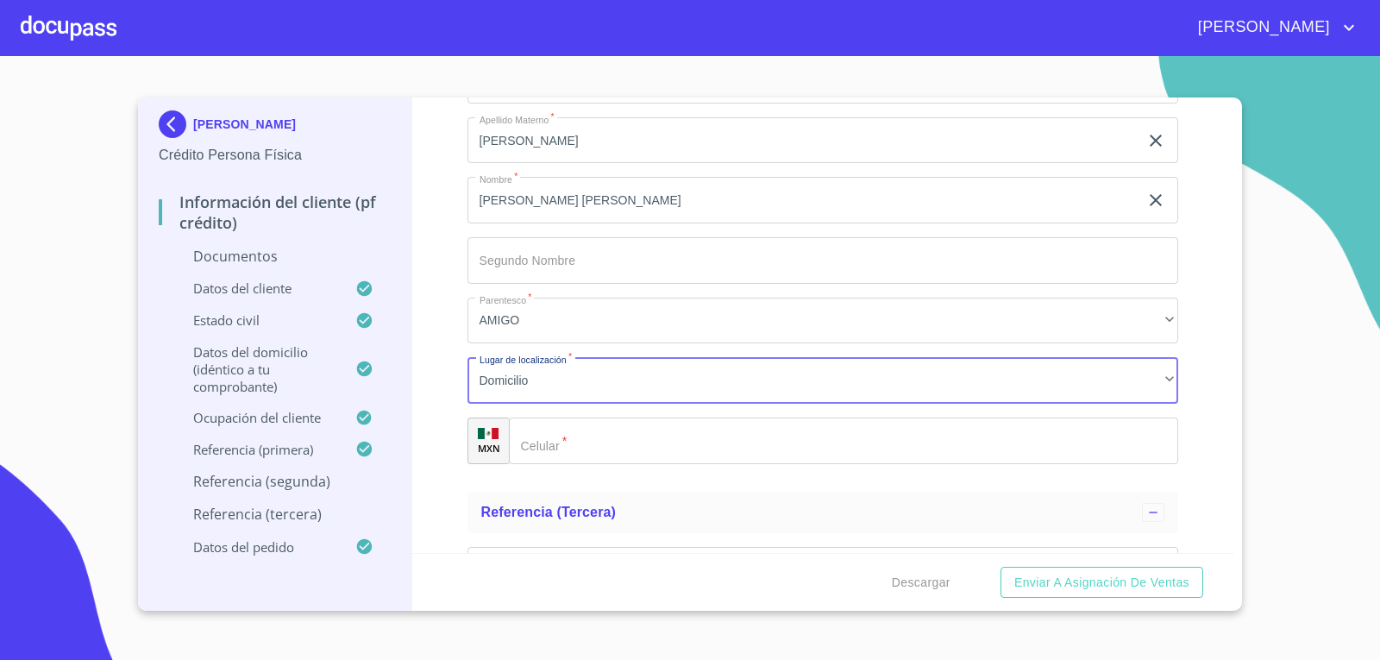
click at [615, 443] on input "Documento de identificación   *" at bounding box center [844, 440] width 670 height 47
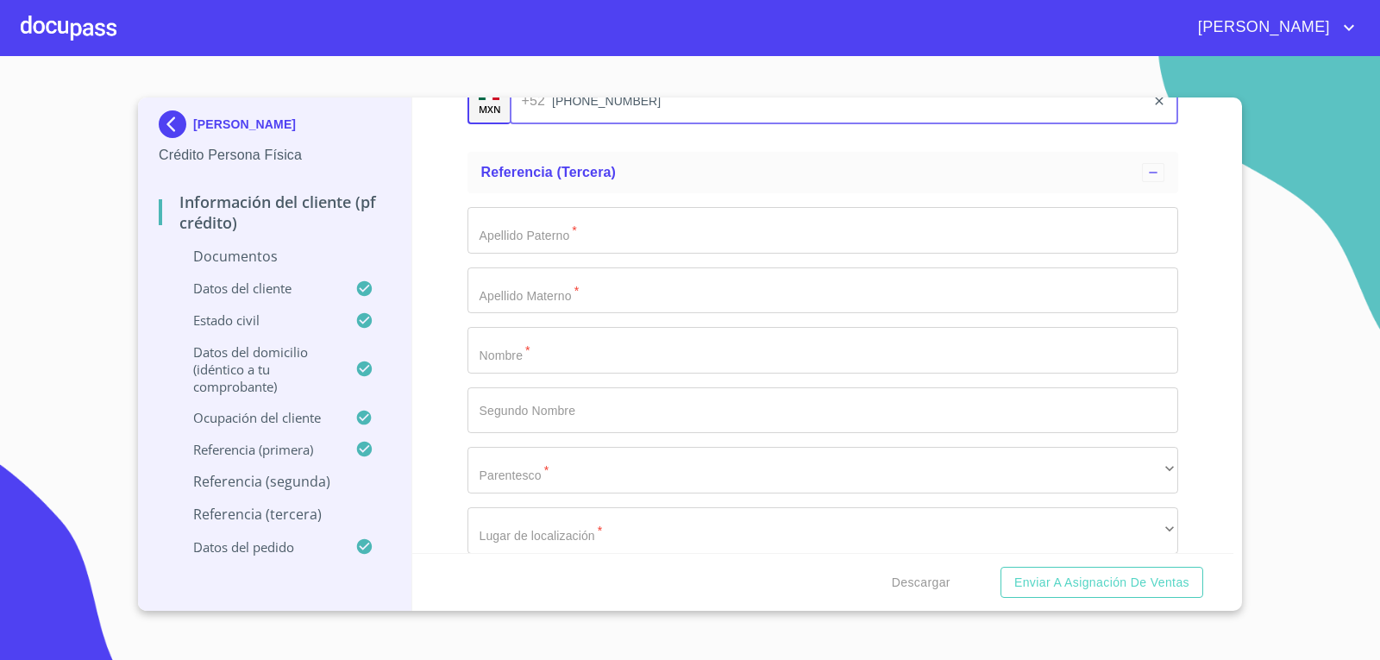
scroll to position [6639, 0]
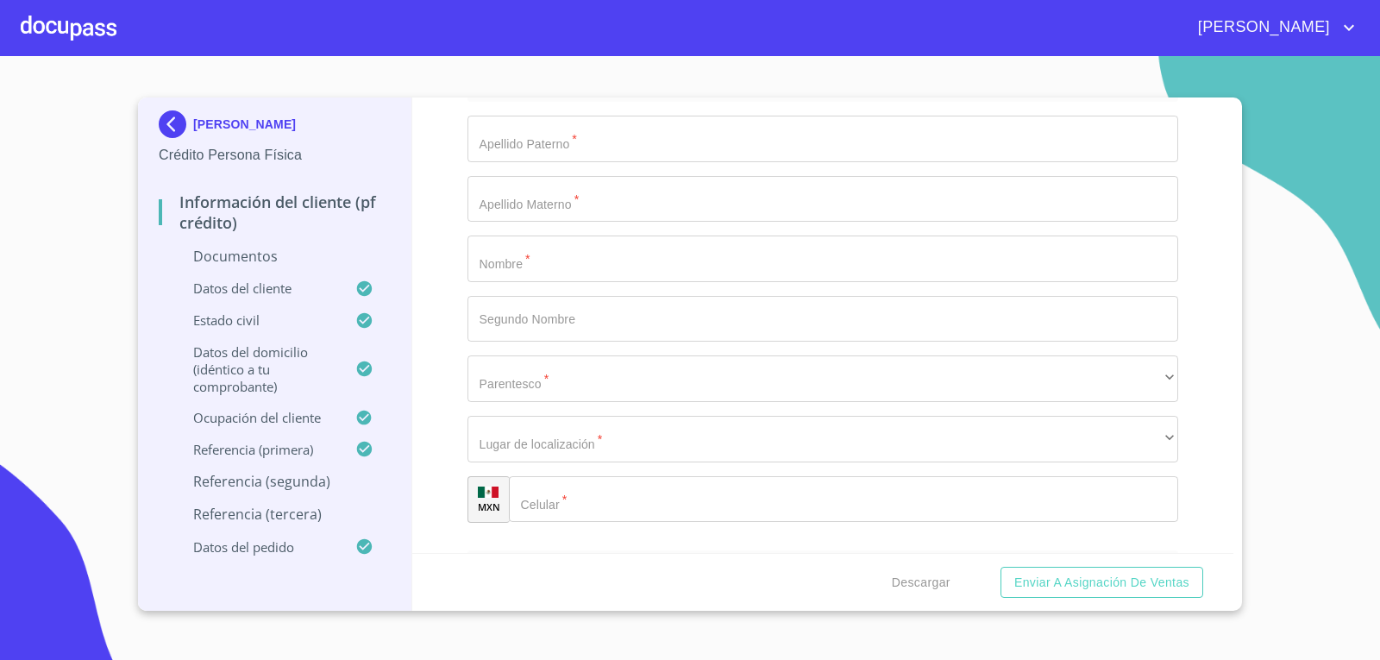
type input "[PHONE_NUMBER]"
click at [845, 241] on input "Documento de identificación   *" at bounding box center [822, 258] width 711 height 47
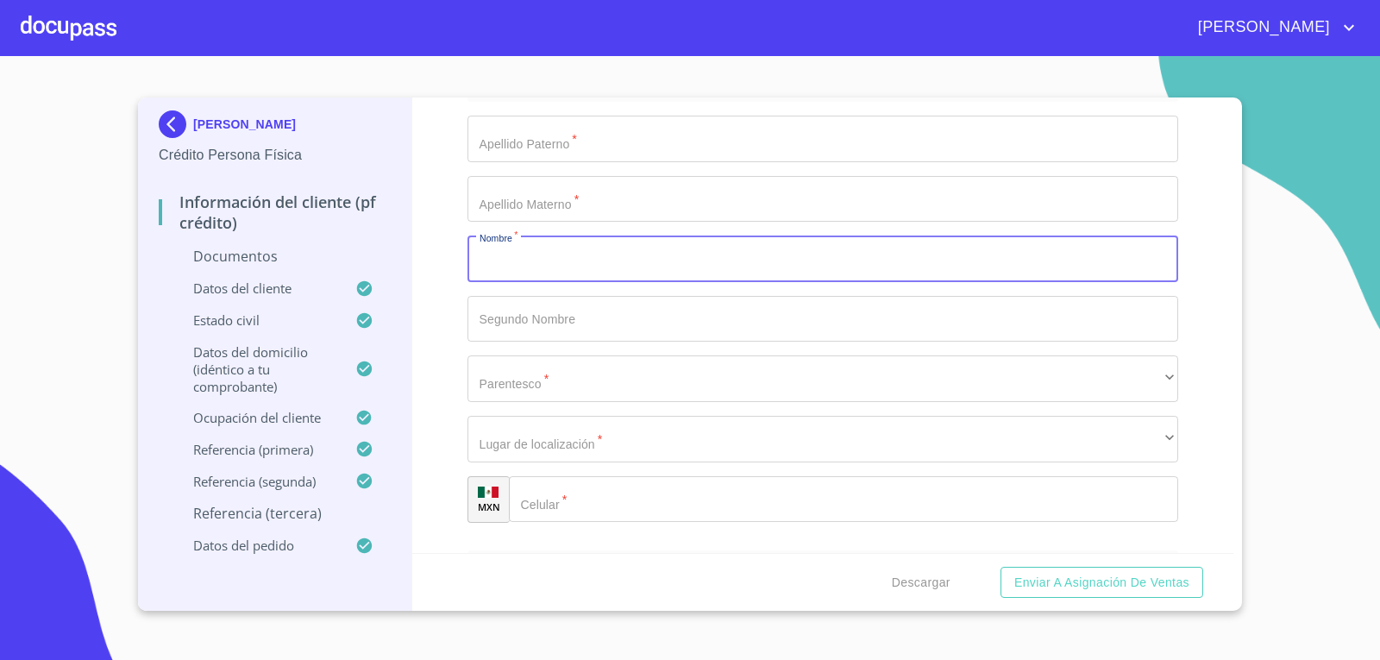
click at [591, 267] on input "Documento de identificación   *" at bounding box center [822, 258] width 711 height 47
click at [481, 260] on input "Documento de identificación   *" at bounding box center [822, 258] width 711 height 47
type input "A"
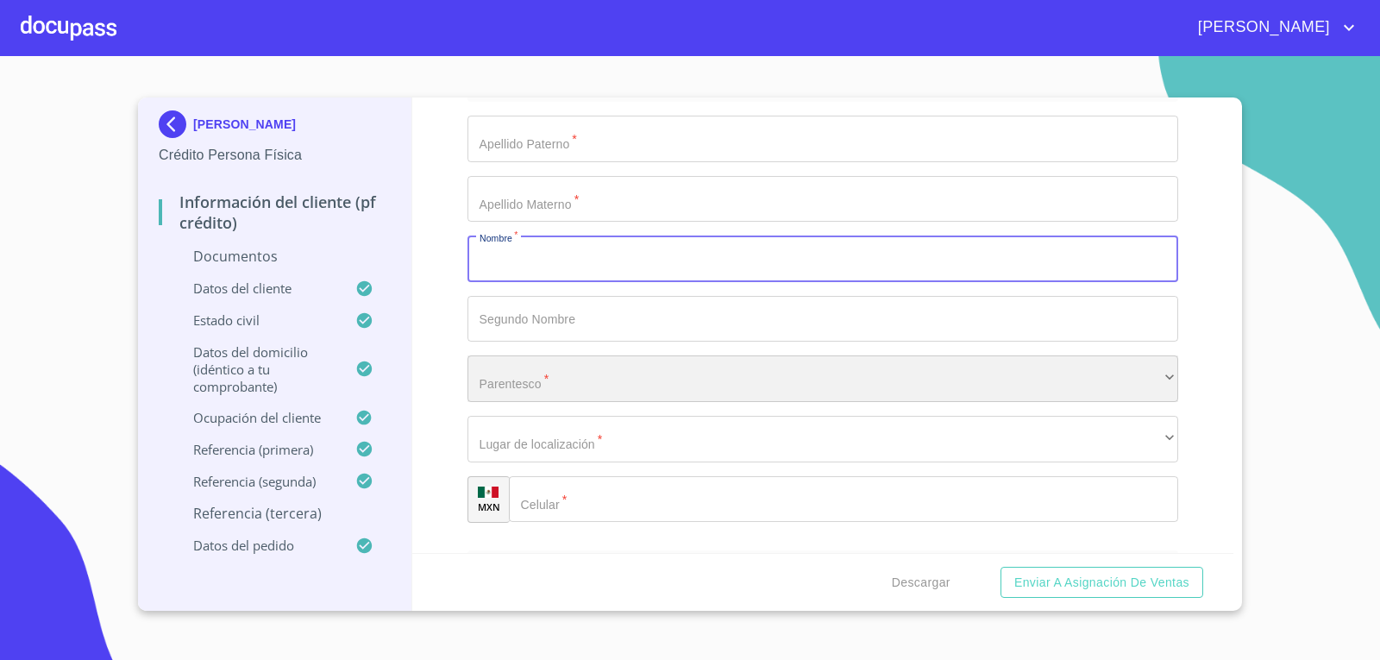
click at [655, 385] on div "​" at bounding box center [822, 378] width 711 height 47
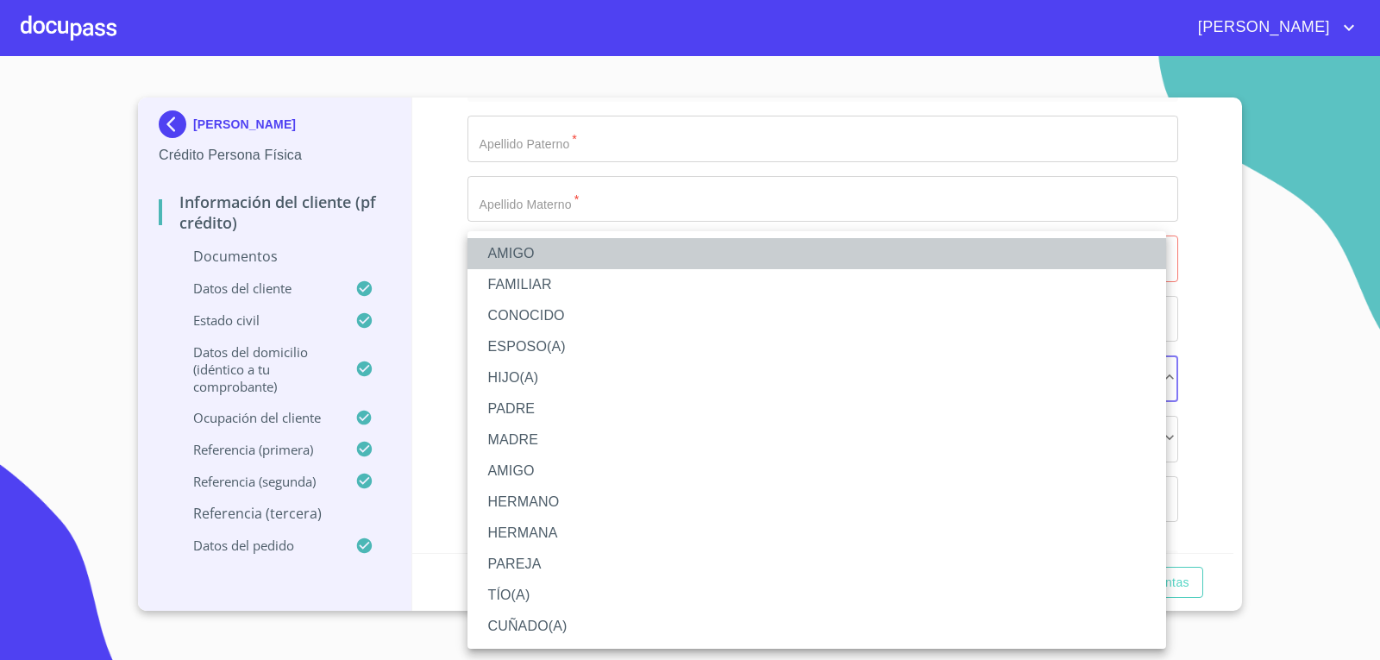
click at [573, 257] on li "AMIGO" at bounding box center [816, 253] width 698 height 31
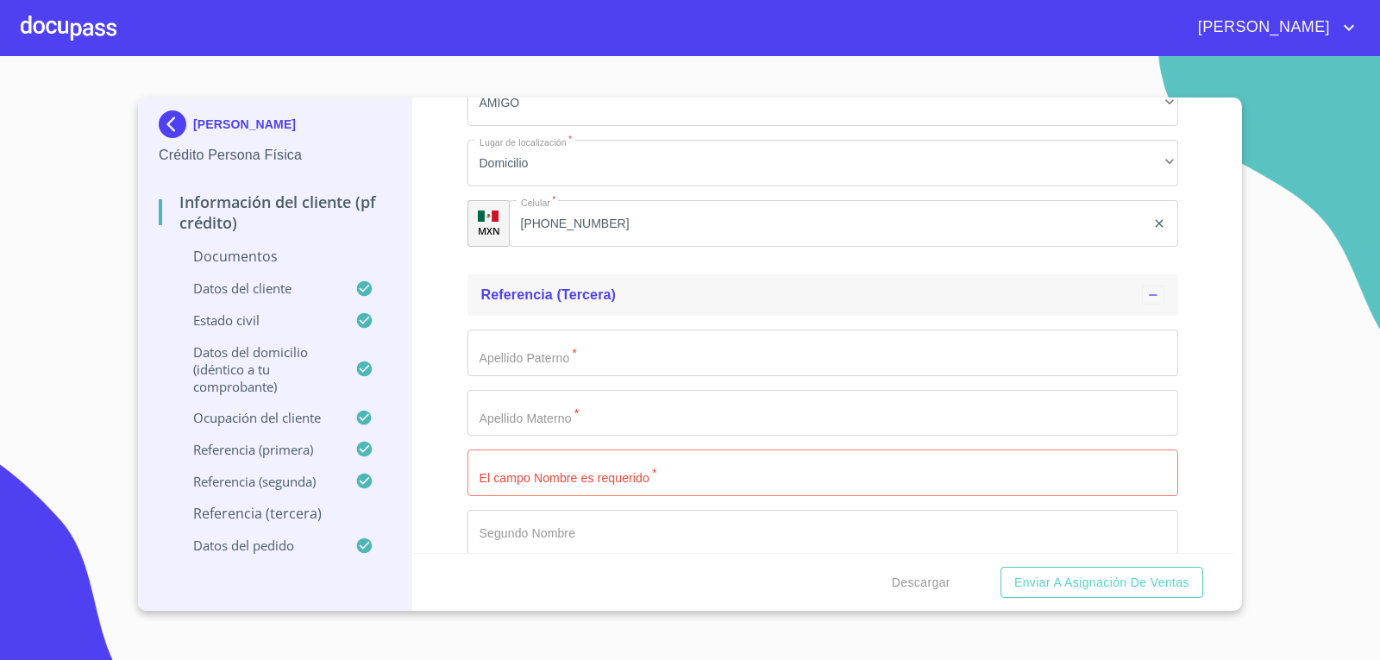
scroll to position [6467, 0]
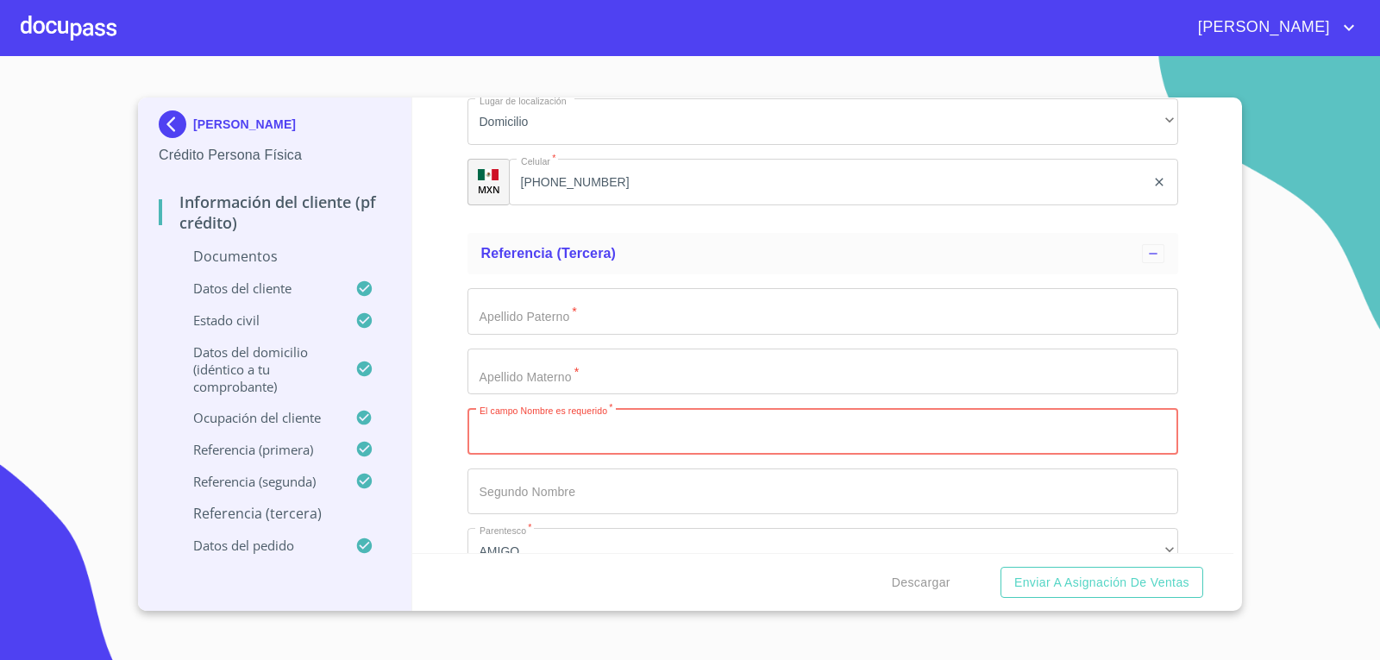
click at [590, 426] on input "Documento de identificación   *" at bounding box center [822, 431] width 711 height 47
type input "GUILLERMINA"
click at [570, 320] on input "Documento de identificación   *" at bounding box center [822, 311] width 711 height 47
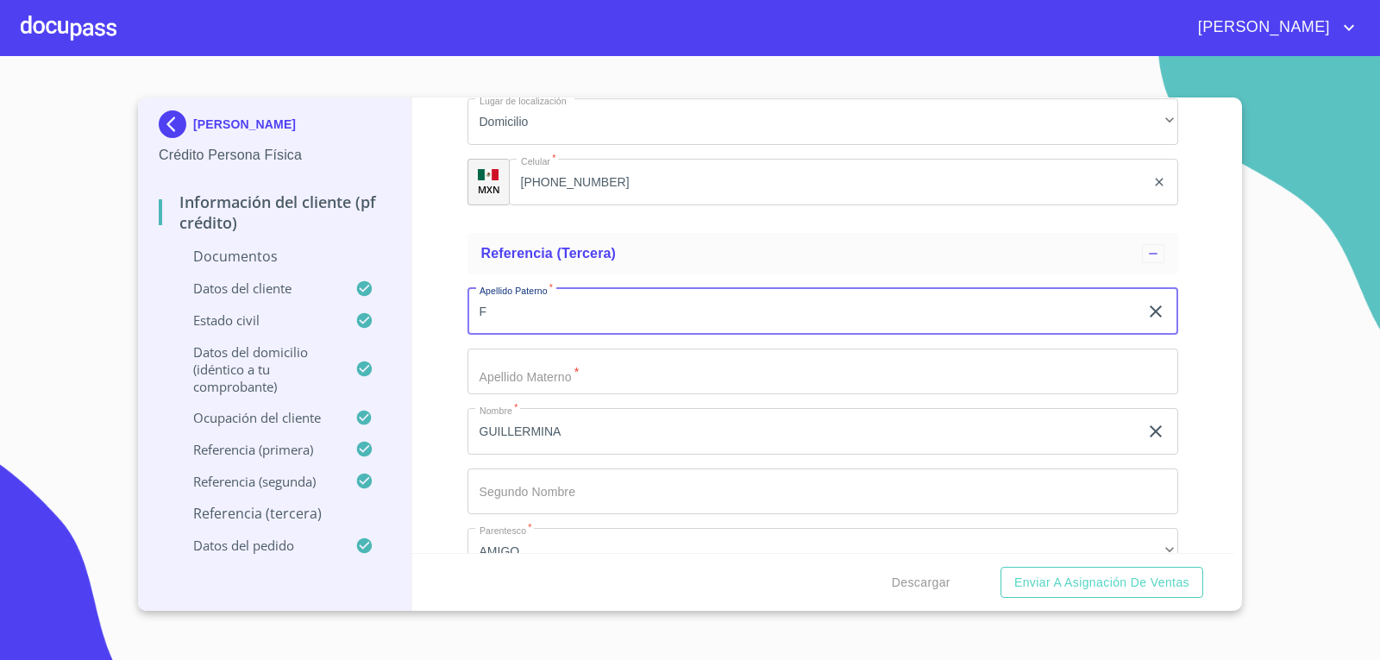
type input "FI"
drag, startPoint x: 520, startPoint y: 317, endPoint x: 478, endPoint y: 306, distance: 43.7
click at [478, 306] on input "FI" at bounding box center [803, 311] width 672 height 47
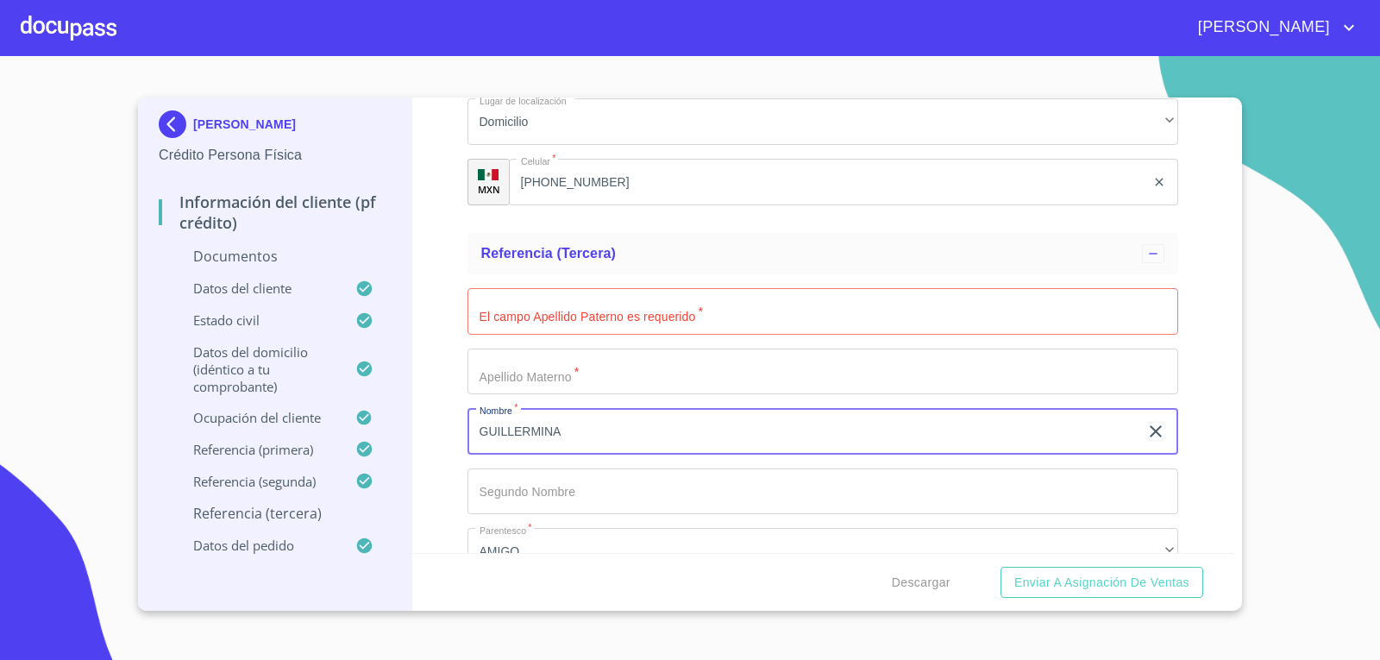
drag, startPoint x: 599, startPoint y: 441, endPoint x: 481, endPoint y: 447, distance: 118.2
click at [481, 447] on input "GUILLERMINA" at bounding box center [803, 431] width 672 height 47
type input "[PERSON_NAME] DE [PERSON_NAME]"
click at [561, 328] on input "Documento de identificación   *" at bounding box center [822, 311] width 711 height 47
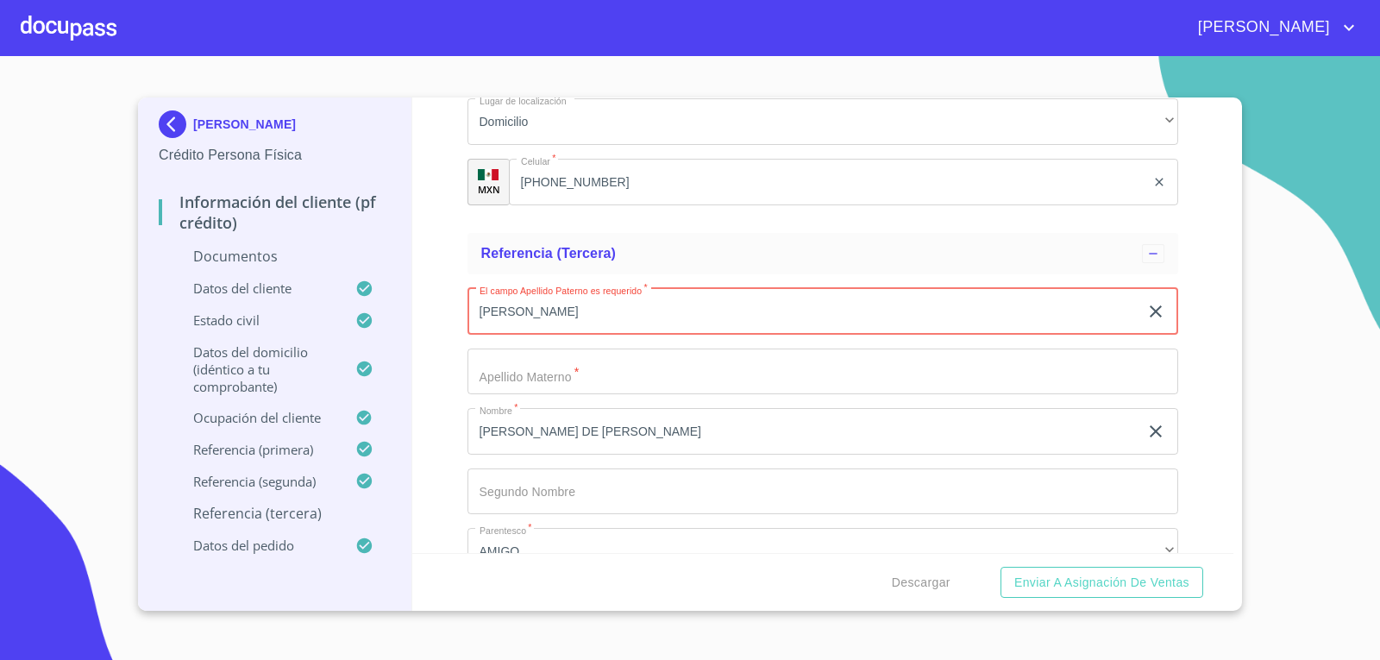
type input "[PERSON_NAME]"
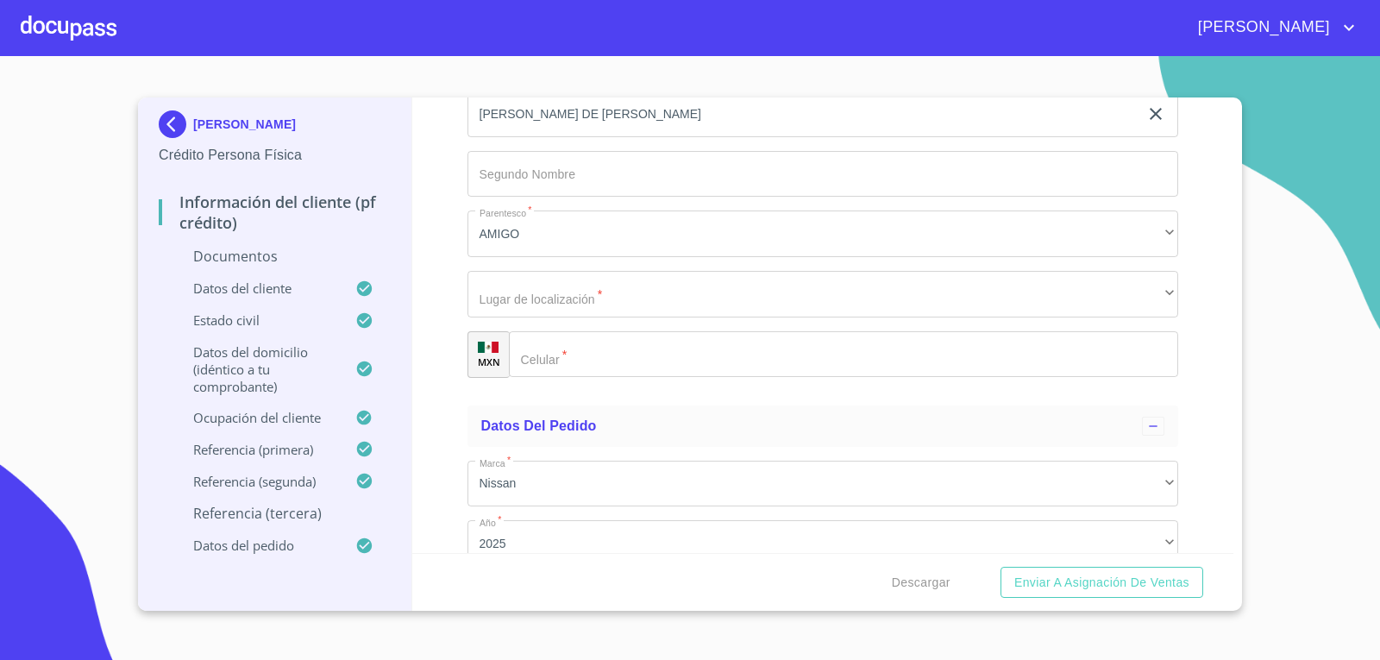
scroll to position [6811, 0]
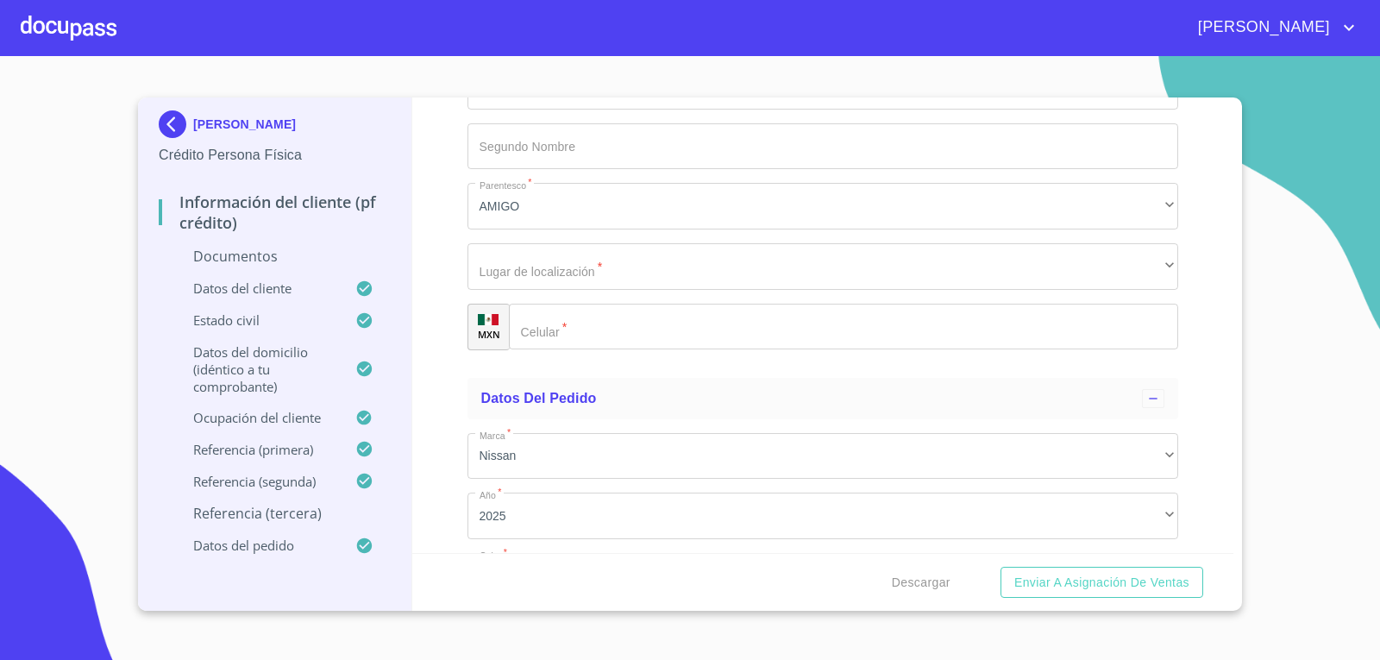
type input "[PERSON_NAME]"
click at [570, 336] on input "Documento de identificación   *" at bounding box center [844, 326] width 670 height 47
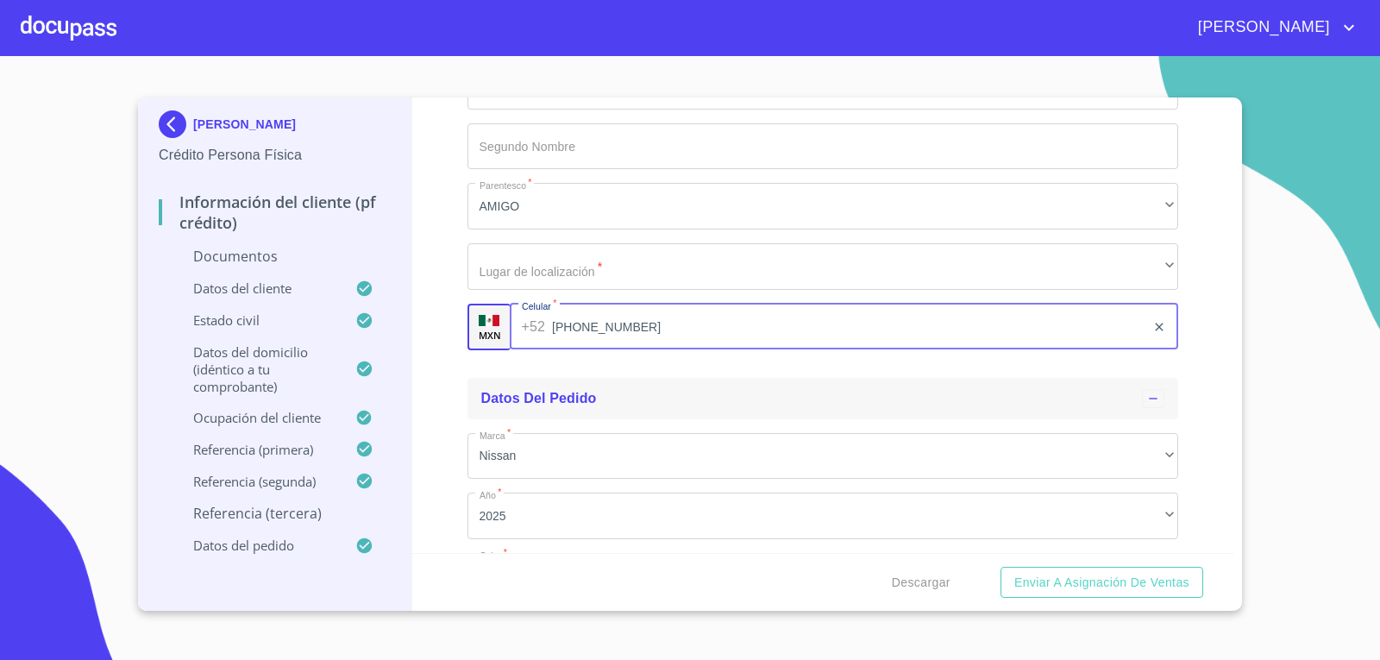
type input "[PHONE_NUMBER]"
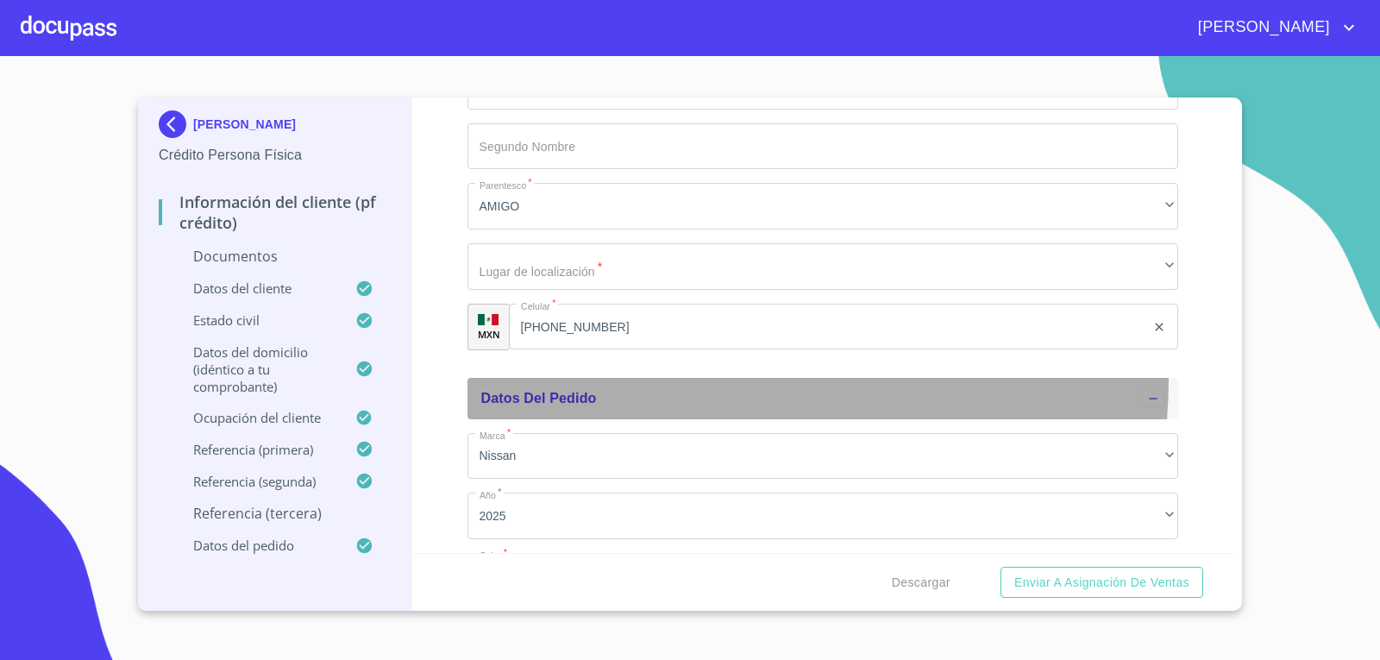
click at [657, 378] on div "Datos del pedido" at bounding box center [822, 398] width 711 height 41
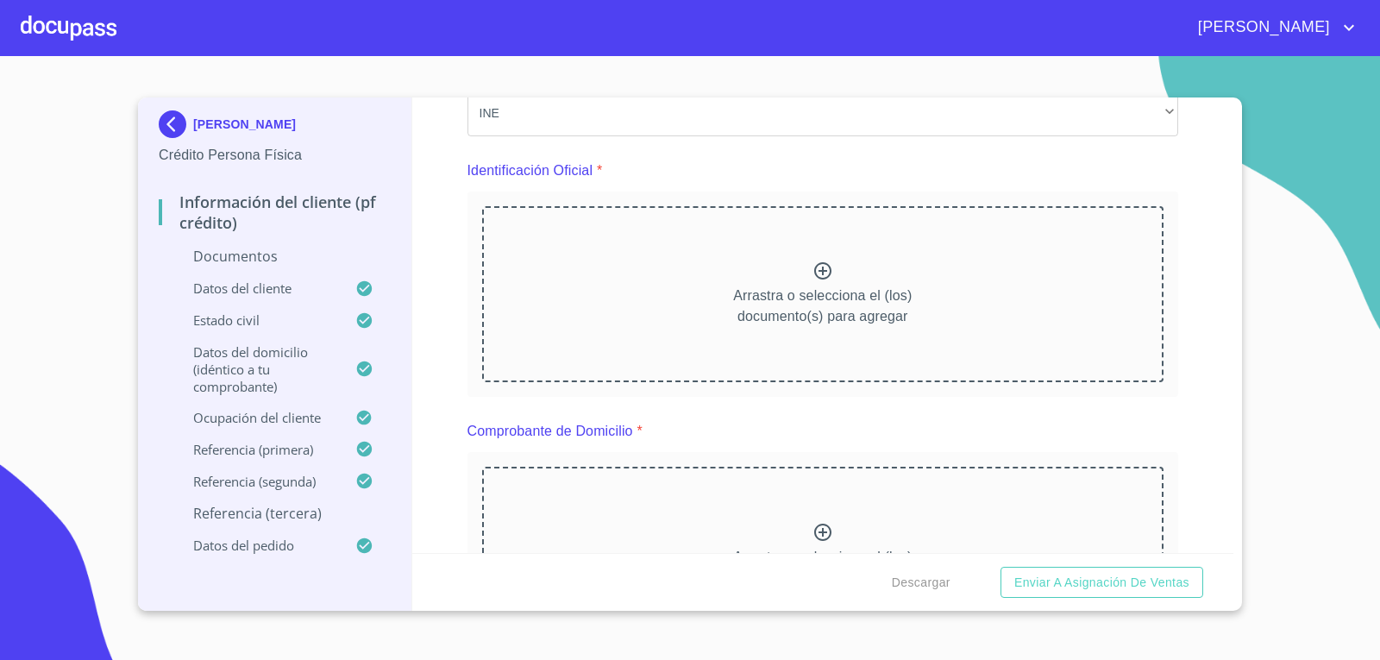
scroll to position [0, 0]
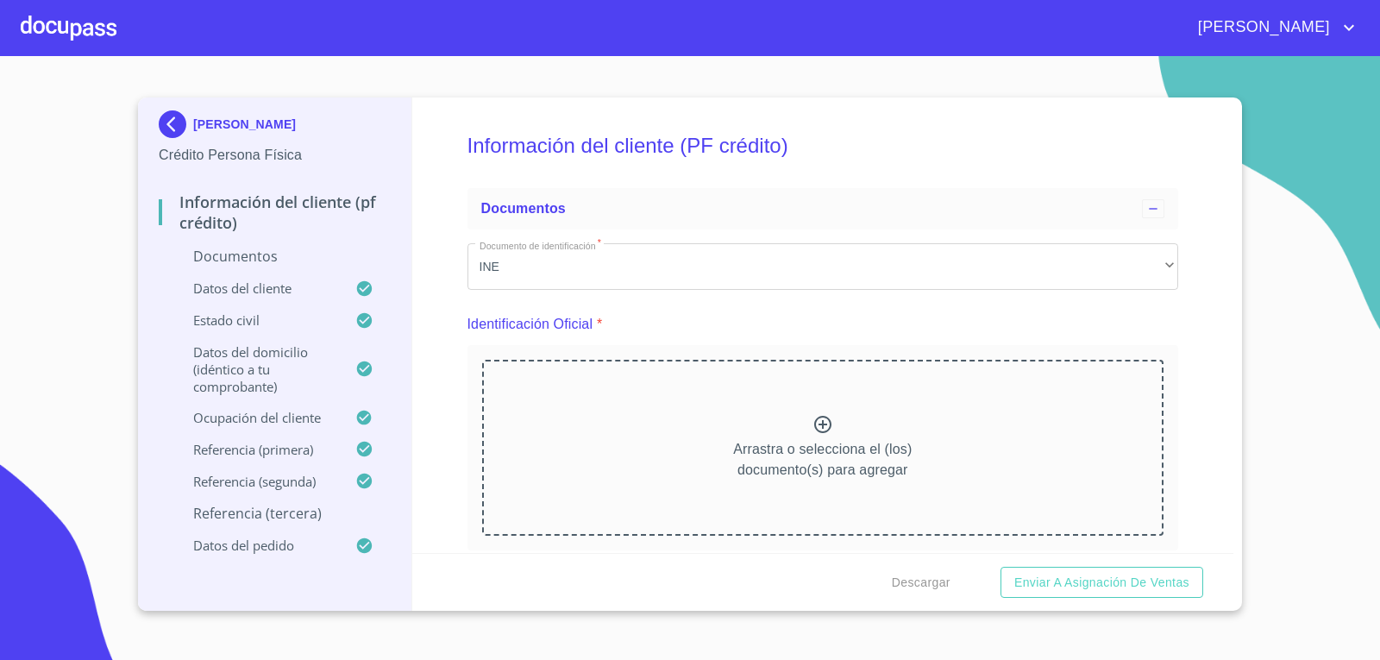
click at [821, 420] on icon at bounding box center [822, 424] width 21 height 21
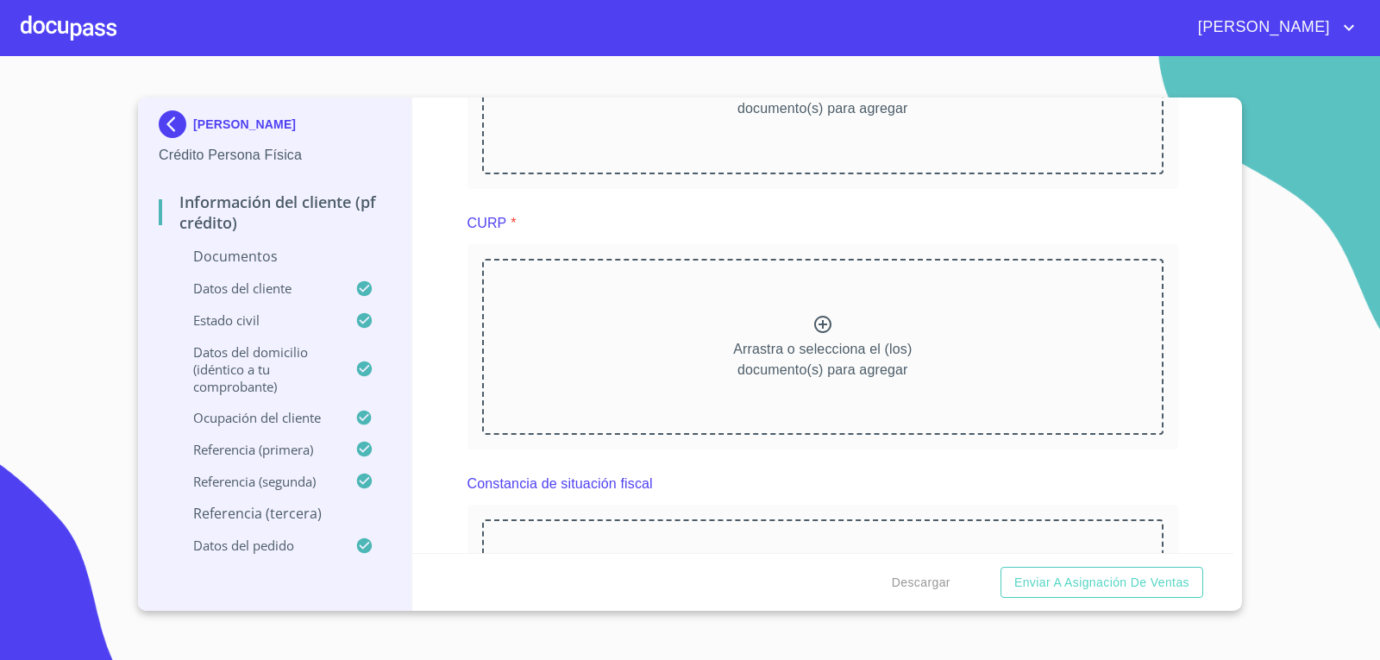
scroll to position [1897, 0]
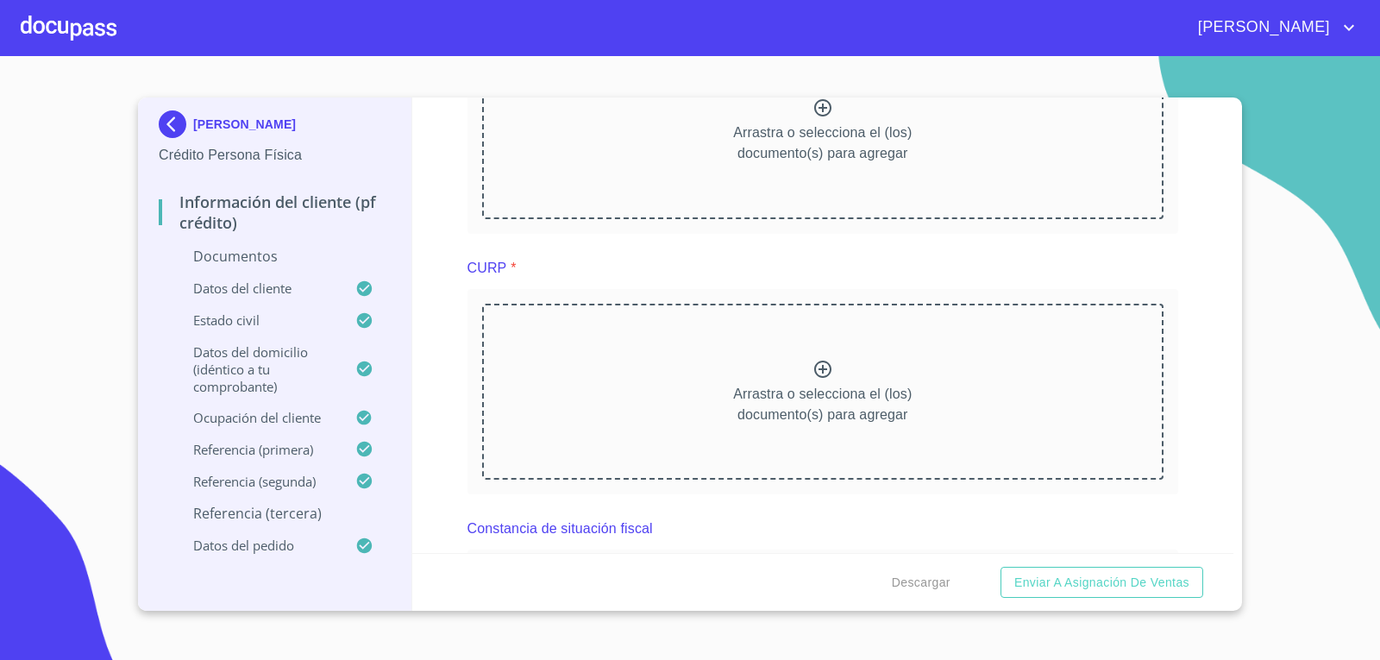
click at [812, 371] on icon at bounding box center [822, 369] width 21 height 21
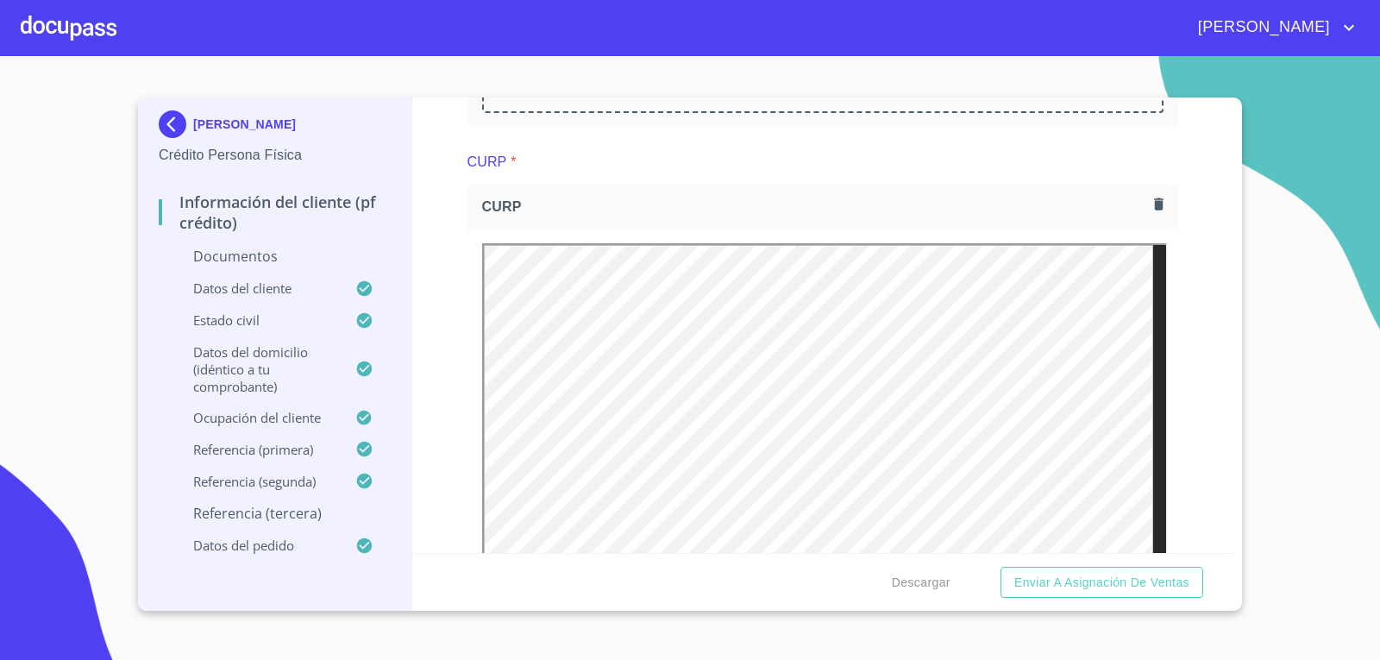
scroll to position [1983, 0]
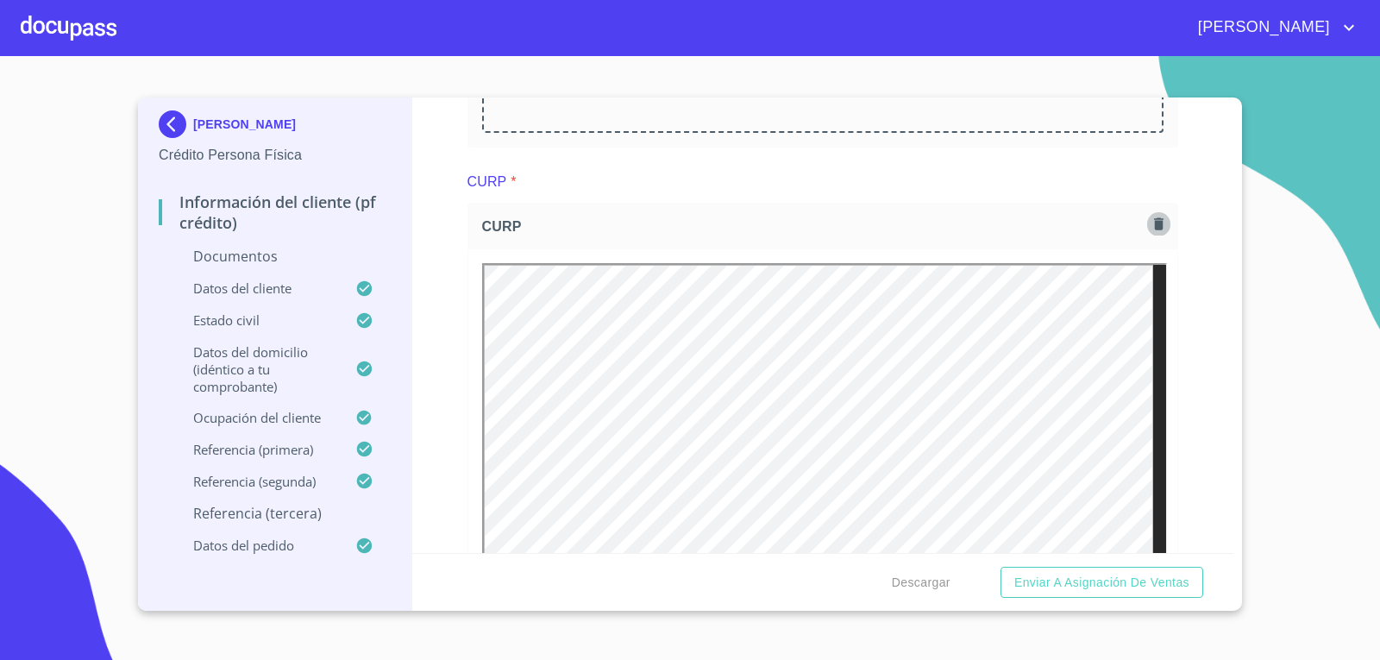
click at [1150, 220] on icon "button" at bounding box center [1158, 224] width 16 height 16
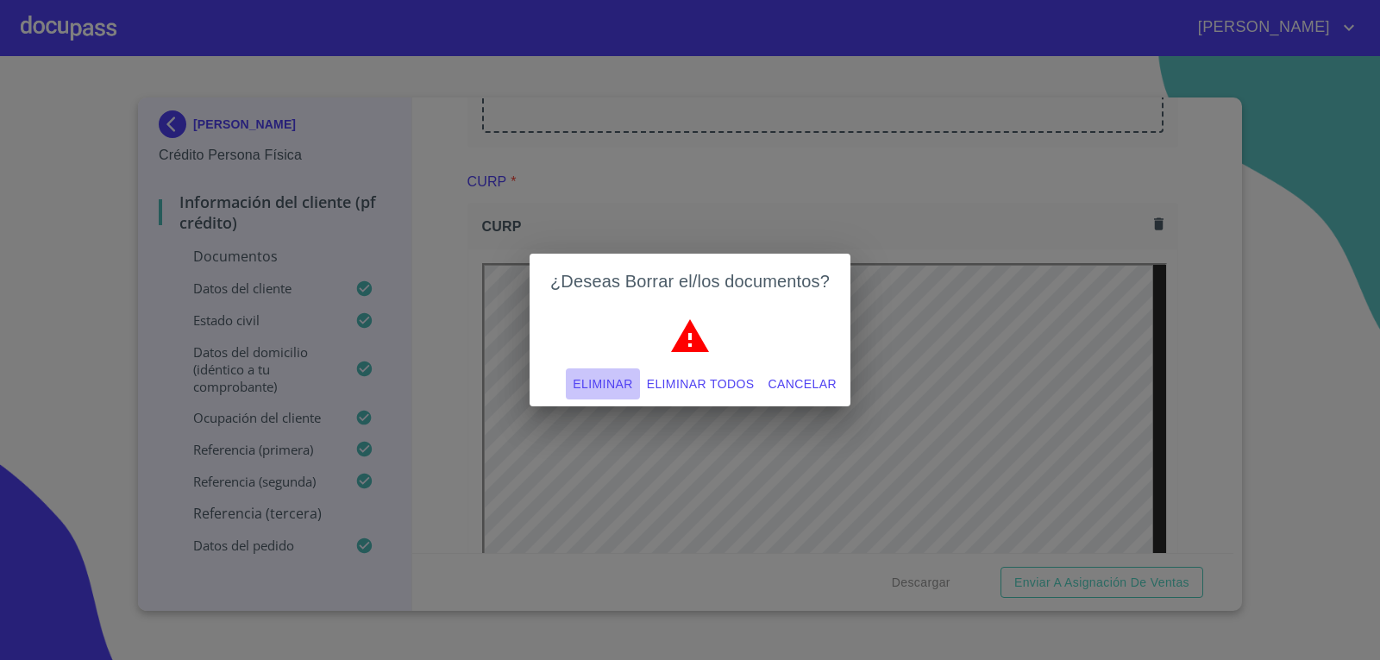
click at [603, 386] on span "Eliminar" at bounding box center [602, 384] width 59 height 22
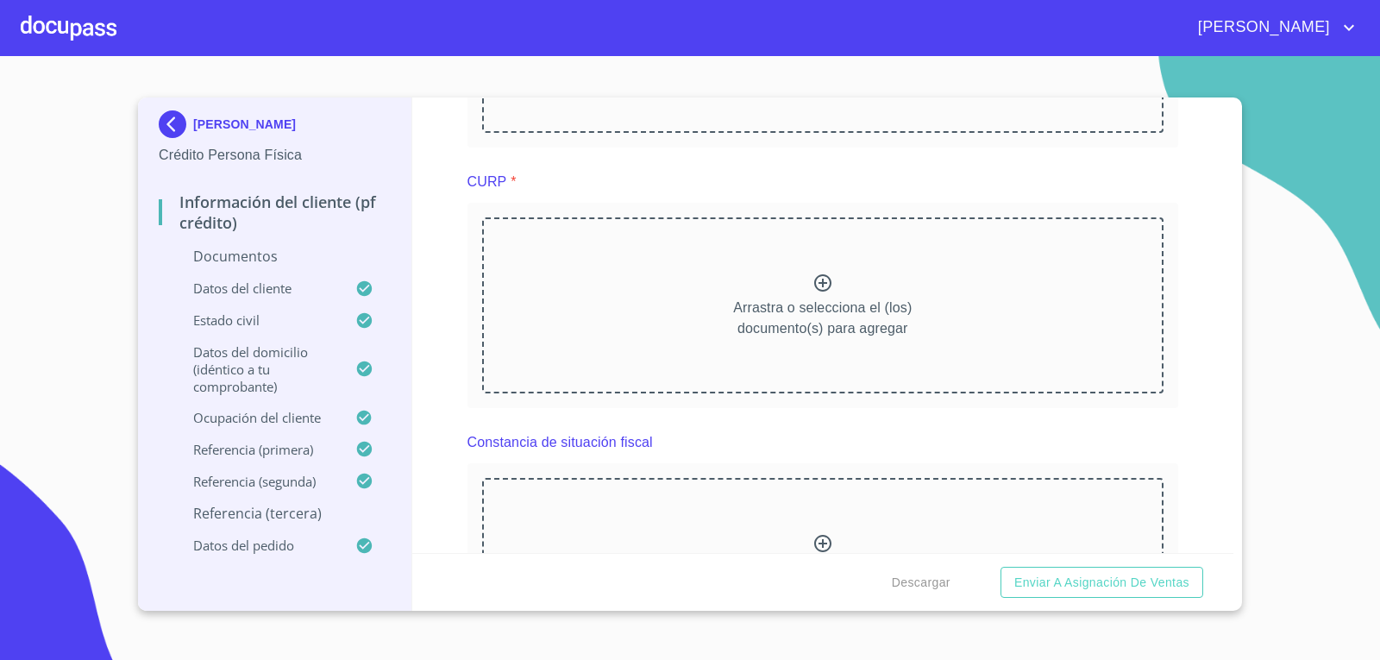
click at [814, 282] on icon at bounding box center [822, 282] width 17 height 17
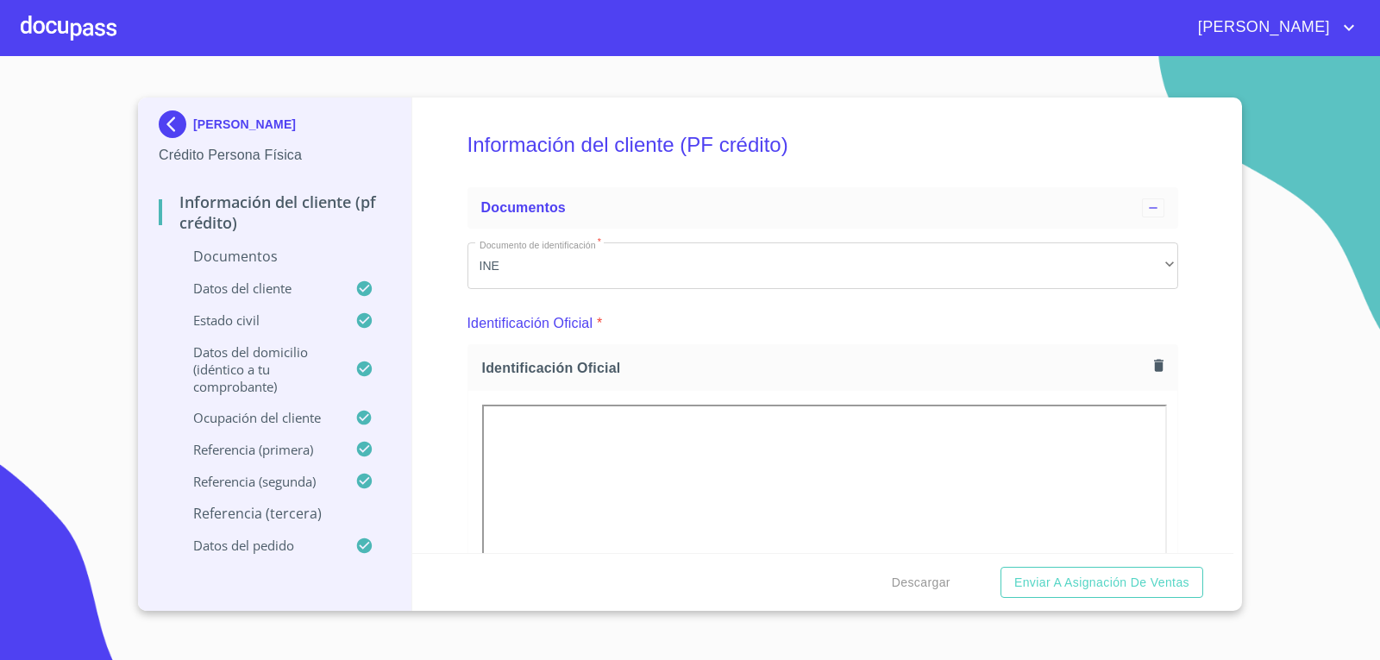
scroll to position [0, 0]
